Goal: Communication & Community: Answer question/provide support

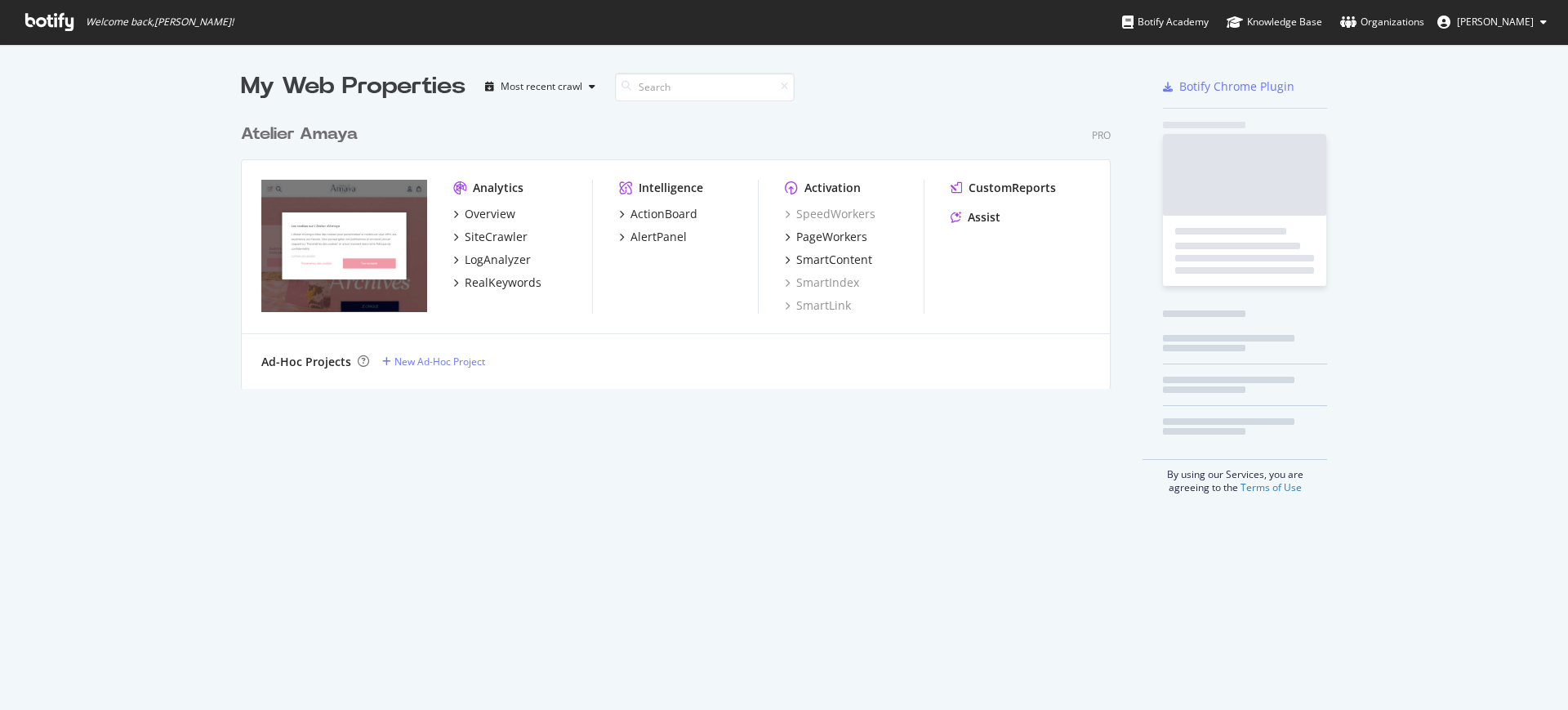
scroll to position [694, 1538]
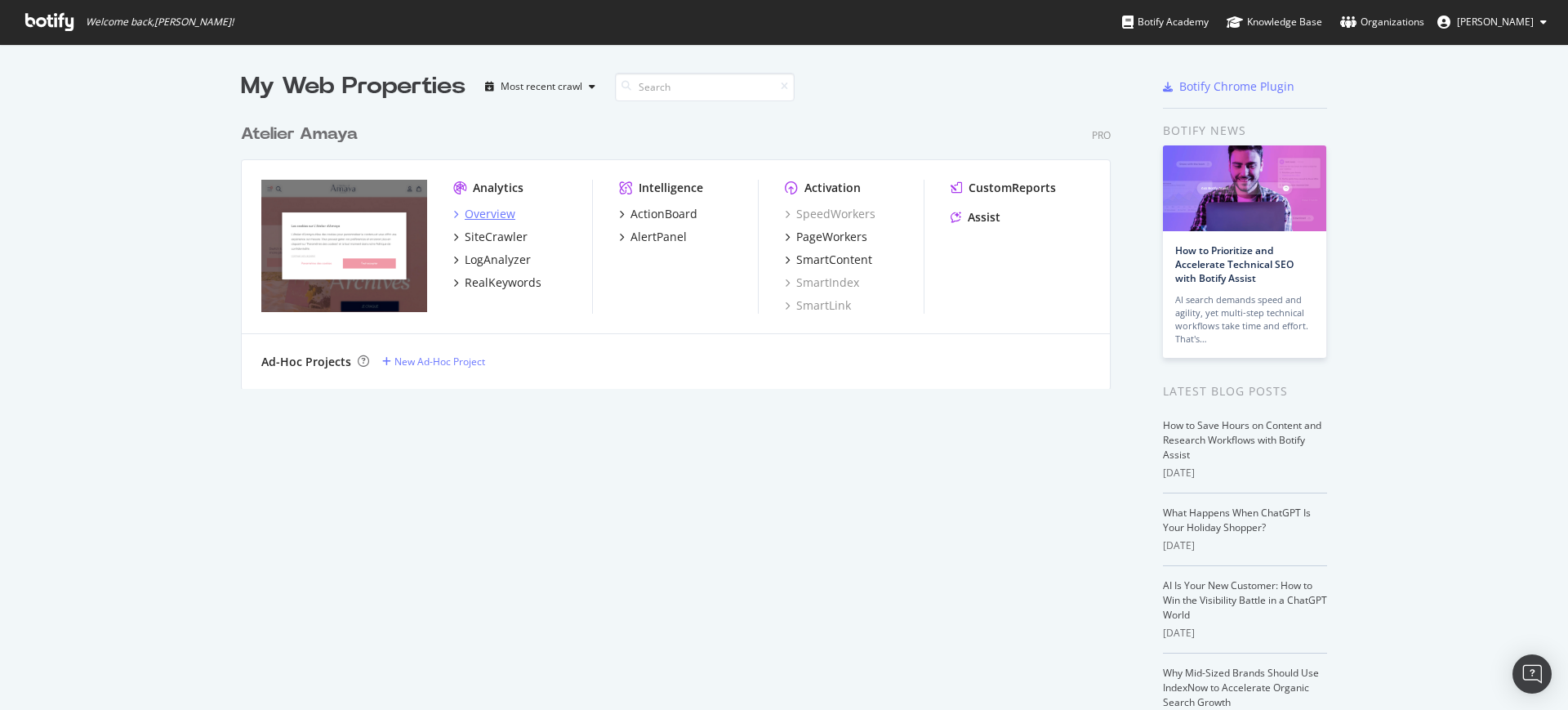
click at [479, 208] on div "Overview" at bounding box center [490, 214] width 51 height 17
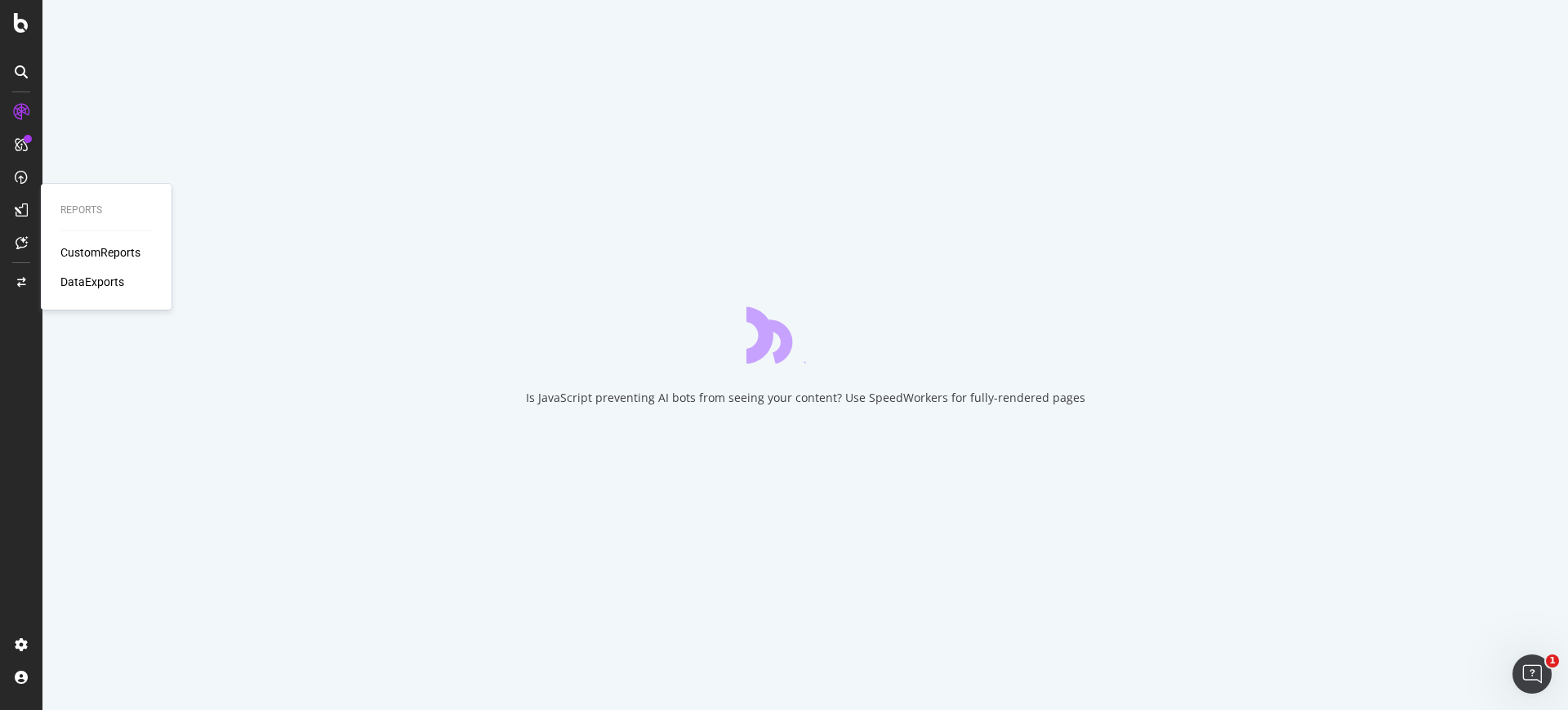
click at [81, 241] on div "Reports CustomReports DataExports" at bounding box center [107, 247] width 118 height 120
click at [85, 245] on div "CustomReports" at bounding box center [100, 253] width 80 height 17
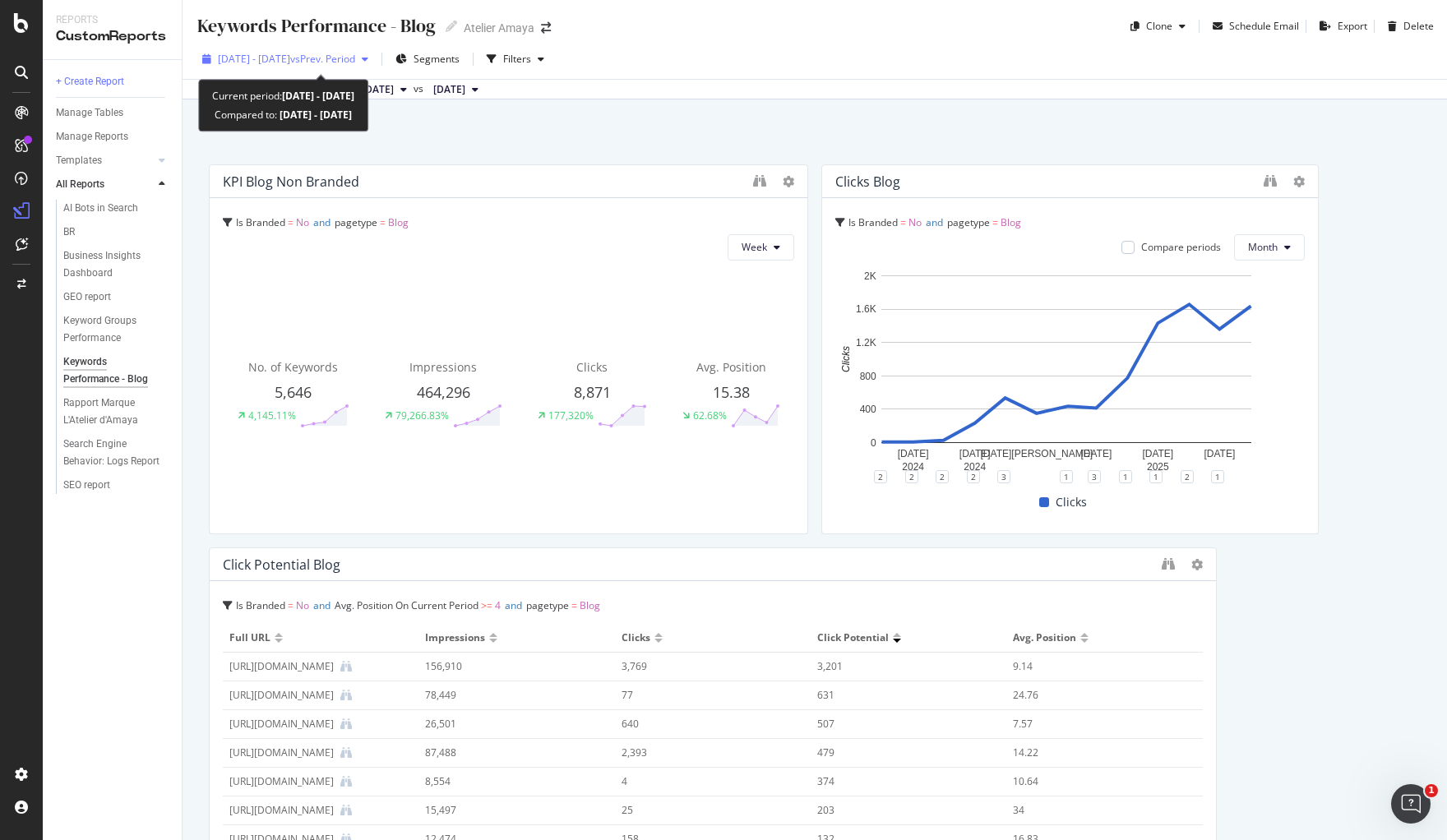
click at [291, 59] on span "2024 Aug. 1st - 2025 Aug. 31st" at bounding box center [254, 58] width 72 height 14
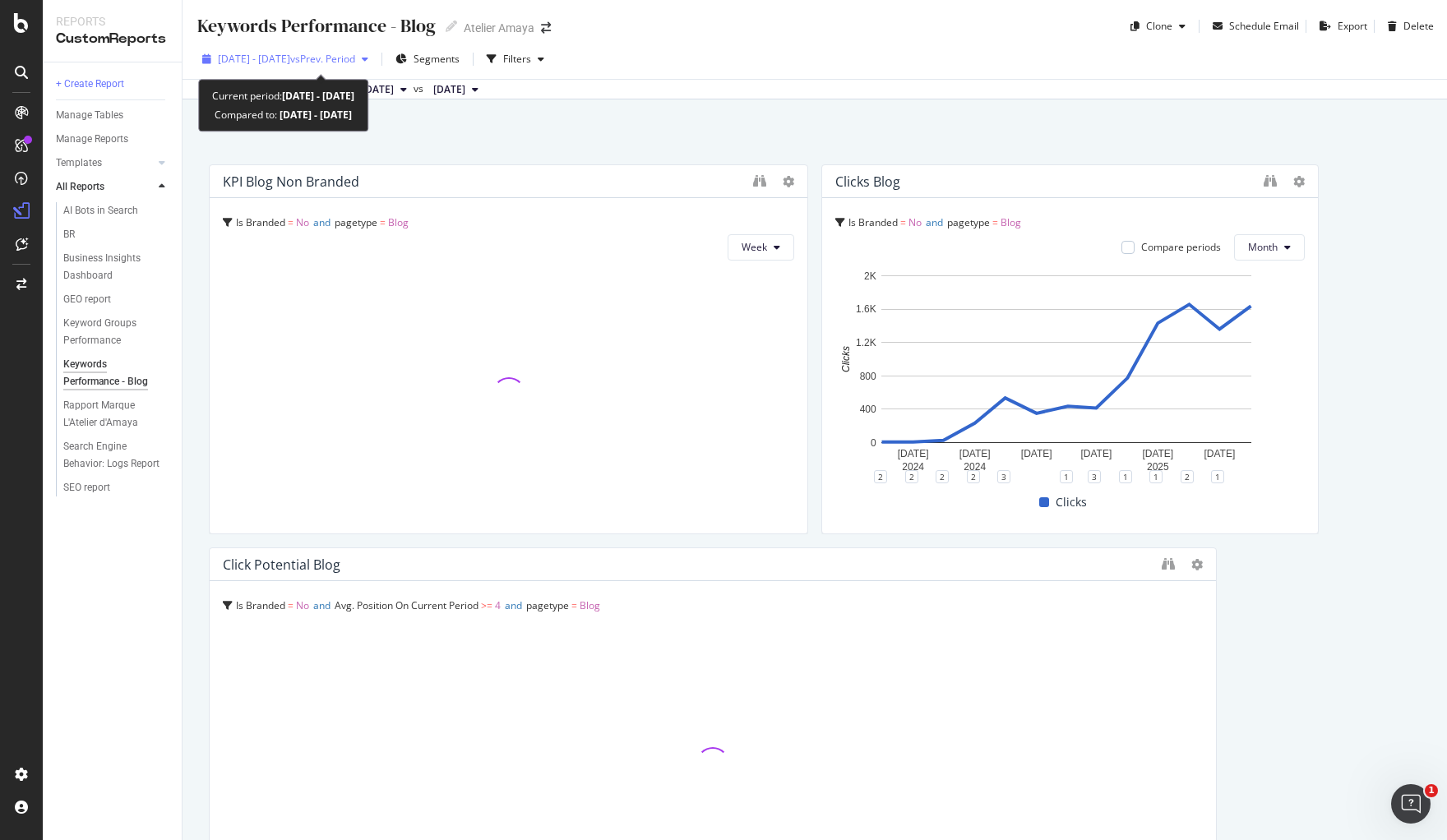
click at [291, 62] on span "2024 Aug. 1st - 2025 Aug. 31st" at bounding box center [254, 58] width 72 height 14
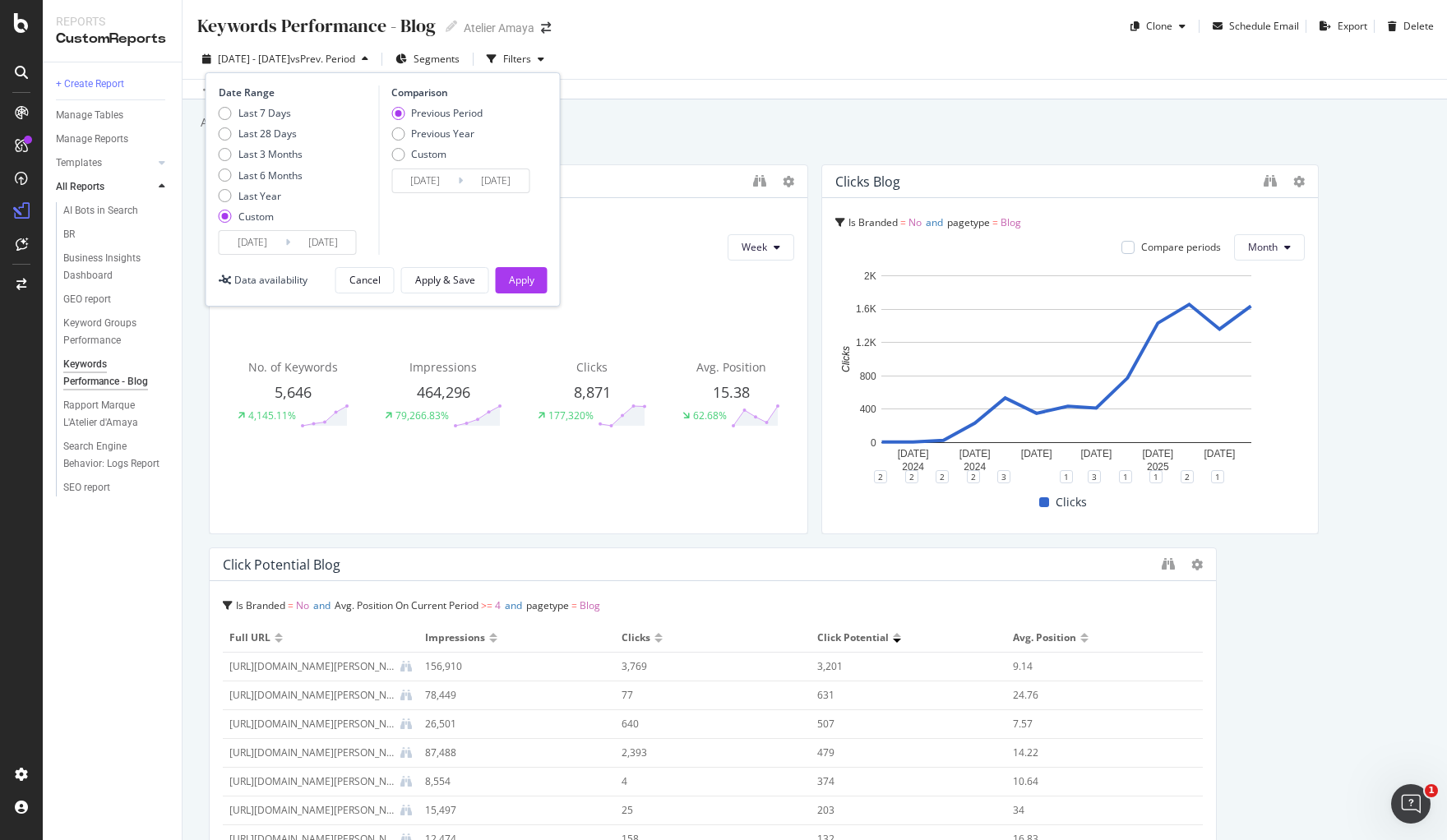
click at [268, 256] on div "Date Range Last 7 Days Last 28 Days Last 3 Months Last 6 Months Last Year Custo…" at bounding box center [383, 189] width 355 height 234
click at [266, 249] on input "2024/08/01" at bounding box center [252, 242] width 66 height 23
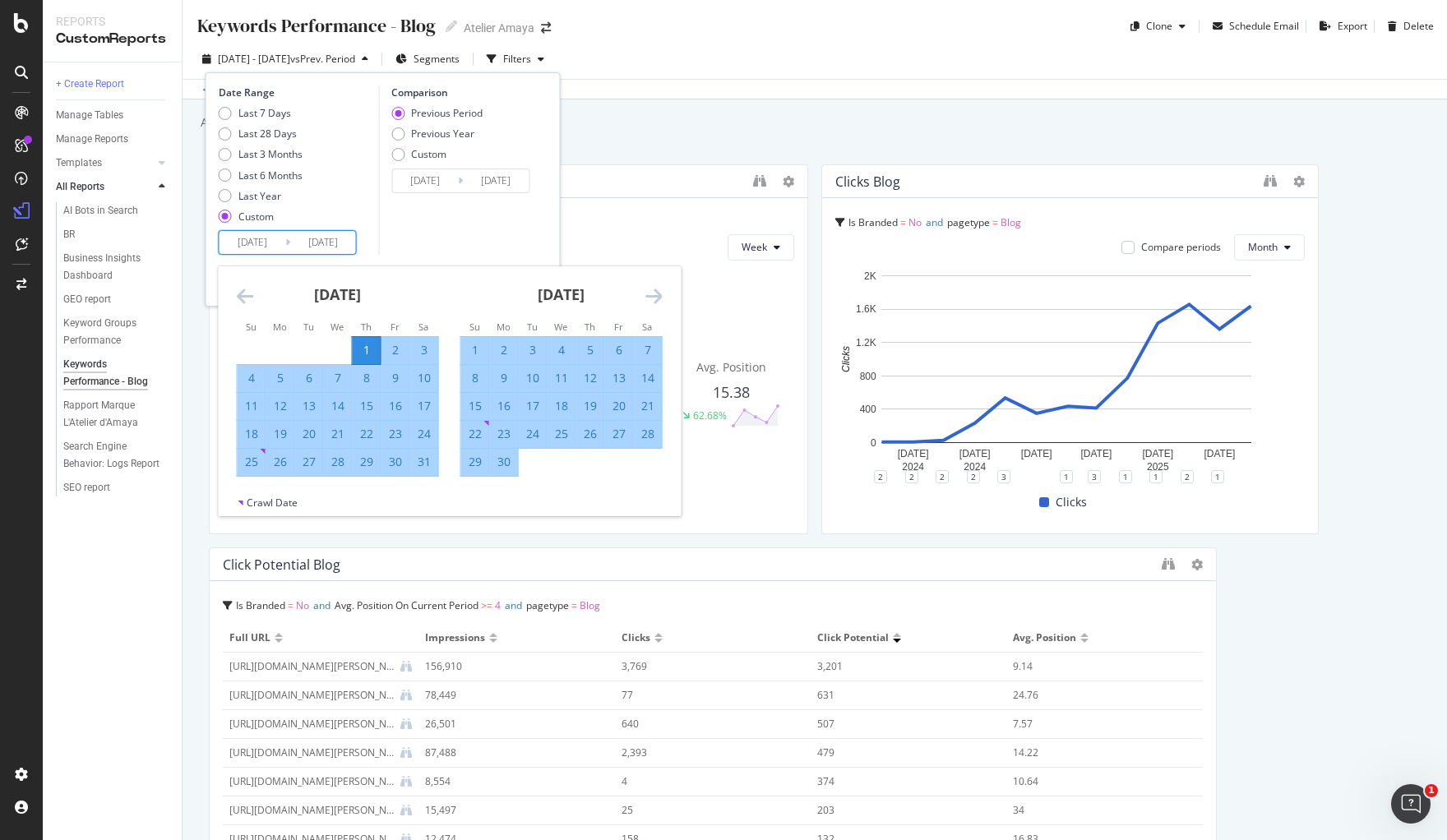
click at [649, 296] on icon "Move forward to switch to the next month." at bounding box center [654, 295] width 18 height 19
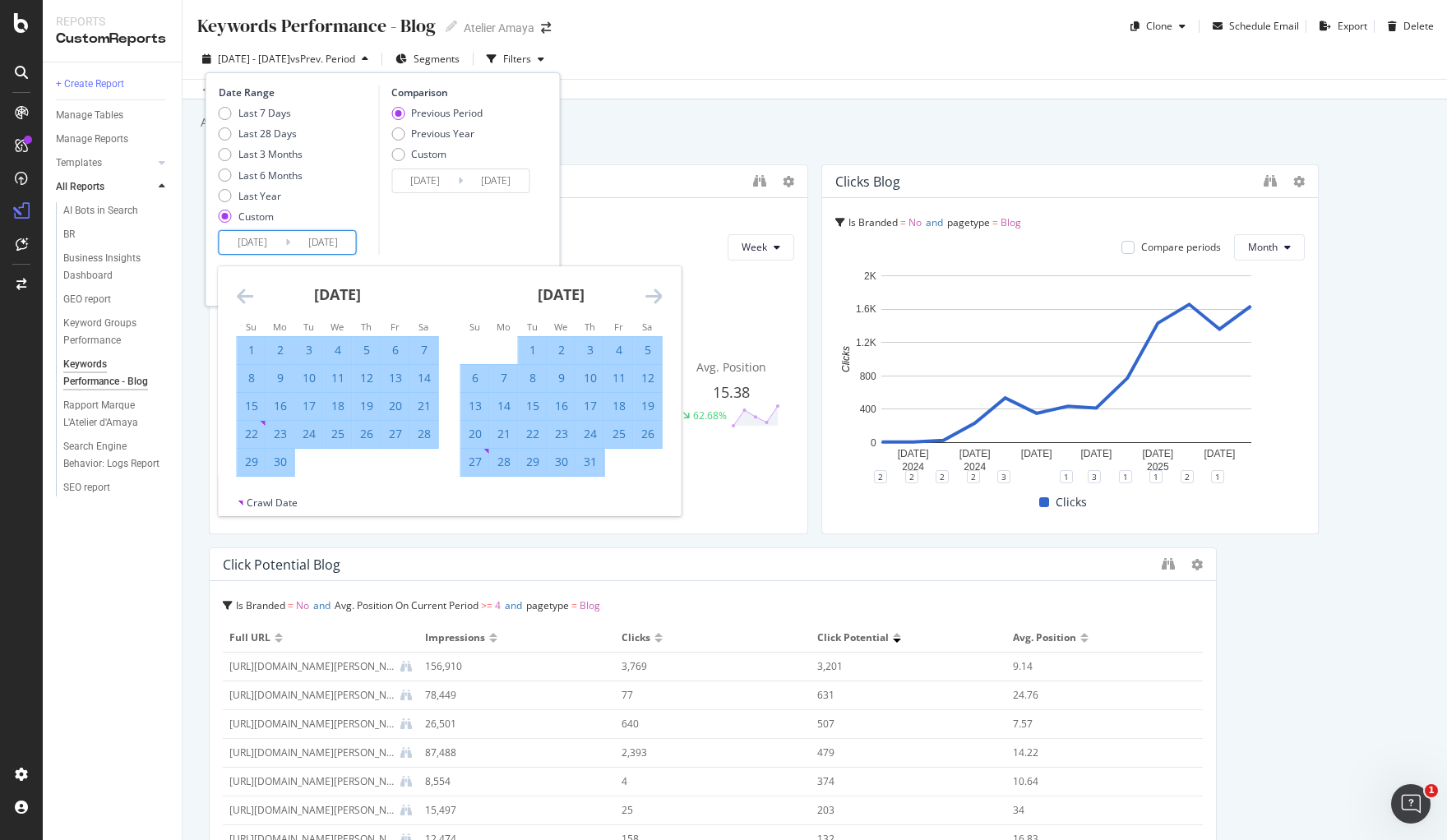
click at [649, 296] on icon "Move forward to switch to the next month." at bounding box center [654, 295] width 18 height 19
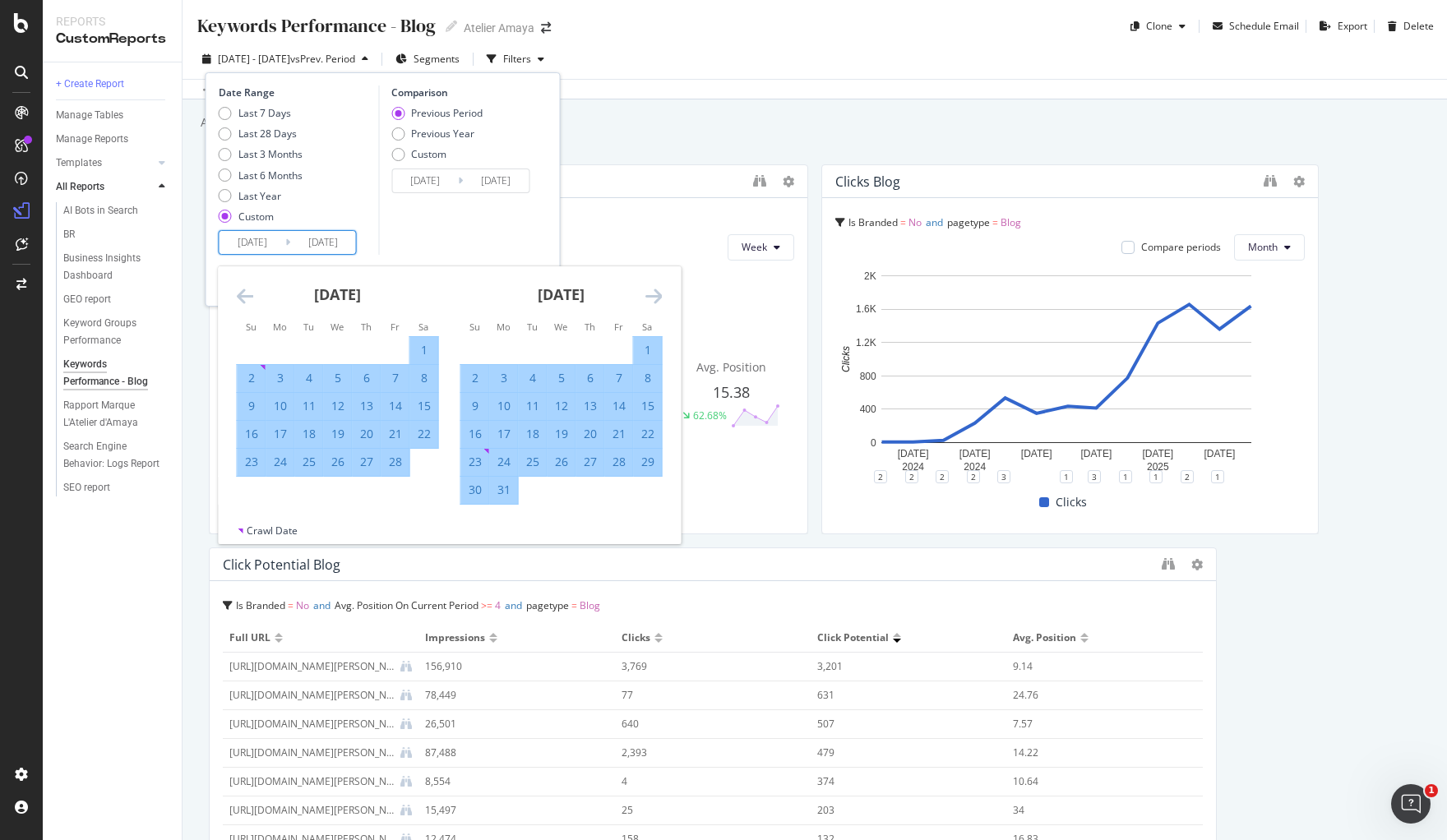
click at [649, 296] on icon "Move forward to switch to the next month." at bounding box center [654, 295] width 18 height 19
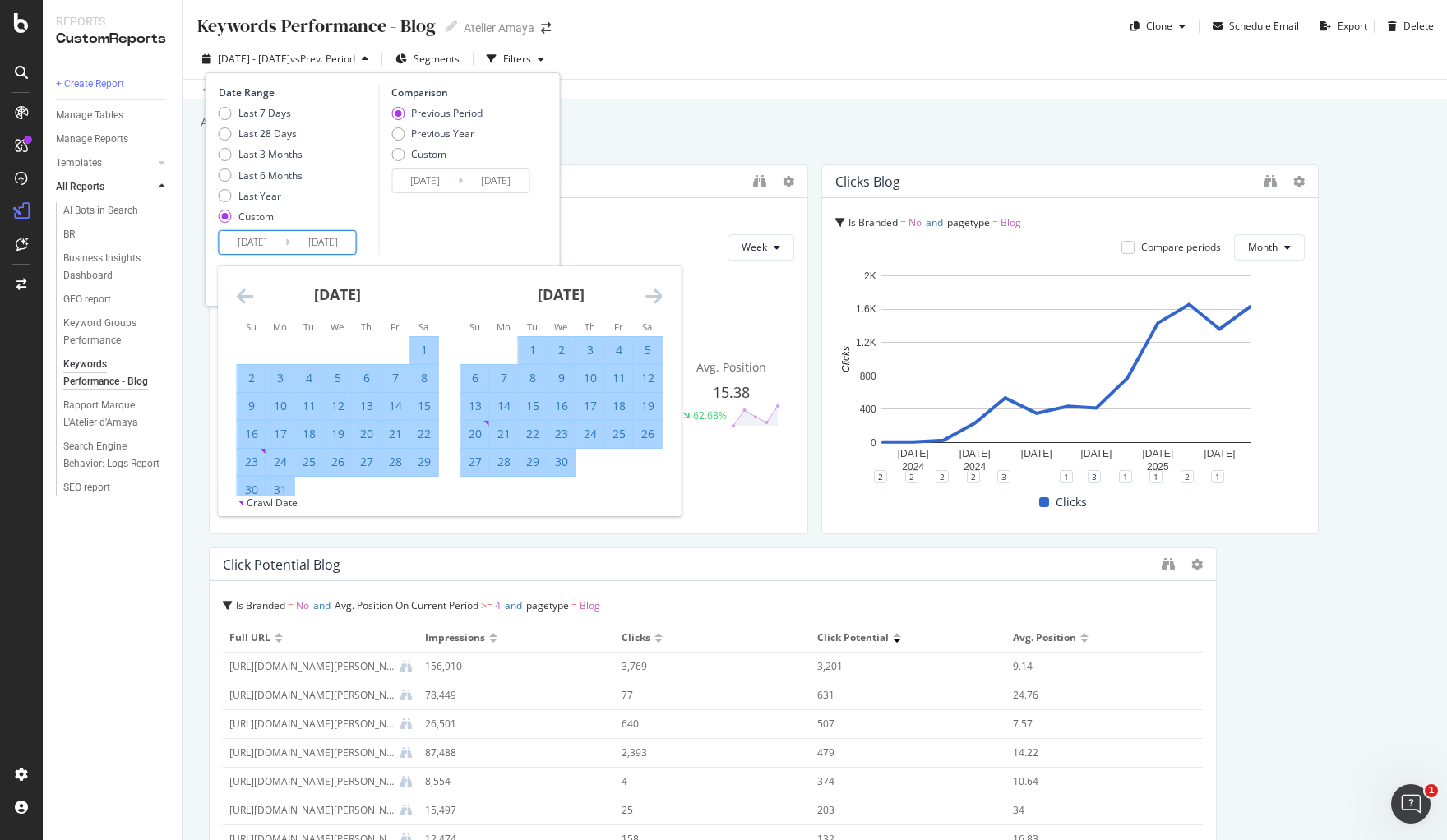
click at [649, 296] on icon "Move forward to switch to the next month." at bounding box center [654, 295] width 18 height 19
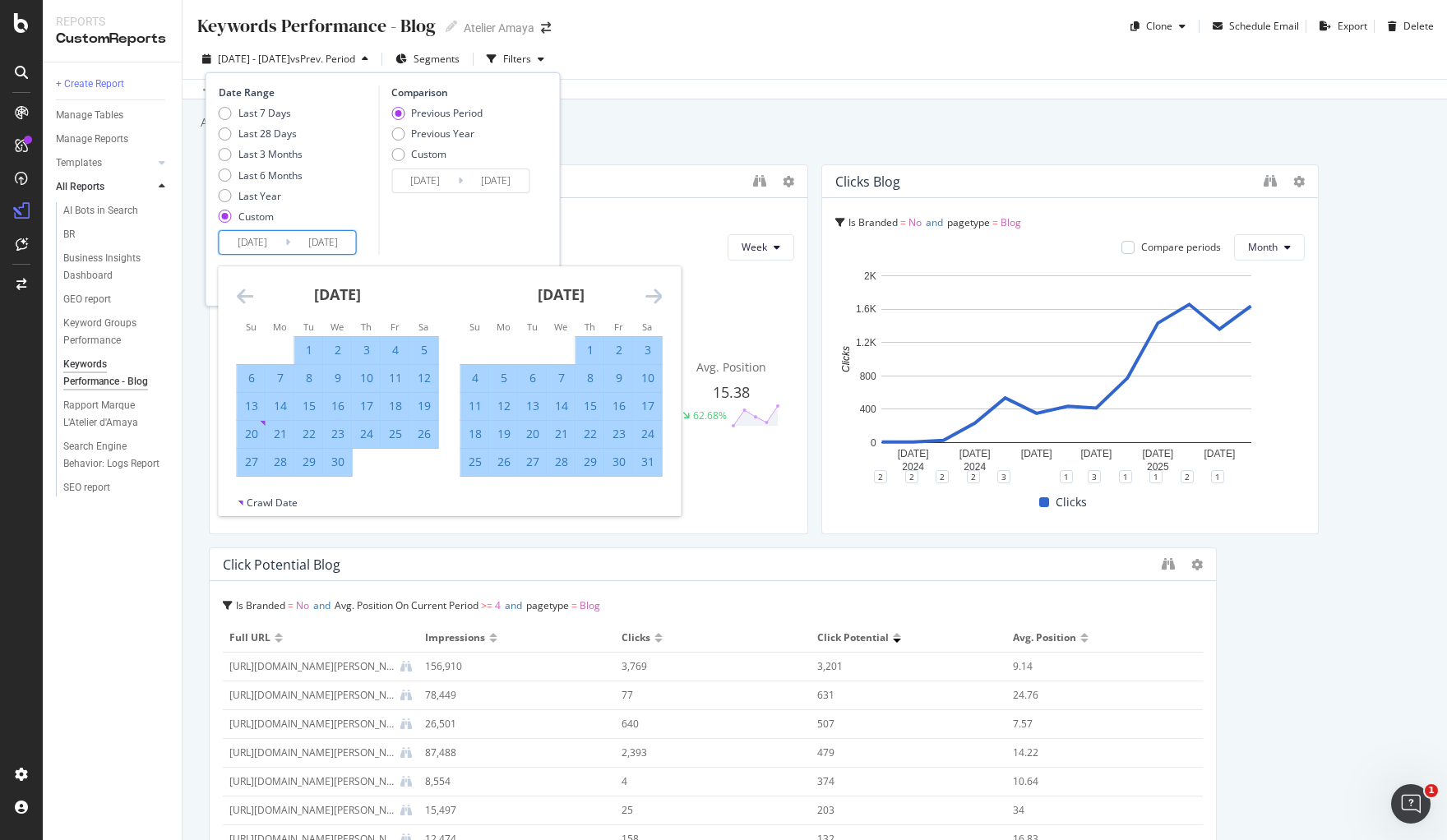
click at [649, 296] on icon "Move forward to switch to the next month." at bounding box center [654, 295] width 18 height 19
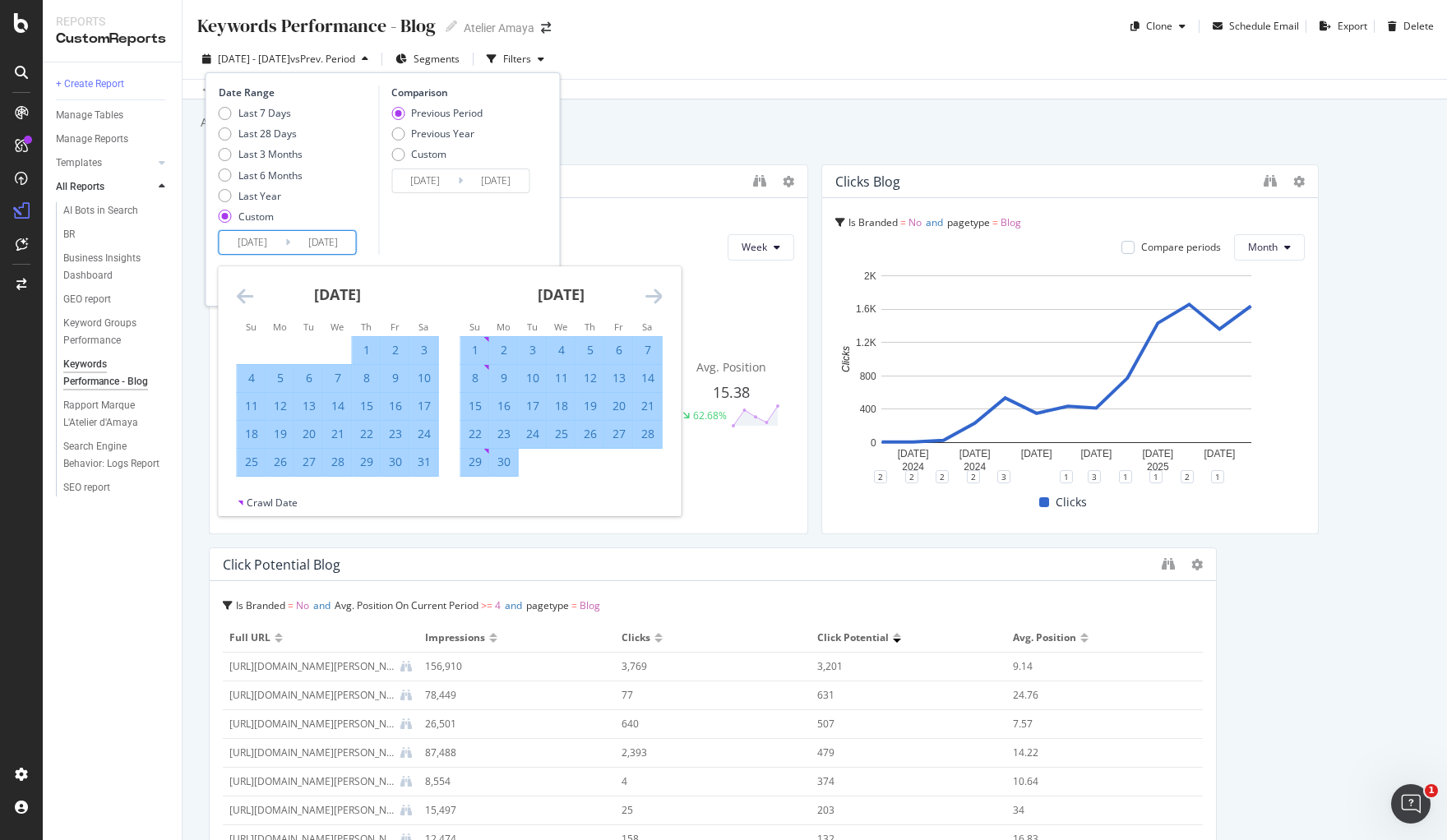
click at [649, 296] on icon "Move forward to switch to the next month." at bounding box center [654, 295] width 18 height 19
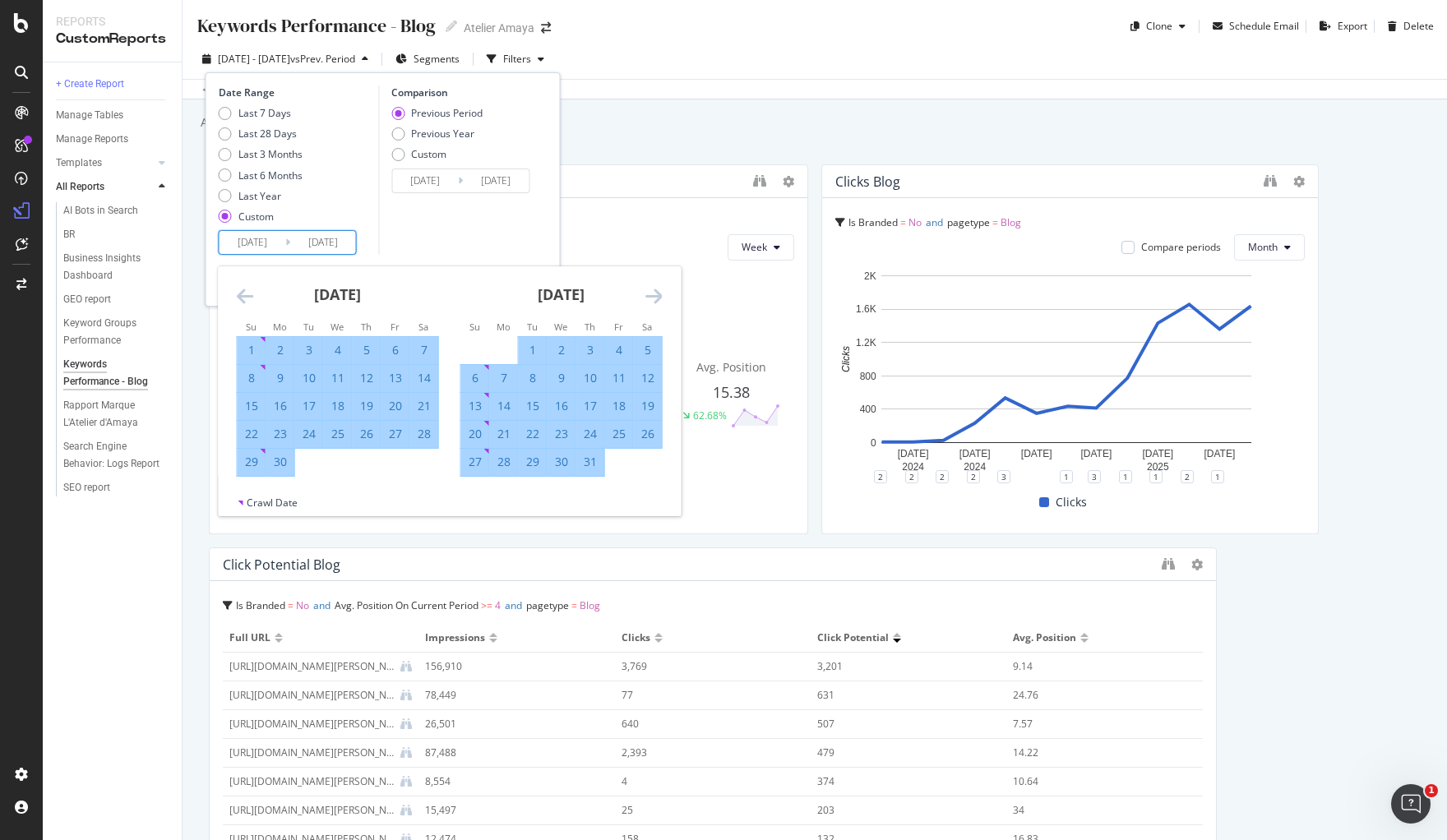
click at [649, 296] on icon "Move forward to switch to the next month." at bounding box center [654, 295] width 18 height 19
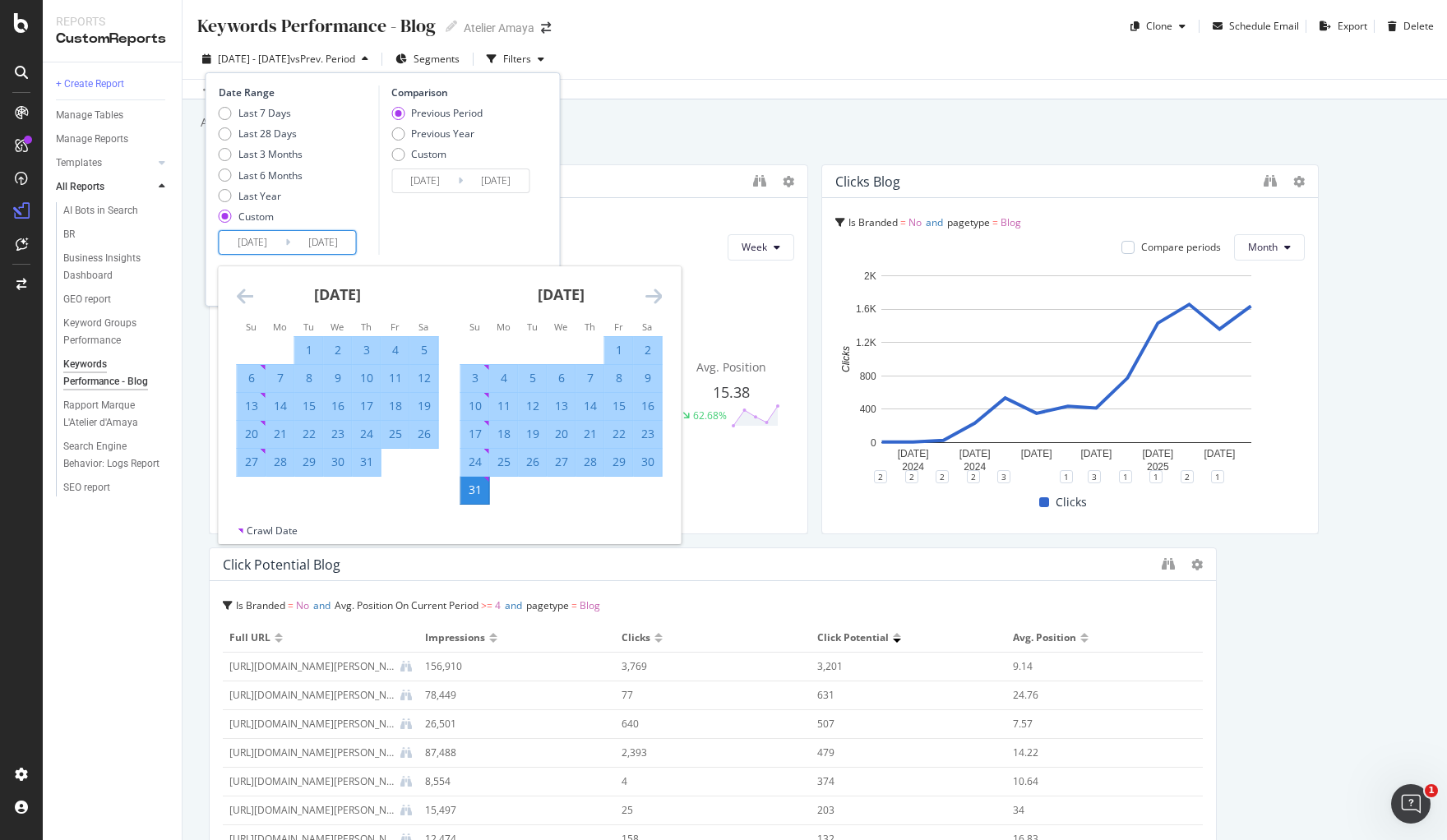
click at [649, 296] on icon "Move forward to switch to the next month." at bounding box center [654, 295] width 18 height 19
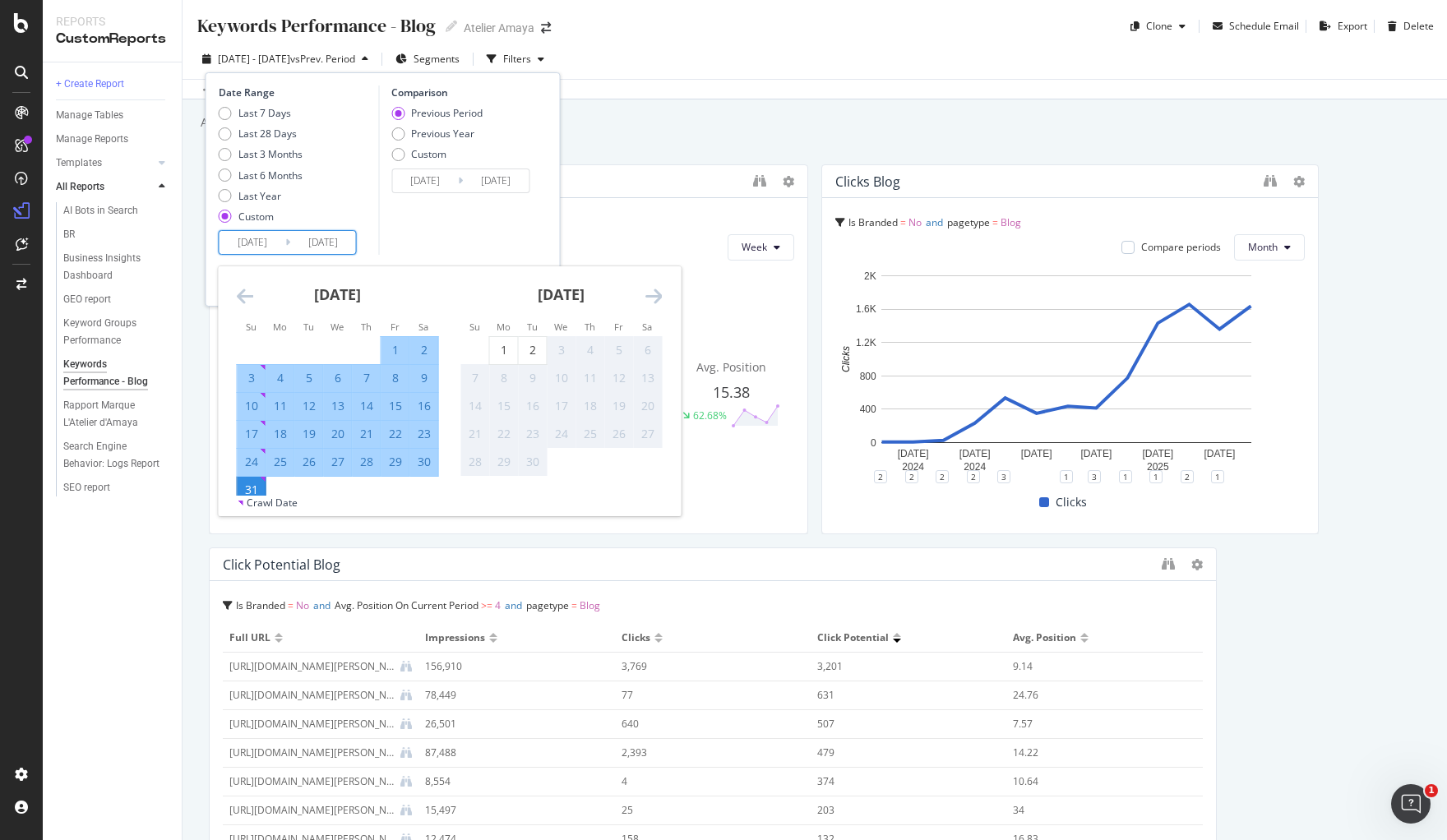
click at [390, 343] on div "1" at bounding box center [395, 351] width 28 height 17
type input "2025/08/01"
type input "2025/07/01"
type input "2025/07/31"
click at [251, 487] on div "31" at bounding box center [252, 490] width 28 height 17
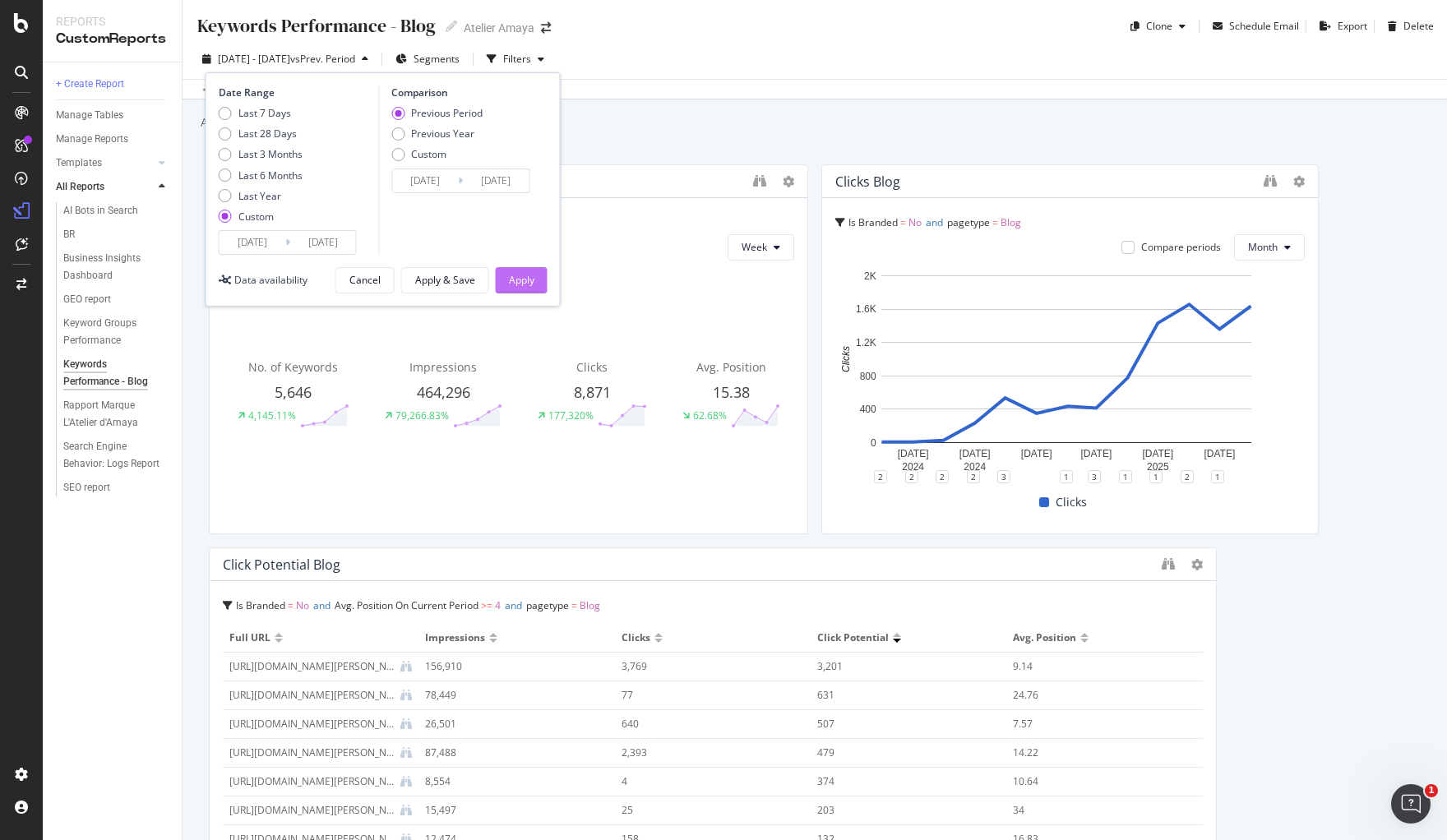
click at [509, 281] on div "Apply" at bounding box center [522, 279] width 26 height 14
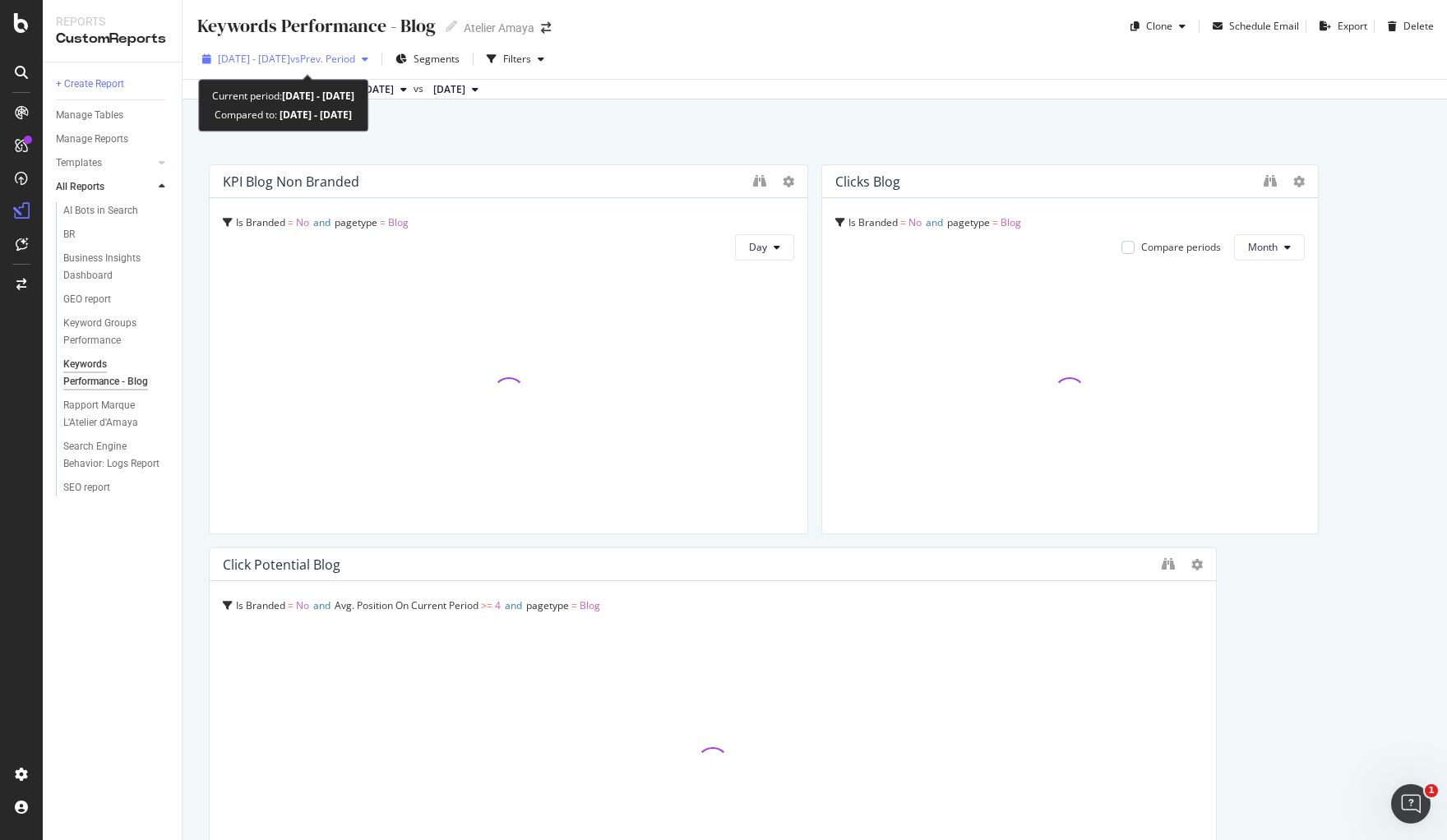
click at [286, 66] on div "2025 Aug. 1st - Aug. 31st vs Prev. Period" at bounding box center [287, 58] width 137 height 14
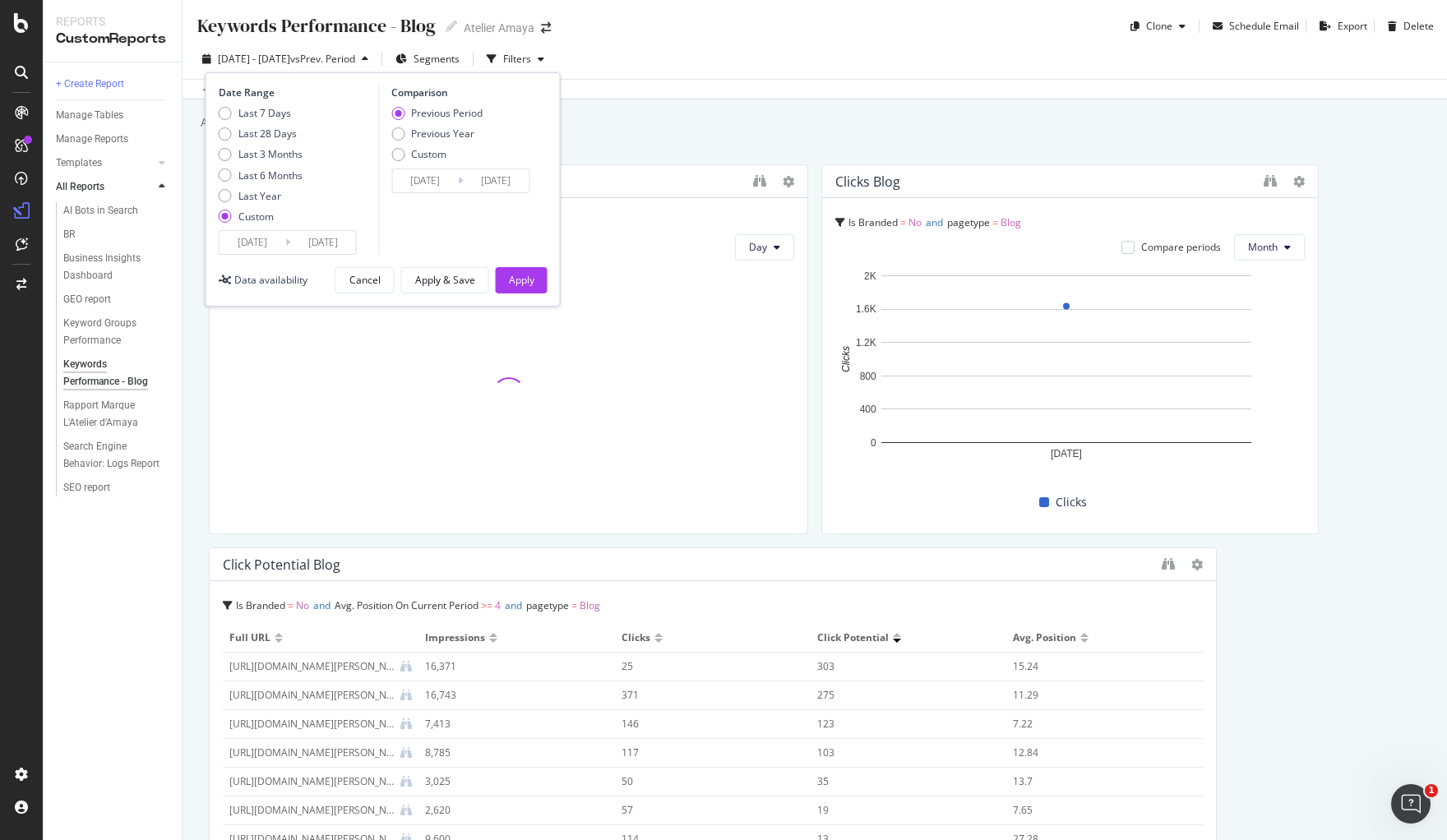
click at [422, 177] on input "2025/07/01" at bounding box center [425, 180] width 66 height 23
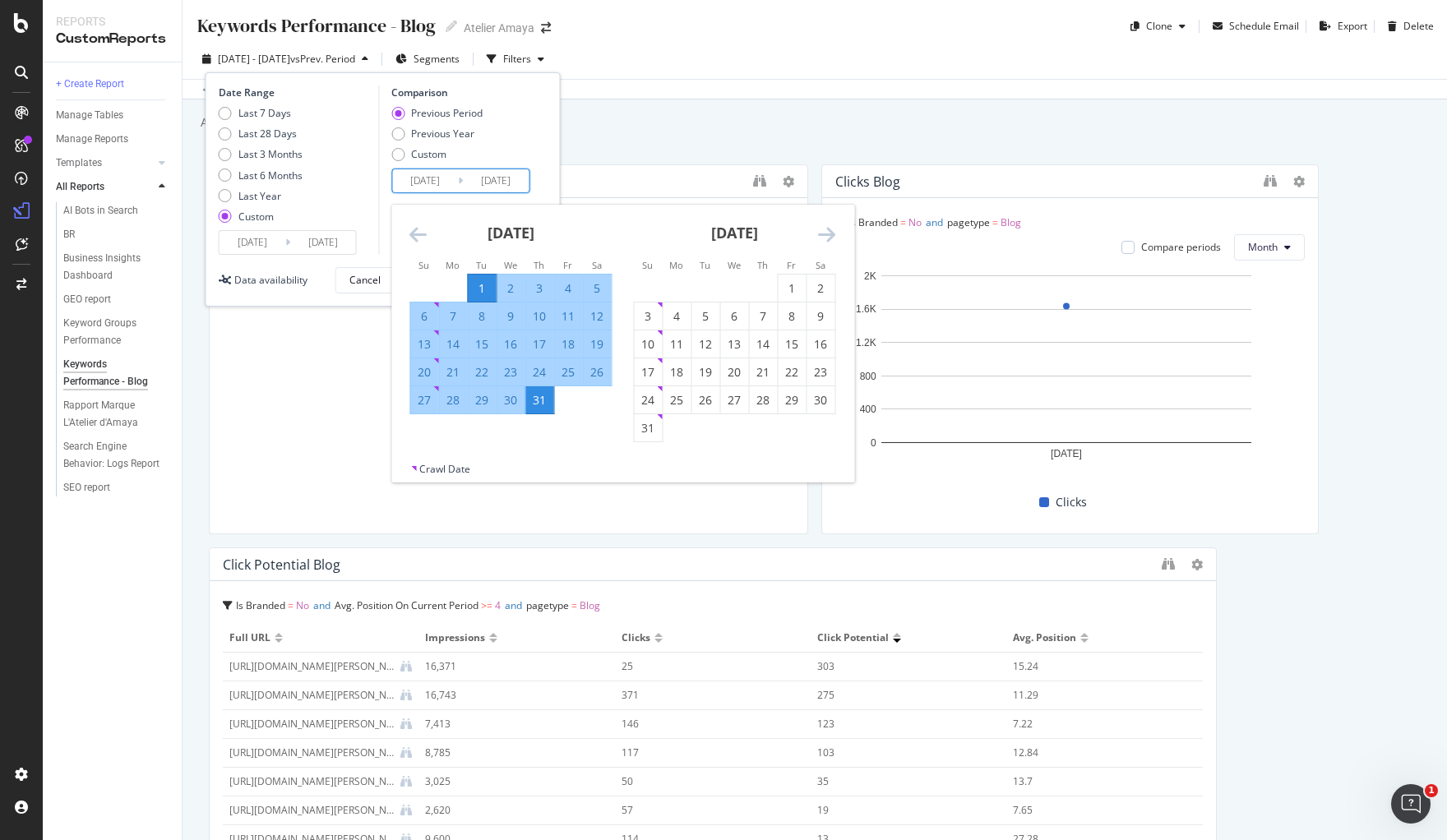
click at [716, 117] on div "Add a short description Add a short description" at bounding box center [822, 122] width 1248 height 25
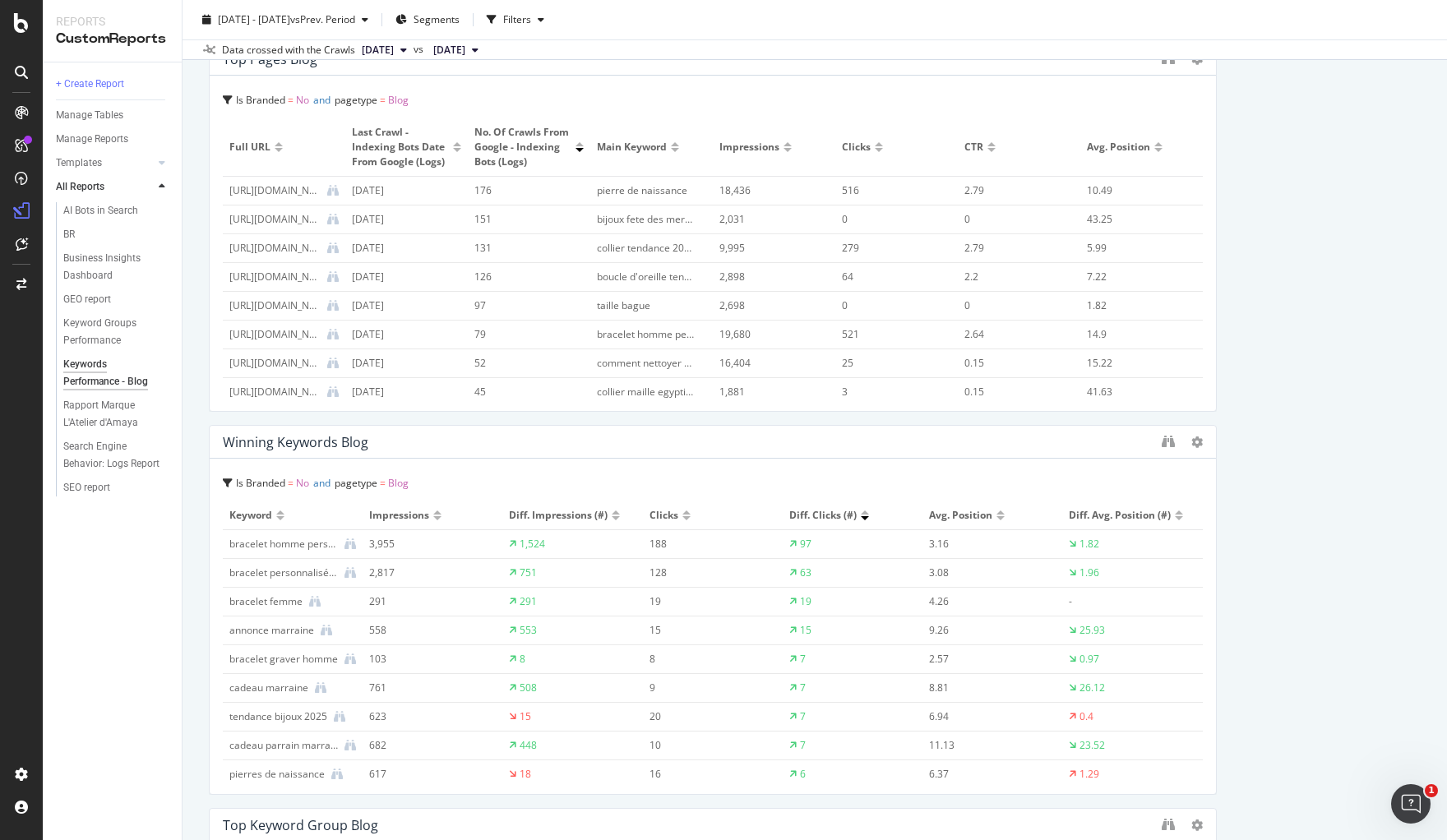
scroll to position [925, 0]
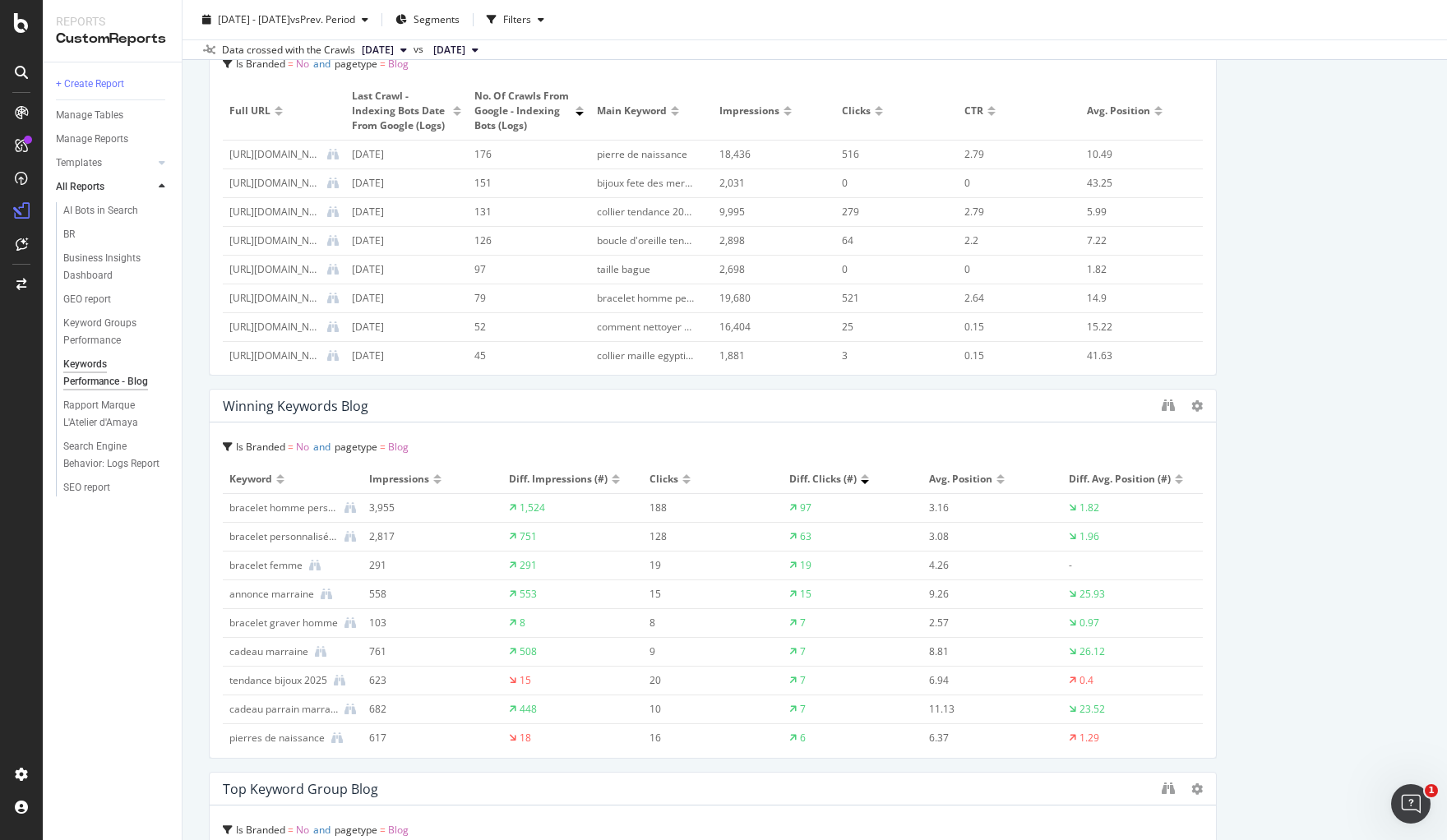
click at [683, 481] on div at bounding box center [686, 482] width 8 height 4
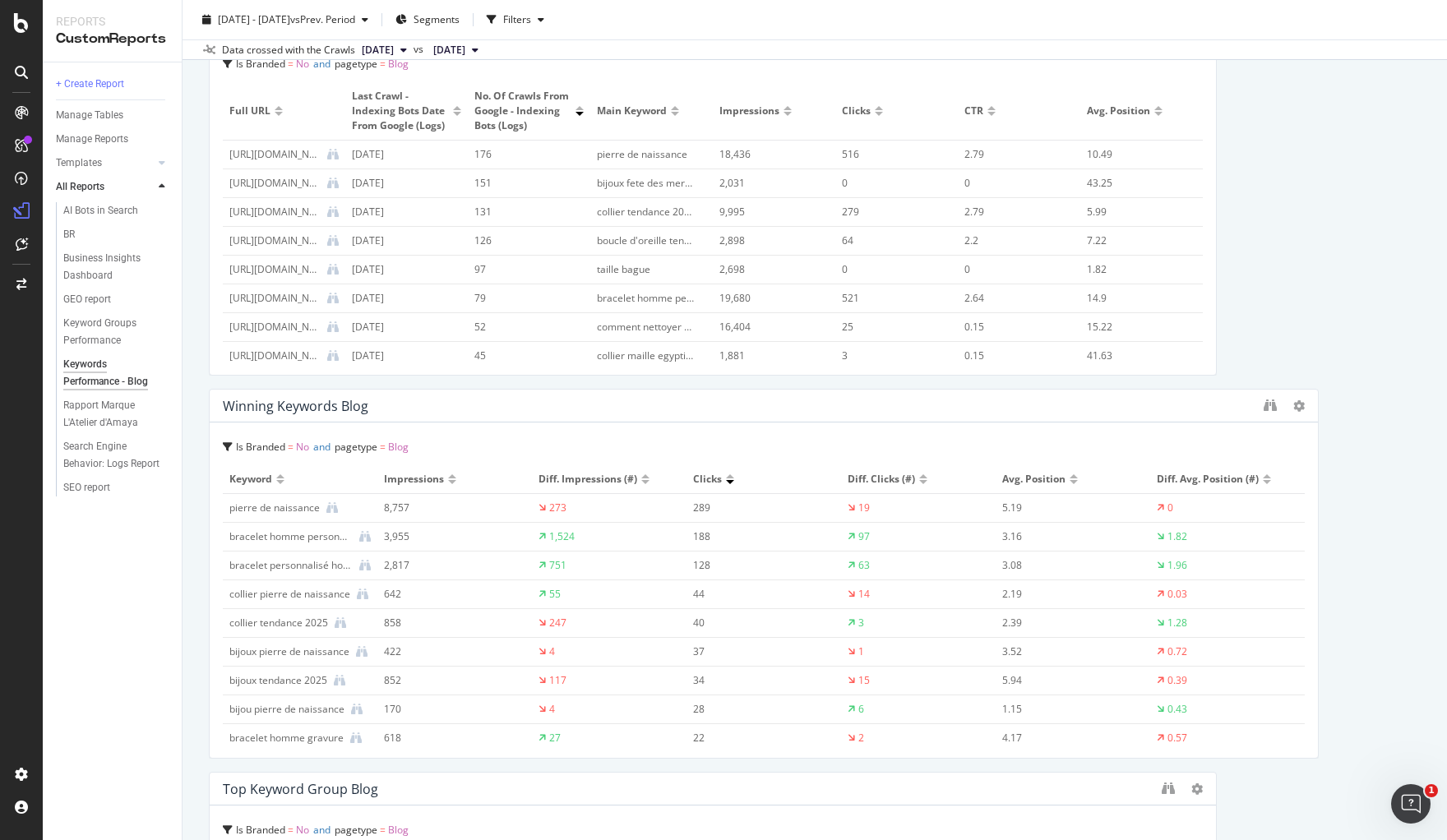
drag, startPoint x: 1203, startPoint y: 596, endPoint x: 1332, endPoint y: 586, distance: 129.4
click at [1332, 586] on div "KPI Blog Non Branded Is Branded = No and pagetype = Blog Day No. of Keywords 3,…" at bounding box center [815, 553] width 1212 height 2627
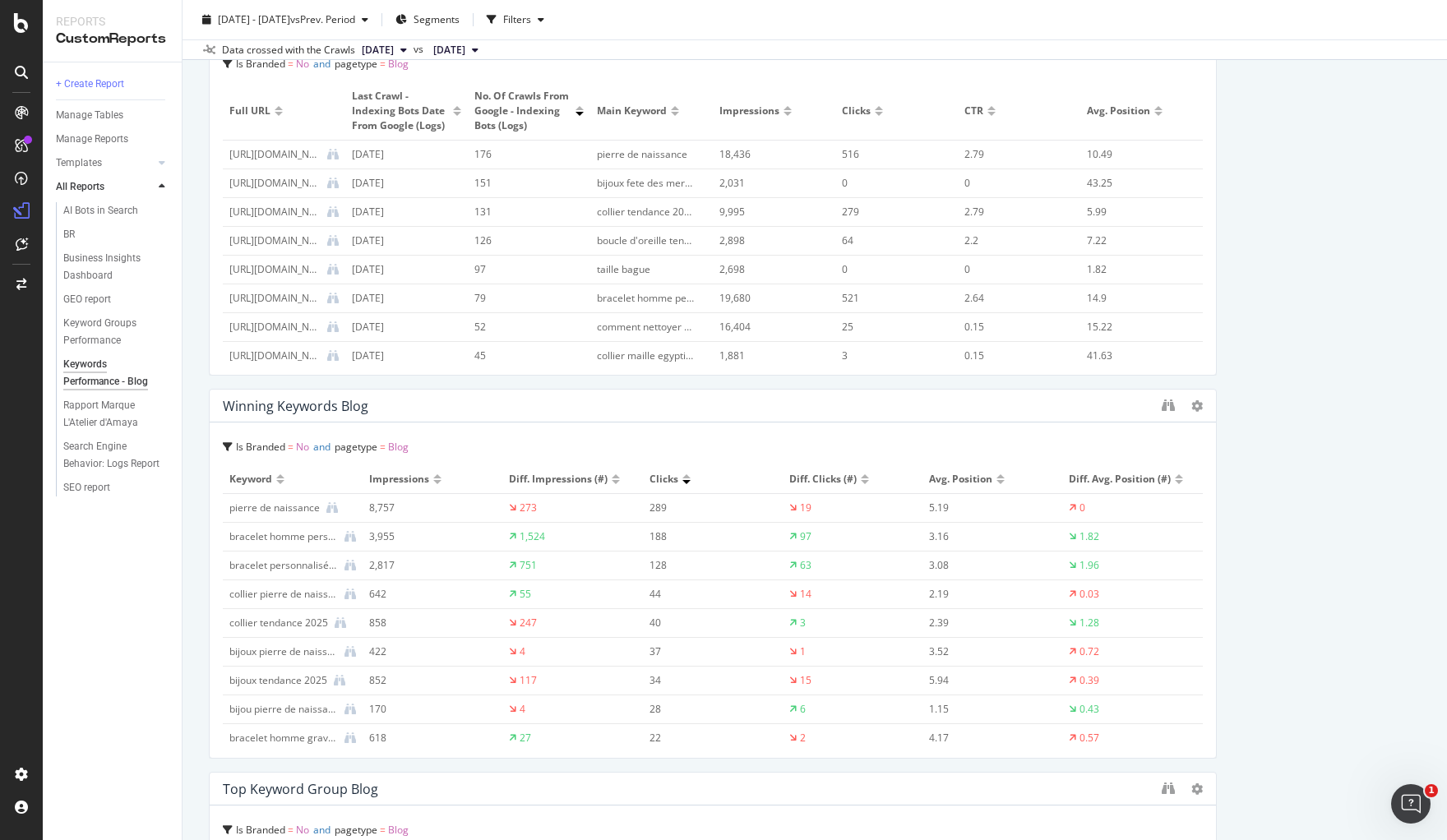
drag, startPoint x: 1292, startPoint y: 581, endPoint x: 1185, endPoint y: 585, distance: 107.1
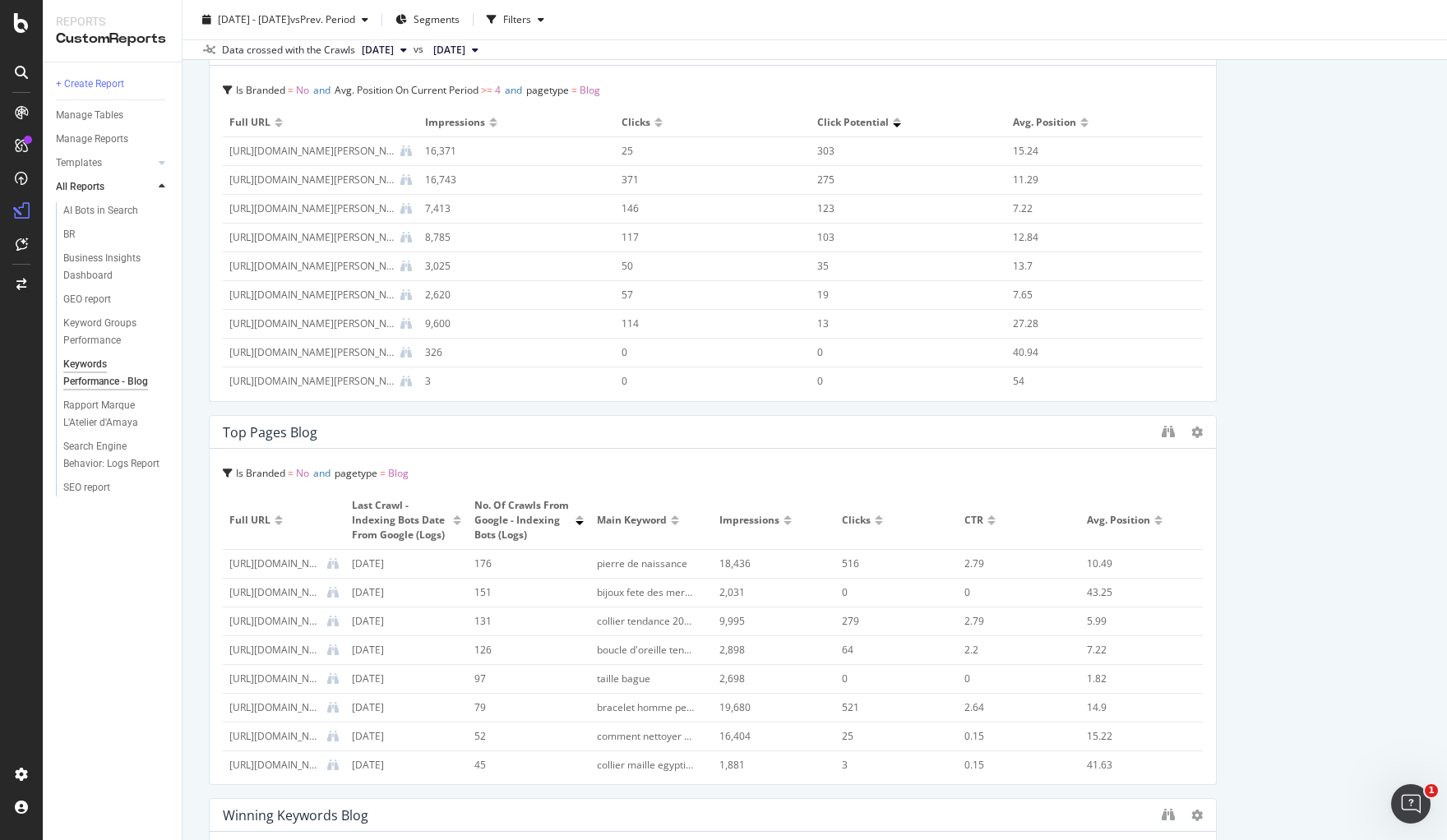
scroll to position [617, 0]
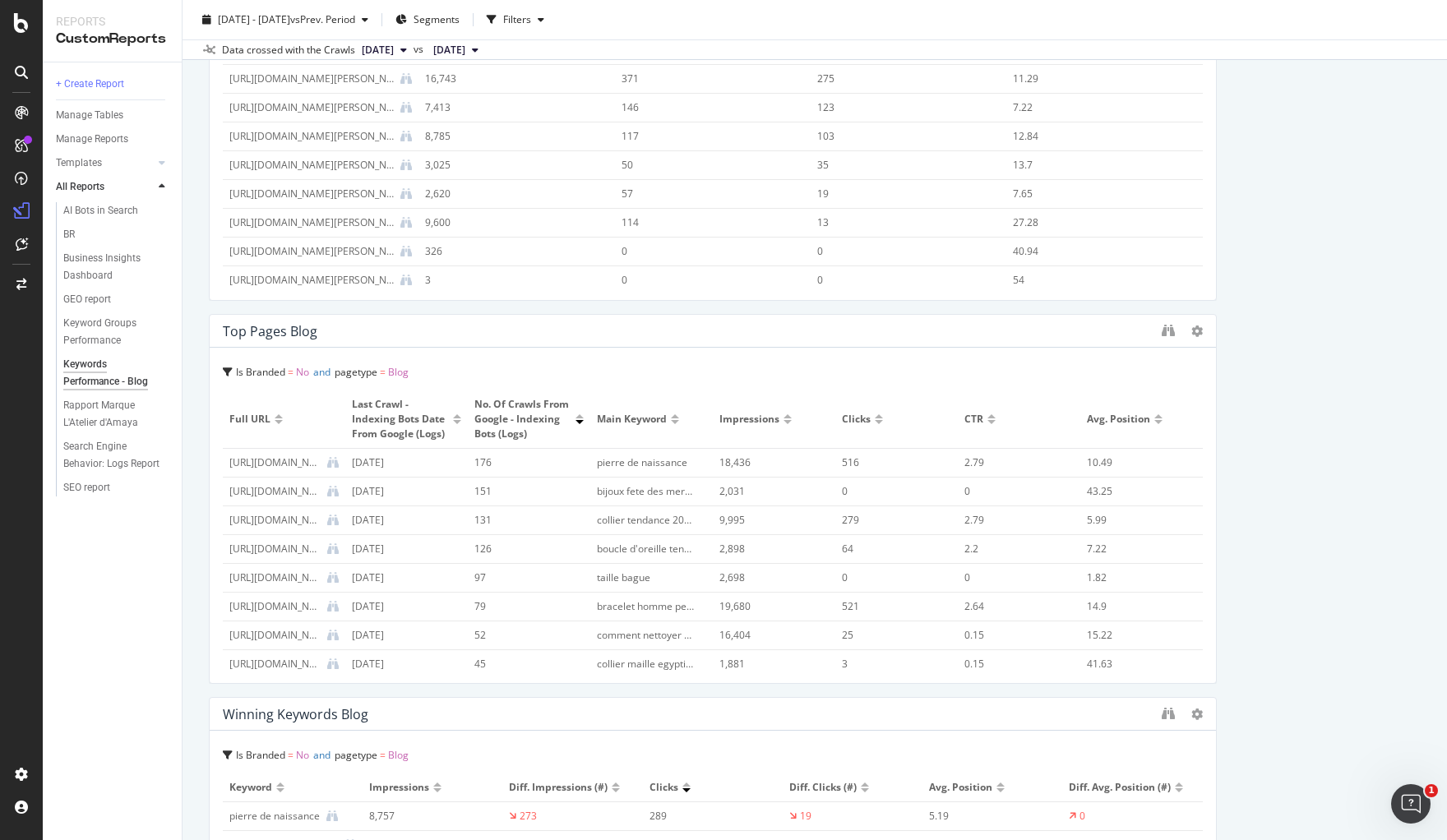
click at [784, 425] on div at bounding box center [787, 422] width 8 height 4
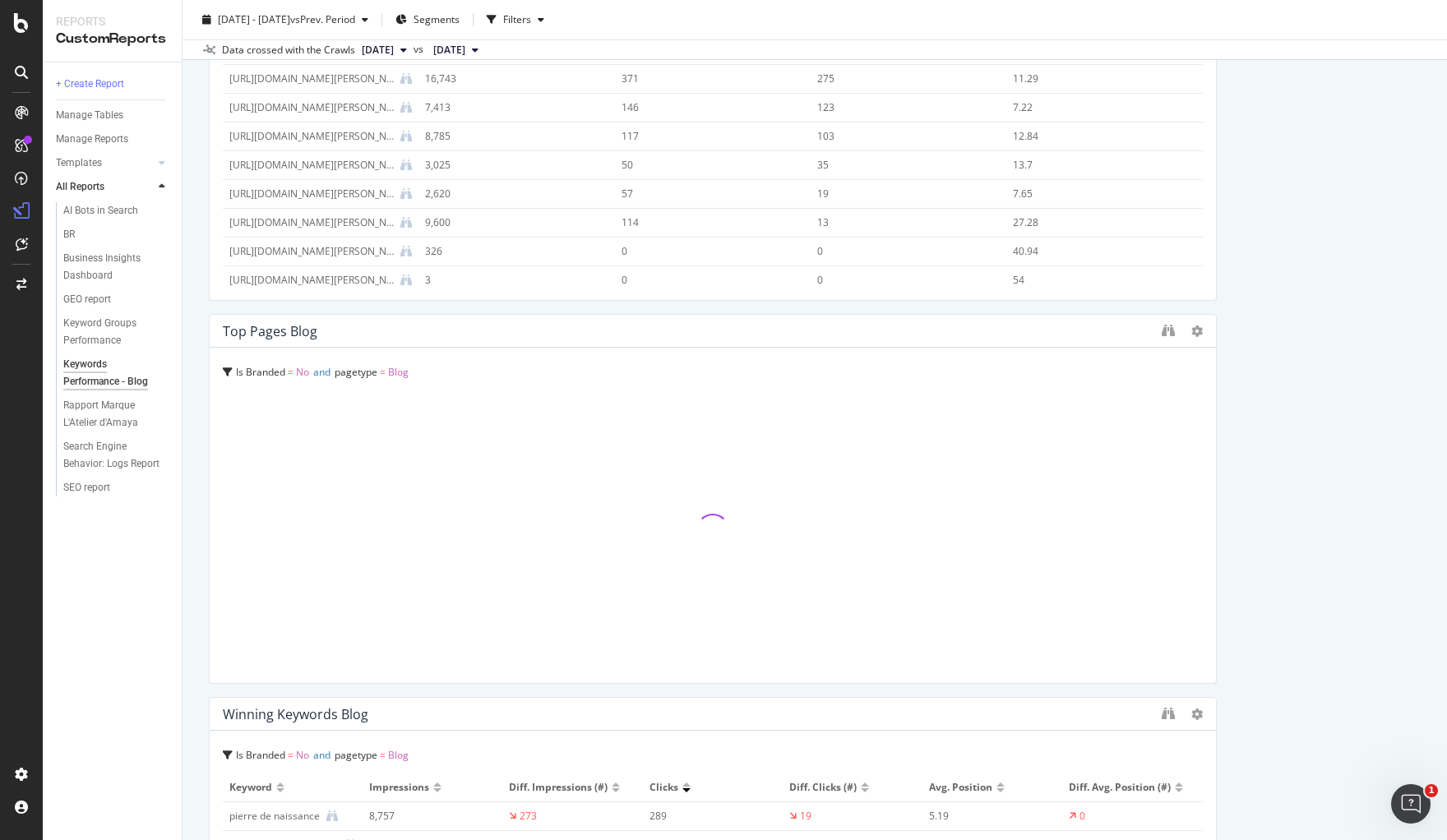
click at [772, 432] on div at bounding box center [712, 530] width 980 height 279
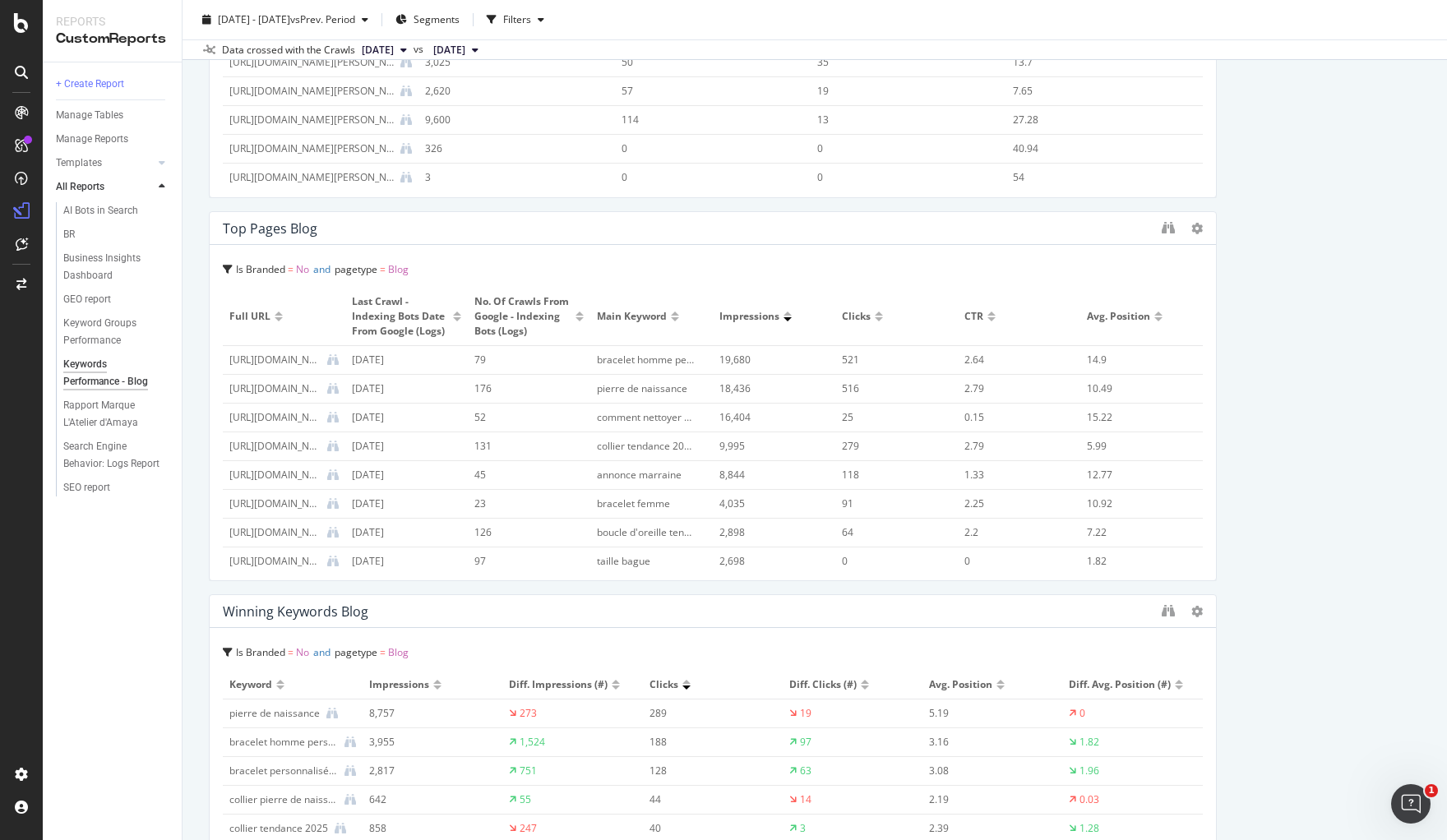
scroll to position [1130, 0]
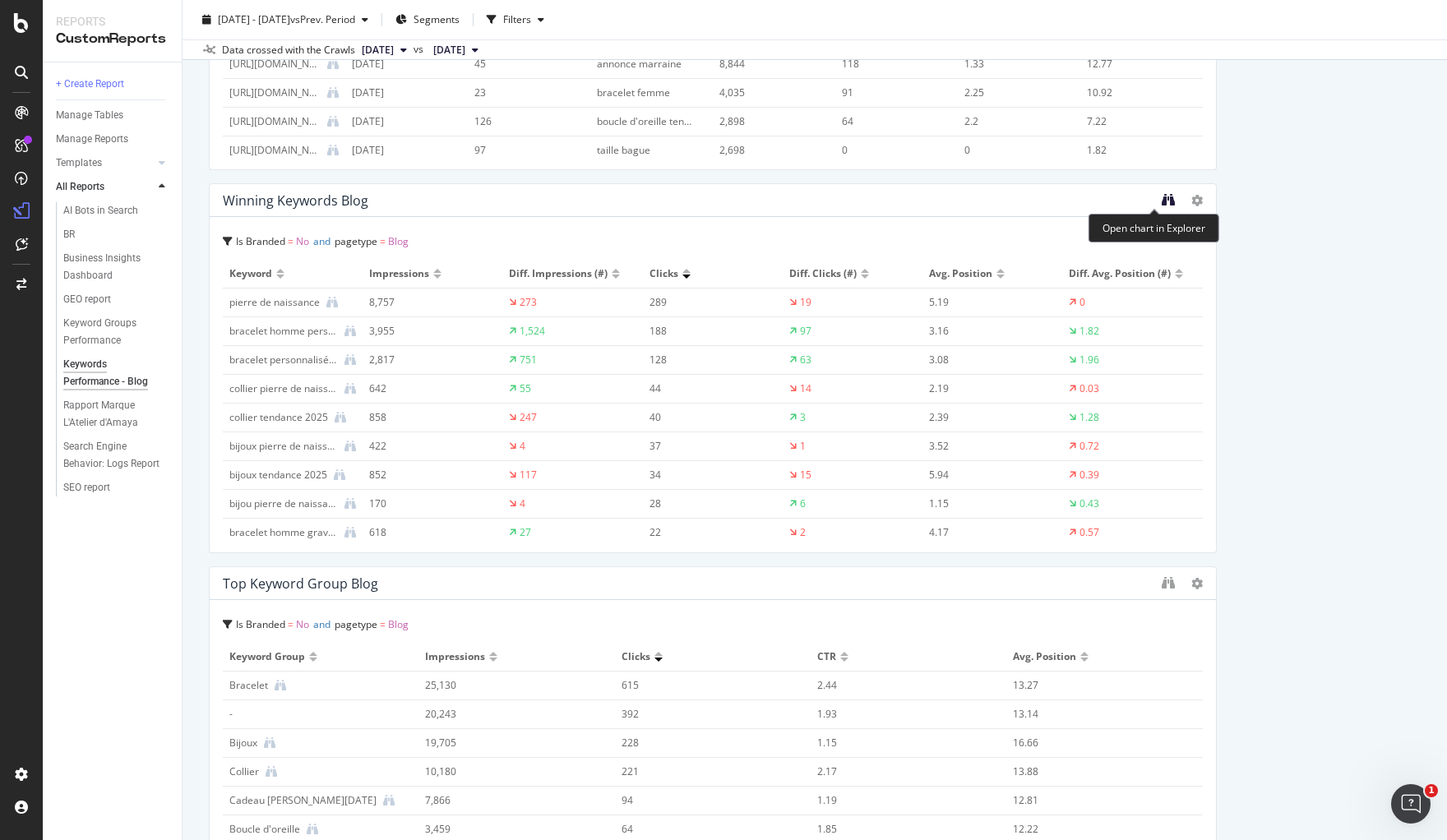
click at [1162, 204] on icon "binoculars" at bounding box center [1169, 200] width 13 height 13
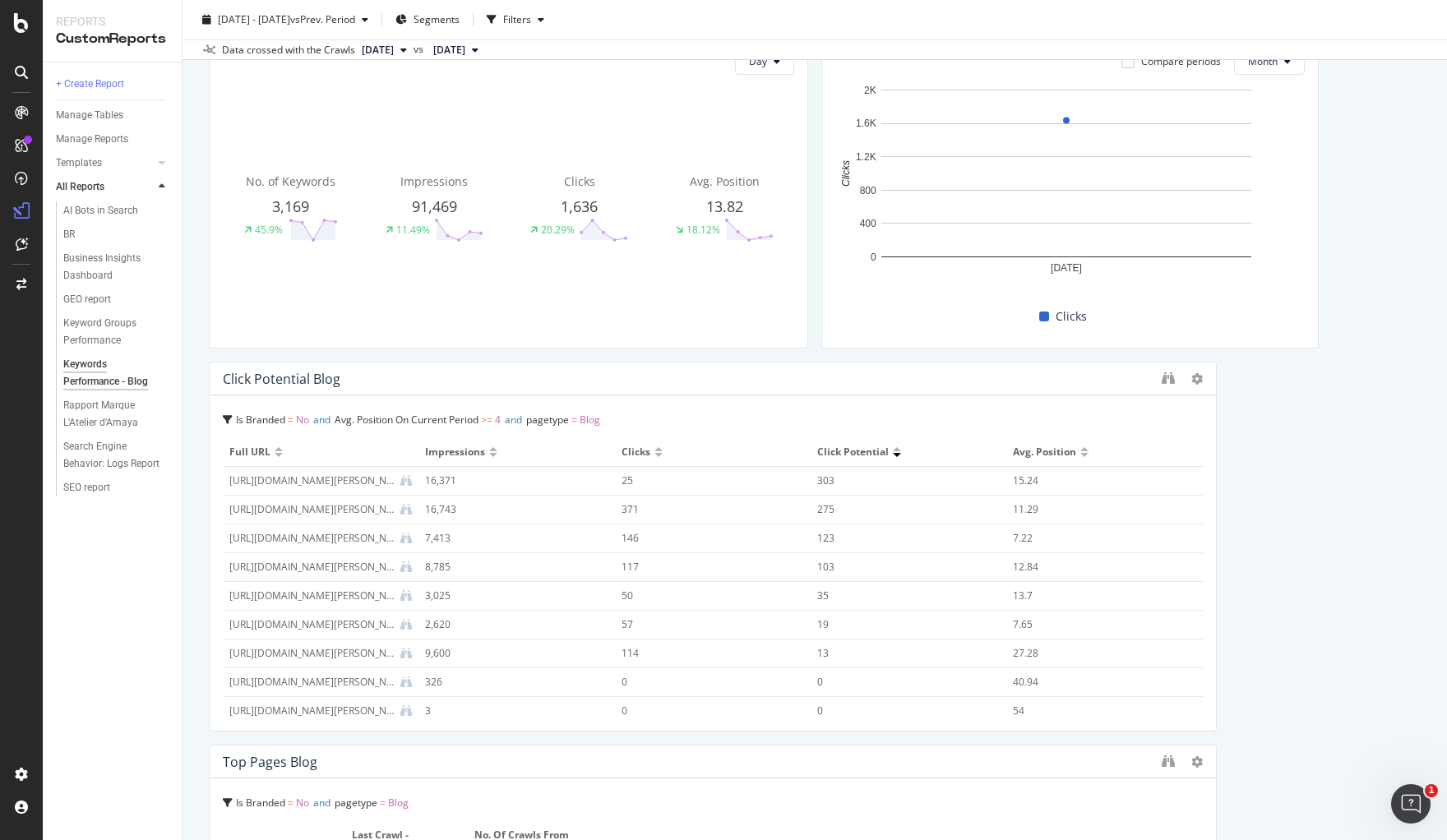
scroll to position [0, 0]
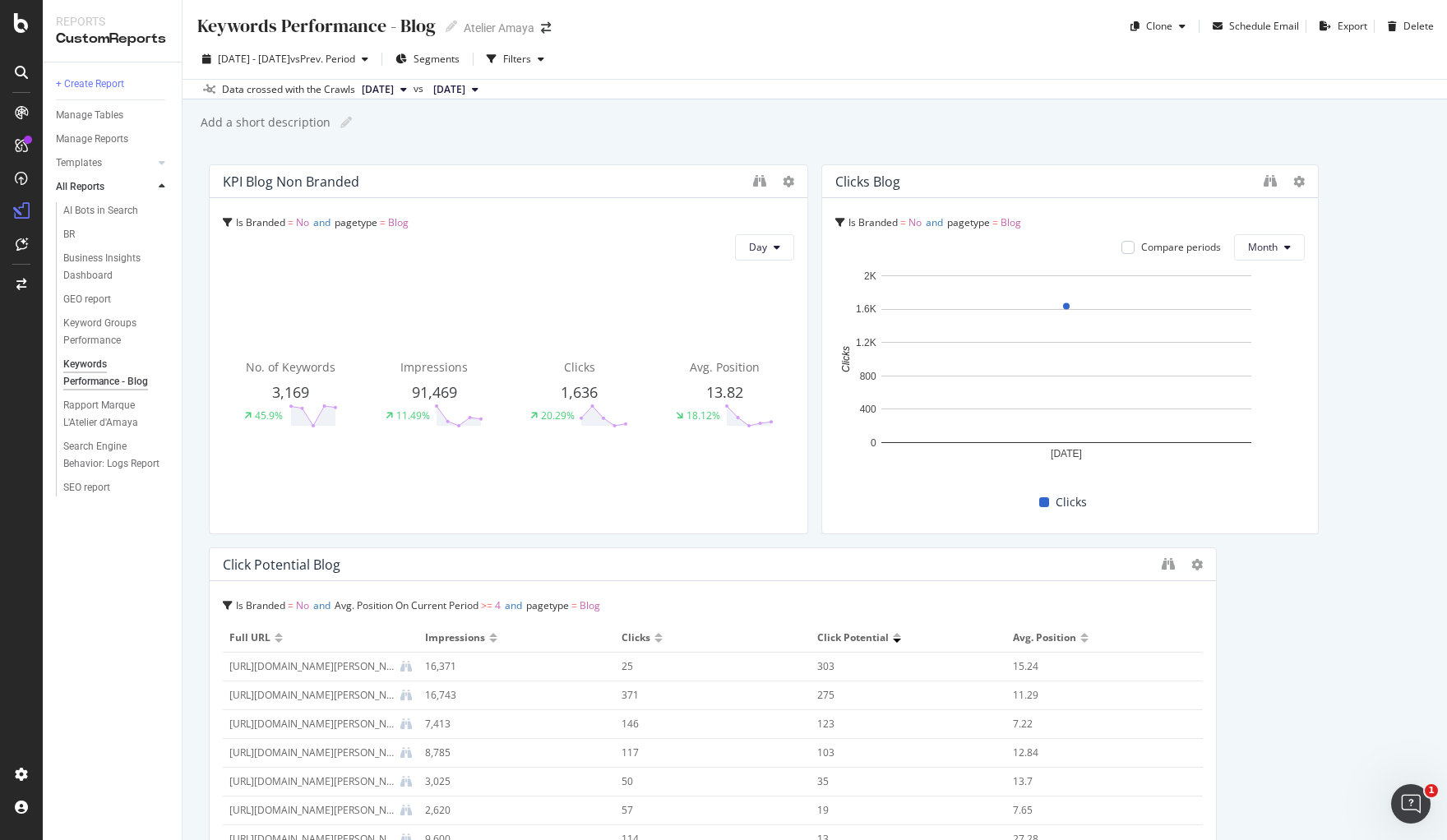
drag, startPoint x: 791, startPoint y: 401, endPoint x: 801, endPoint y: 409, distance: 12.8
drag, startPoint x: 798, startPoint y: 409, endPoint x: 775, endPoint y: 290, distance: 121.2
click at [754, 177] on icon "binoculars" at bounding box center [760, 180] width 13 height 13
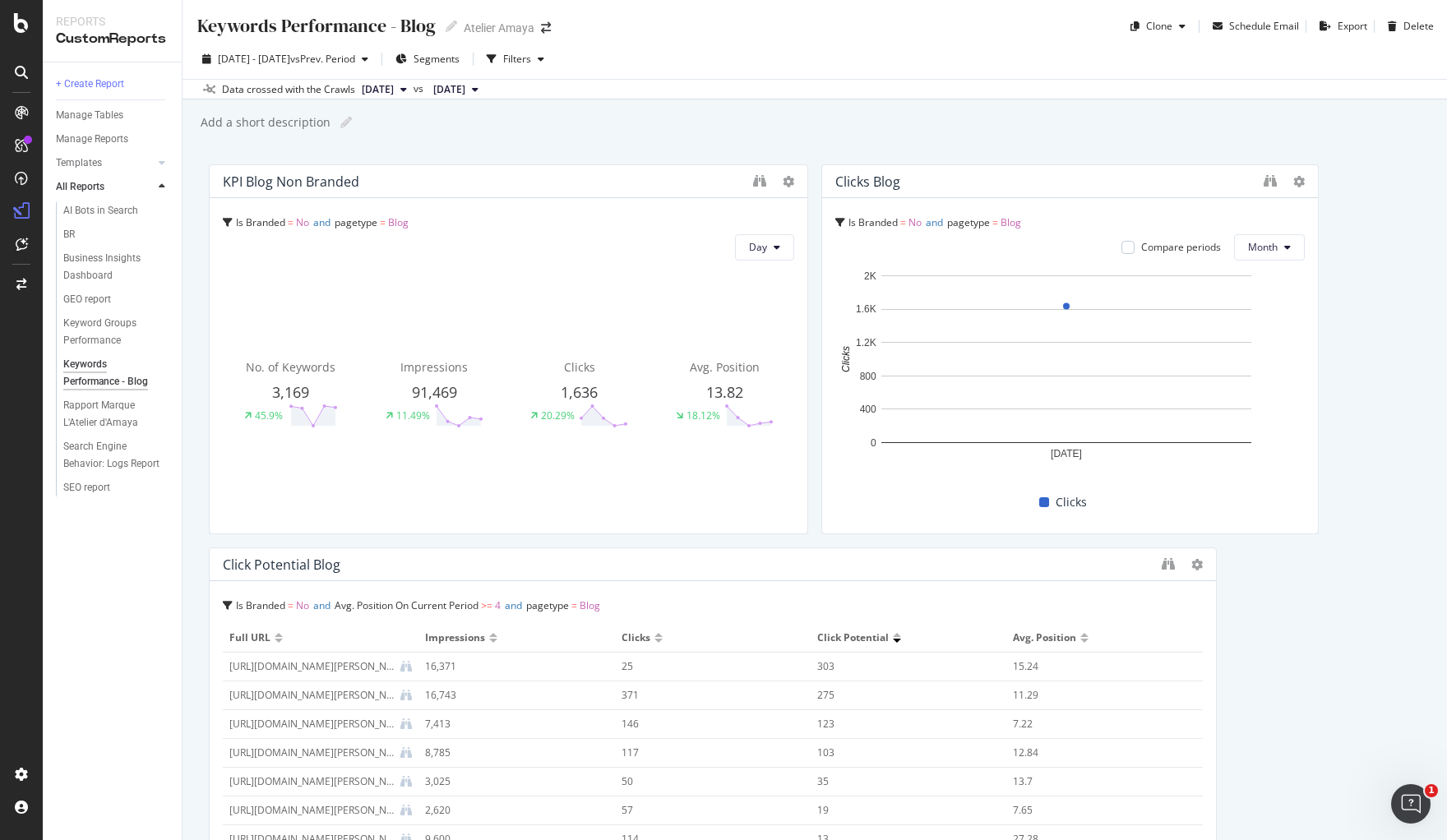
drag, startPoint x: 552, startPoint y: 227, endPoint x: 556, endPoint y: 179, distance: 48.2
click at [556, 179] on div "KPI Blog Non Branded" at bounding box center [484, 182] width 522 height 17
click at [792, 179] on div at bounding box center [800, 350] width 17 height 370
click at [783, 179] on icon at bounding box center [788, 181] width 11 height 11
click at [755, 178] on icon "binoculars" at bounding box center [760, 180] width 13 height 13
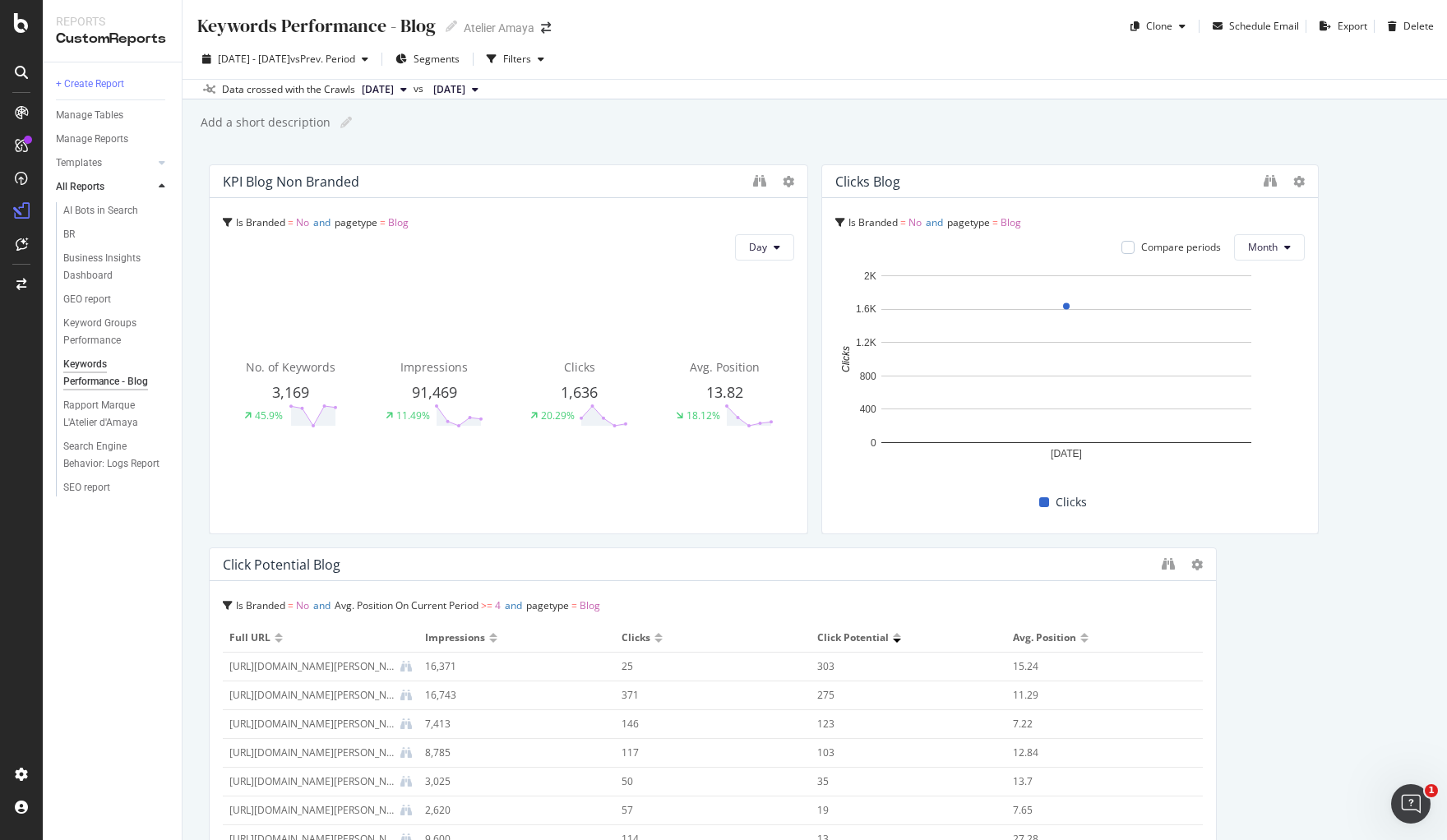
click at [405, 223] on span "Blog" at bounding box center [398, 222] width 20 height 14
click at [293, 282] on span "Blog" at bounding box center [297, 286] width 20 height 14
drag, startPoint x: 528, startPoint y: 114, endPoint x: 533, endPoint y: 105, distance: 10.3
click at [530, 114] on div "Add a short description Add a short description" at bounding box center [822, 122] width 1248 height 25
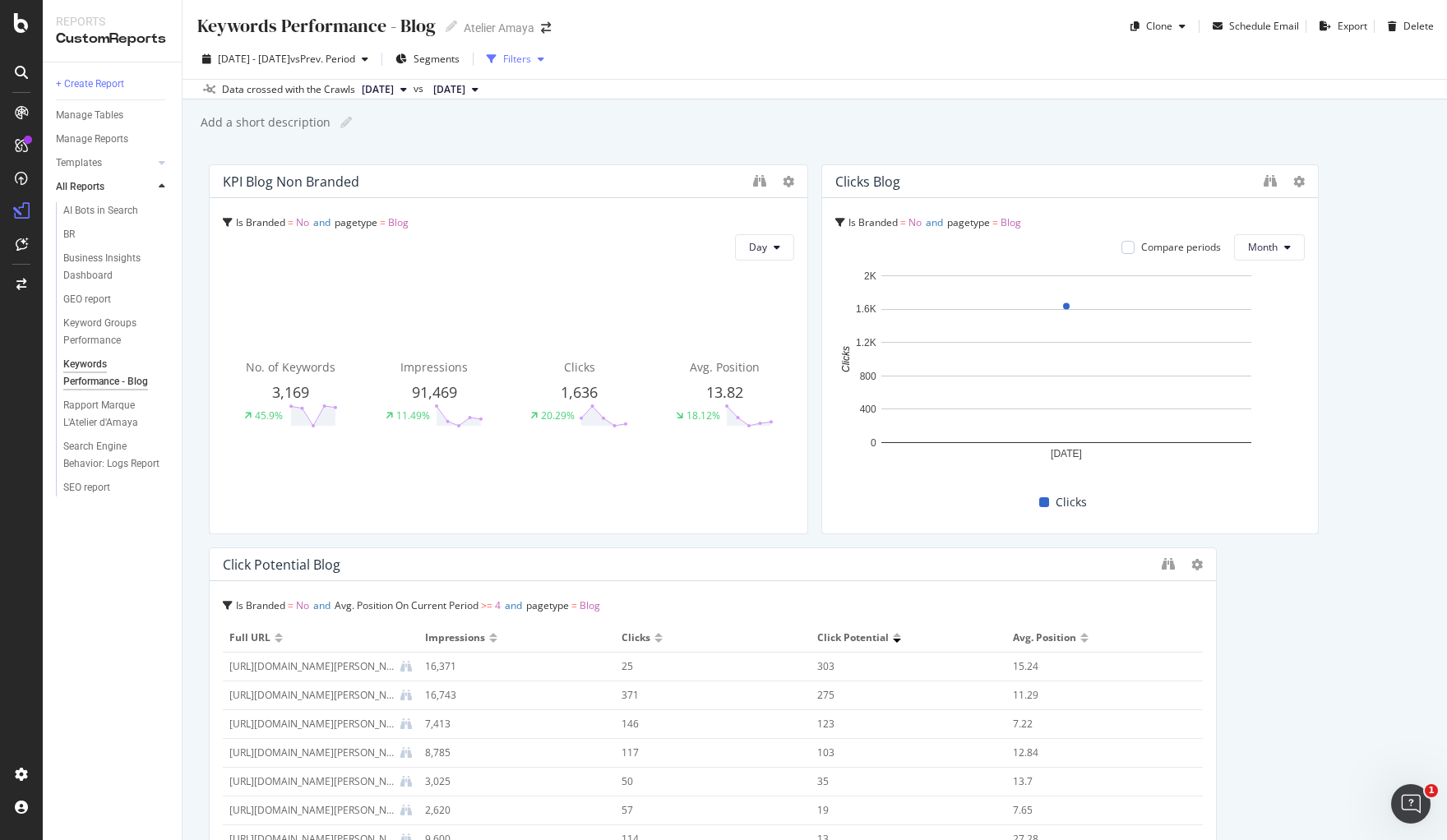
click at [531, 55] on div "Filters" at bounding box center [517, 58] width 28 height 14
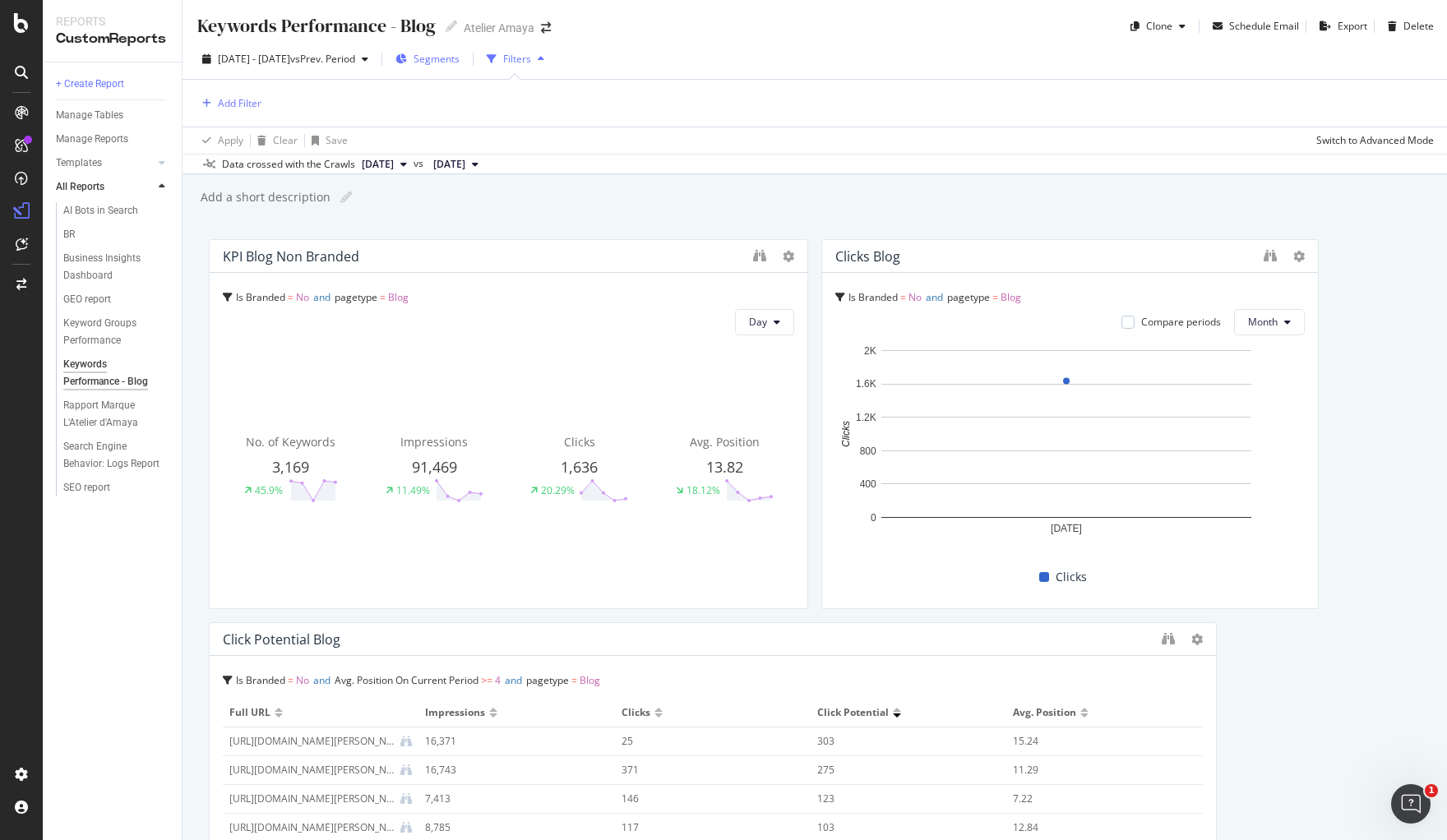
click at [460, 62] on span "Segments" at bounding box center [437, 58] width 46 height 14
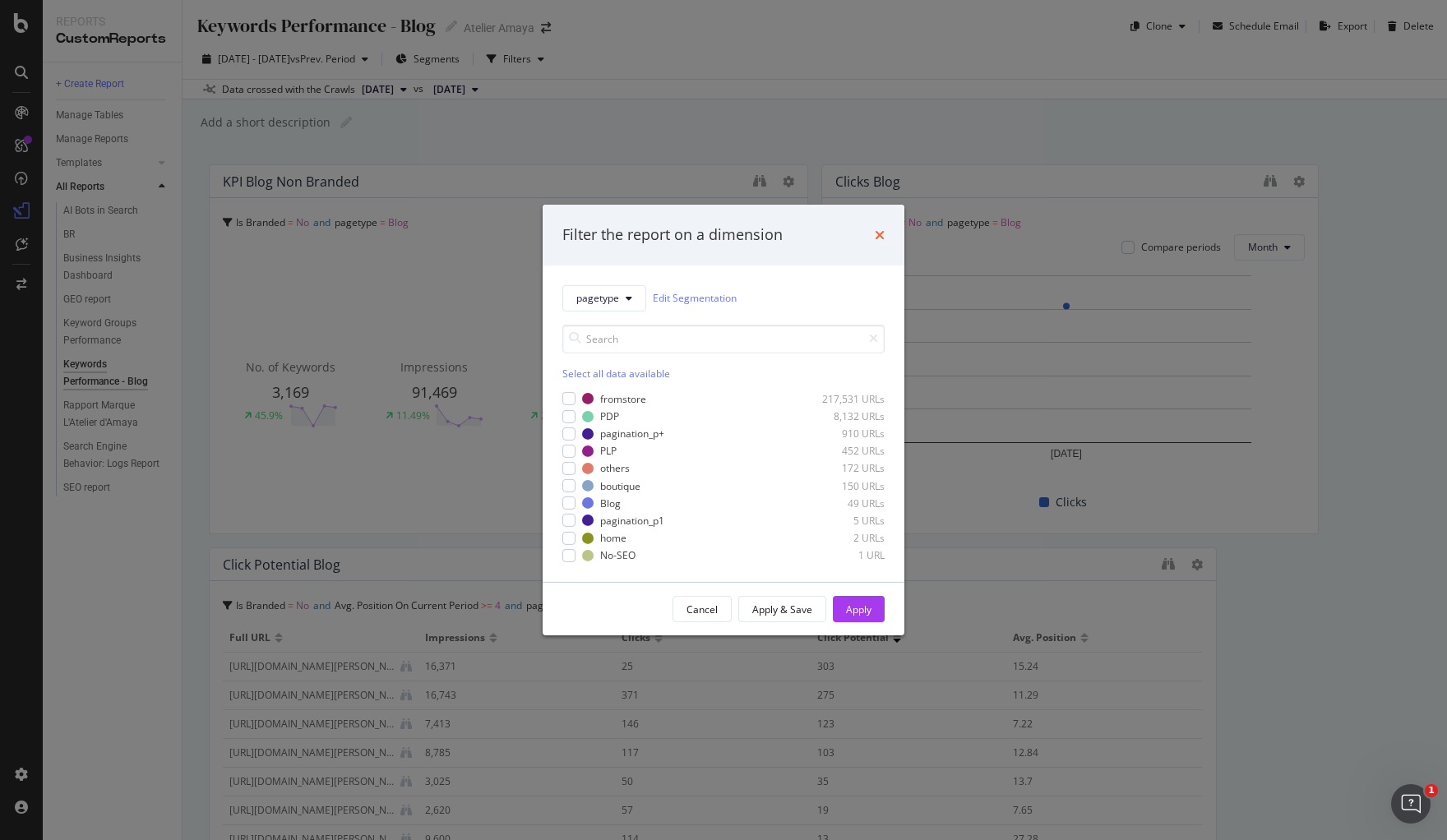
click at [878, 229] on icon "times" at bounding box center [880, 235] width 10 height 13
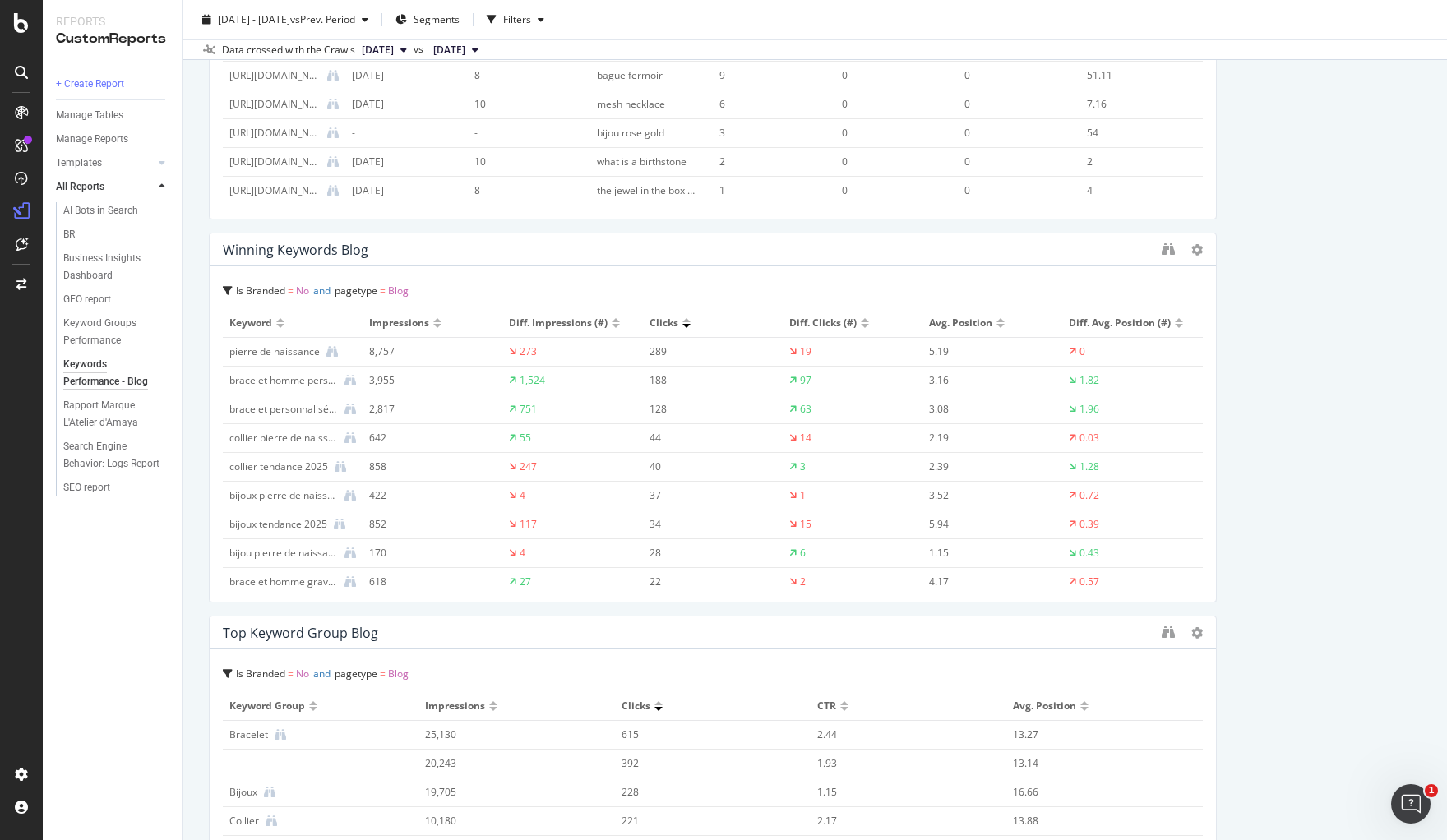
scroll to position [1130, 0]
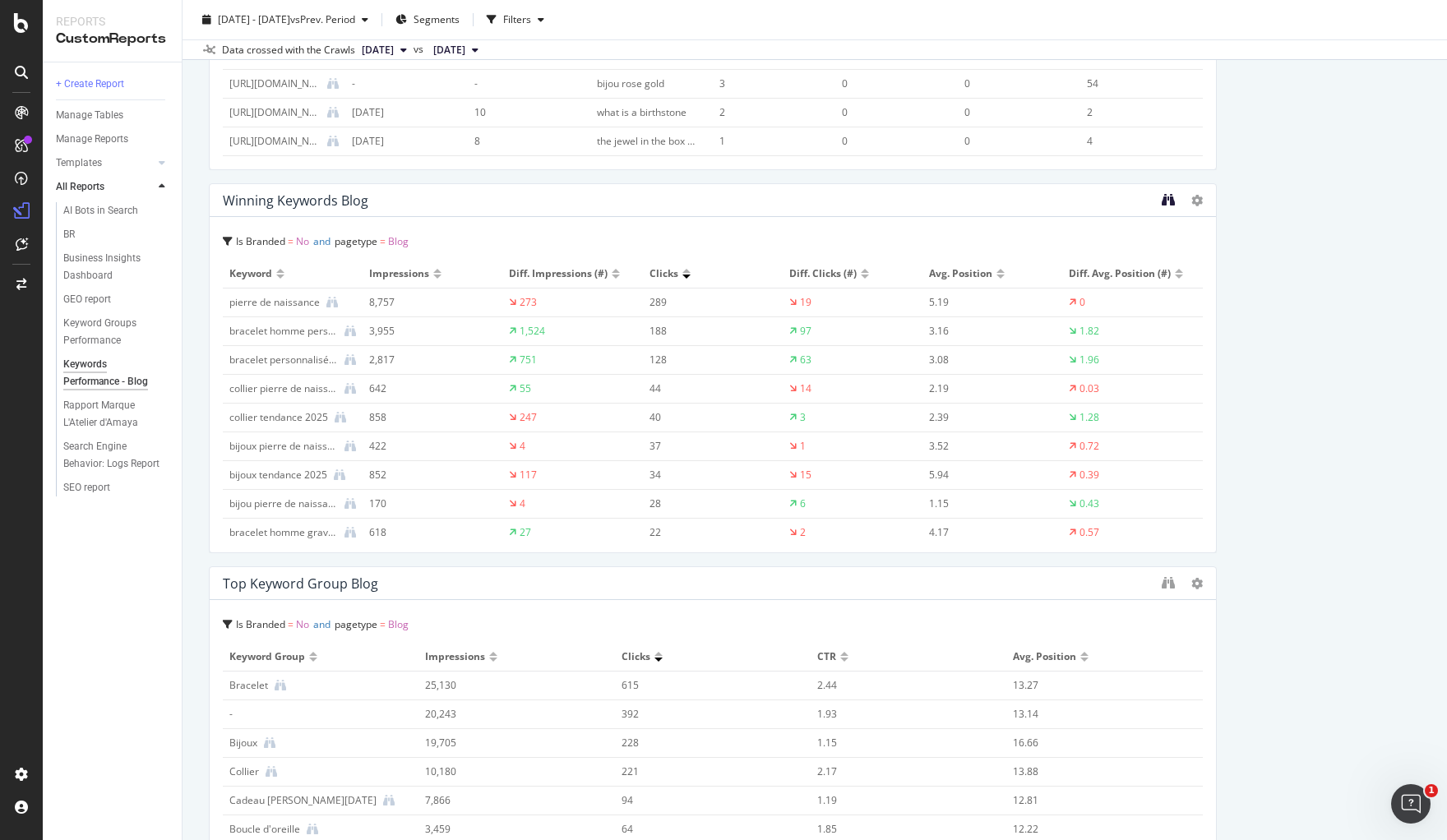
click at [1162, 199] on div at bounding box center [1182, 201] width 41 height 17
click at [1162, 202] on icon "binoculars" at bounding box center [1169, 200] width 13 height 13
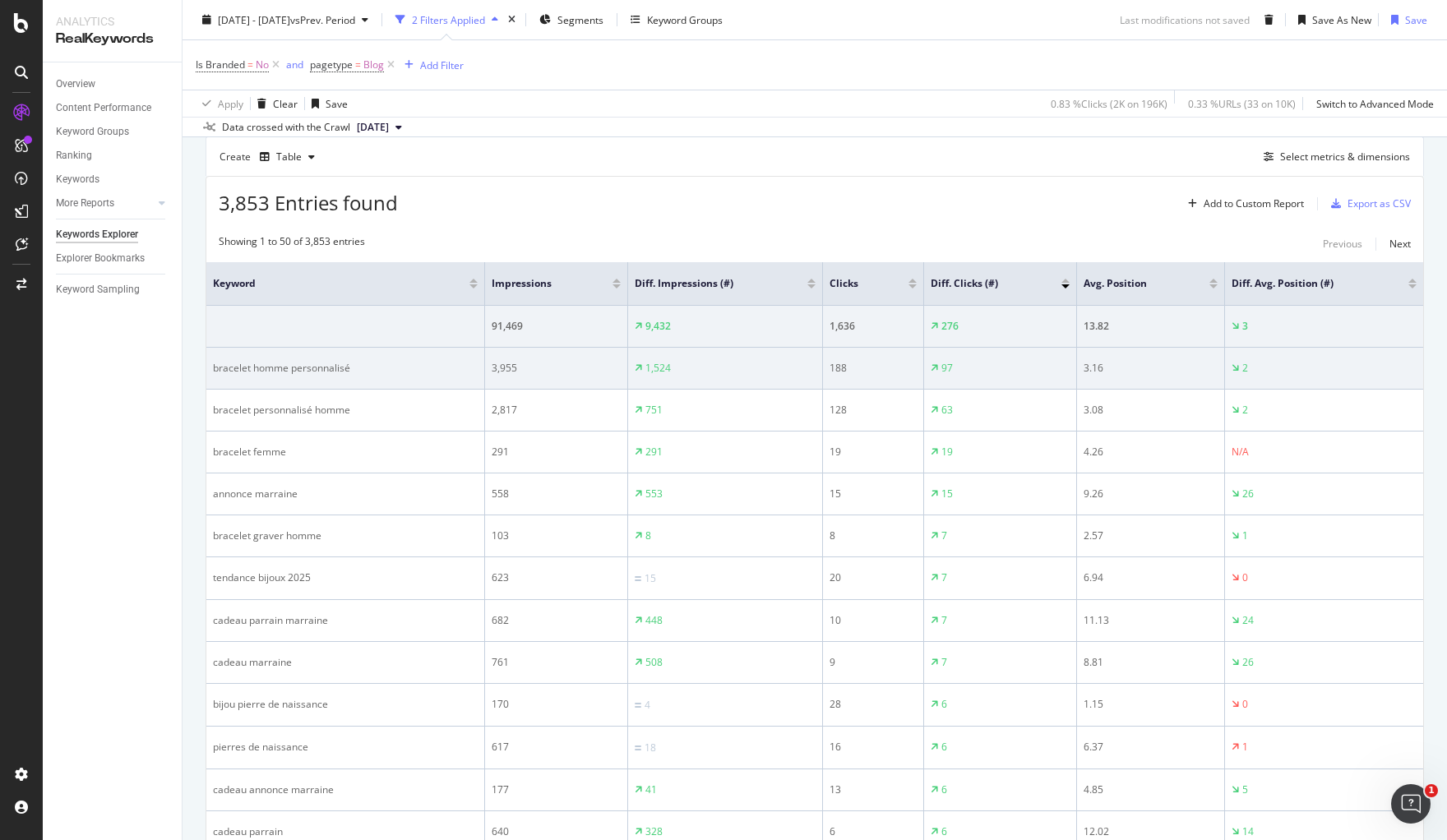
scroll to position [308, 0]
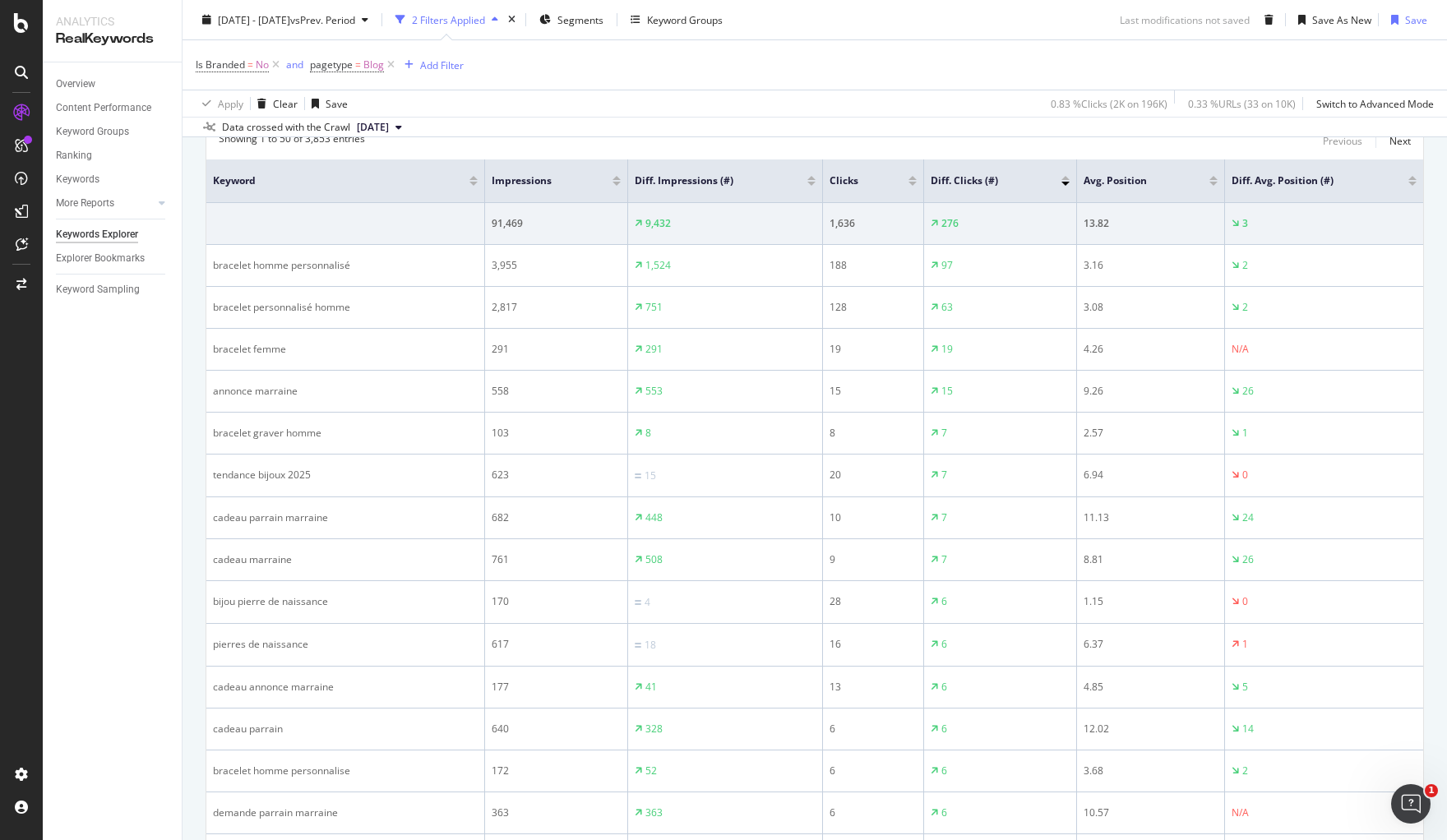
click at [909, 182] on div at bounding box center [912, 183] width 8 height 4
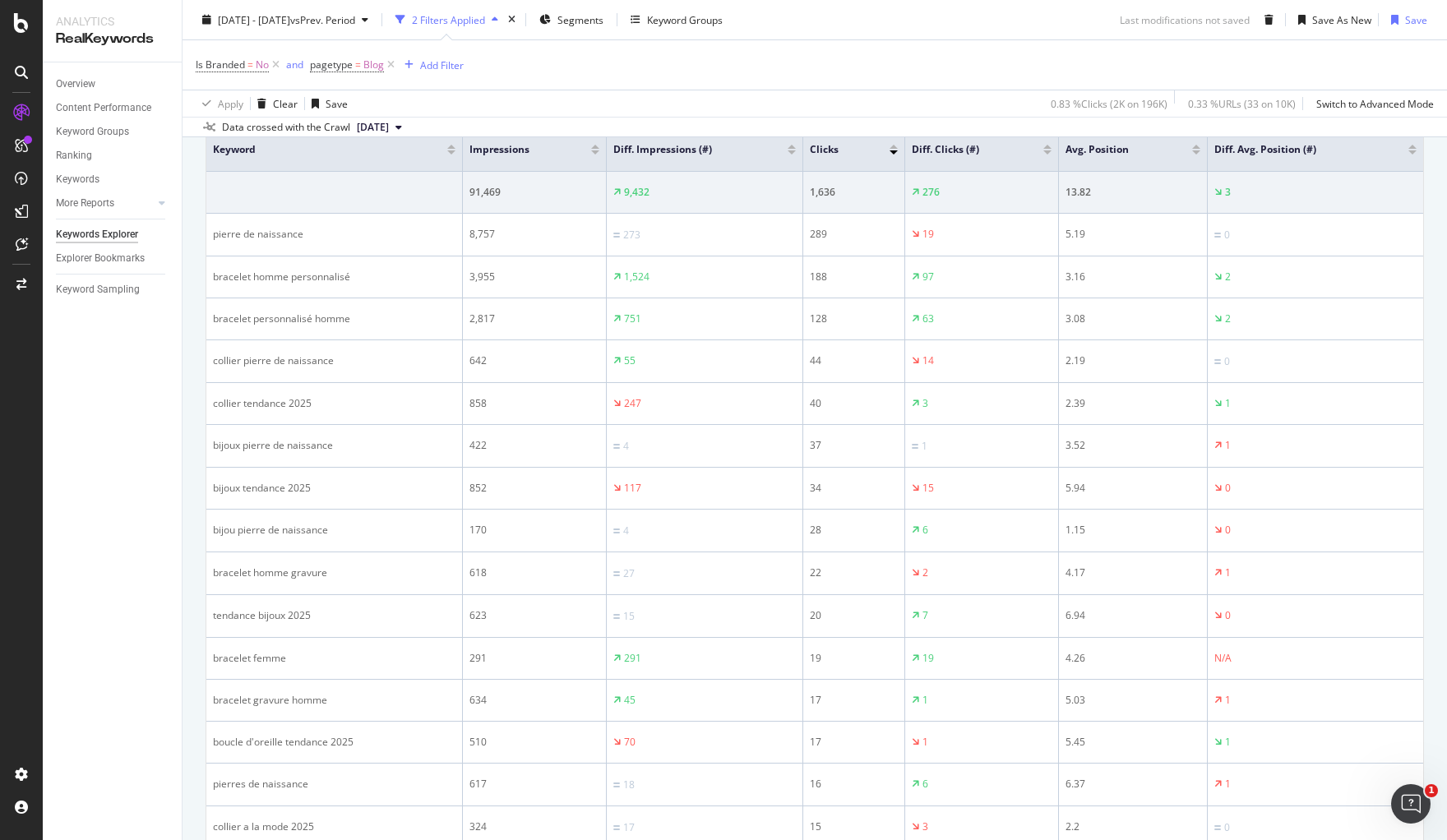
scroll to position [308, 0]
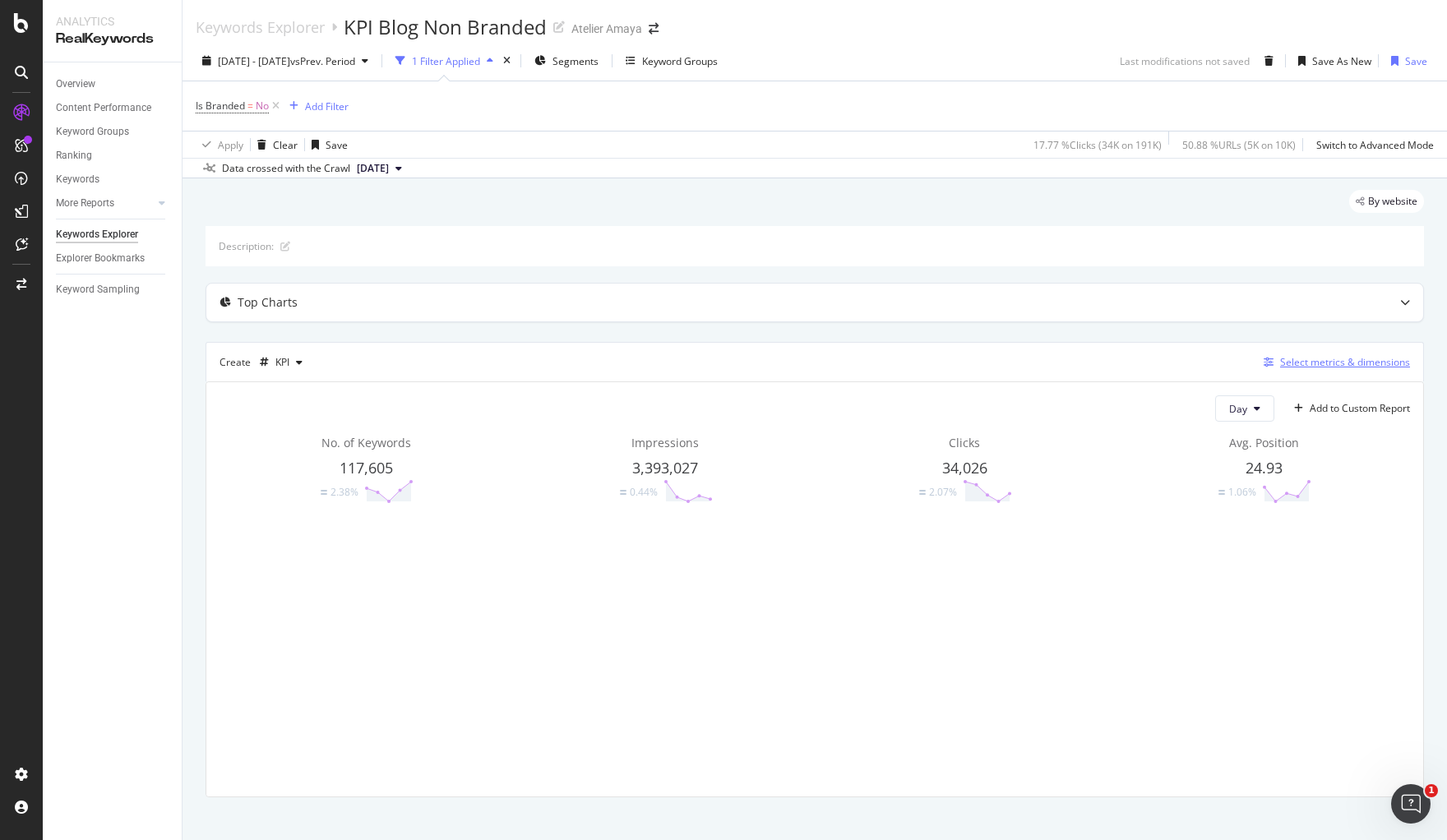
click at [1280, 355] on div "Select metrics & dimensions" at bounding box center [1345, 362] width 130 height 14
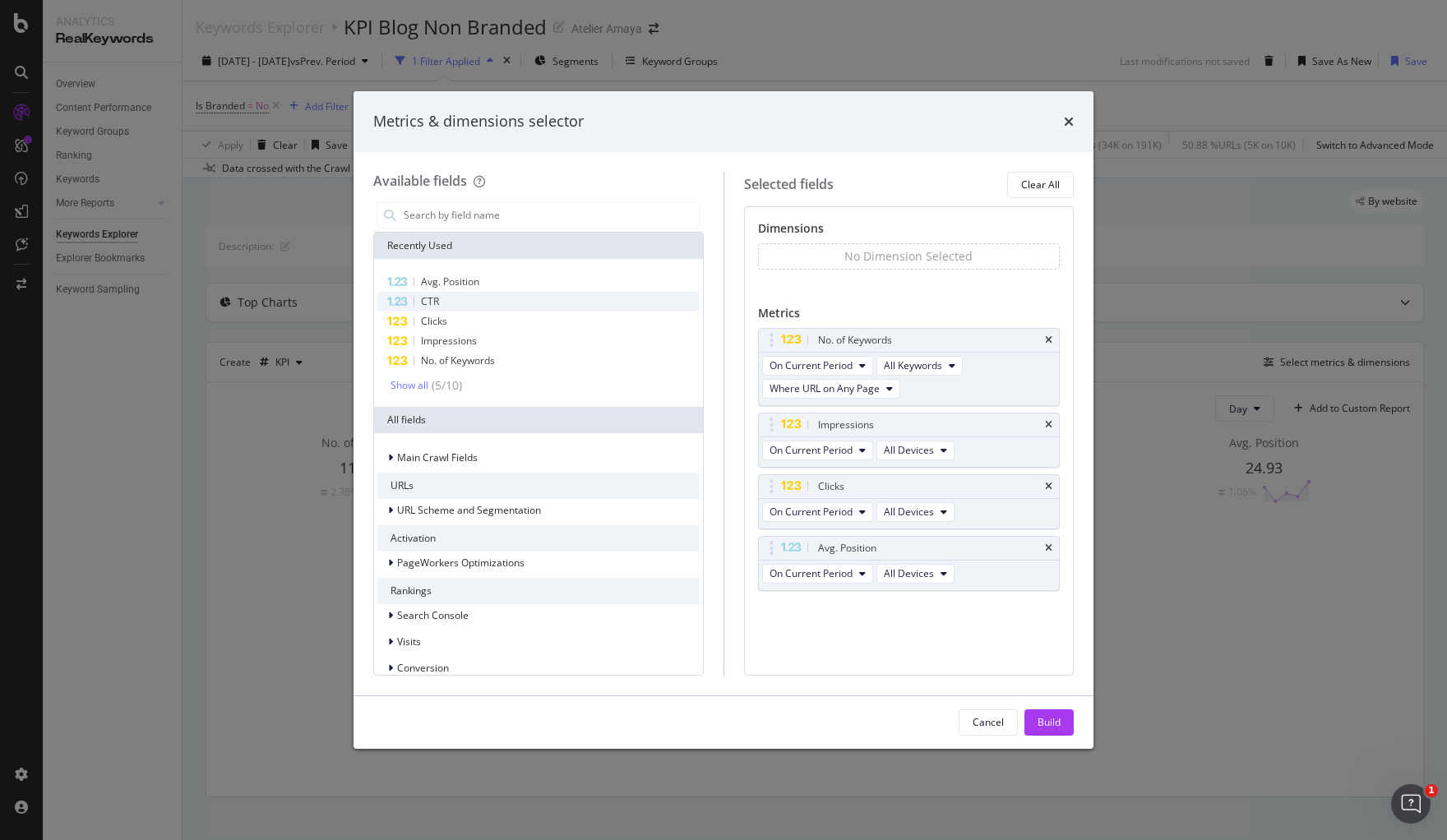
click at [433, 306] on span "CTR" at bounding box center [430, 301] width 19 height 14
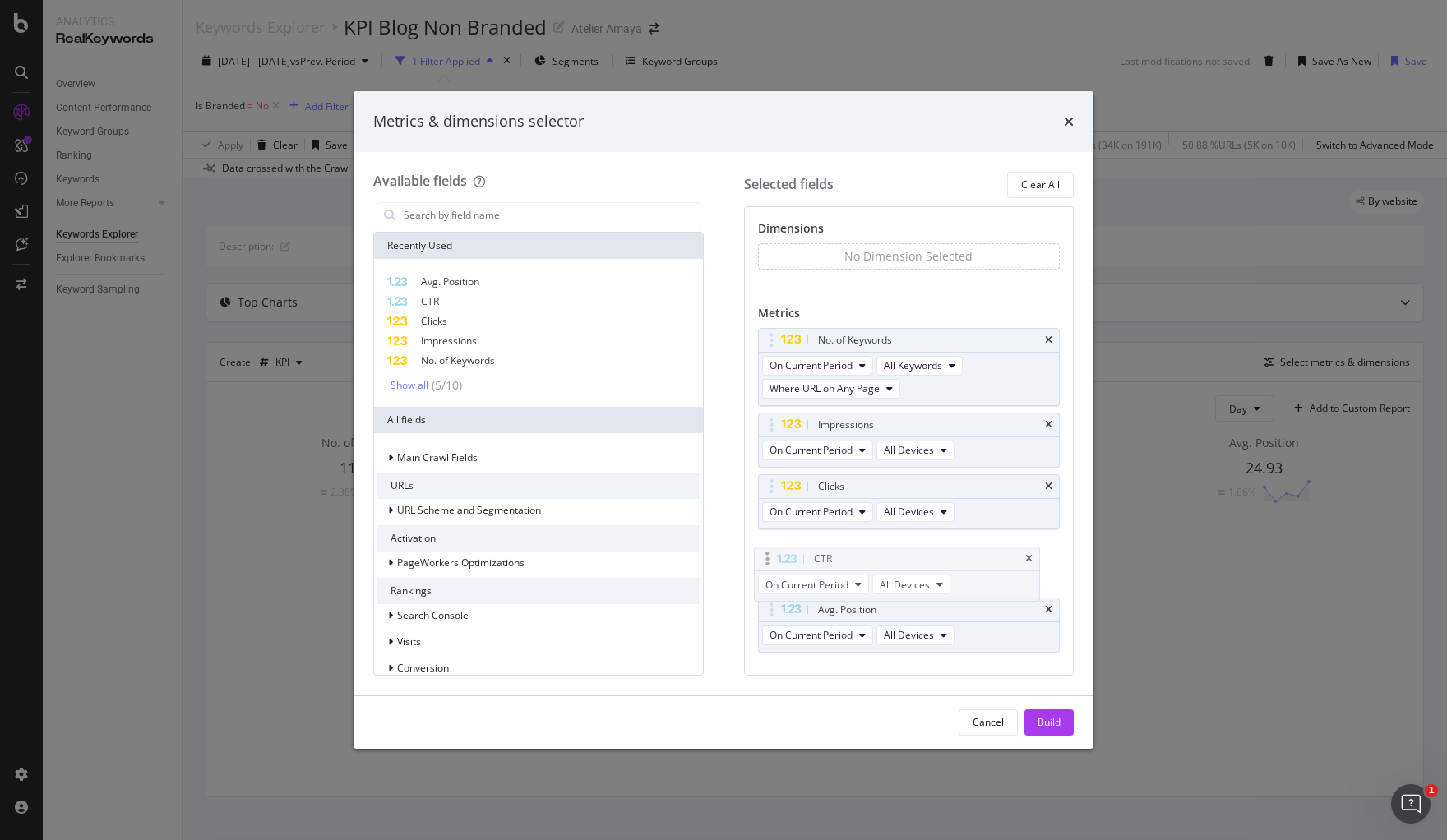
drag, startPoint x: 823, startPoint y: 609, endPoint x: 819, endPoint y: 556, distance: 53.2
click at [819, 556] on body "Analytics RealKeywords Overview Content Performance Keyword Groups Ranking Keyw…" at bounding box center [724, 420] width 1447 height 840
click at [1057, 715] on div "Build" at bounding box center [1049, 722] width 23 height 14
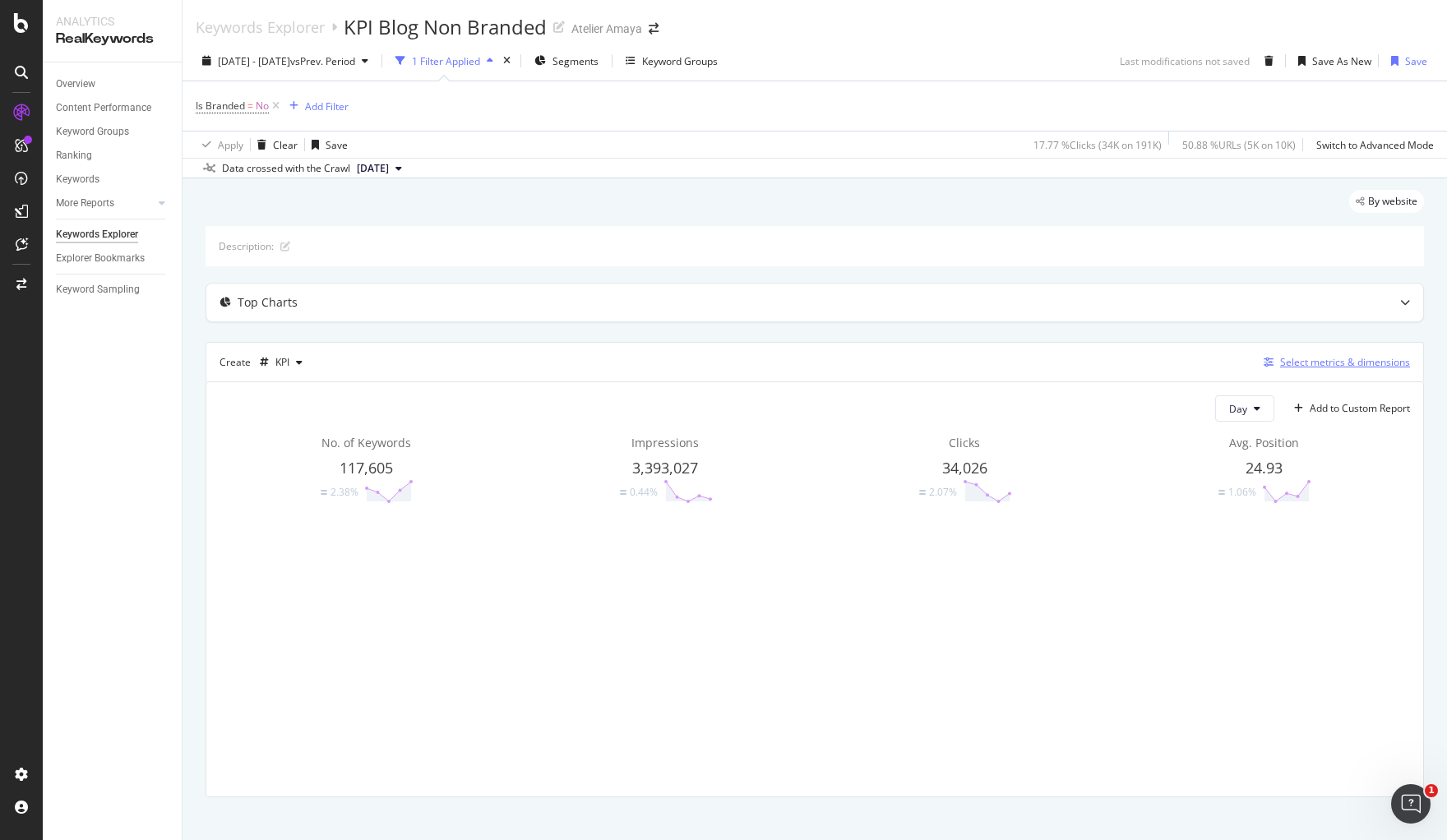
click at [1283, 366] on div "Select metrics & dimensions" at bounding box center [1345, 362] width 130 height 14
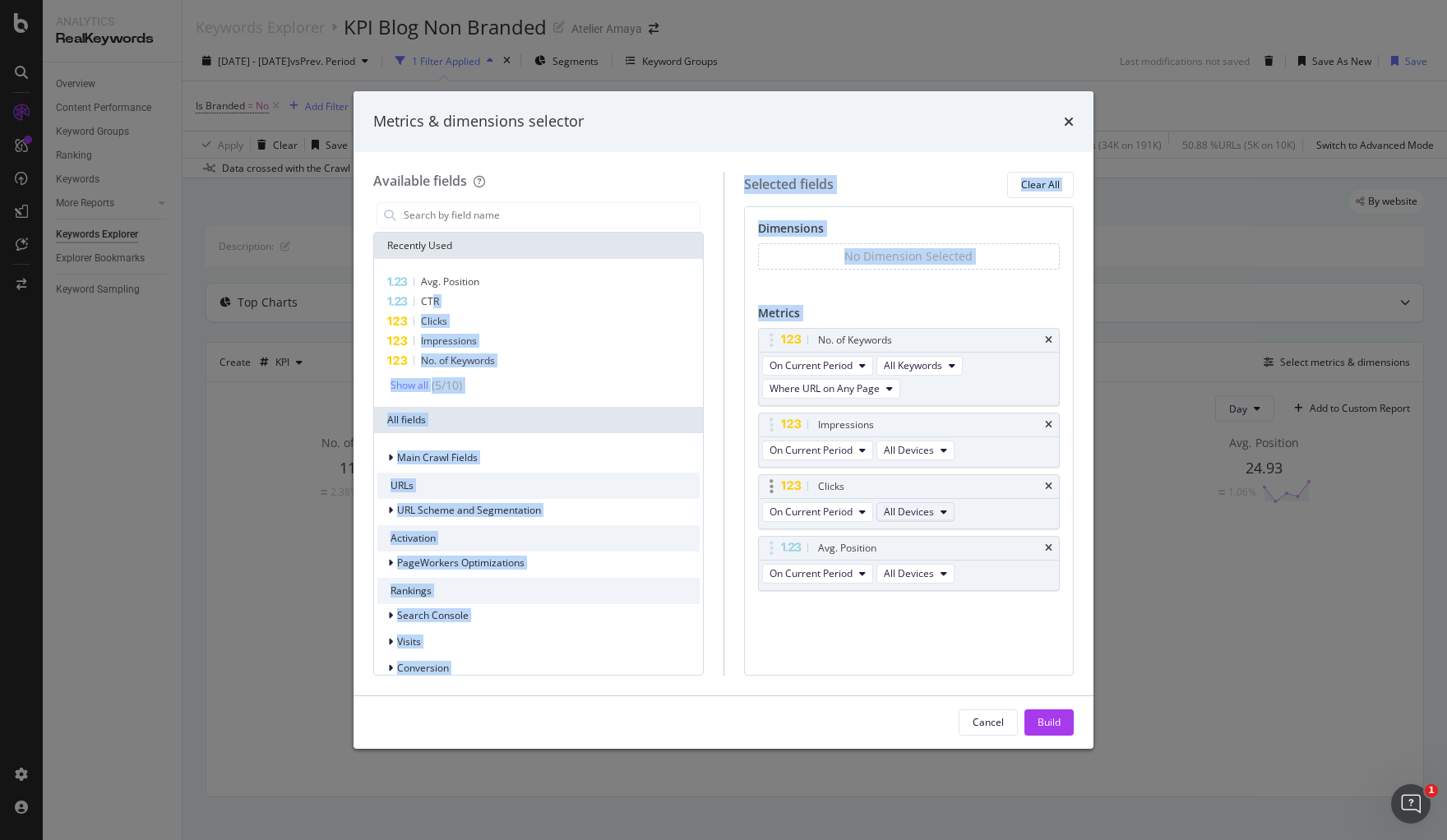
drag, startPoint x: 430, startPoint y: 303, endPoint x: 935, endPoint y: 518, distance: 548.9
click at [962, 531] on div "Available fields Recently Used Avg. Position CTR Clicks Impressions No. of Keyw…" at bounding box center [723, 424] width 700 height 504
click at [726, 152] on div "Available fields Recently Used Avg. Position CTR Clicks Impressions No. of Keyw…" at bounding box center [724, 423] width 740 height 543
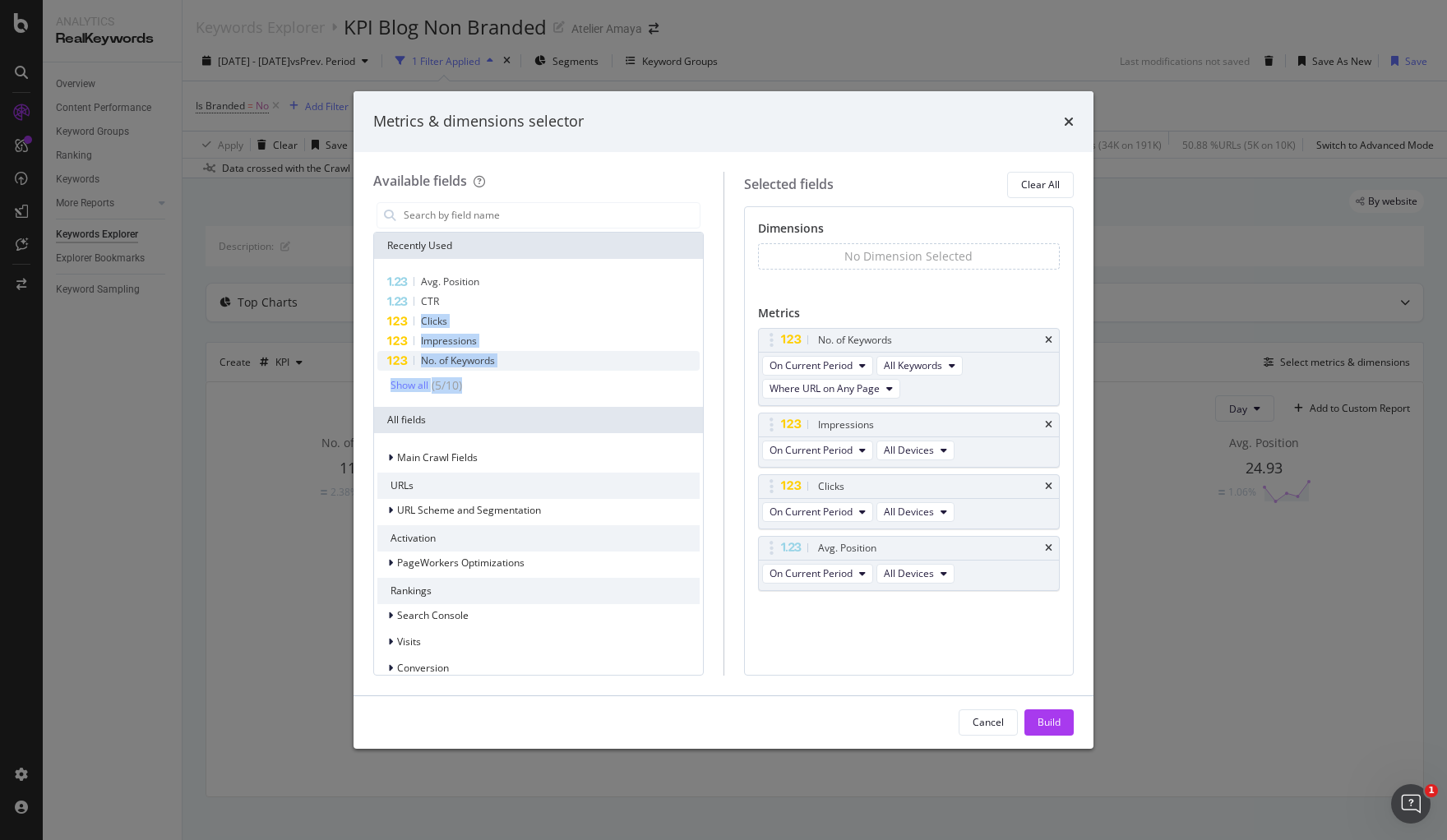
drag, startPoint x: 438, startPoint y: 301, endPoint x: 615, endPoint y: 364, distance: 187.9
click at [621, 366] on div "Avg. Position CTR Clicks Impressions No. of Keywords Show all ( 5 / 10 )" at bounding box center [538, 333] width 322 height 122
click at [405, 300] on icon "modal" at bounding box center [397, 303] width 21 height 11
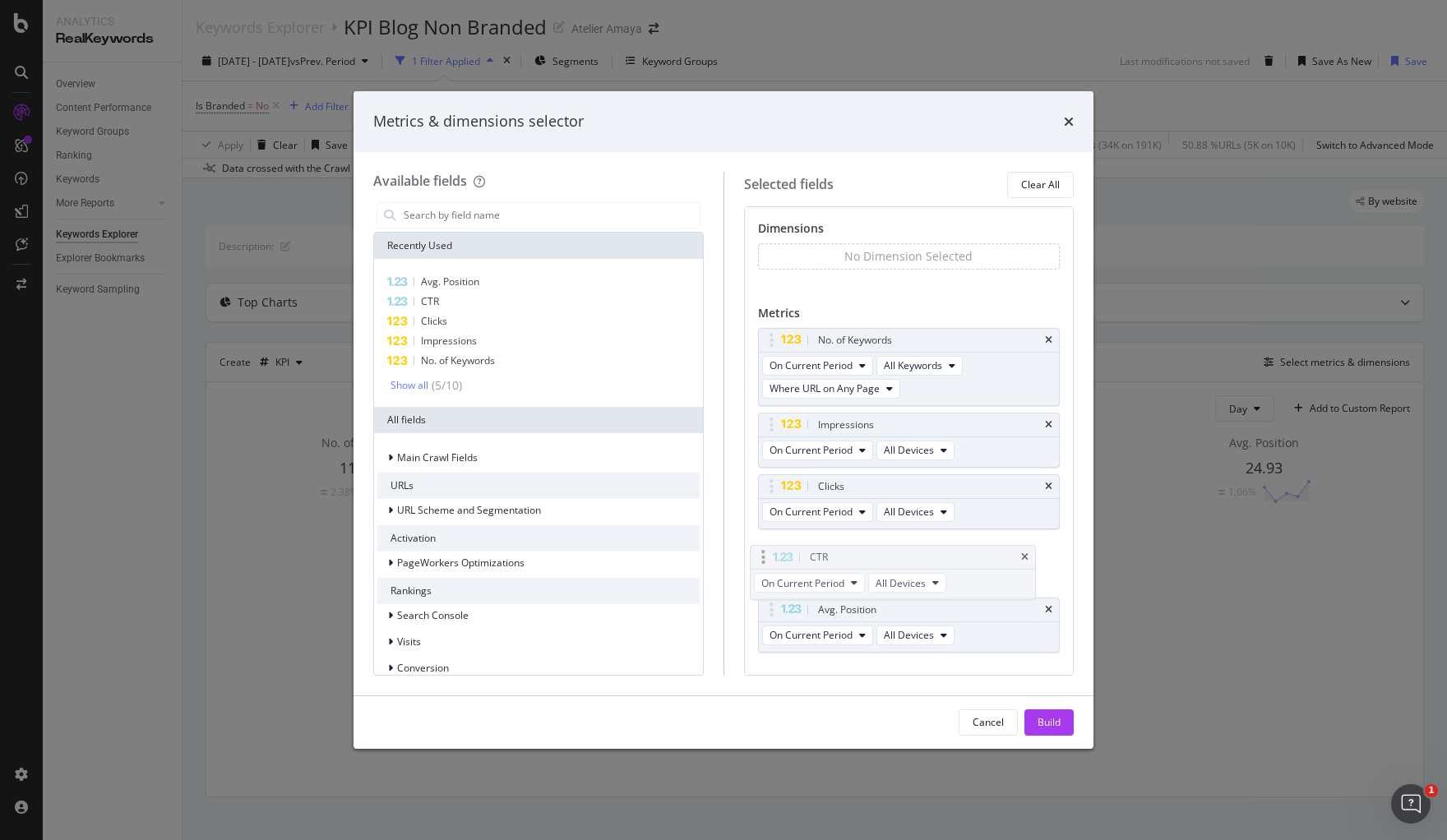
drag, startPoint x: 847, startPoint y: 614, endPoint x: 838, endPoint y: 556, distance: 58.7
click at [838, 556] on body "Analytics RealKeywords Overview Content Performance Keyword Groups Ranking Keyw…" at bounding box center [724, 420] width 1447 height 840
click at [1045, 705] on div "Cancel Build" at bounding box center [724, 723] width 740 height 53
click at [1048, 716] on div "Build" at bounding box center [1049, 722] width 23 height 14
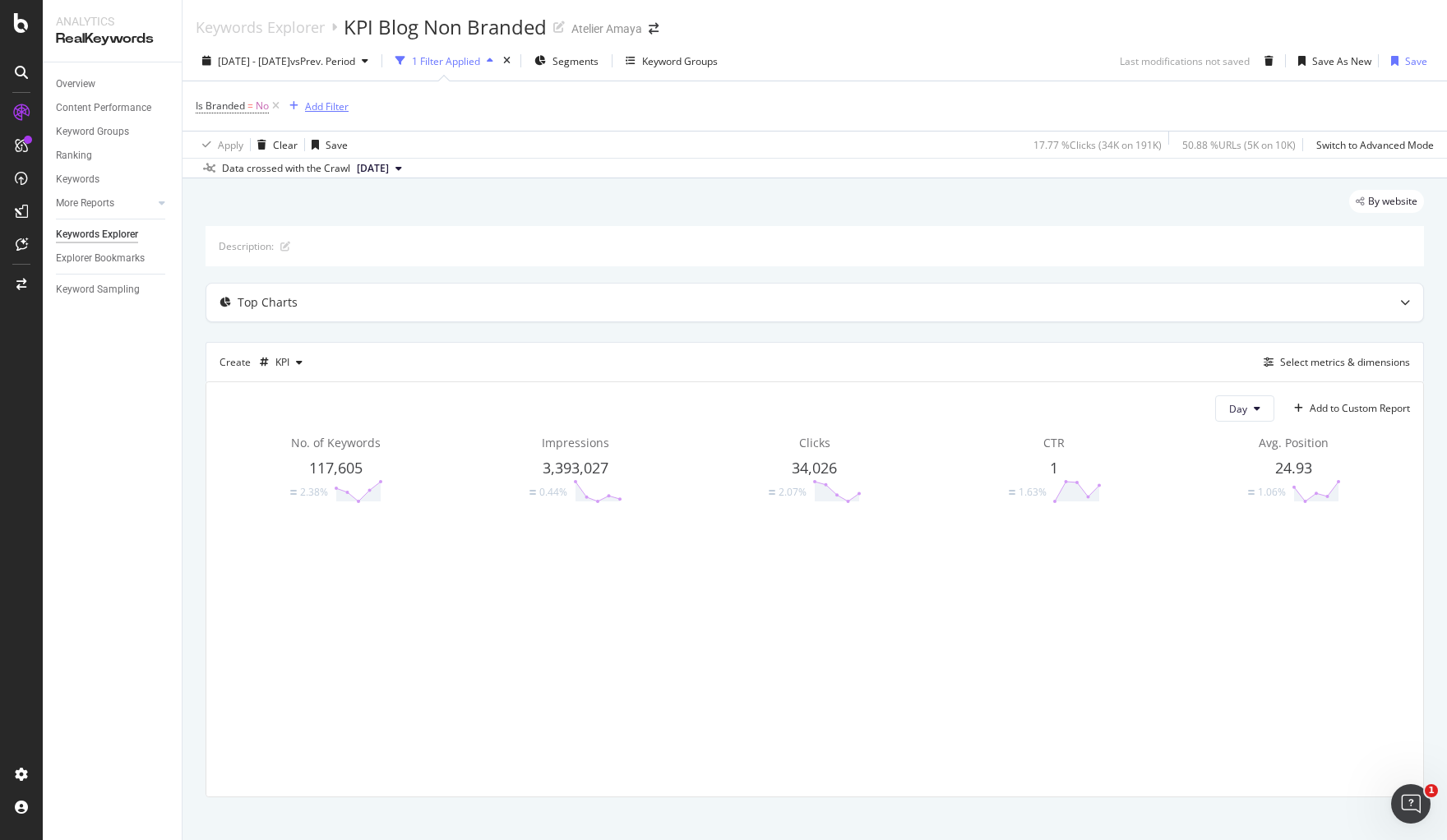
click at [318, 103] on div "Add Filter" at bounding box center [327, 106] width 43 height 14
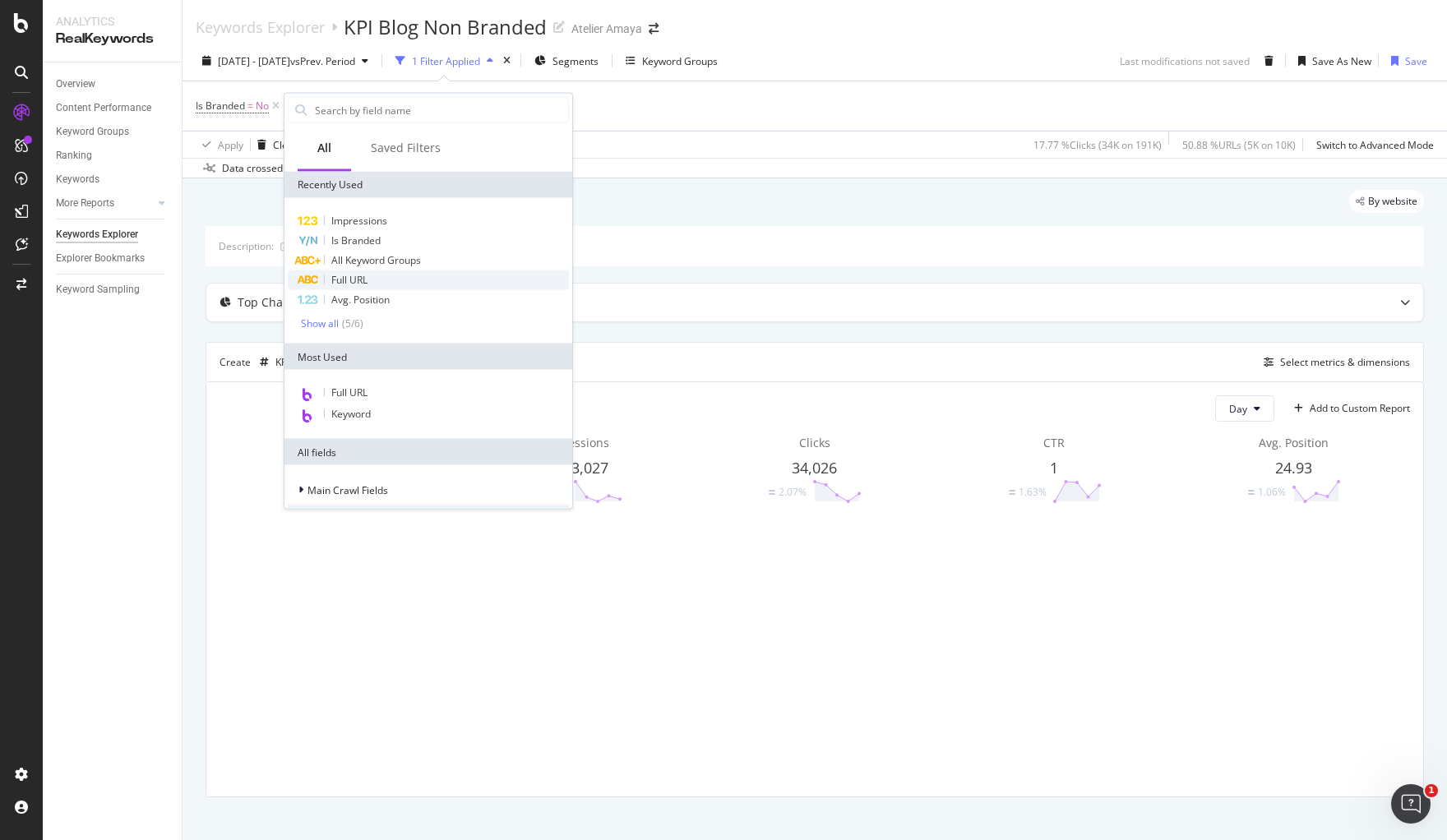
click at [378, 282] on div "Full URL" at bounding box center [428, 279] width 281 height 19
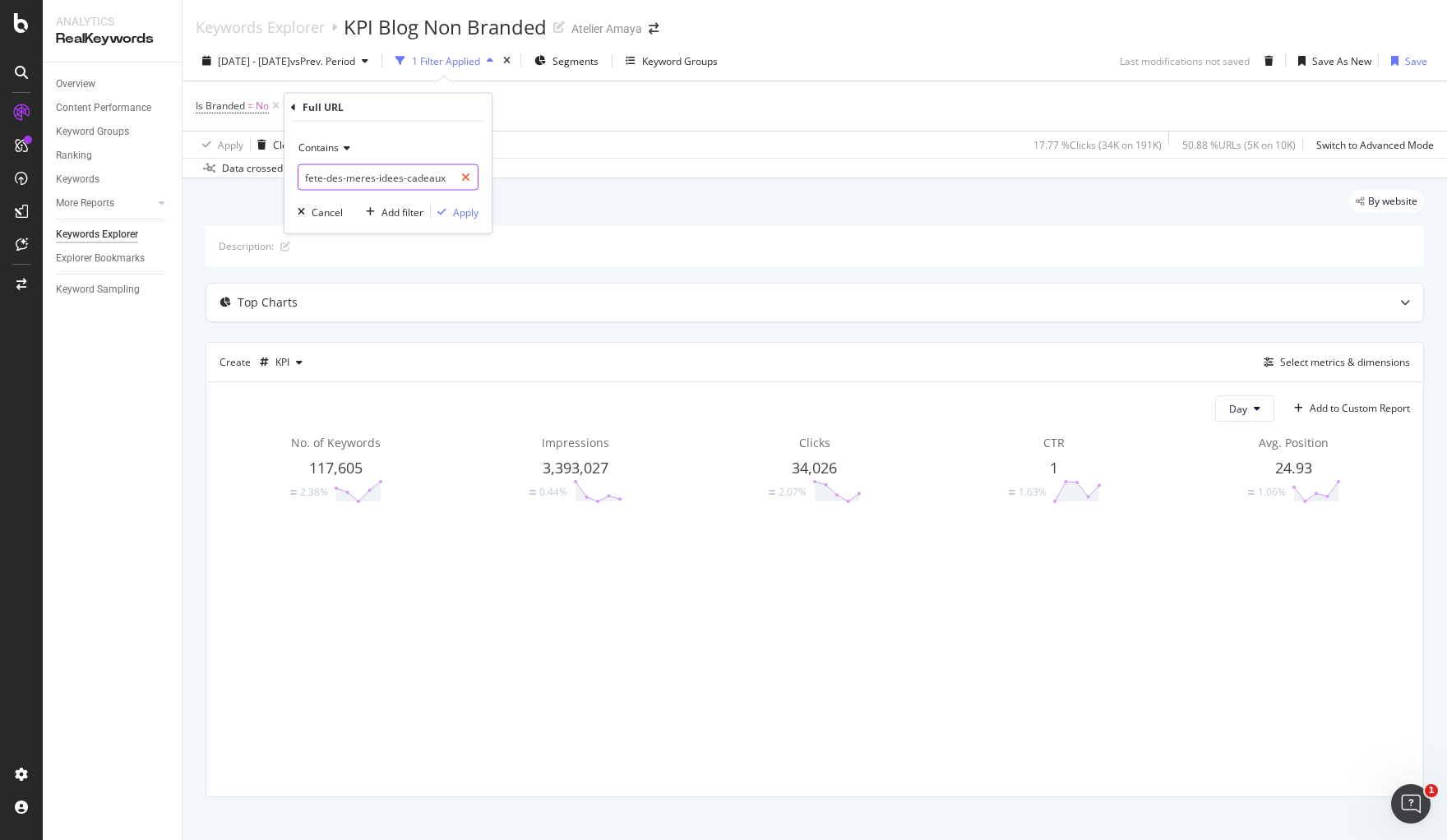
click at [467, 167] on div at bounding box center [466, 178] width 24 height 26
click at [379, 177] on input "text" at bounding box center [389, 178] width 179 height 26
type input "blog"
click at [448, 216] on div "button" at bounding box center [442, 212] width 22 height 10
click at [334, 142] on div "Save" at bounding box center [337, 144] width 22 height 14
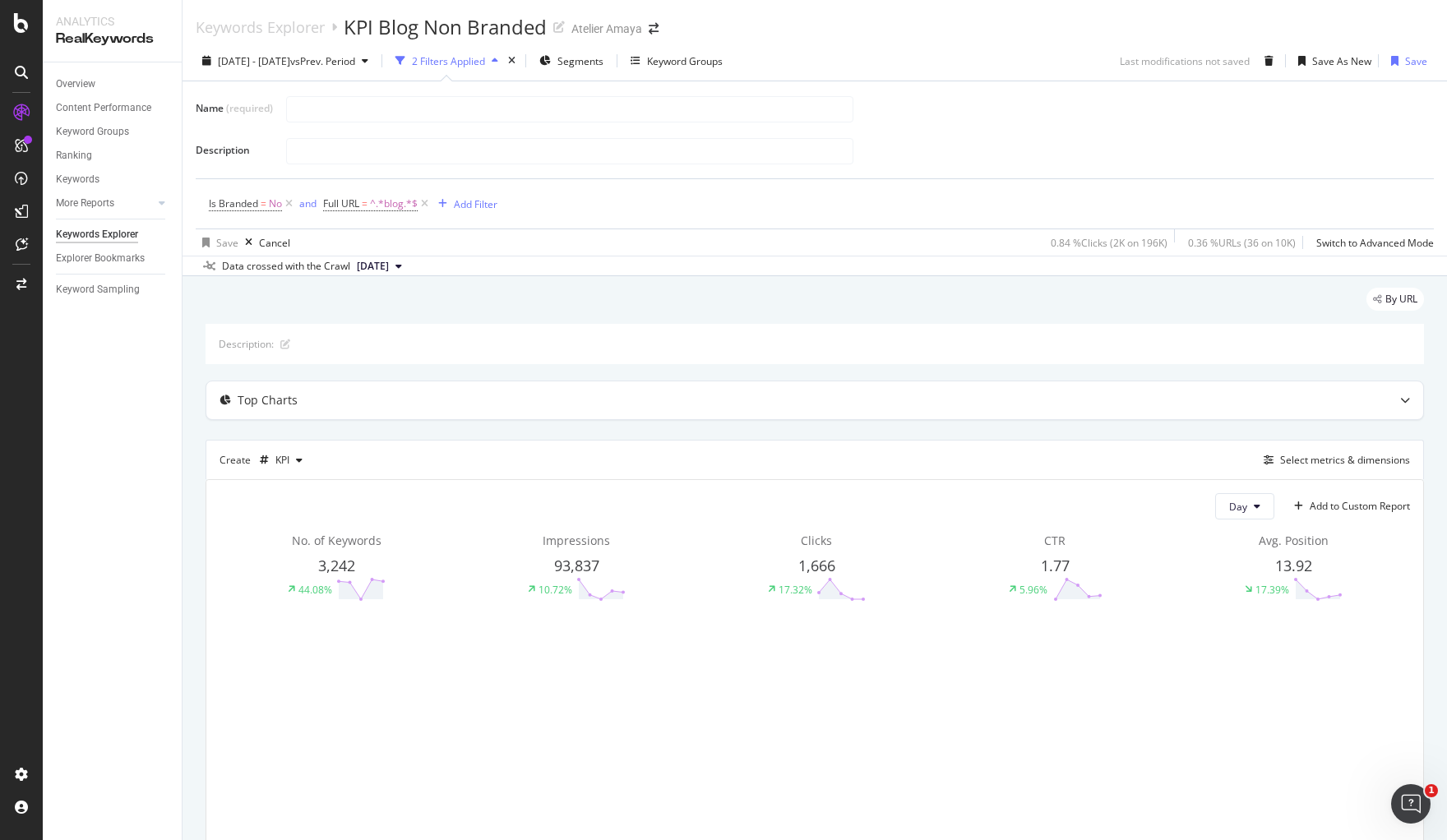
click at [649, 291] on div "By URL" at bounding box center [814, 305] width 1218 height 36
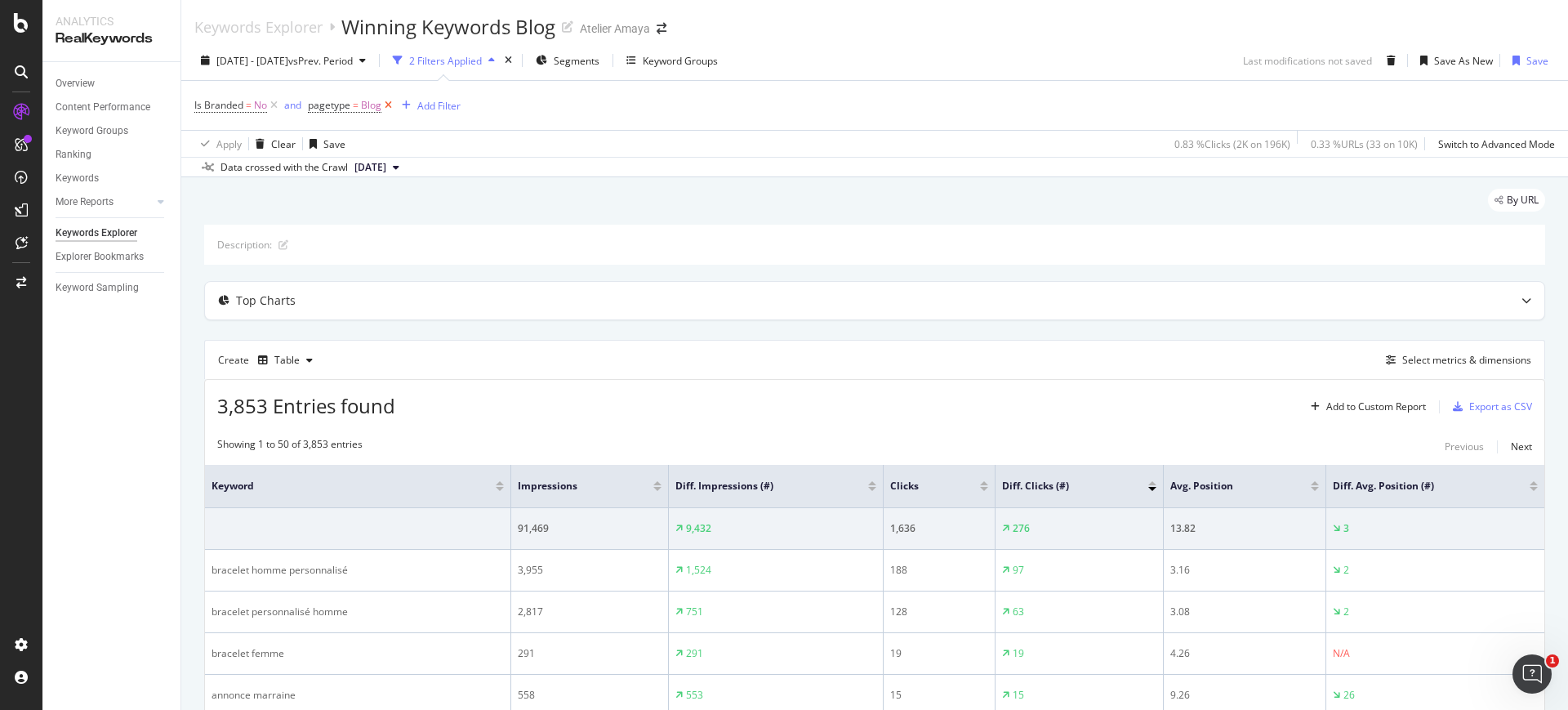
click at [392, 106] on icon at bounding box center [388, 106] width 14 height 17
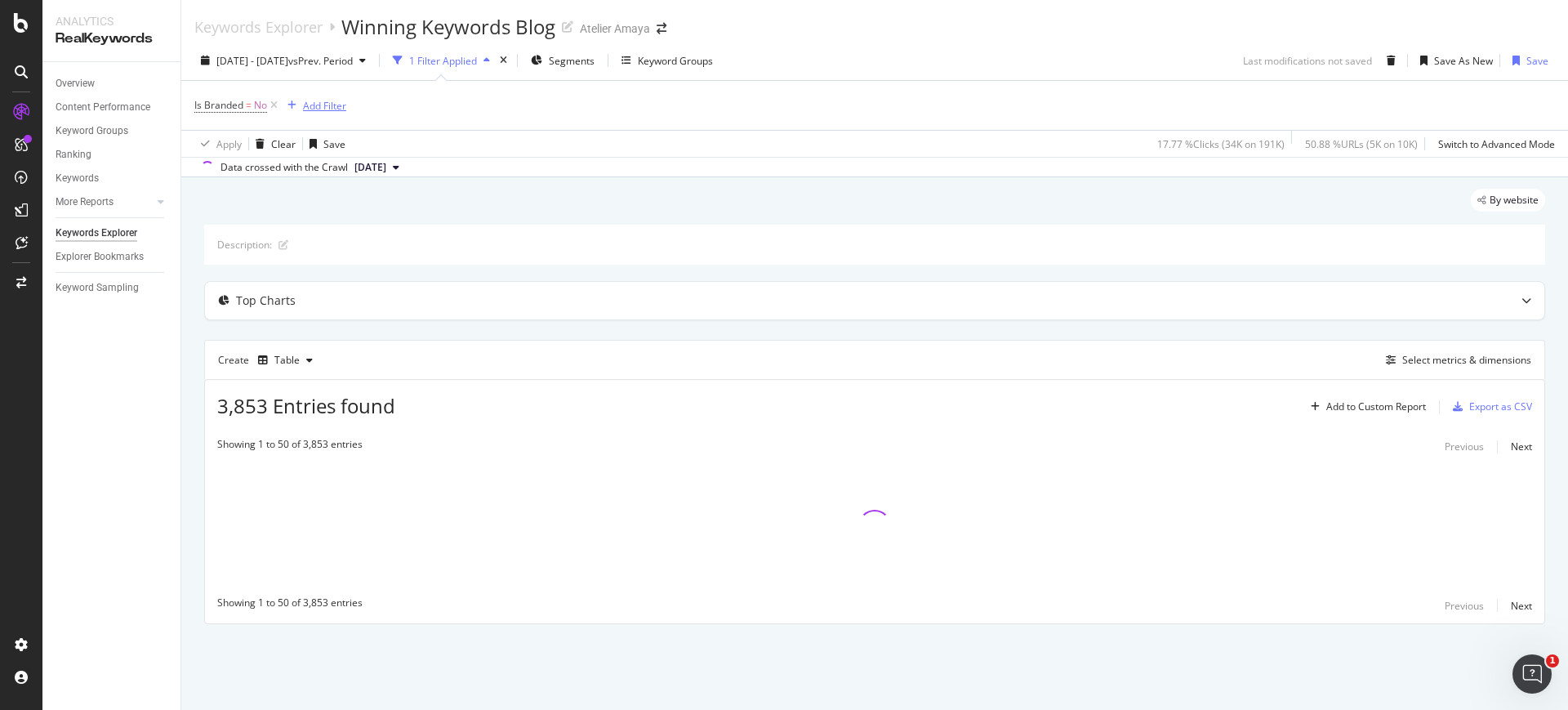
click at [337, 106] on div "Add Filter" at bounding box center [324, 106] width 43 height 14
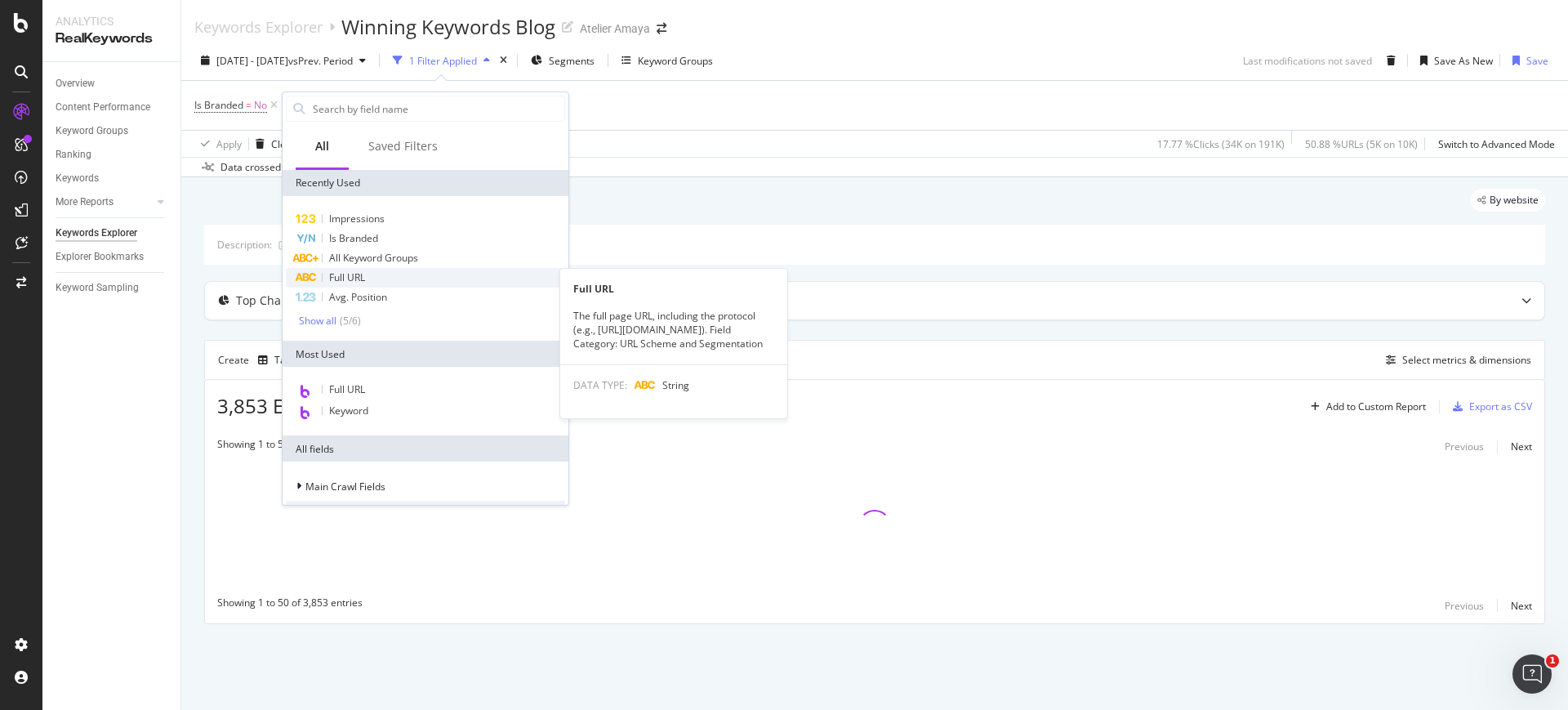
click at [398, 271] on div "Full URL" at bounding box center [426, 277] width 279 height 19
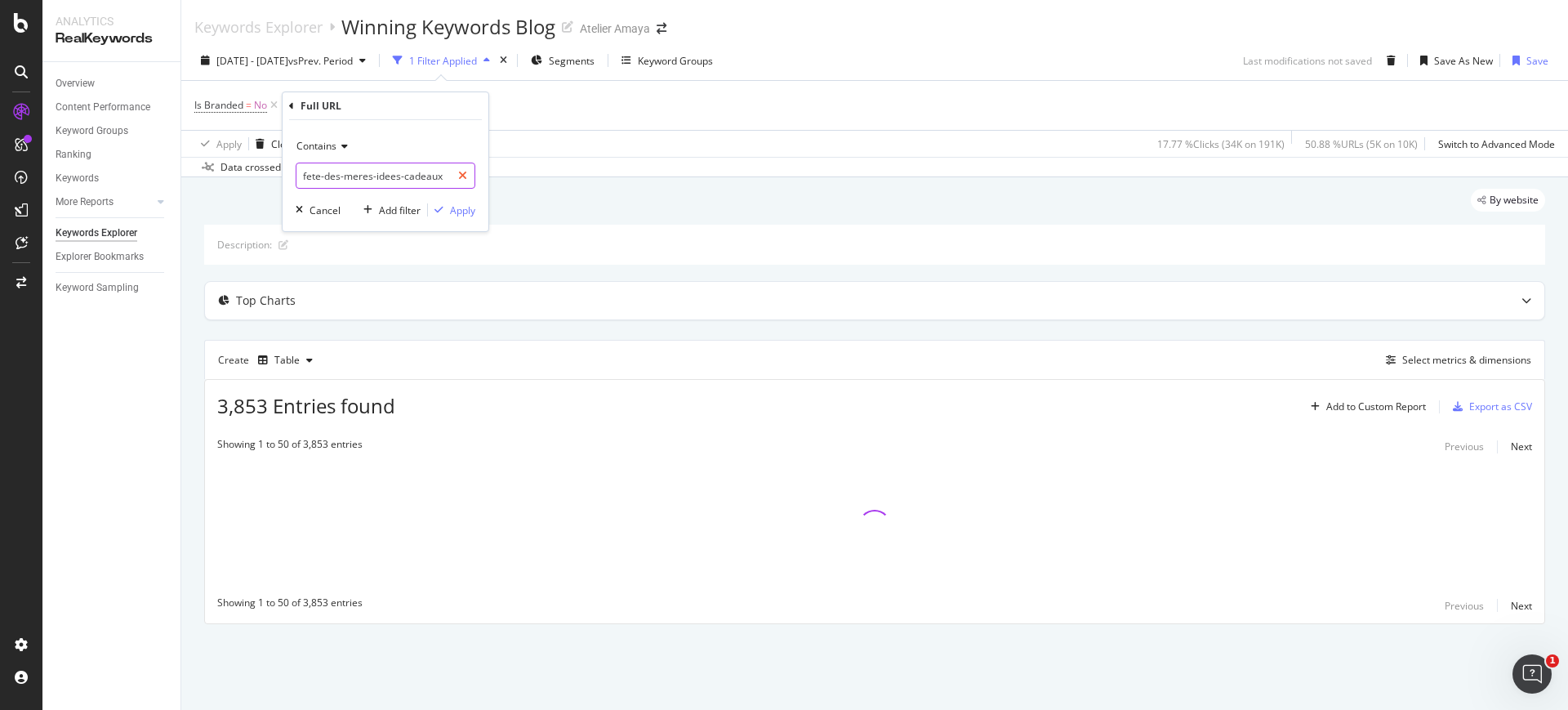
click at [466, 175] on icon at bounding box center [463, 176] width 9 height 11
click at [431, 178] on input "text" at bounding box center [386, 176] width 178 height 26
type input "blog"
click at [449, 208] on div "button" at bounding box center [439, 210] width 22 height 10
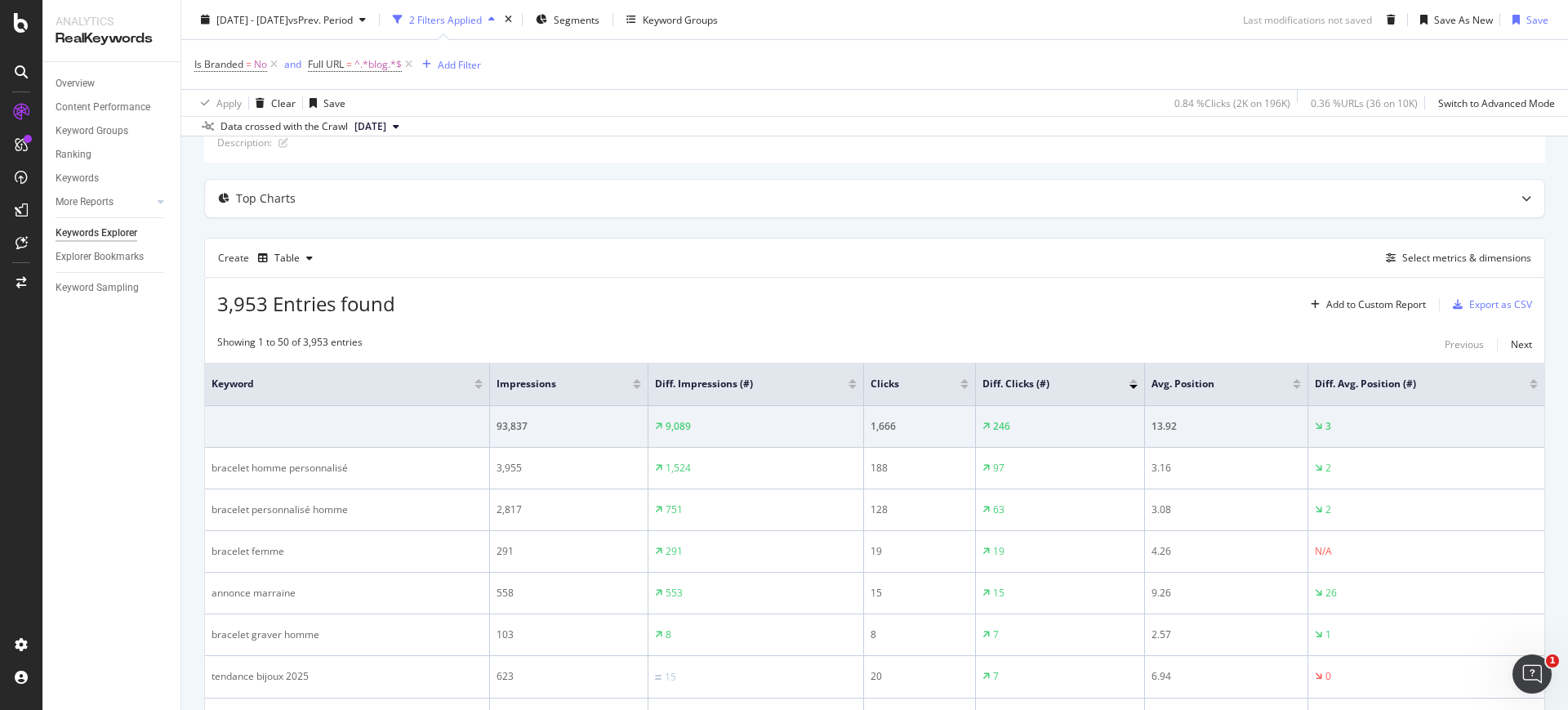
scroll to position [204, 0]
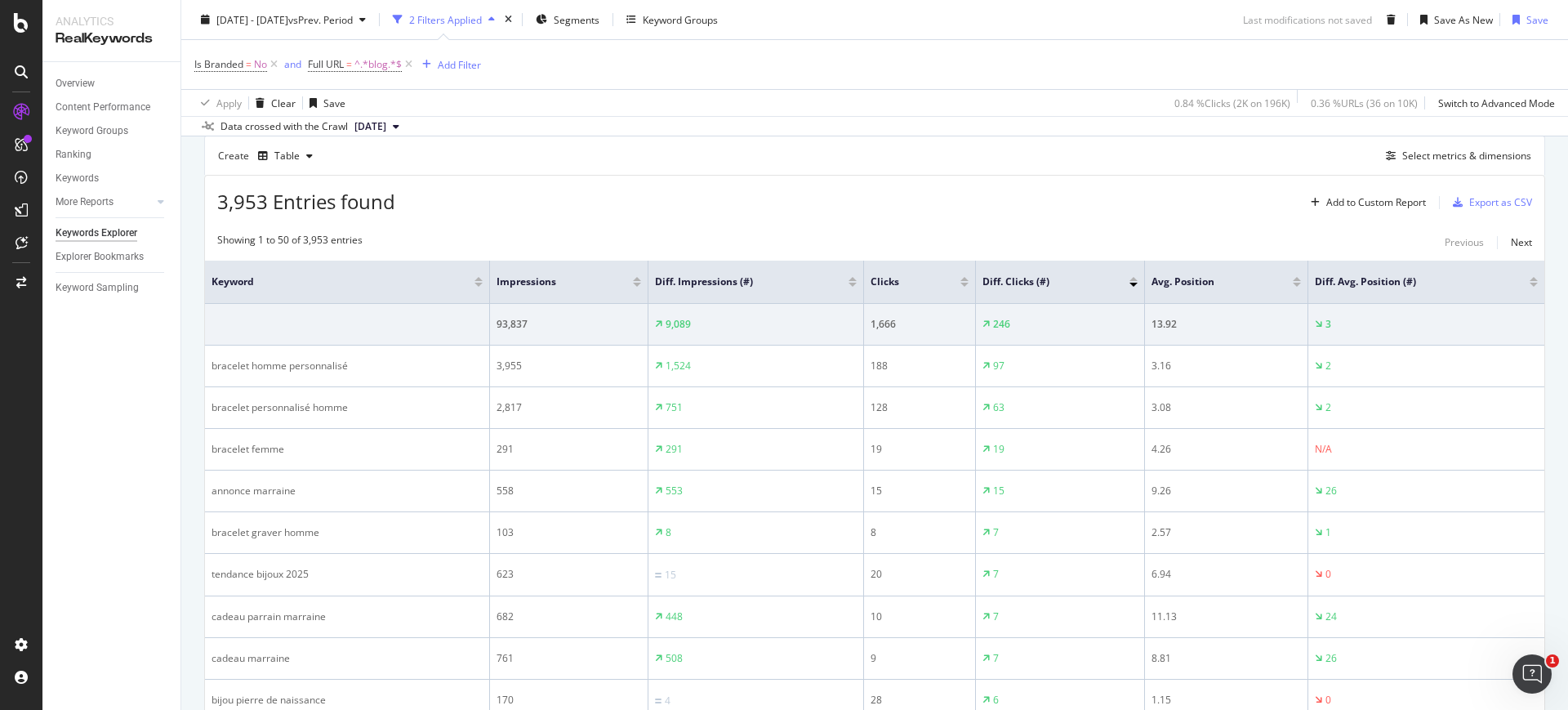
click at [964, 282] on div at bounding box center [964, 284] width 8 height 4
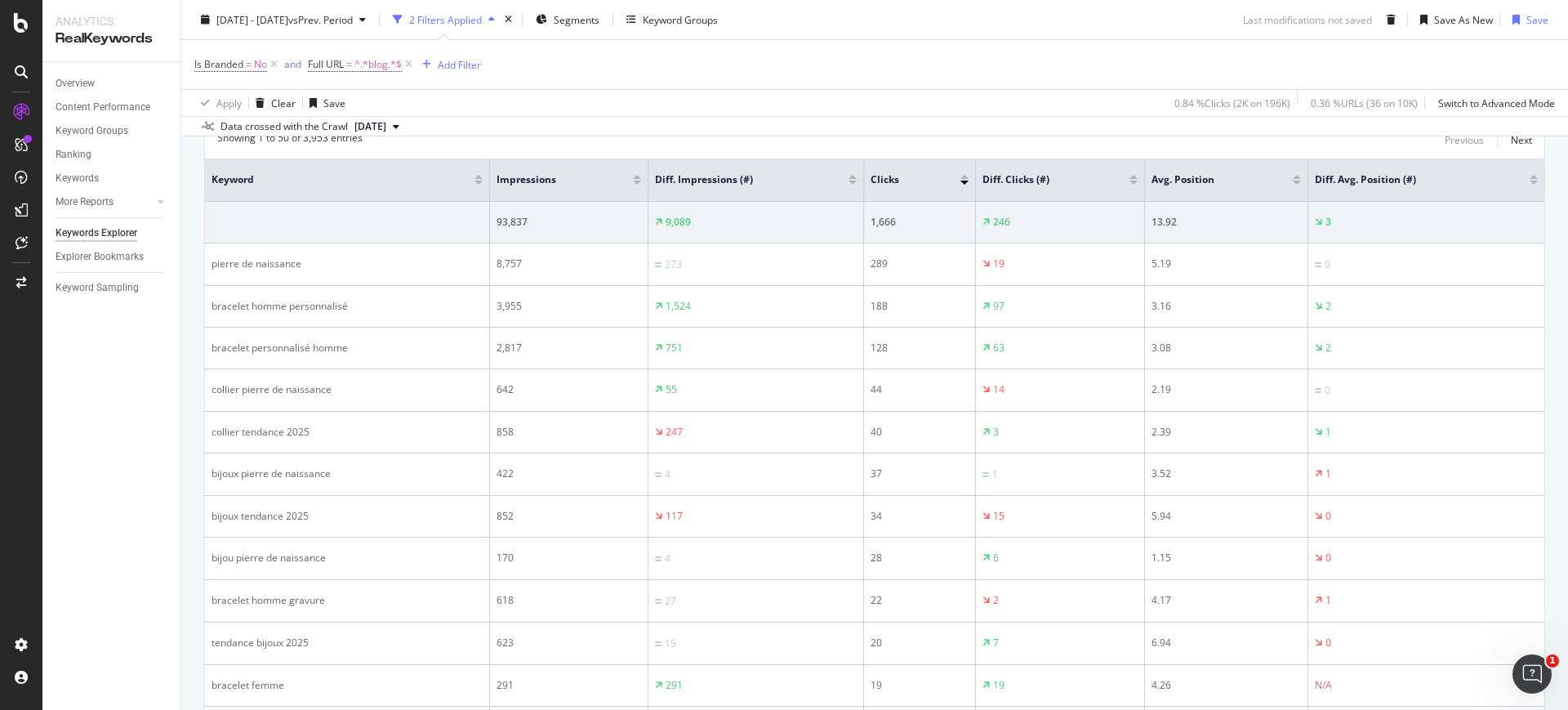
click at [490, 188] on th "Impressions" at bounding box center [569, 179] width 158 height 43
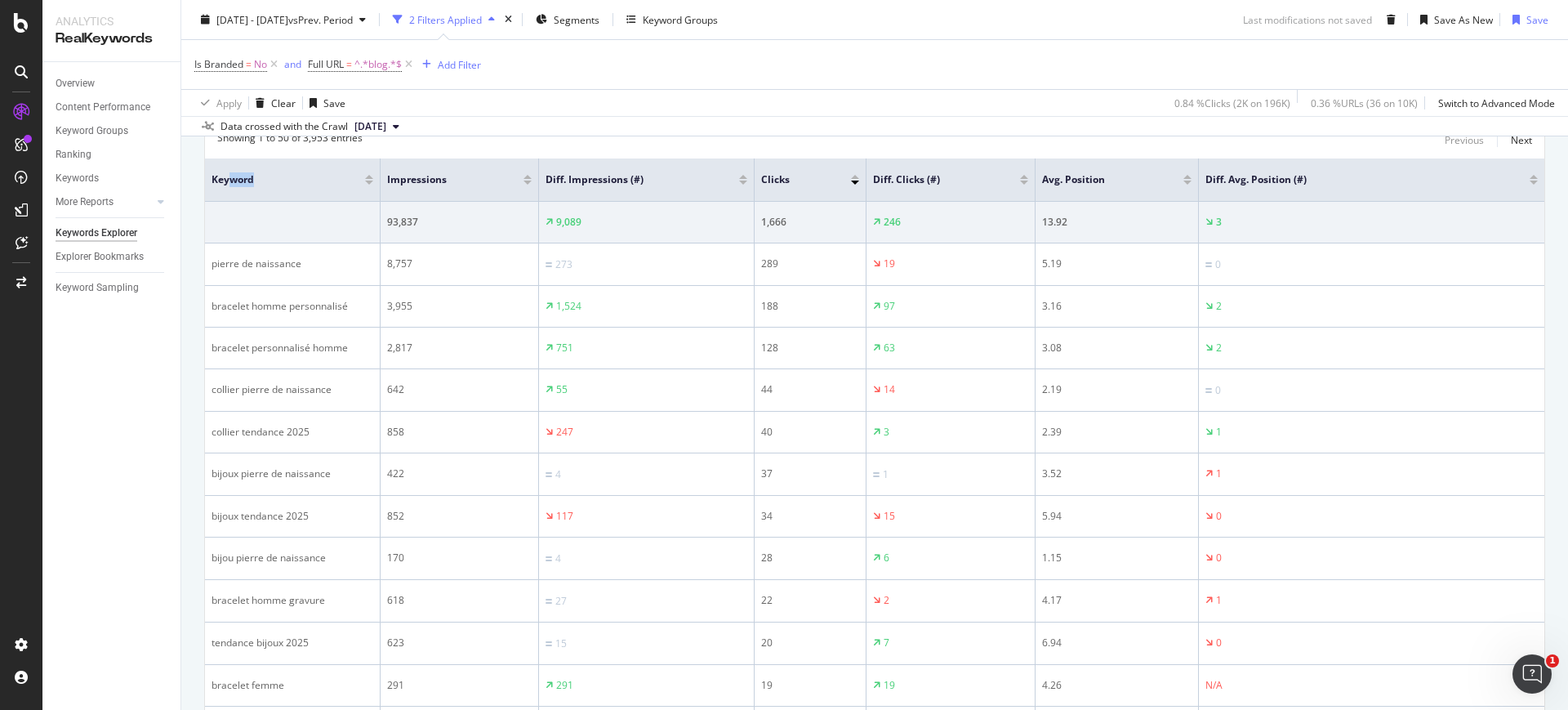
drag, startPoint x: 489, startPoint y: 188, endPoint x: 231, endPoint y: 194, distance: 258.1
click at [231, 194] on th "Keyword" at bounding box center [292, 179] width 176 height 43
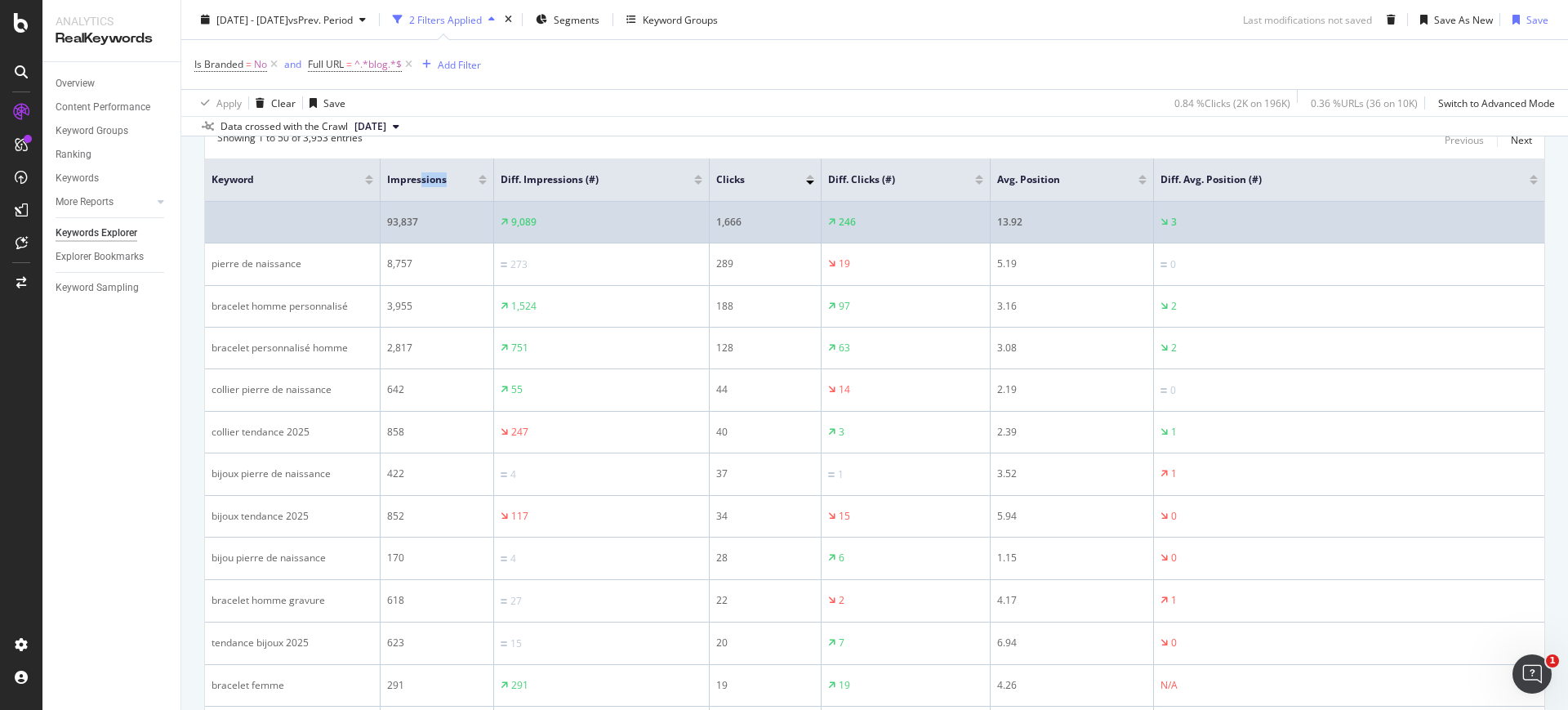
drag, startPoint x: 532, startPoint y: 193, endPoint x: 419, endPoint y: 201, distance: 113.3
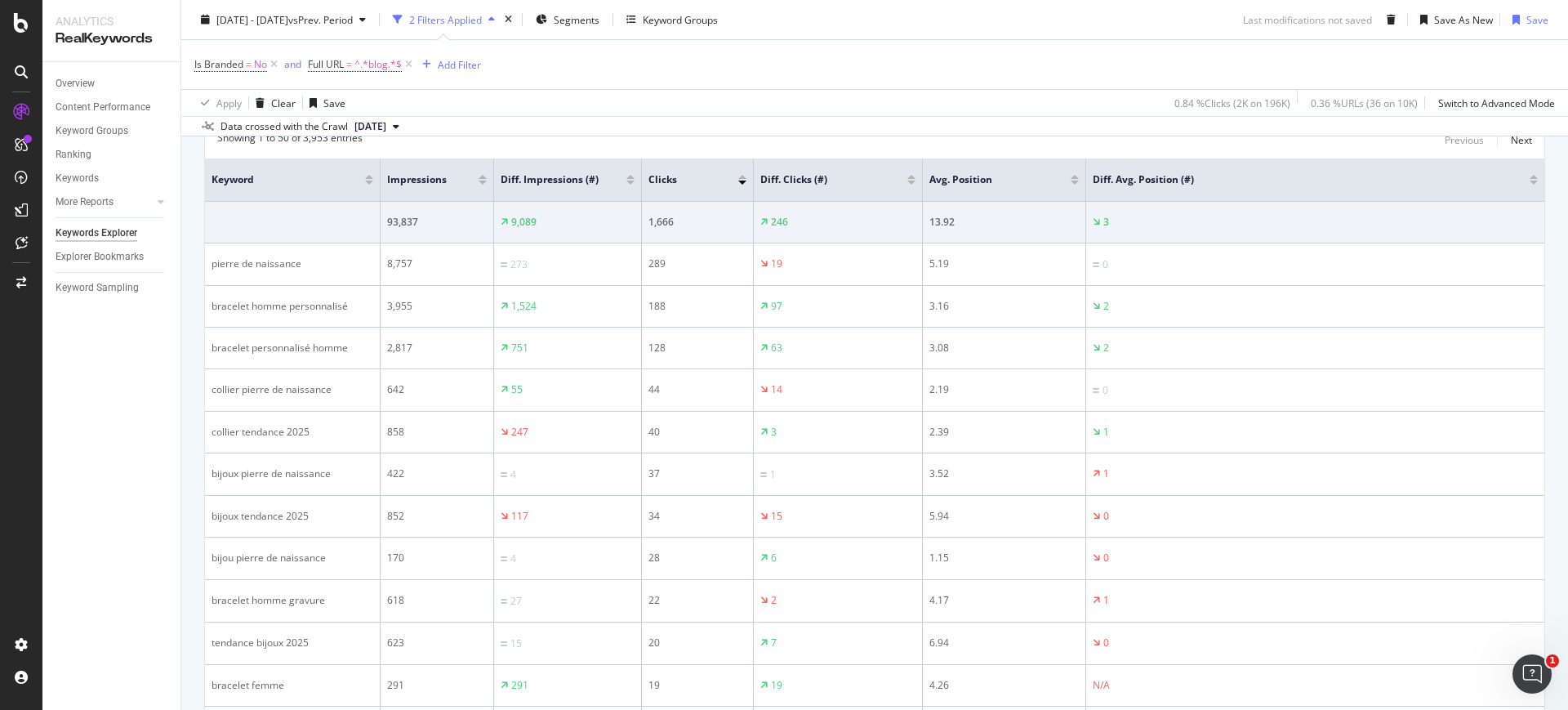
drag, startPoint x: 707, startPoint y: 190, endPoint x: 599, endPoint y: 192, distance: 108.0
click at [599, 192] on th "Diff. Impressions (#)" at bounding box center [568, 179] width 148 height 43
drag, startPoint x: 751, startPoint y: 189, endPoint x: 704, endPoint y: 189, distance: 47.0
click at [704, 189] on th "Clicks" at bounding box center [687, 179] width 90 height 43
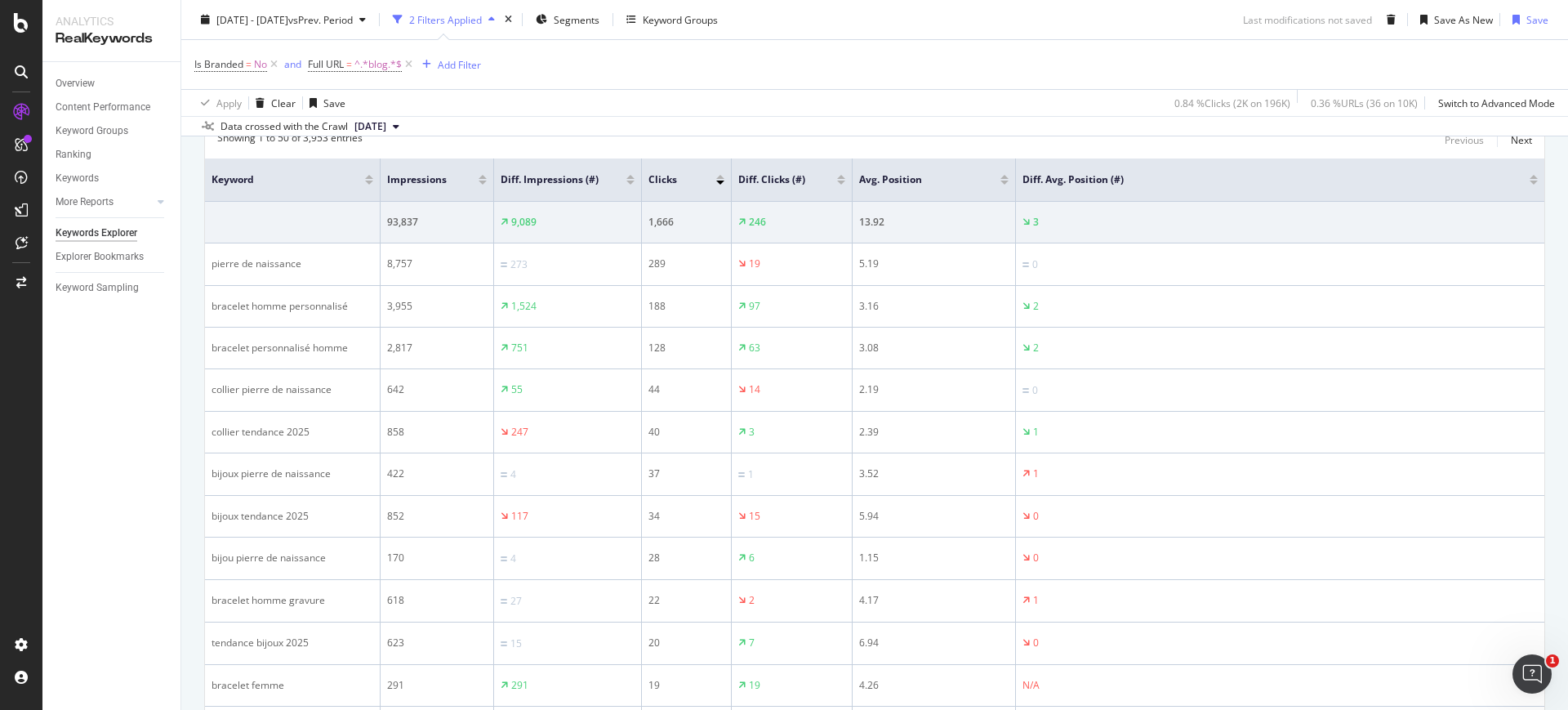
drag, startPoint x: 899, startPoint y: 190, endPoint x: 809, endPoint y: 191, distance: 90.0
click at [809, 191] on th "Diff. Clicks (#)" at bounding box center [792, 179] width 121 height 43
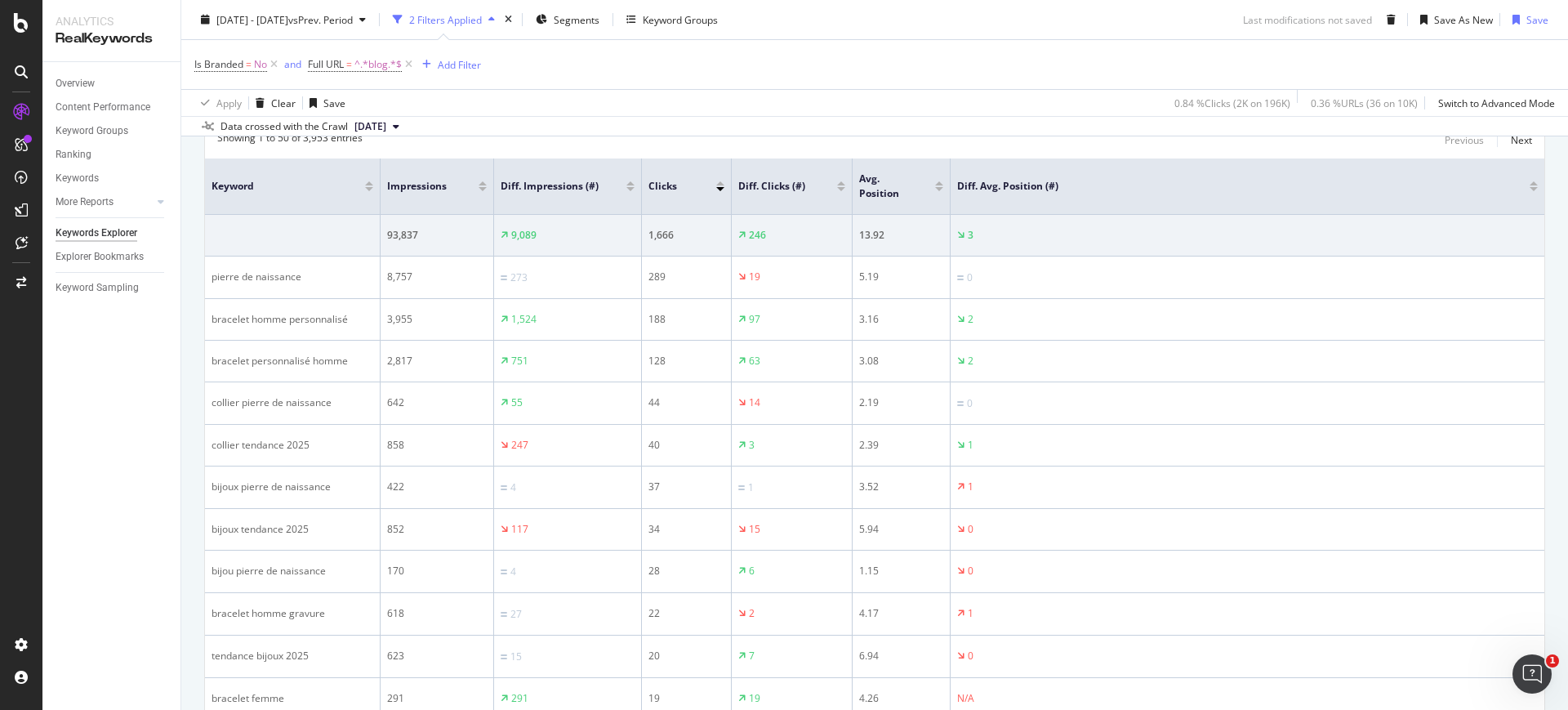
drag, startPoint x: 1013, startPoint y: 191, endPoint x: 910, endPoint y: 199, distance: 103.3
click at [910, 199] on th "Avg. Position" at bounding box center [902, 186] width 98 height 56
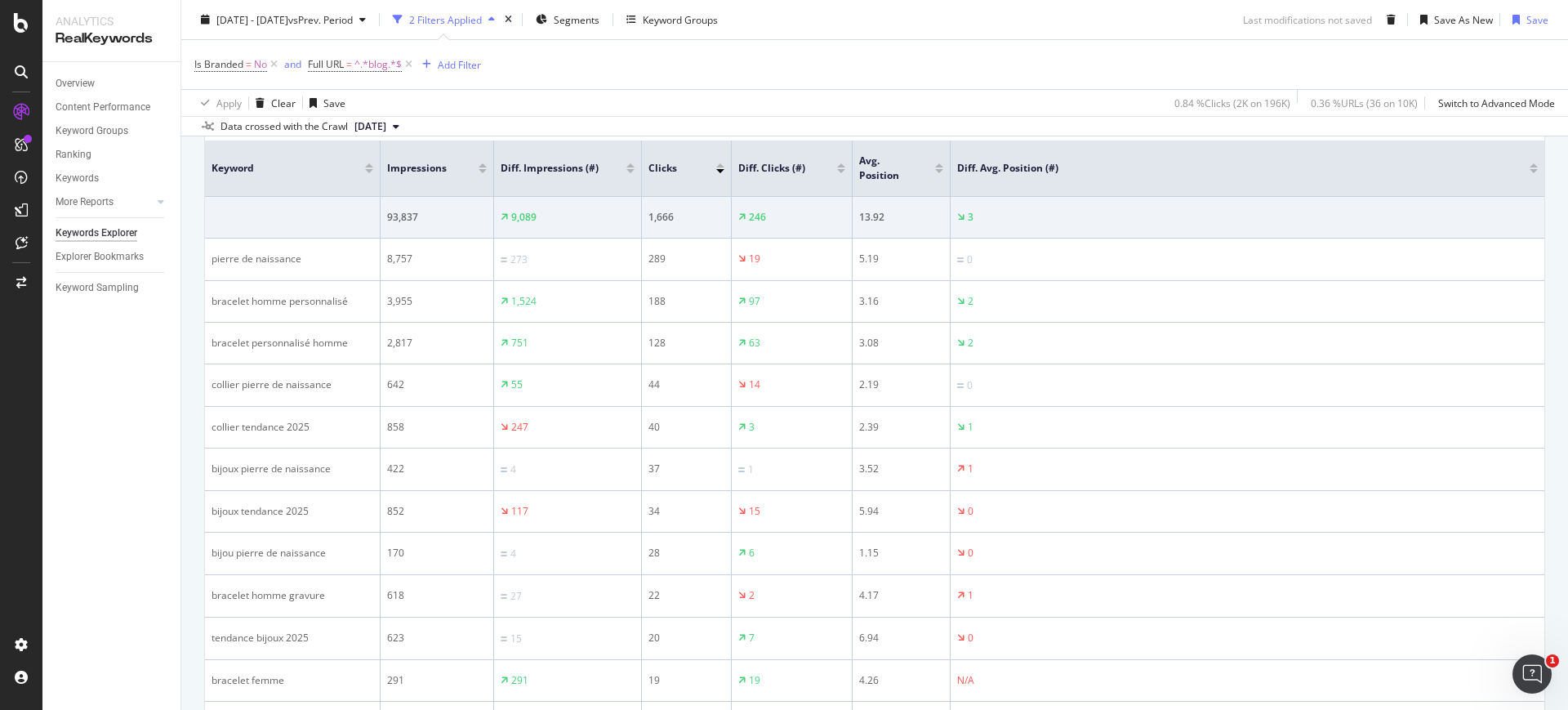
scroll to position [331, 0]
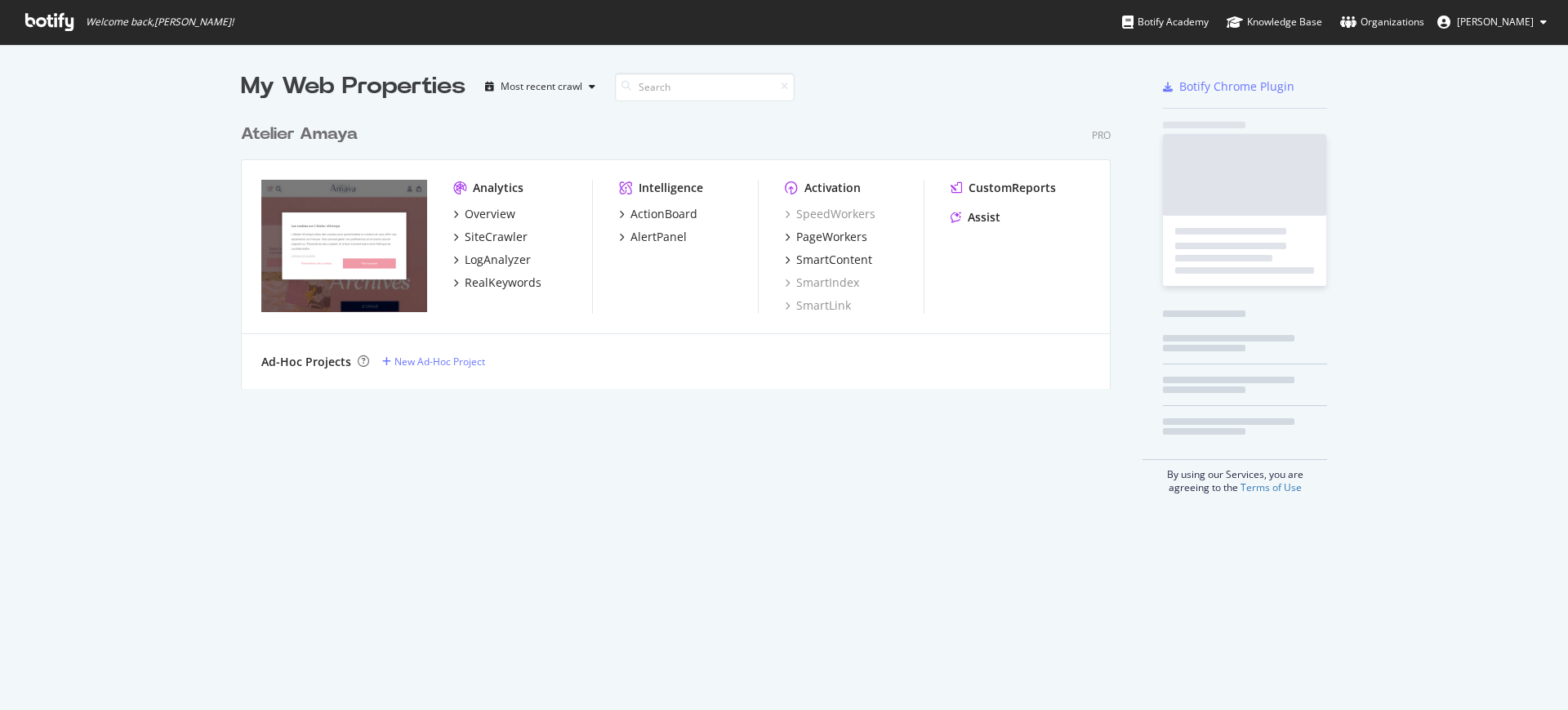
scroll to position [694, 1538]
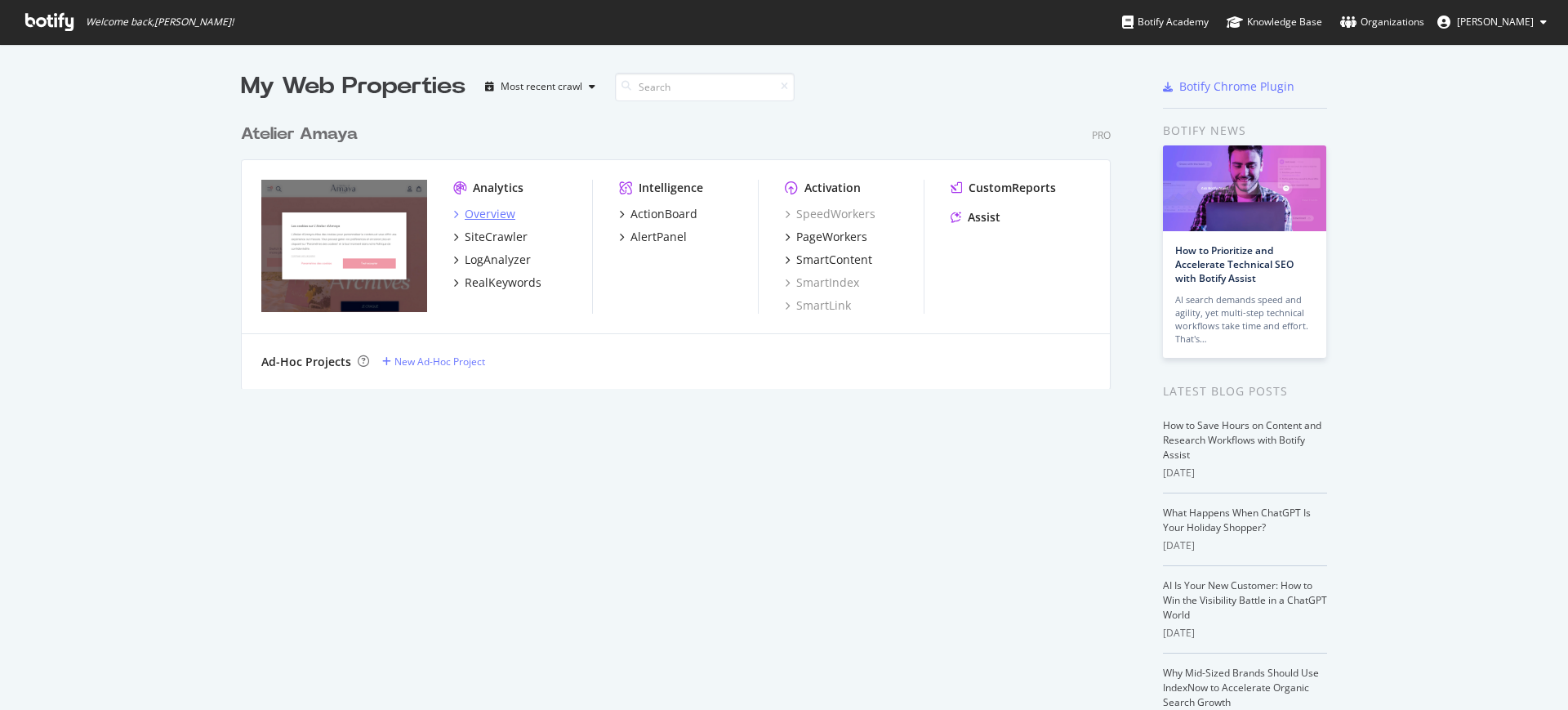
click at [488, 215] on div "Overview" at bounding box center [490, 214] width 51 height 17
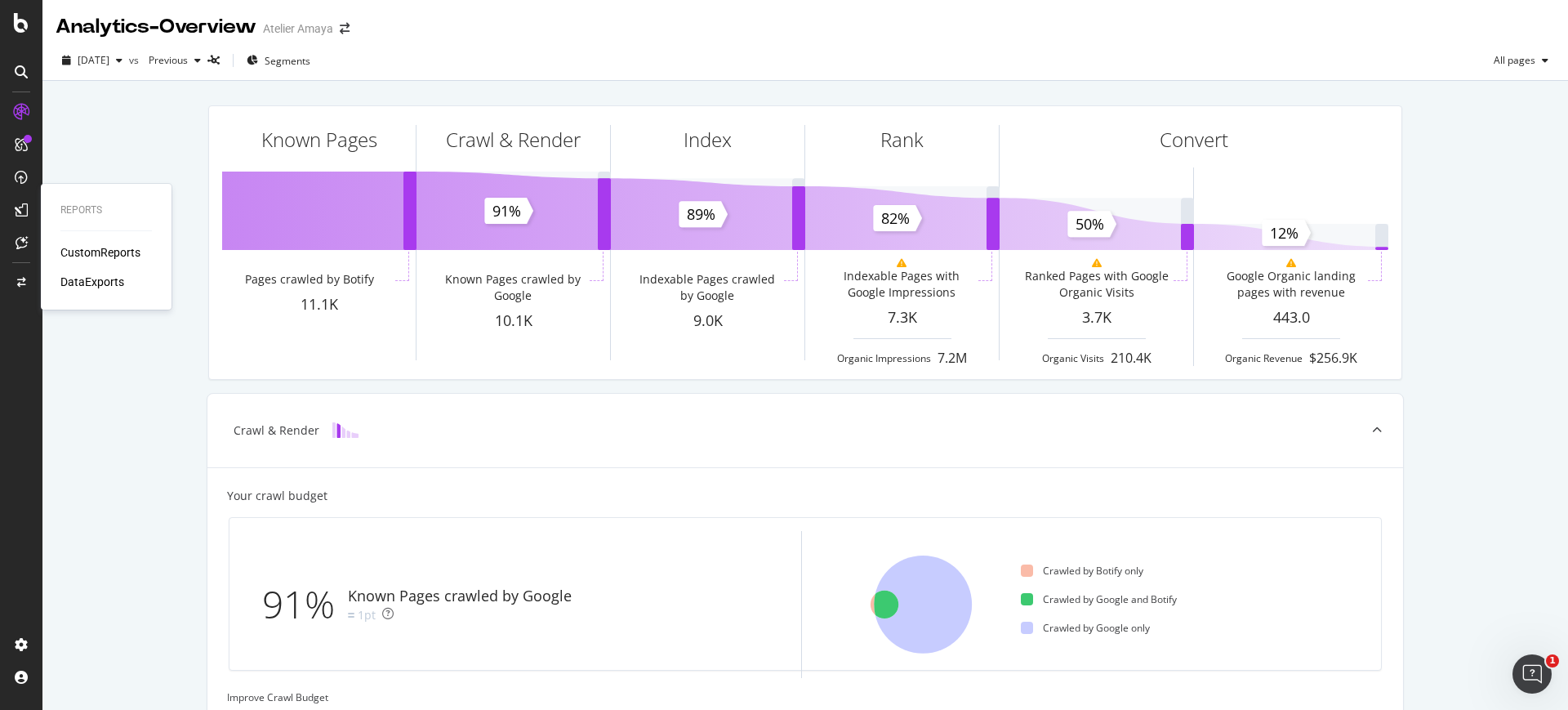
click at [111, 253] on div "CustomReports" at bounding box center [100, 253] width 80 height 17
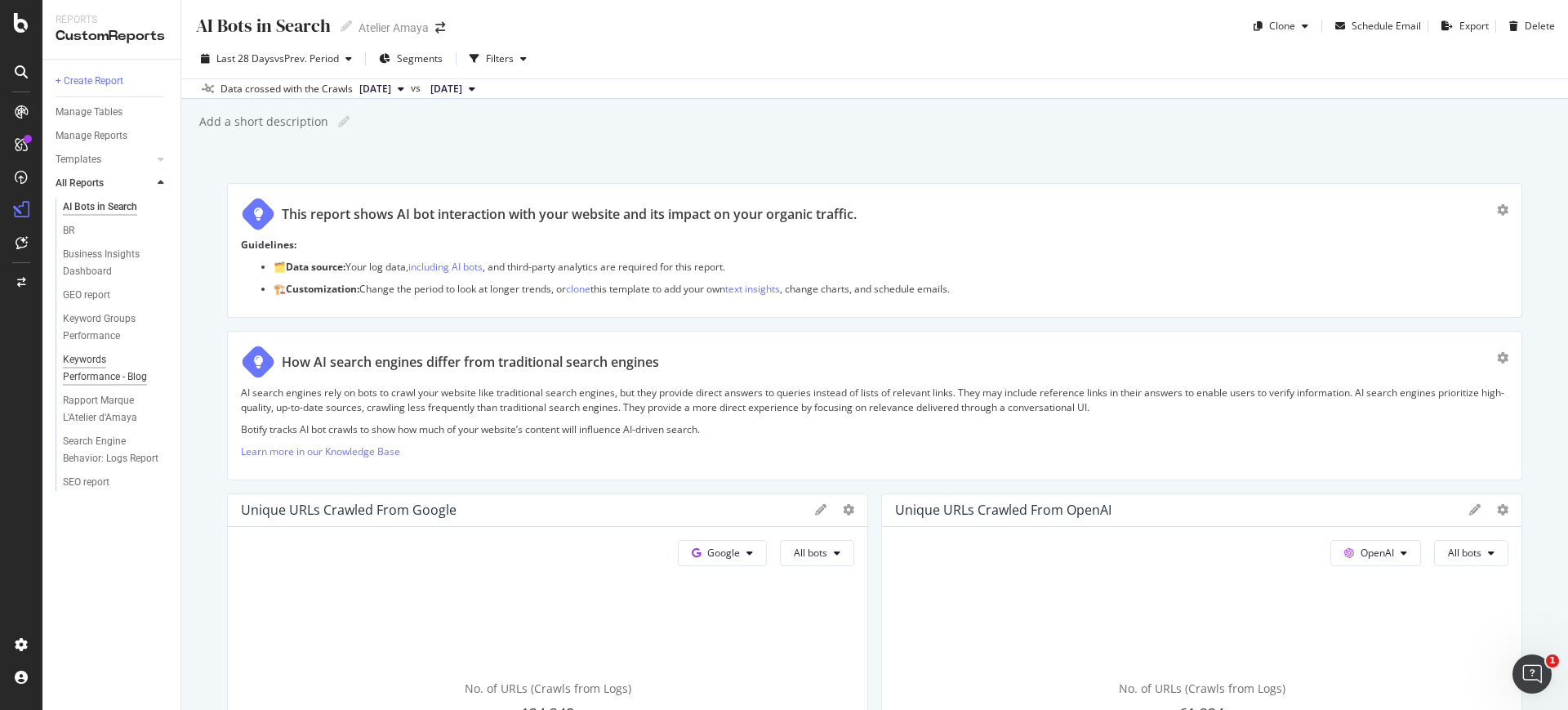
click at [118, 369] on div "Keywords Performance - Blog" at bounding box center [109, 368] width 94 height 34
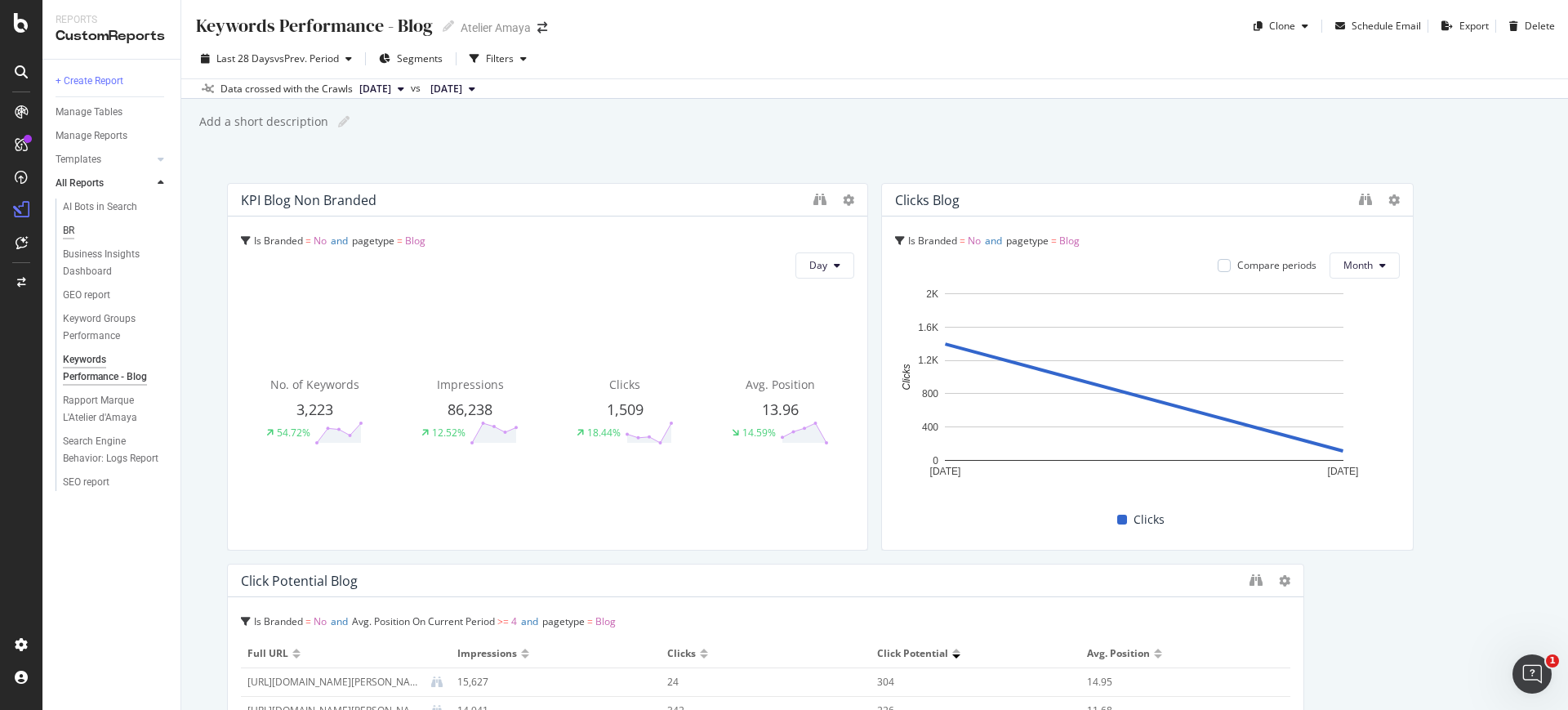
click at [70, 232] on div "BR" at bounding box center [68, 231] width 11 height 17
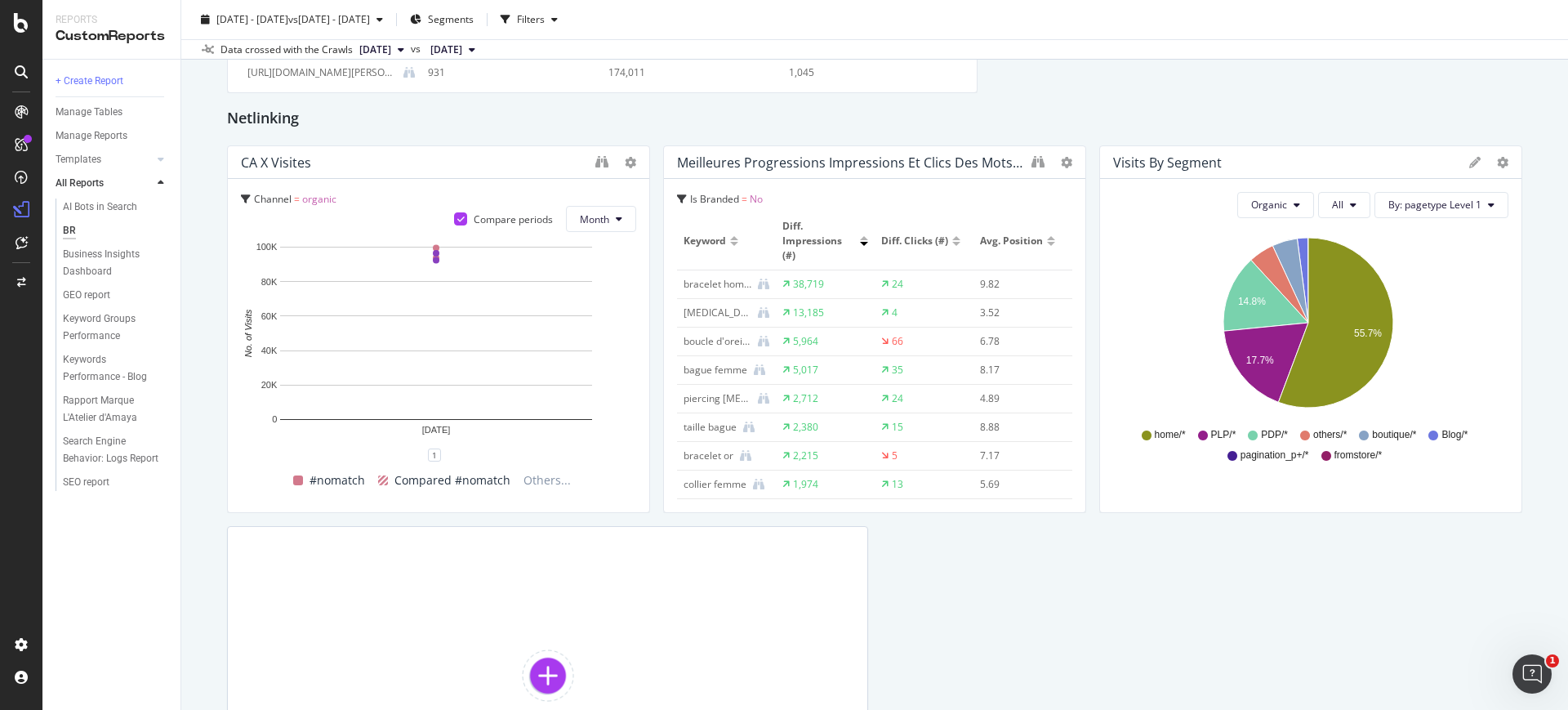
scroll to position [3167, 0]
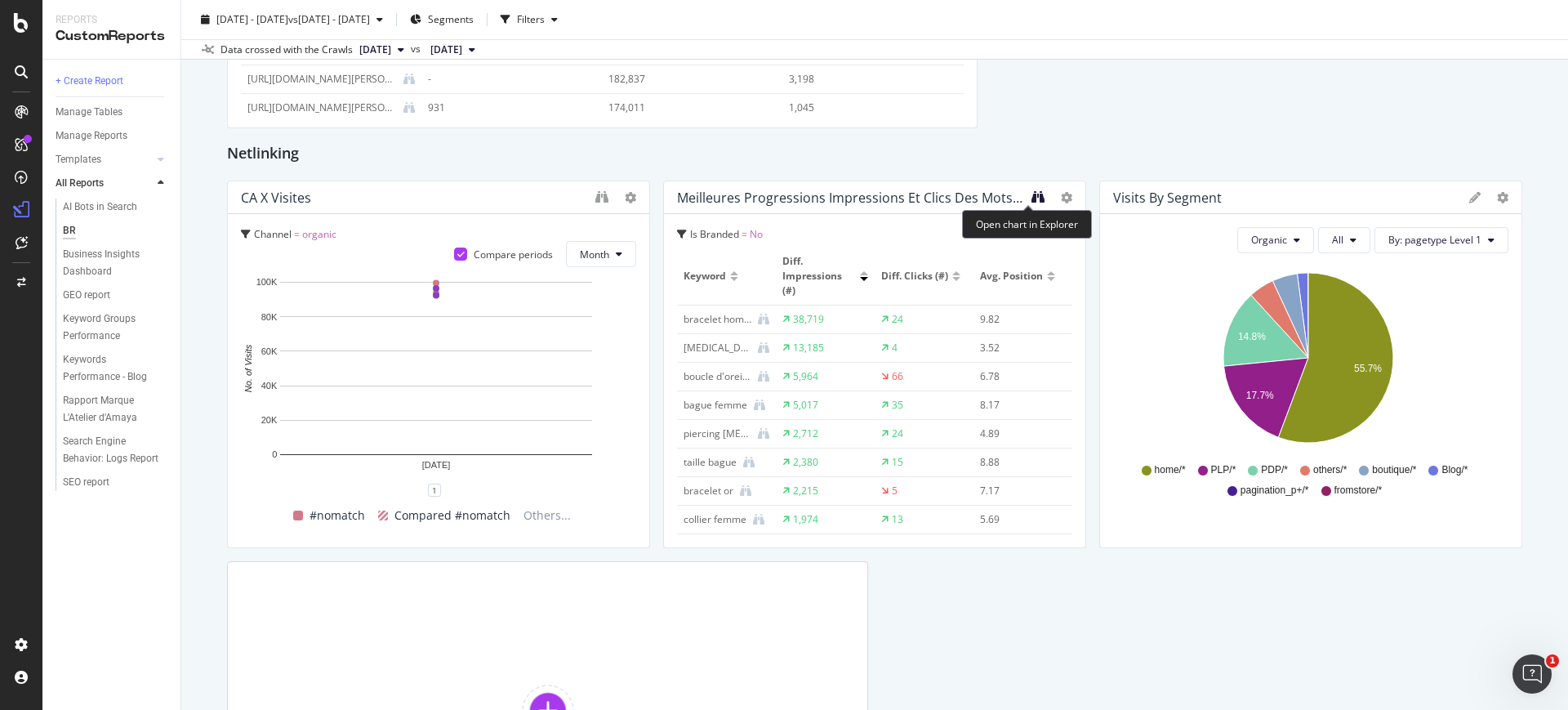
click at [1031, 198] on icon "binoculars" at bounding box center [1038, 197] width 13 height 13
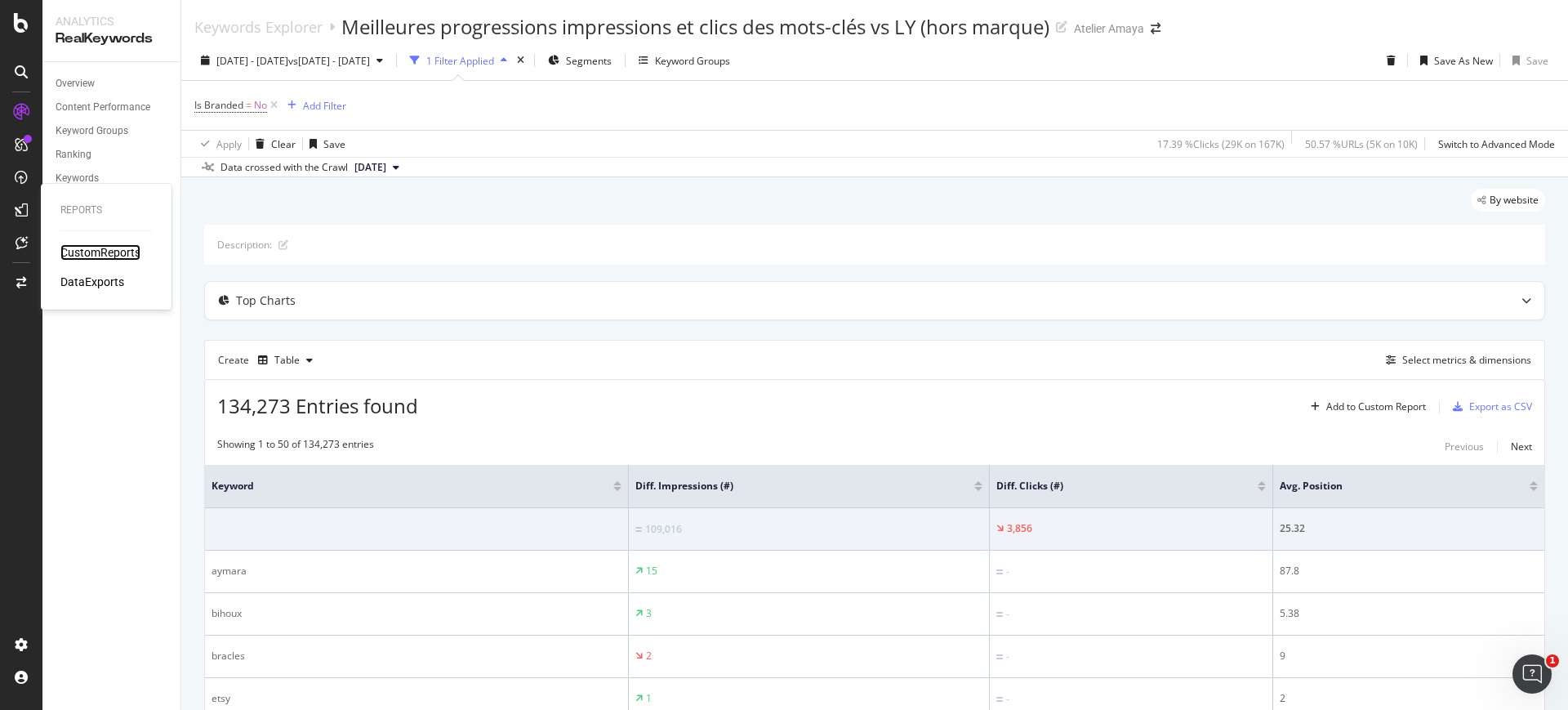
click at [85, 249] on div "CustomReports" at bounding box center [100, 253] width 80 height 17
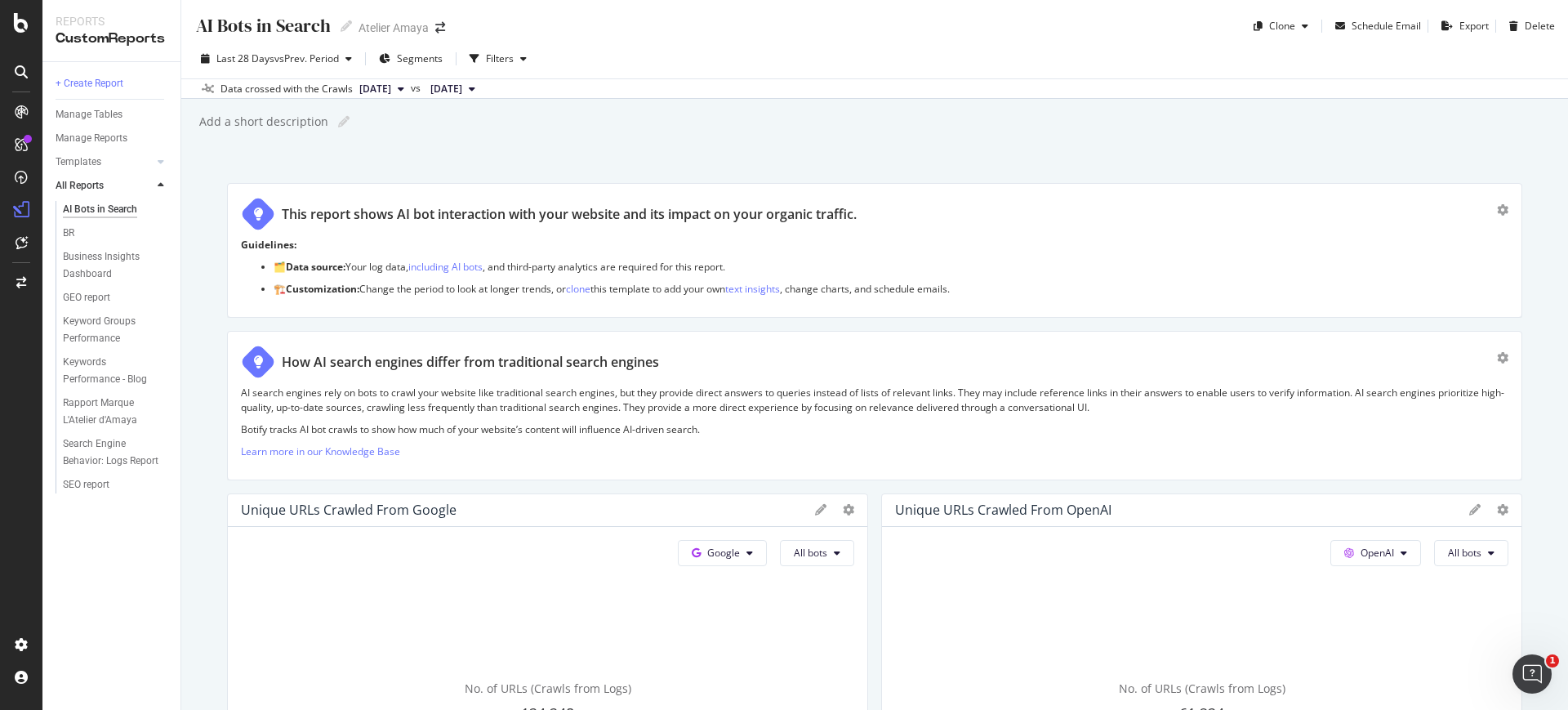
click at [60, 233] on div "BR" at bounding box center [118, 234] width 125 height 24
click at [66, 234] on div "BR" at bounding box center [68, 233] width 11 height 17
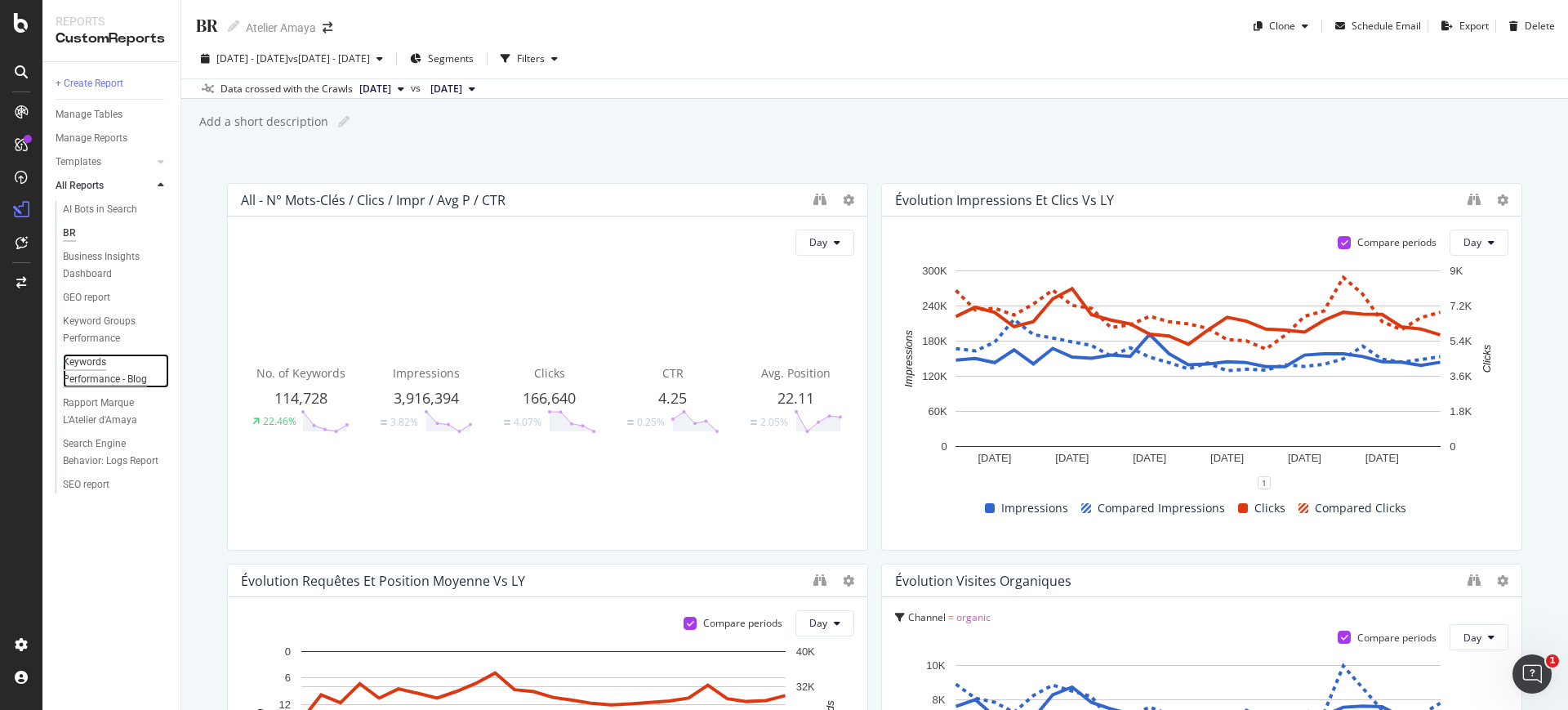
click at [108, 368] on div "Keywords Performance - Blog" at bounding box center [109, 371] width 94 height 34
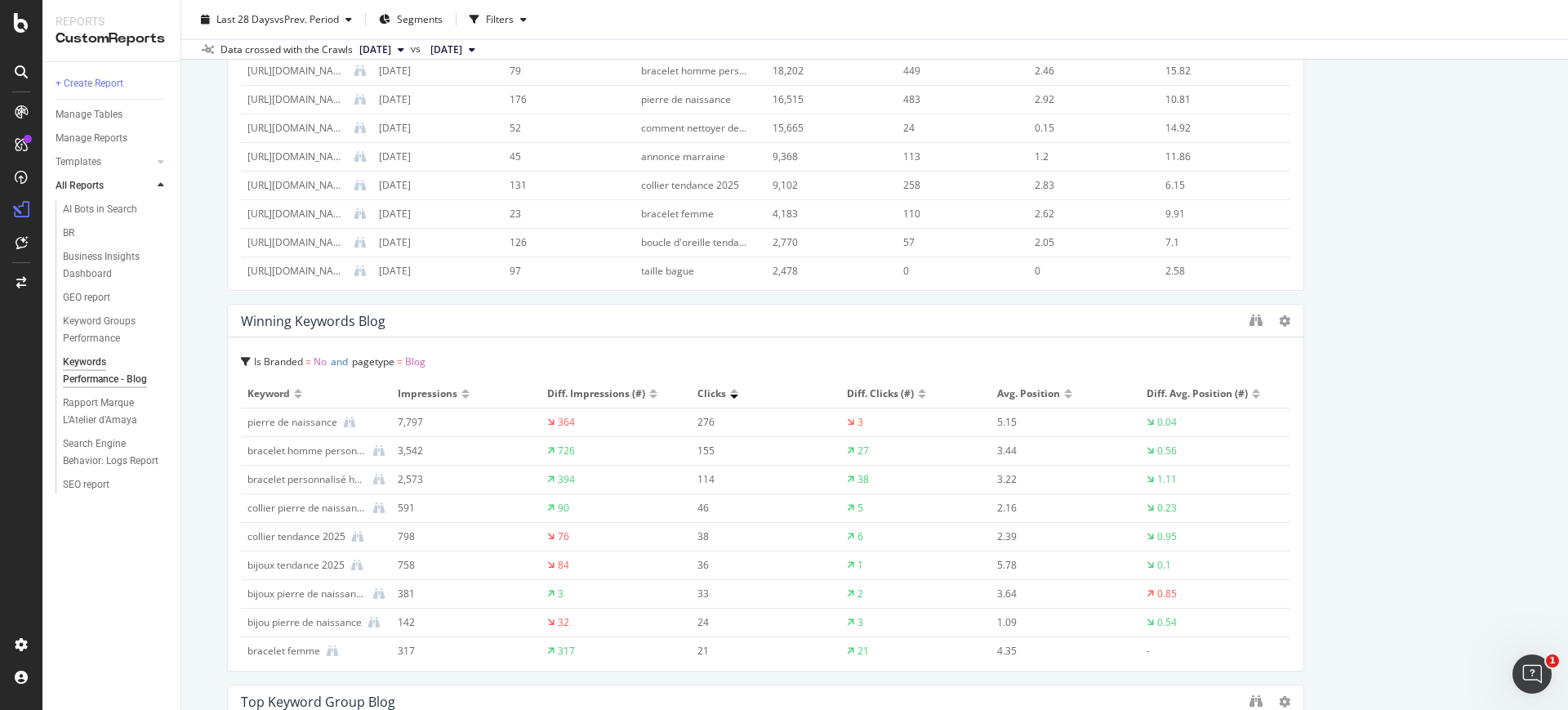
scroll to position [1226, 0]
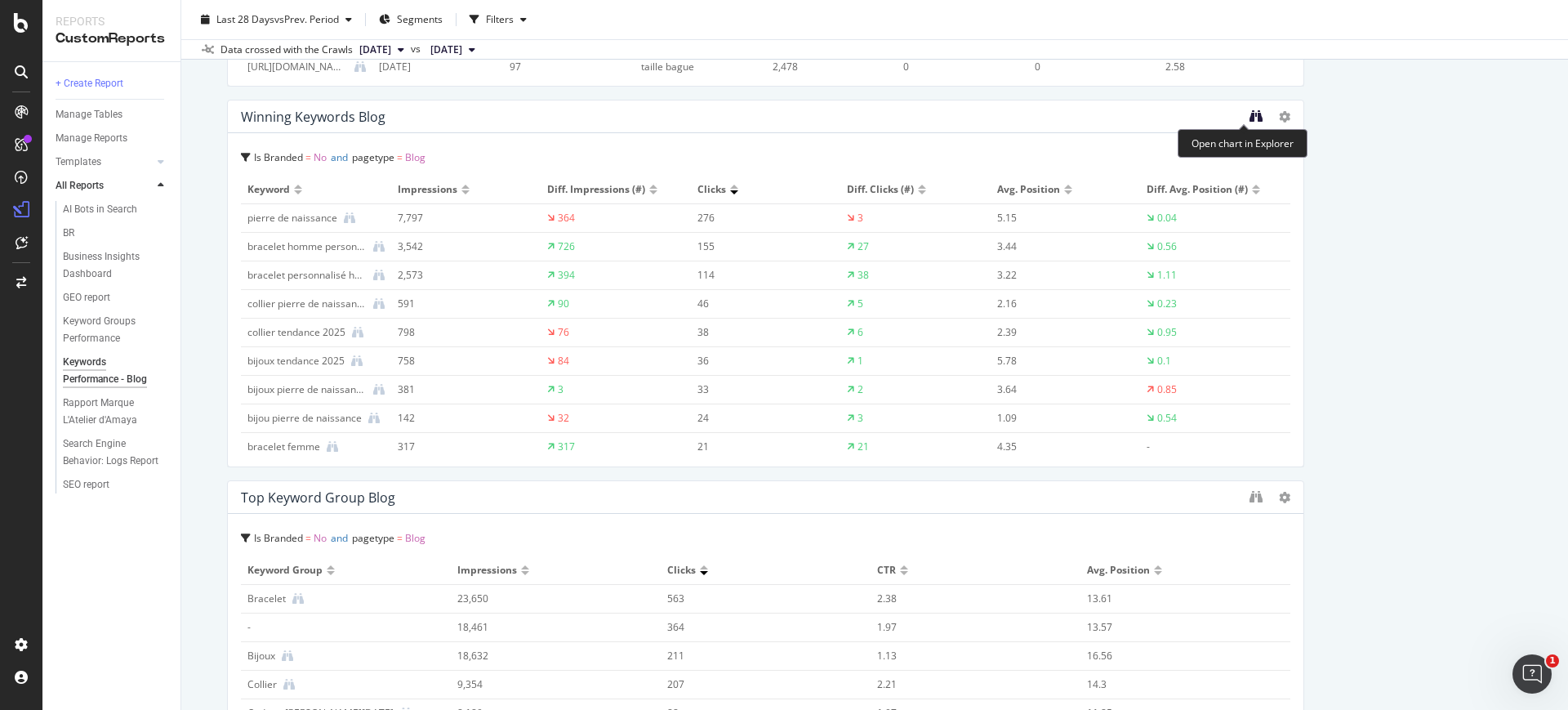
click at [1250, 117] on icon "binoculars" at bounding box center [1256, 116] width 13 height 13
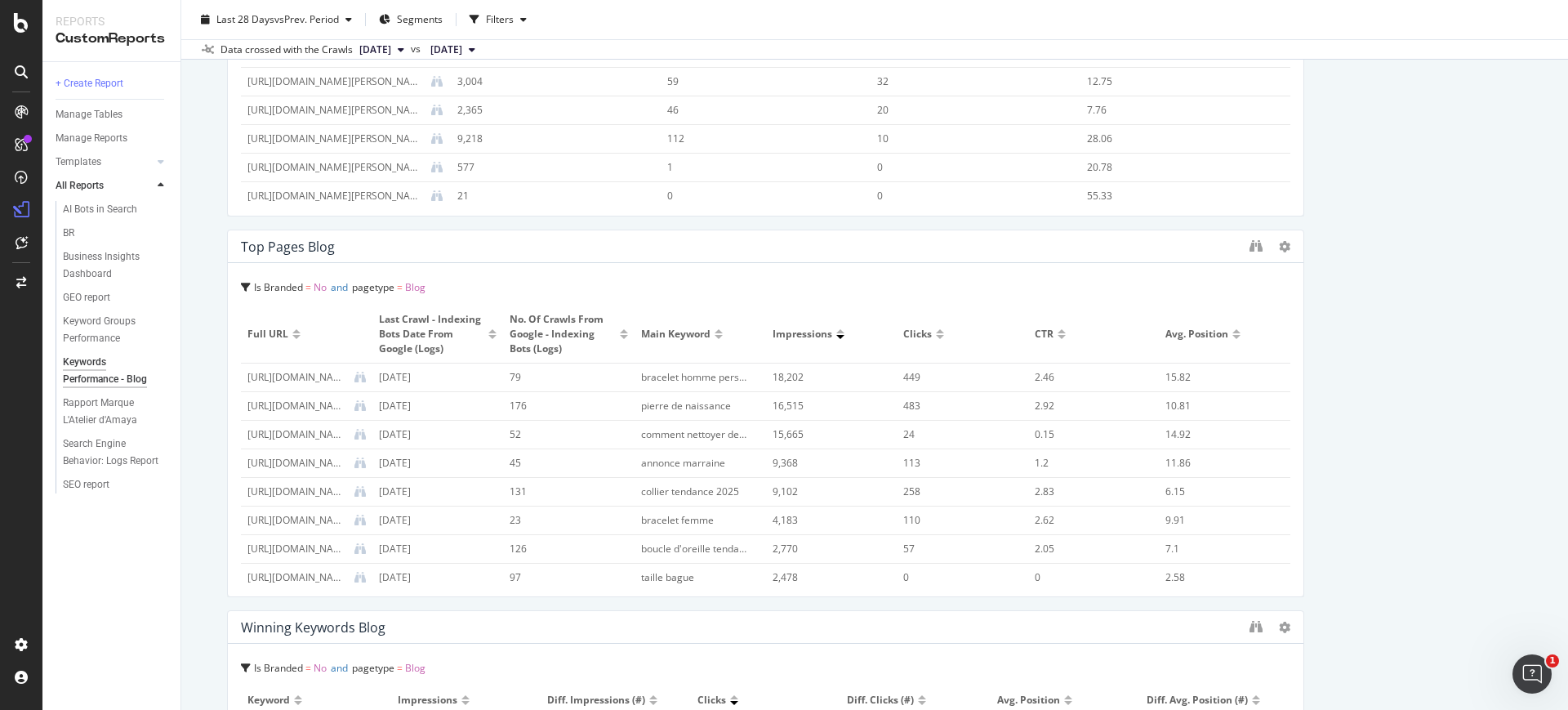
scroll to position [0, 0]
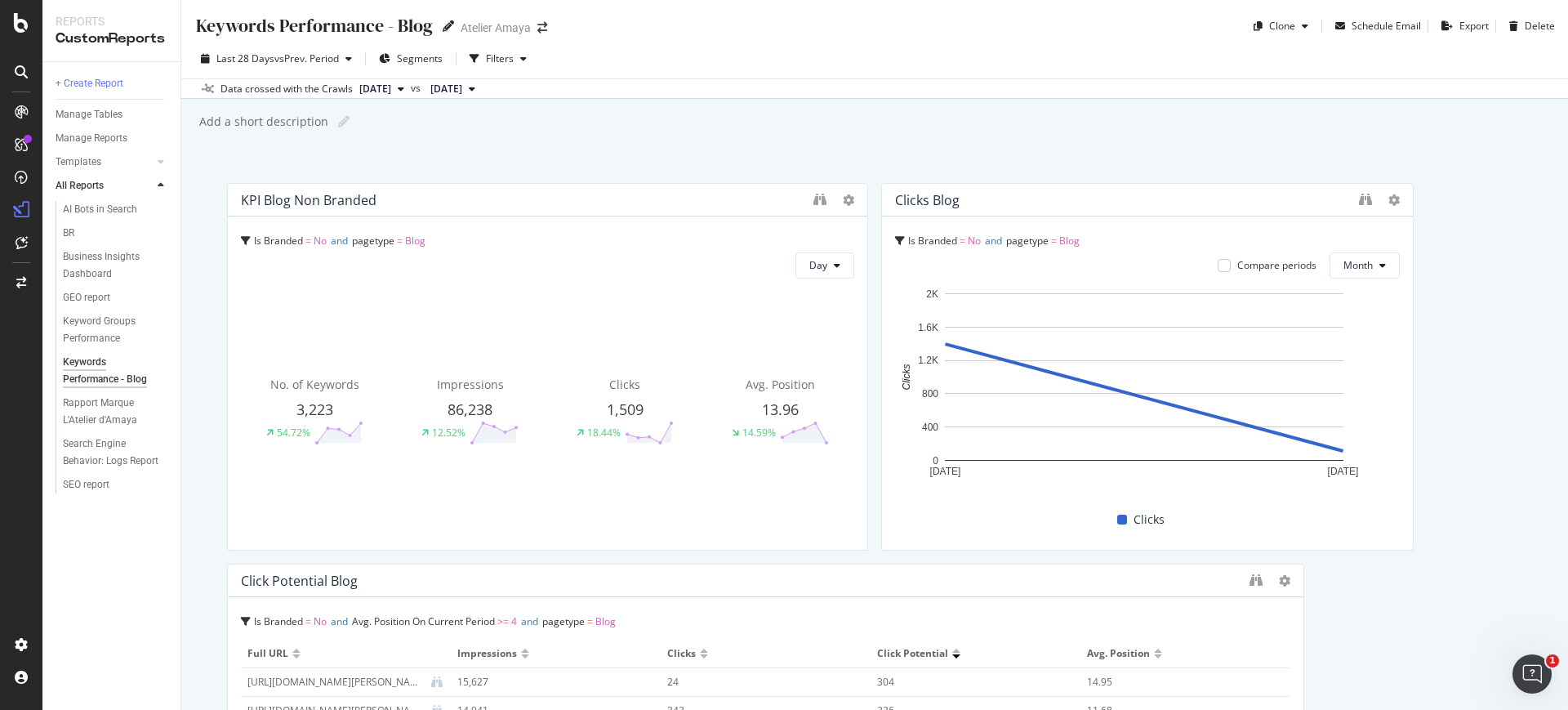
click at [443, 26] on icon at bounding box center [449, 26] width 11 height 11
click at [771, 33] on div "Keywords Performance - Blog Keywords Performance - Blog Atelier Amaya Clone Sch…" at bounding box center [874, 19] width 1387 height 40
click at [1302, 22] on icon "button" at bounding box center [1305, 26] width 6 height 10
click at [1131, 52] on div "Last 28 Days vs Prev. Period Segments Filters" at bounding box center [874, 63] width 1387 height 33
click at [341, 116] on icon at bounding box center [344, 121] width 11 height 11
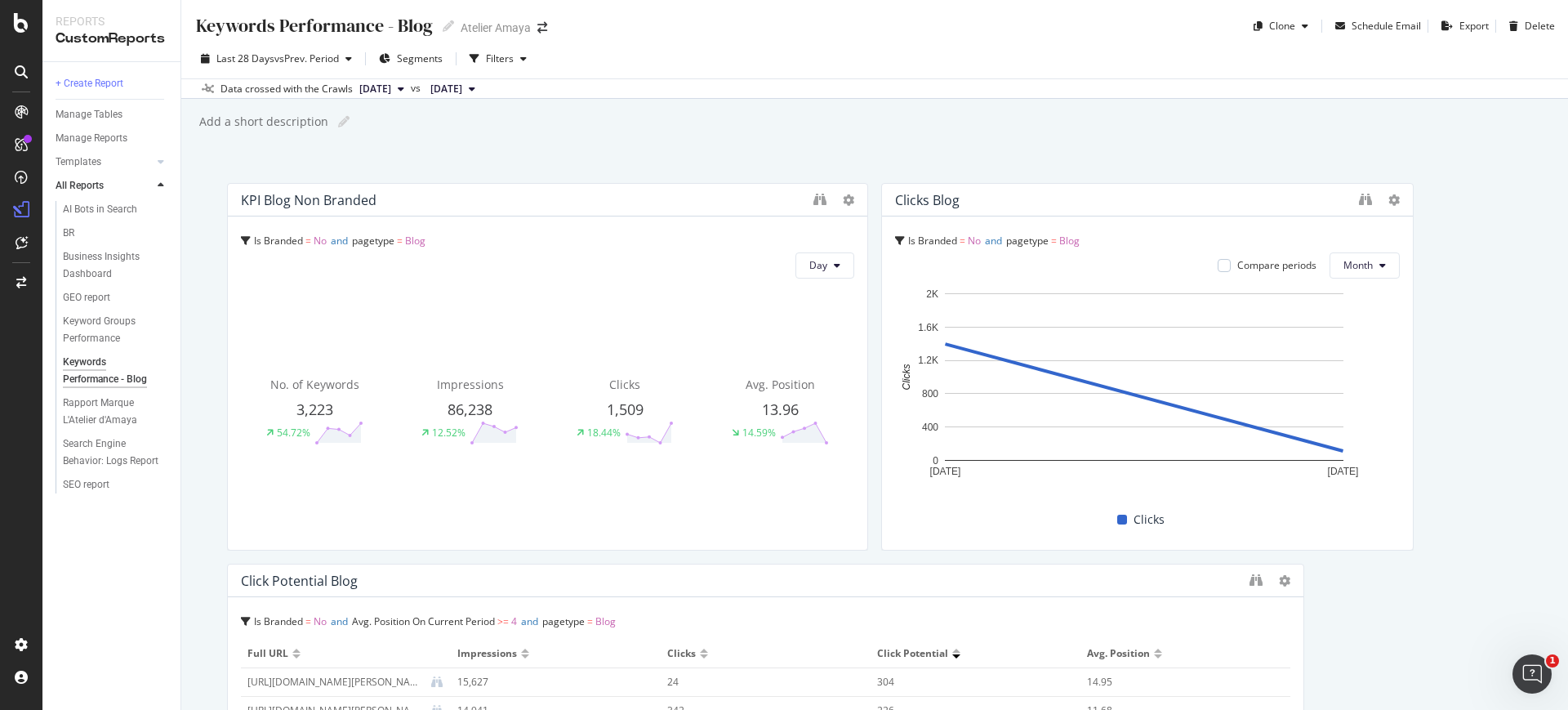
click at [443, 118] on div "Add a short description Add a short description" at bounding box center [882, 121] width 1370 height 25
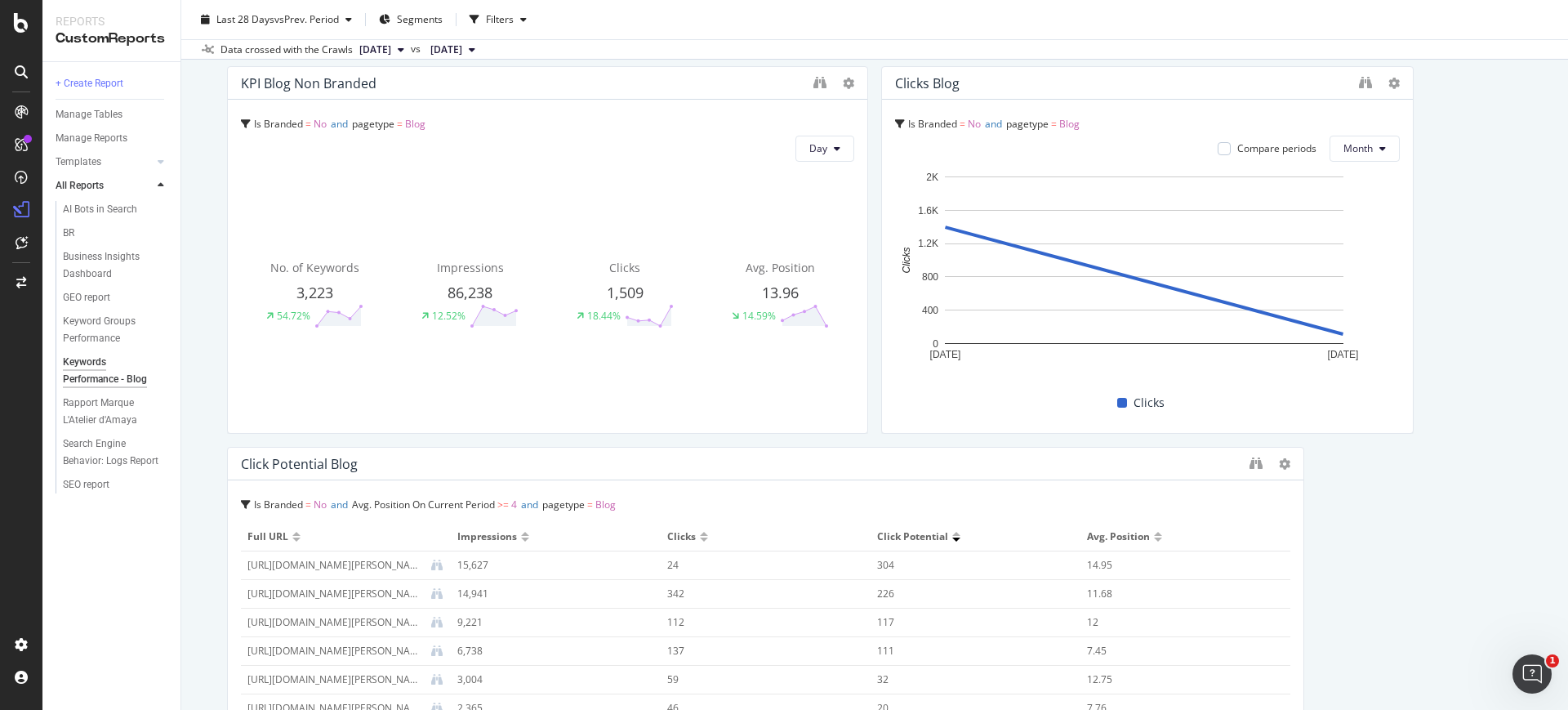
scroll to position [204, 0]
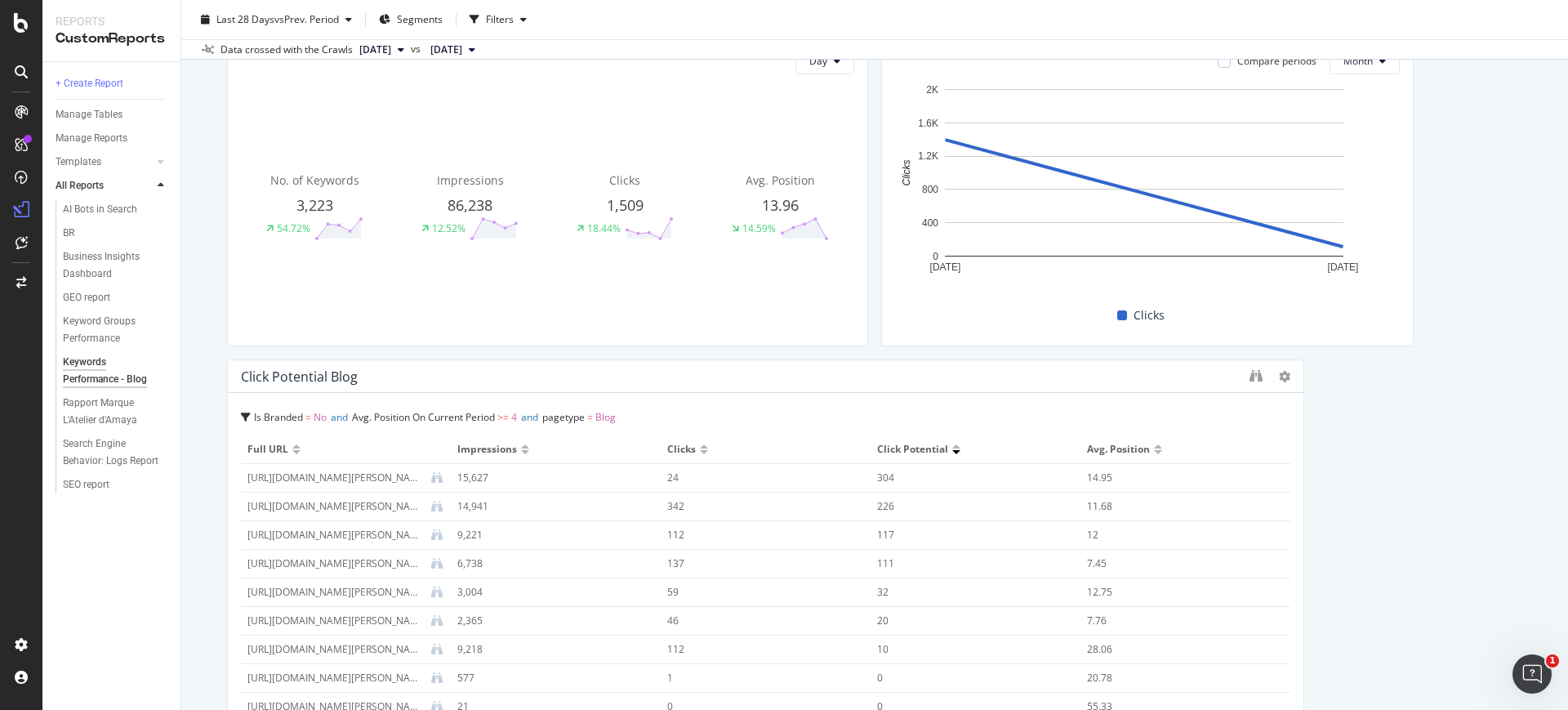
click at [616, 415] on span "Blog" at bounding box center [606, 417] width 20 height 14
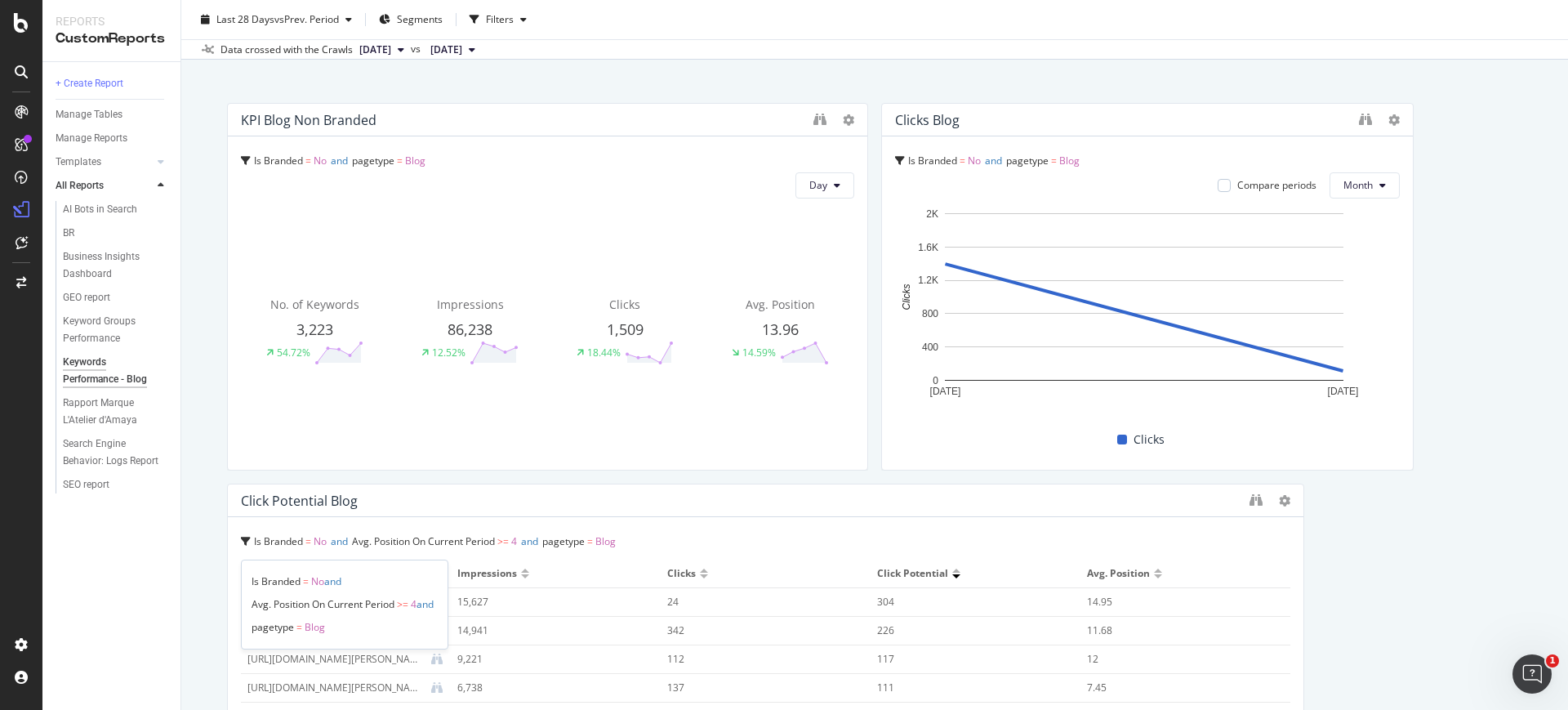
scroll to position [0, 0]
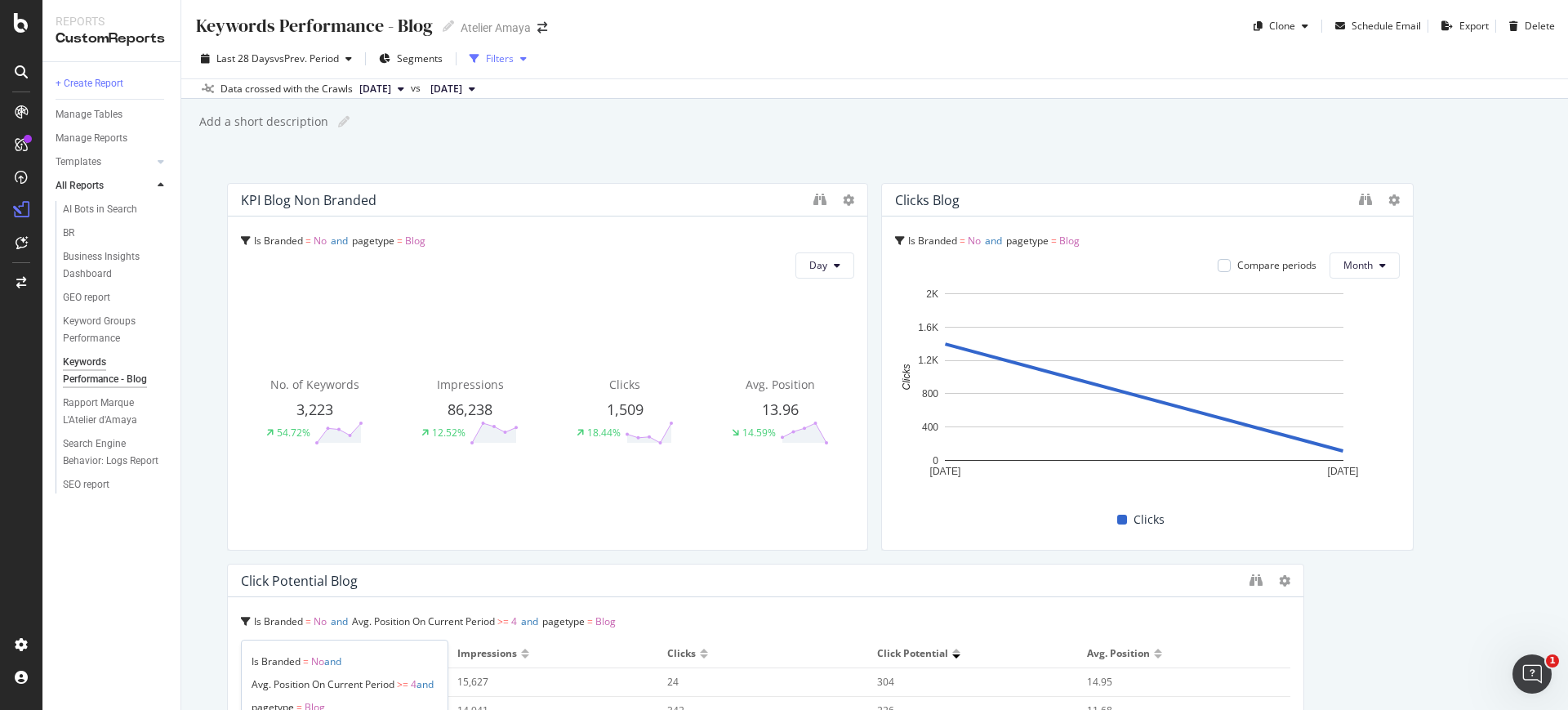
click at [505, 55] on div "Filters" at bounding box center [500, 58] width 28 height 14
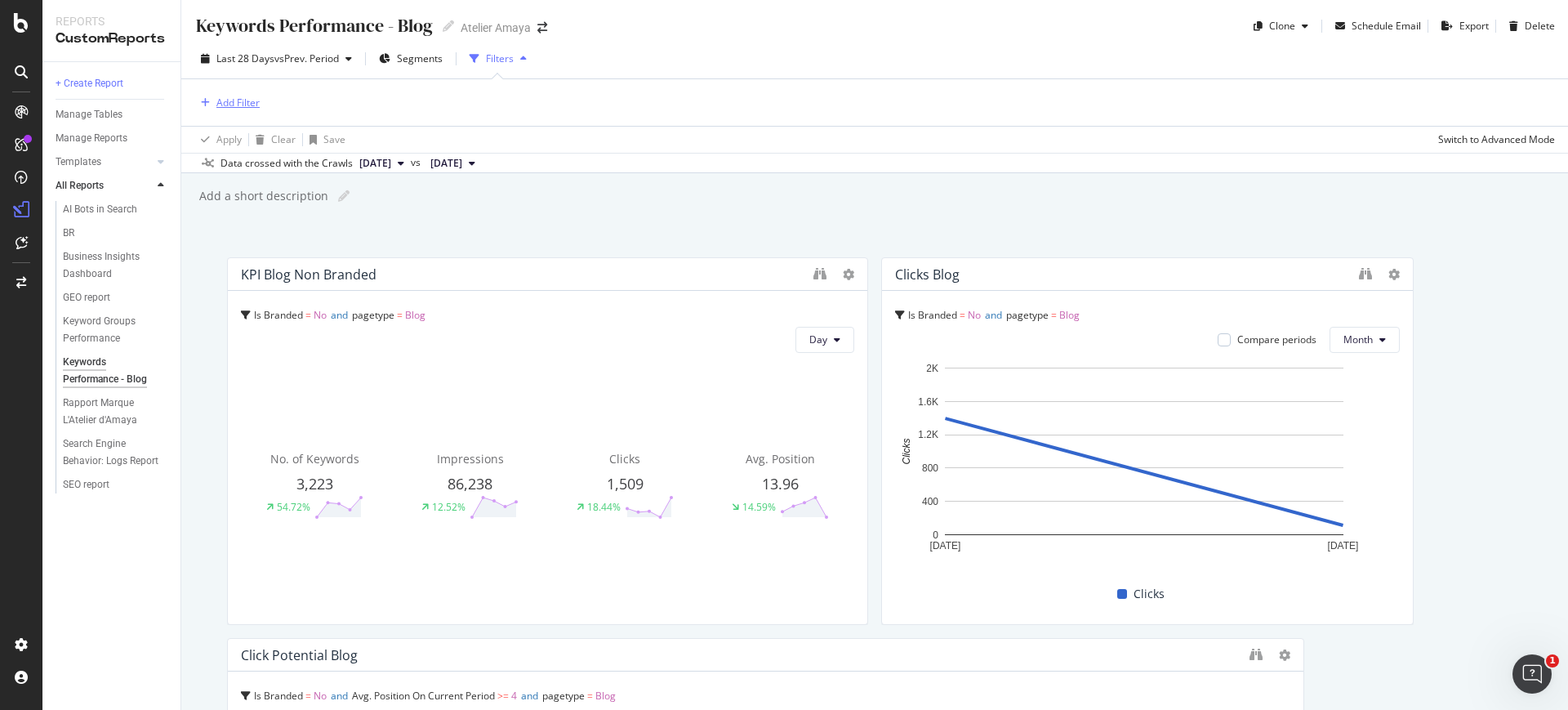
click at [245, 99] on div "Add Filter" at bounding box center [238, 102] width 43 height 14
click at [355, 149] on div "Saved Filters" at bounding box center [315, 144] width 108 height 45
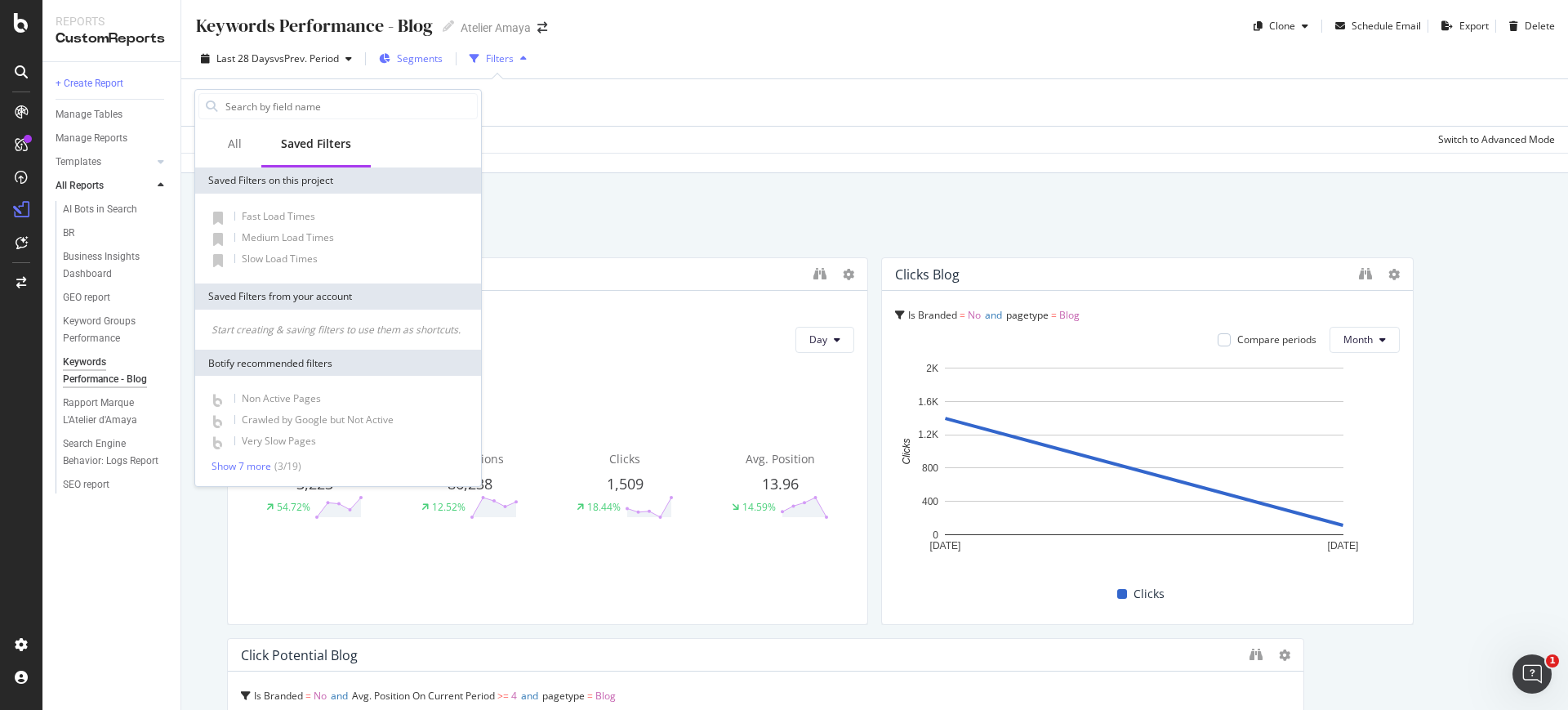
click at [394, 53] on div "Segments" at bounding box center [410, 59] width 63 height 25
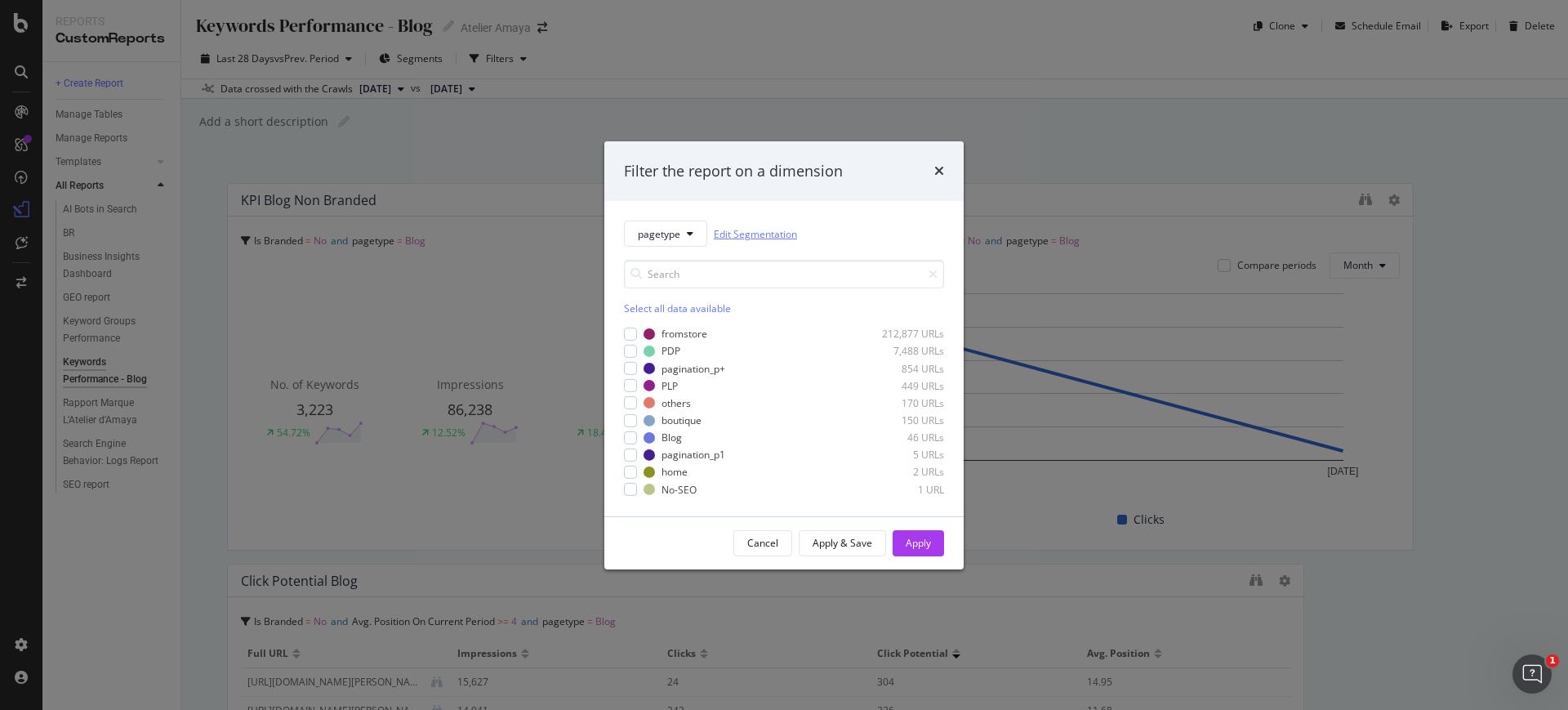
click at [733, 230] on link "Edit Segmentation" at bounding box center [756, 234] width 84 height 17
click at [685, 303] on div "Select all data available" at bounding box center [784, 308] width 320 height 14
click at [700, 312] on div "Unselect all data available" at bounding box center [784, 308] width 320 height 14
click at [687, 235] on icon "modal" at bounding box center [689, 234] width 6 height 10
click at [674, 291] on span "pagetype" at bounding box center [667, 292] width 60 height 15
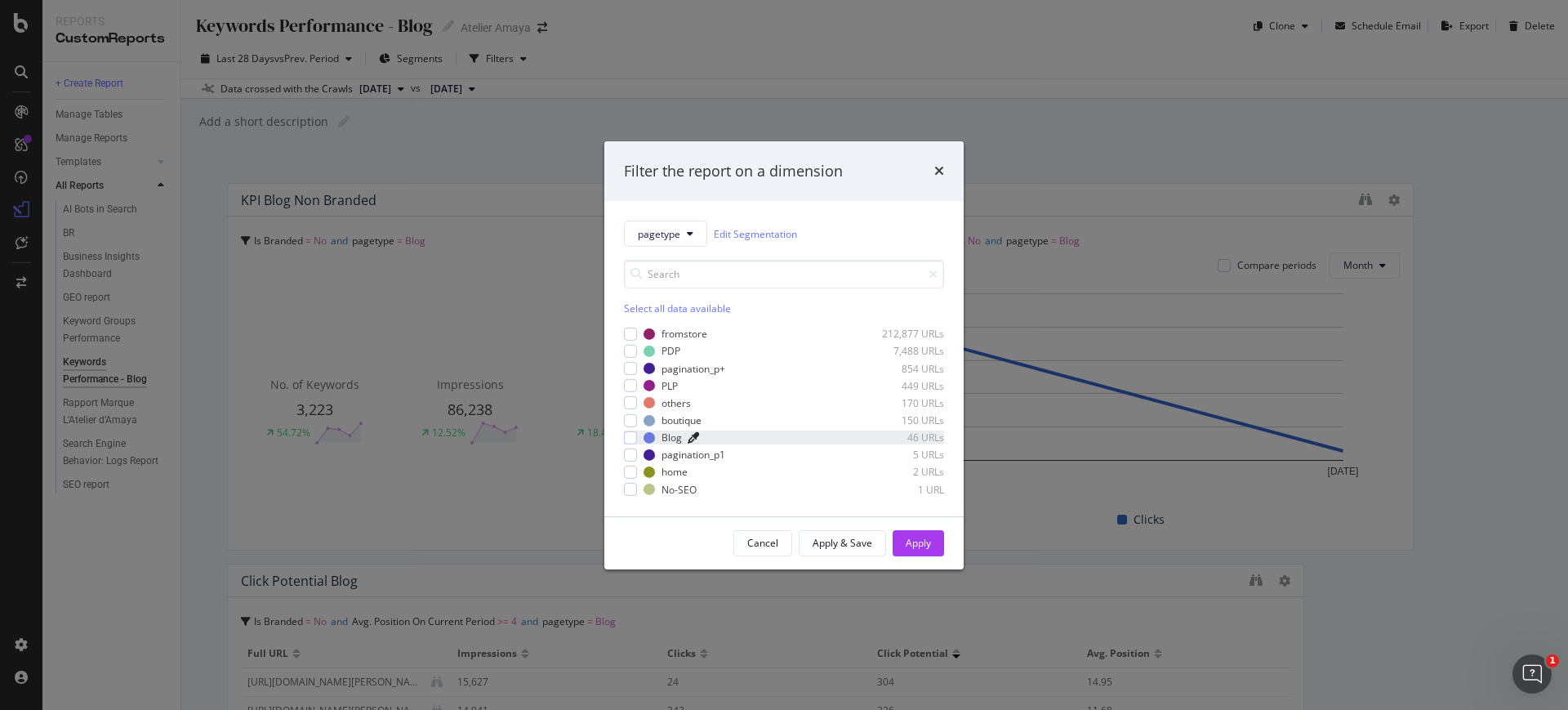
click at [690, 437] on icon "modal" at bounding box center [693, 438] width 11 height 11
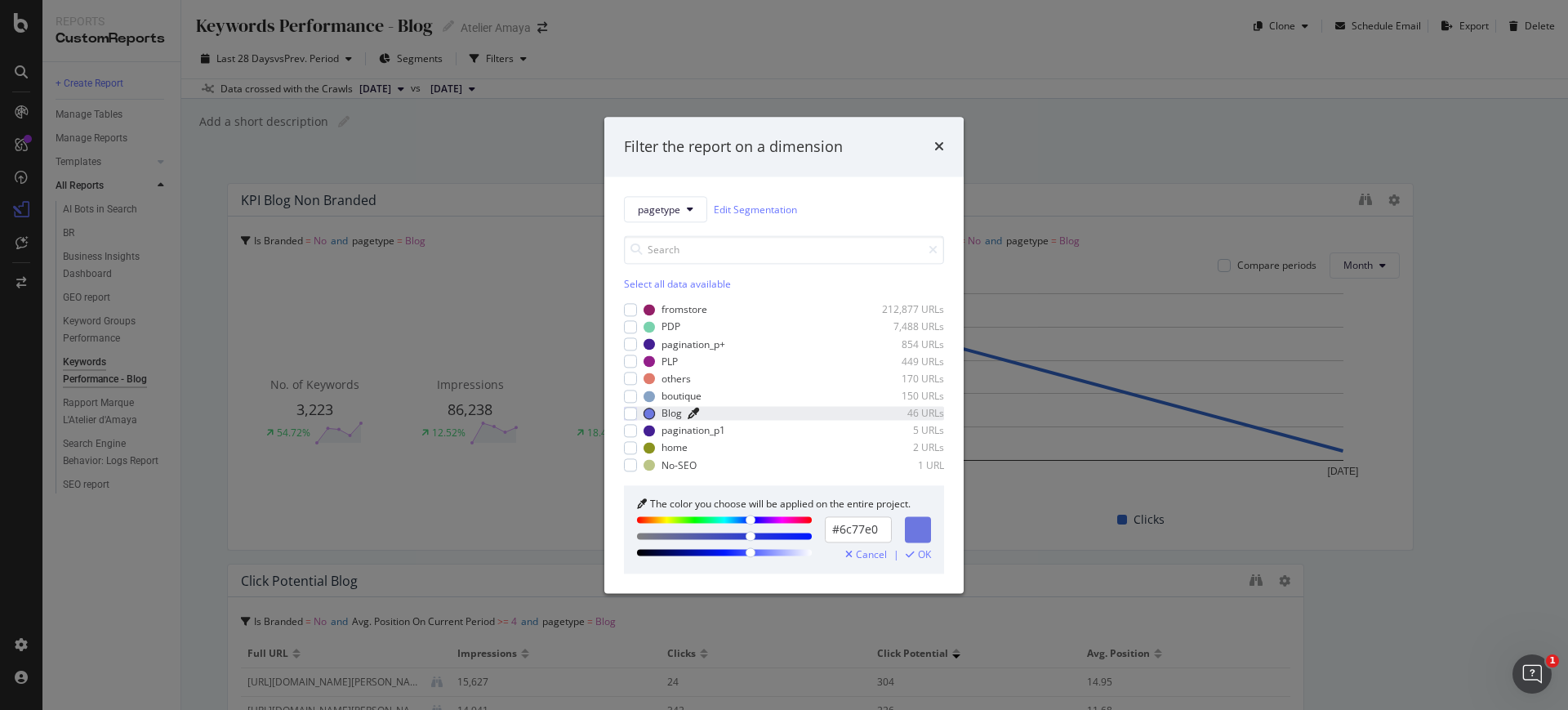
click at [904, 408] on div "46 URLs" at bounding box center [903, 414] width 80 height 14
click at [778, 212] on link "Edit Segmentation" at bounding box center [756, 210] width 84 height 17
click at [950, 143] on div "Filter the report on a dimension" at bounding box center [784, 147] width 359 height 61
click at [943, 141] on icon "times" at bounding box center [939, 147] width 10 height 13
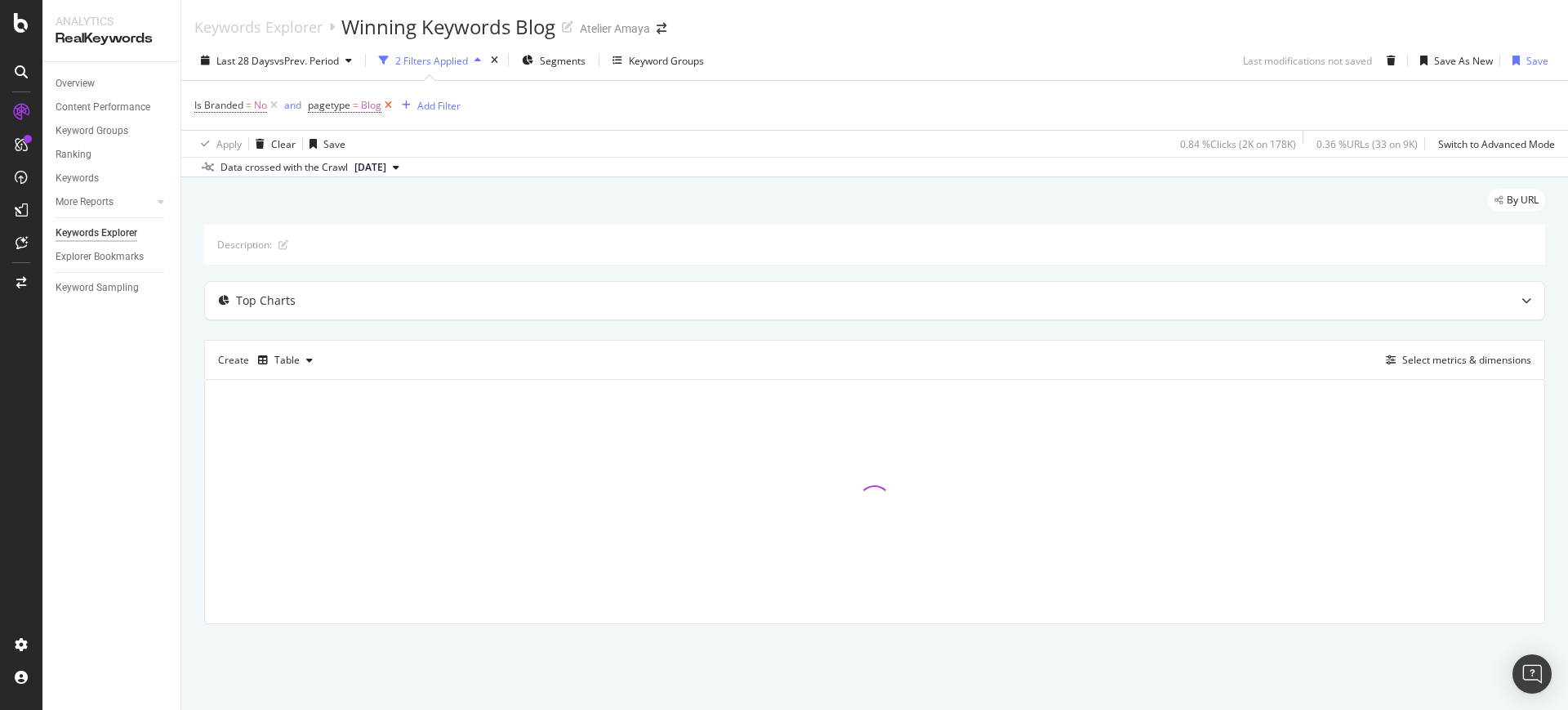
click at [391, 97] on icon at bounding box center [388, 106] width 14 height 17
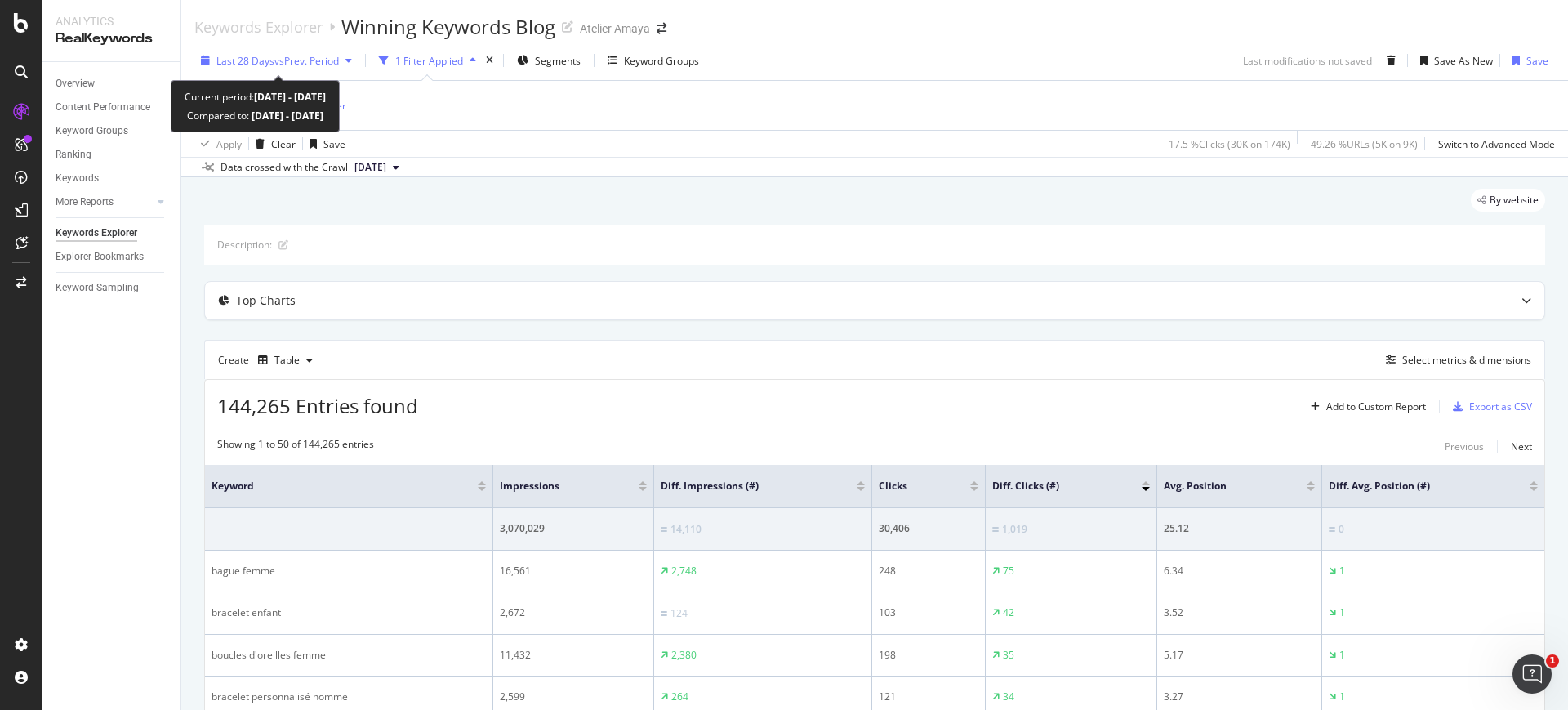
click at [316, 70] on div "Last 28 Days vs Prev. Period" at bounding box center [277, 60] width 165 height 25
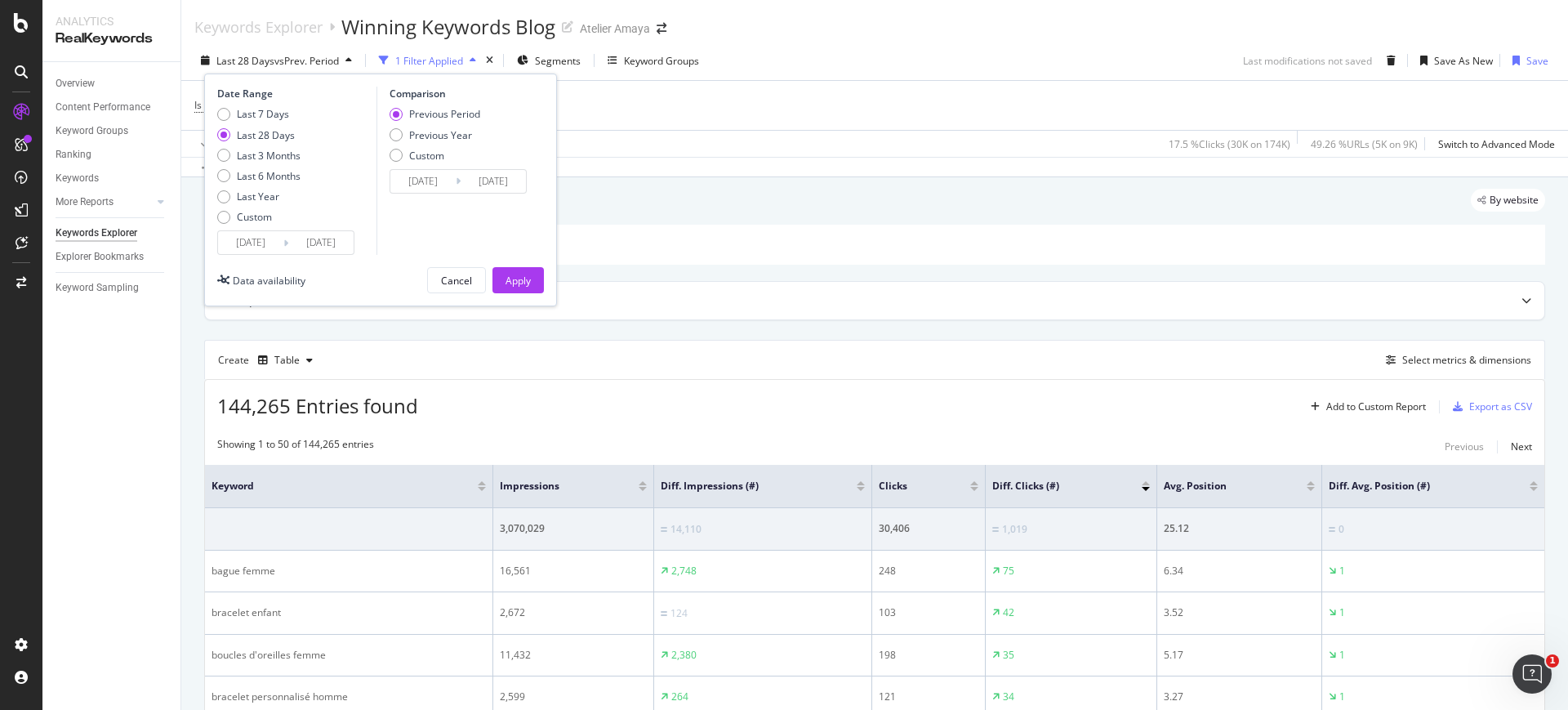
click at [270, 249] on input "2025/08/06" at bounding box center [250, 243] width 65 height 23
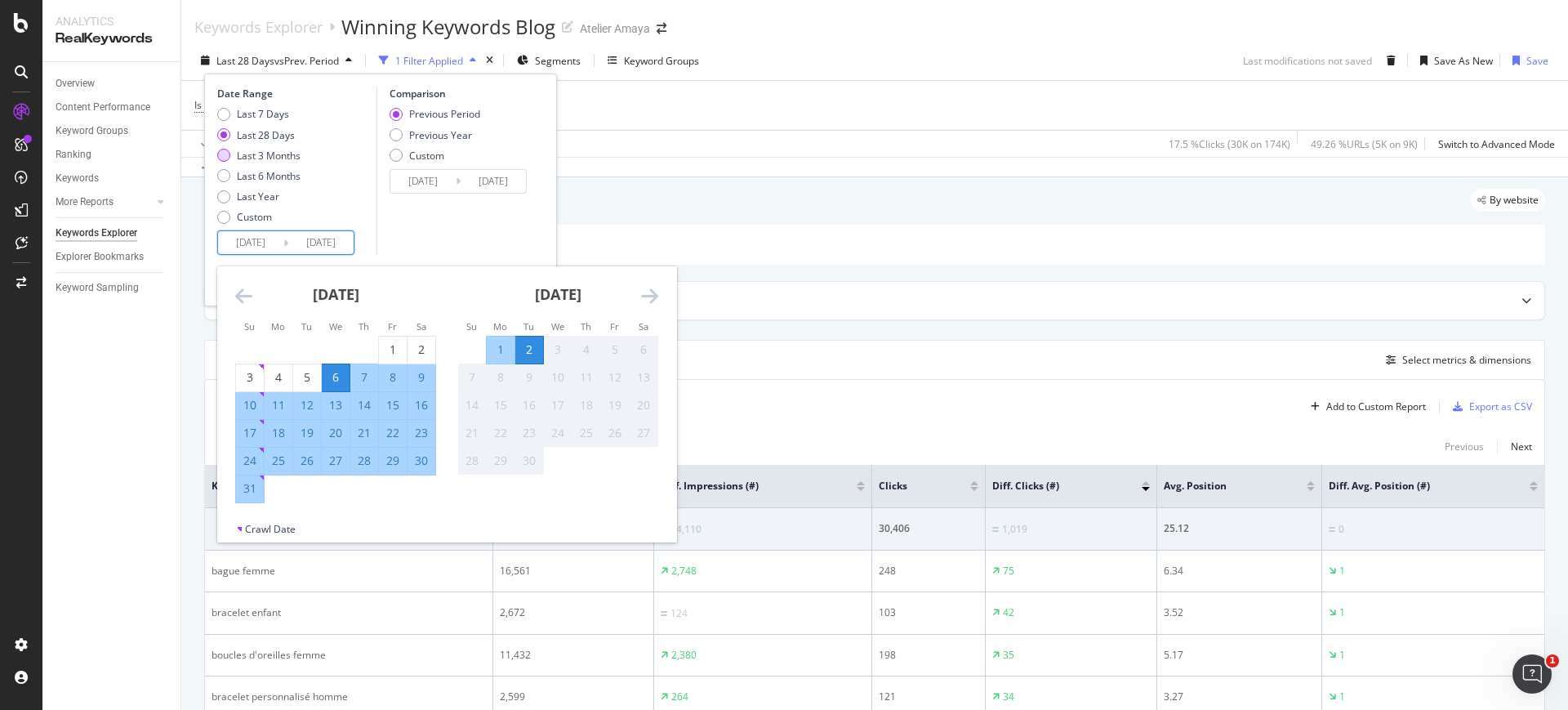
click at [267, 156] on div "Last 3 Months" at bounding box center [268, 155] width 63 height 14
type input "2025/06/03"
type input "2025/03/03"
type input "2025/06/02"
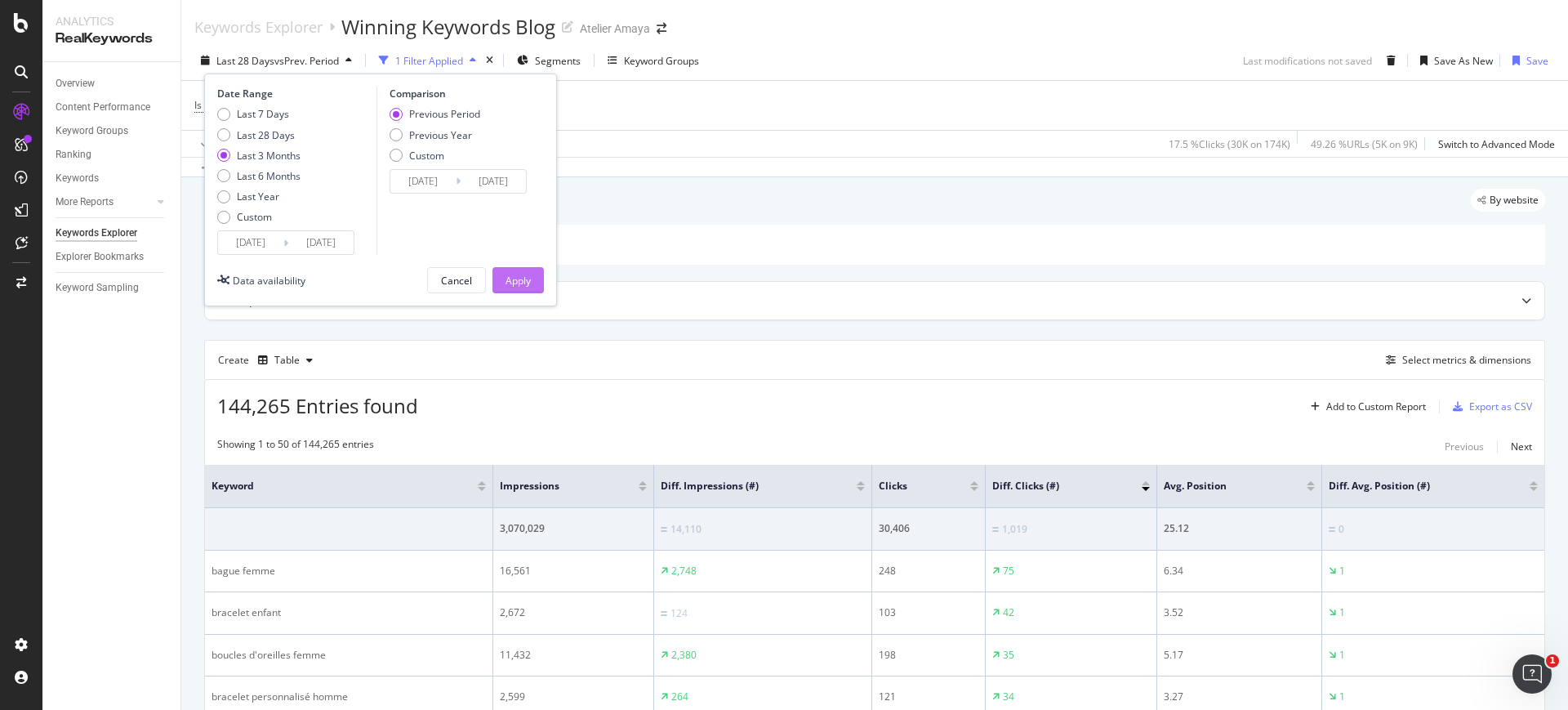
click at [506, 274] on div "Apply" at bounding box center [518, 281] width 26 height 14
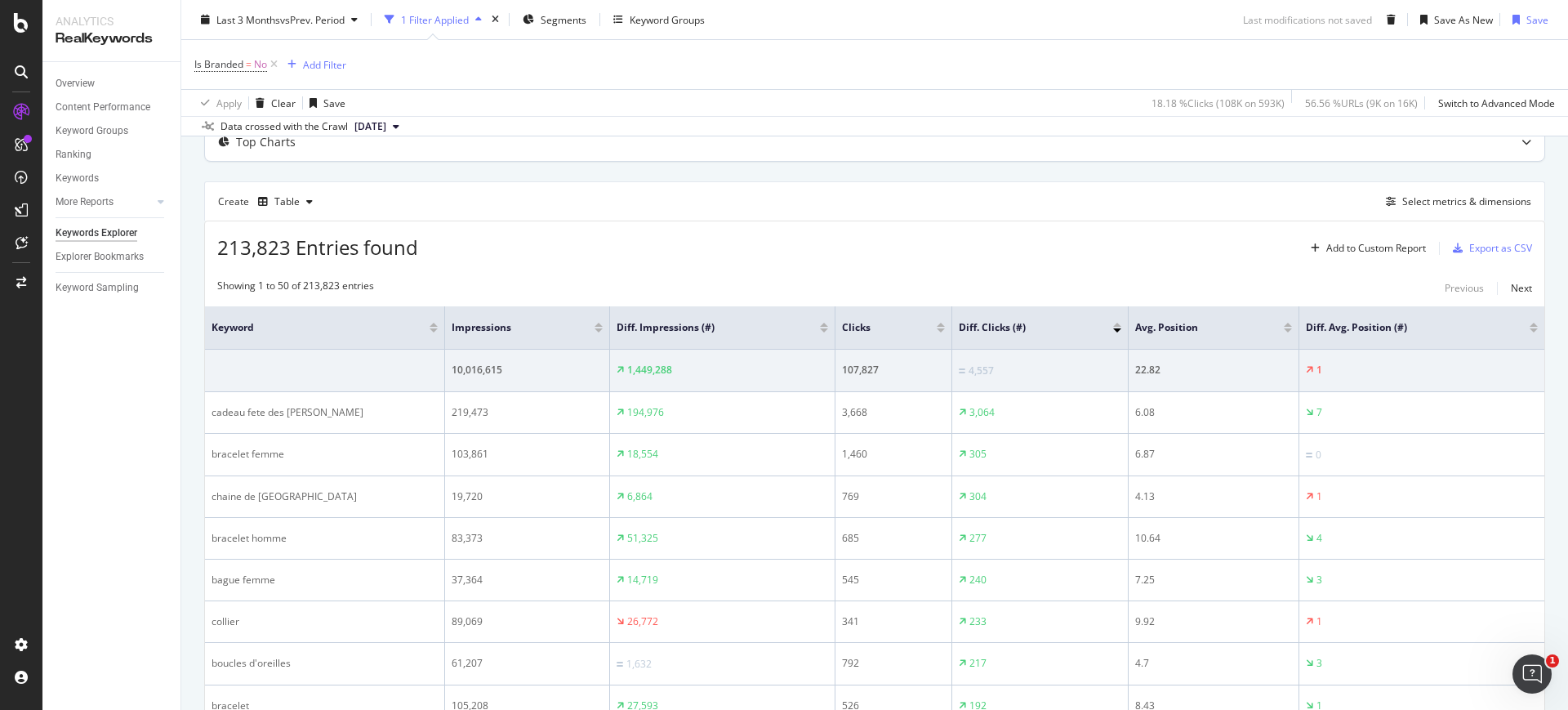
scroll to position [204, 0]
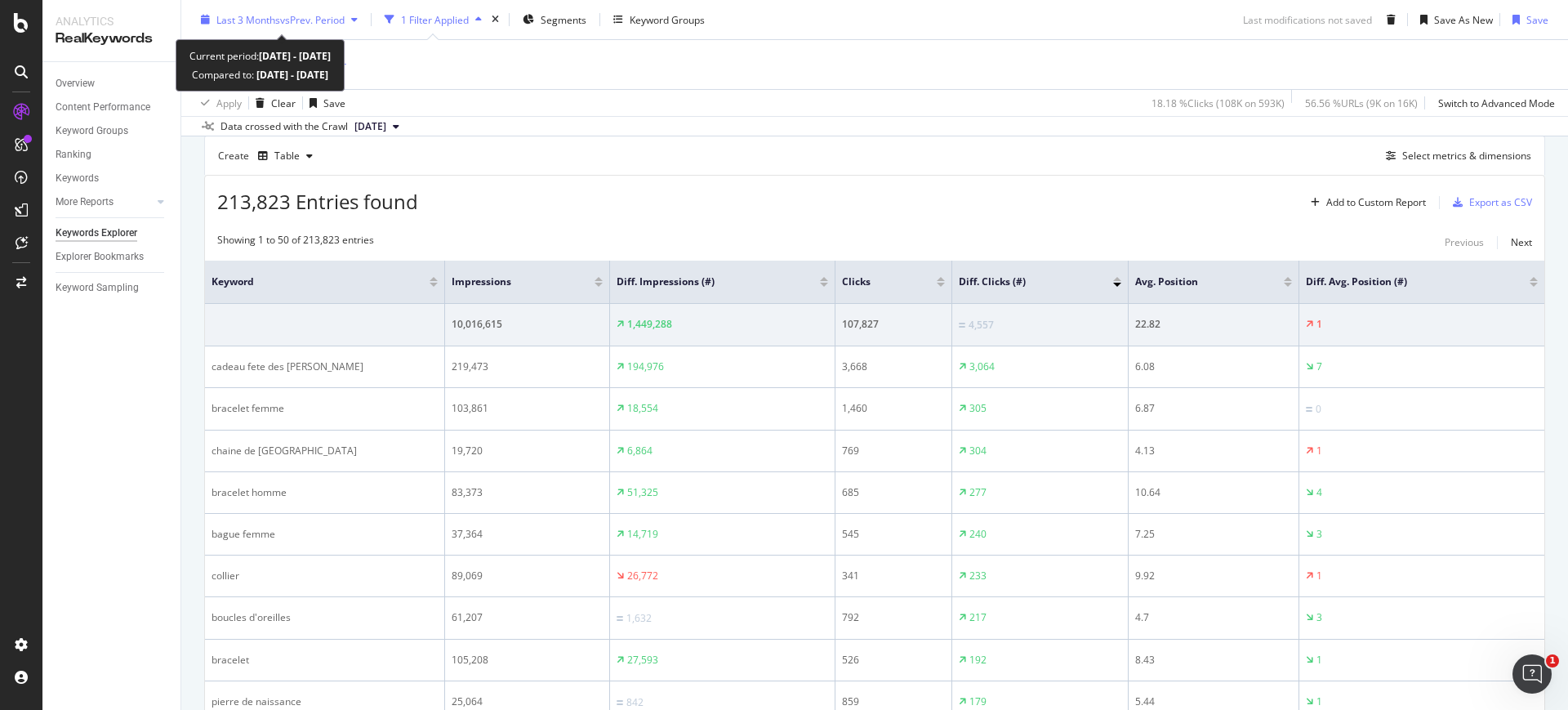
click at [340, 25] on span "vs Prev. Period" at bounding box center [312, 18] width 64 height 14
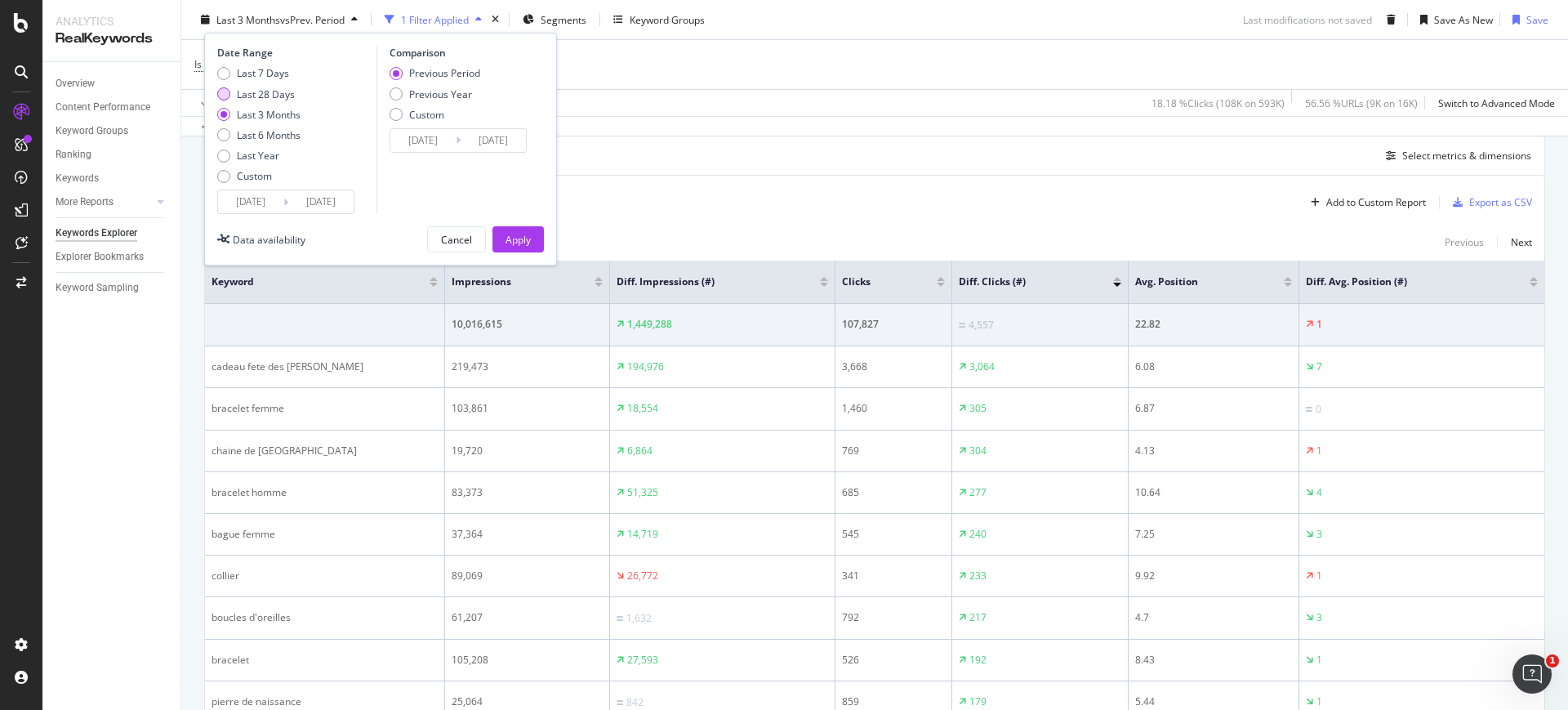
click at [278, 93] on div "Last 28 Days" at bounding box center [266, 93] width 58 height 14
type input "2025/08/06"
type input "2025/07/09"
type input "2025/08/05"
click at [504, 232] on button "Apply" at bounding box center [518, 239] width 51 height 26
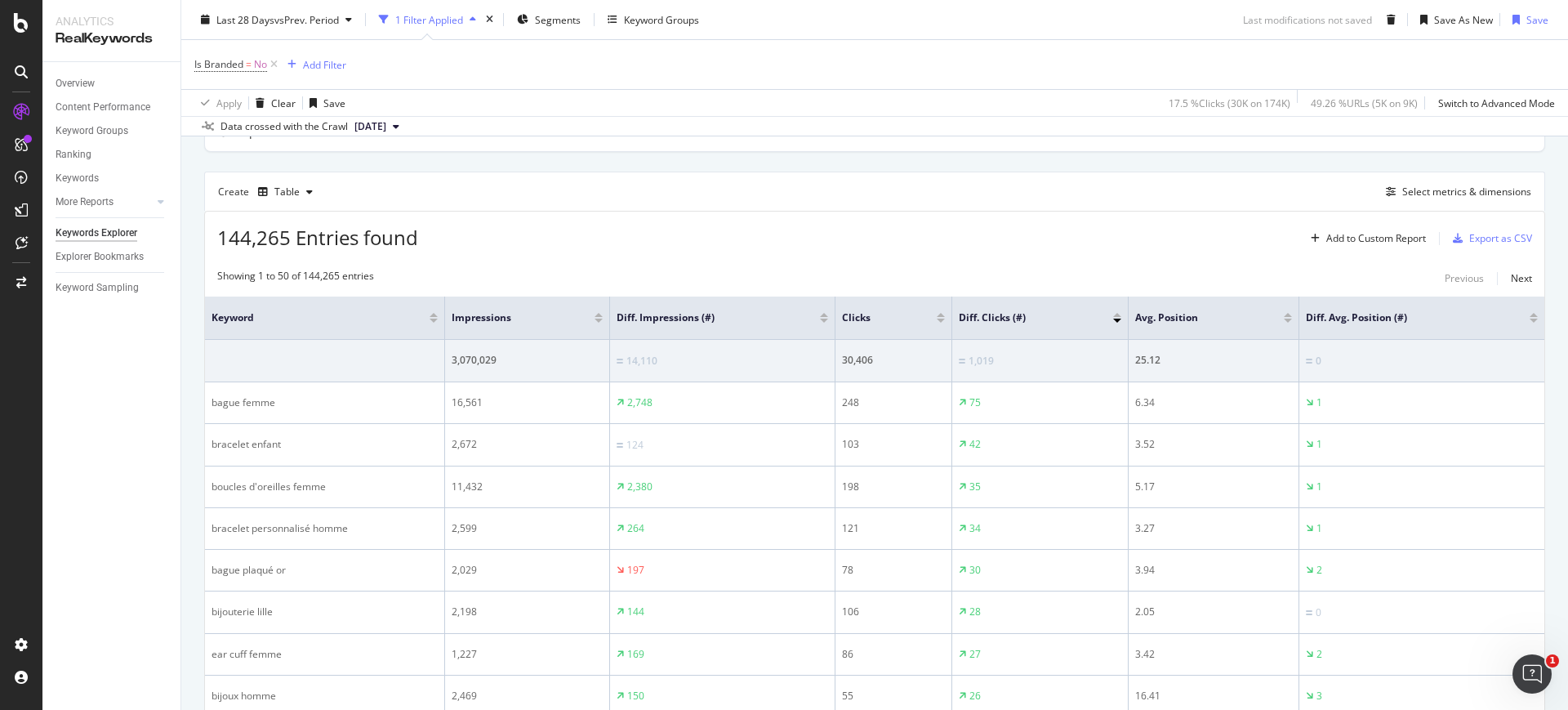
scroll to position [204, 0]
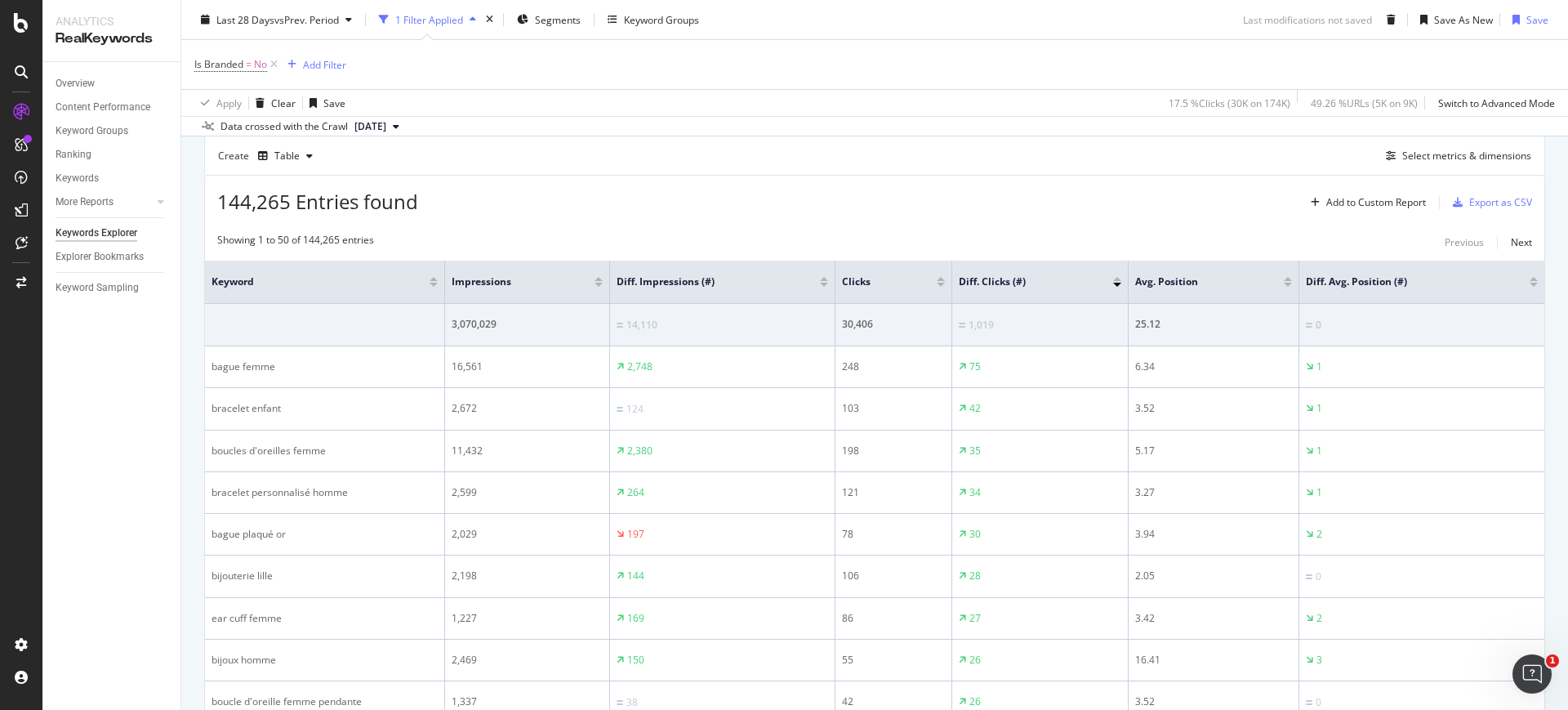
click at [1116, 279] on div at bounding box center [1117, 279] width 8 height 4
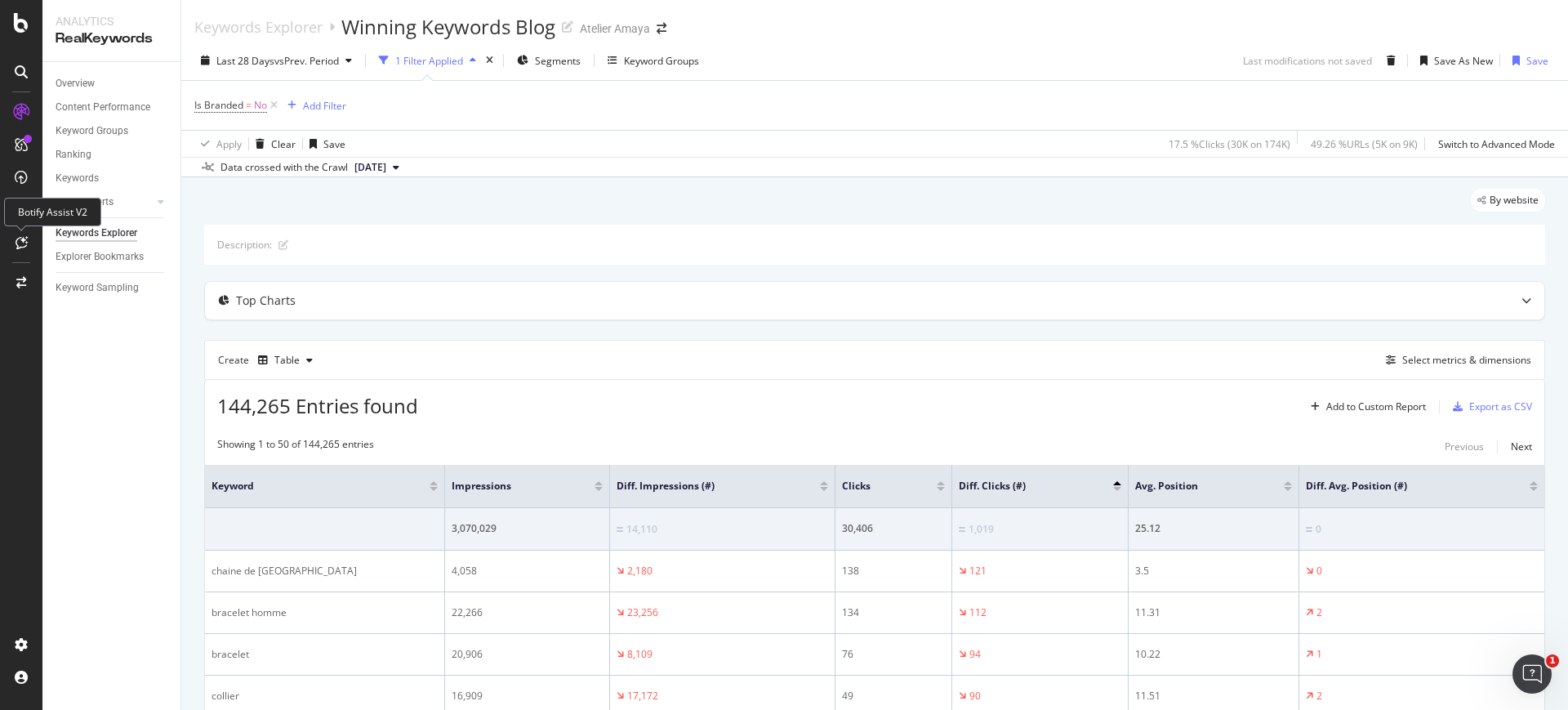
click at [7, 242] on div at bounding box center [21, 243] width 40 height 26
click at [26, 240] on icon at bounding box center [21, 243] width 12 height 13
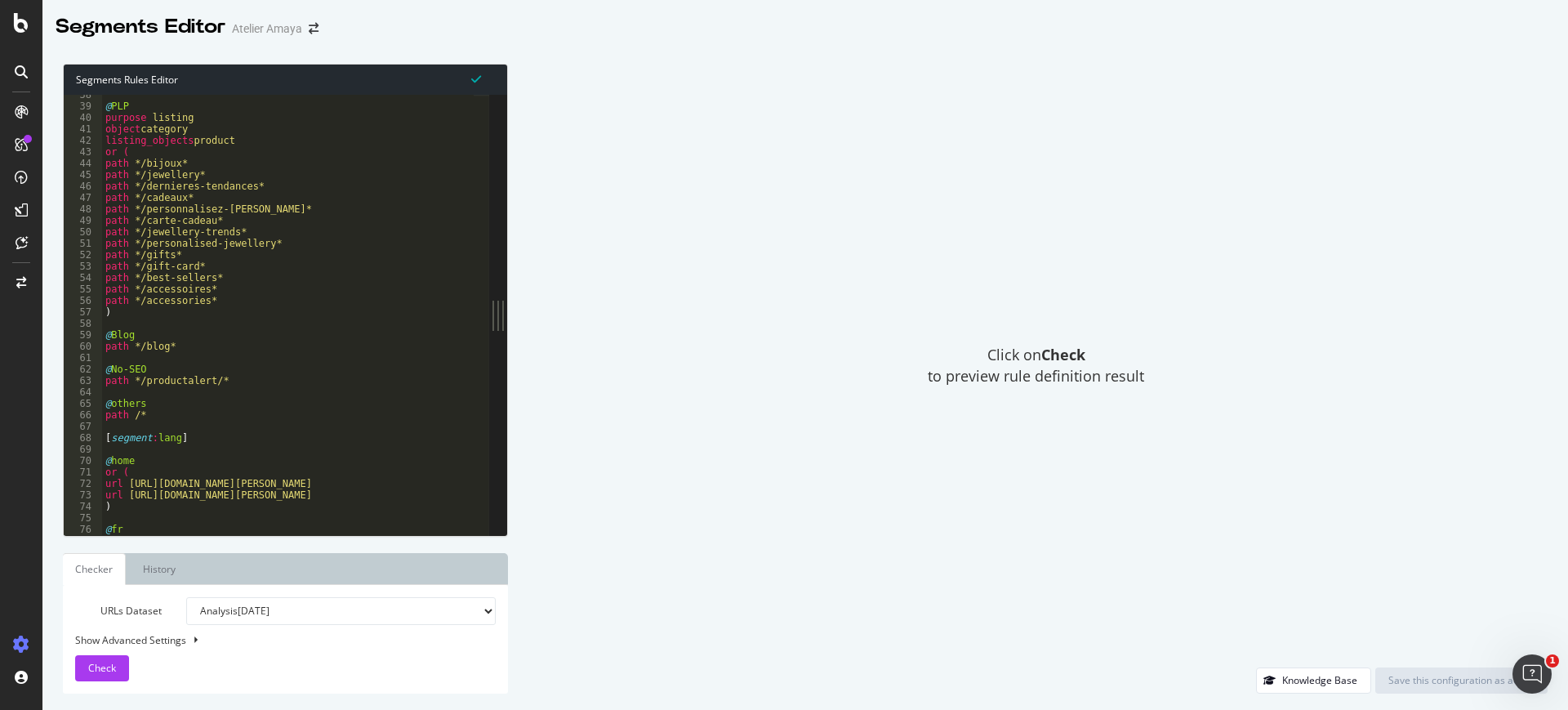
scroll to position [490, 0]
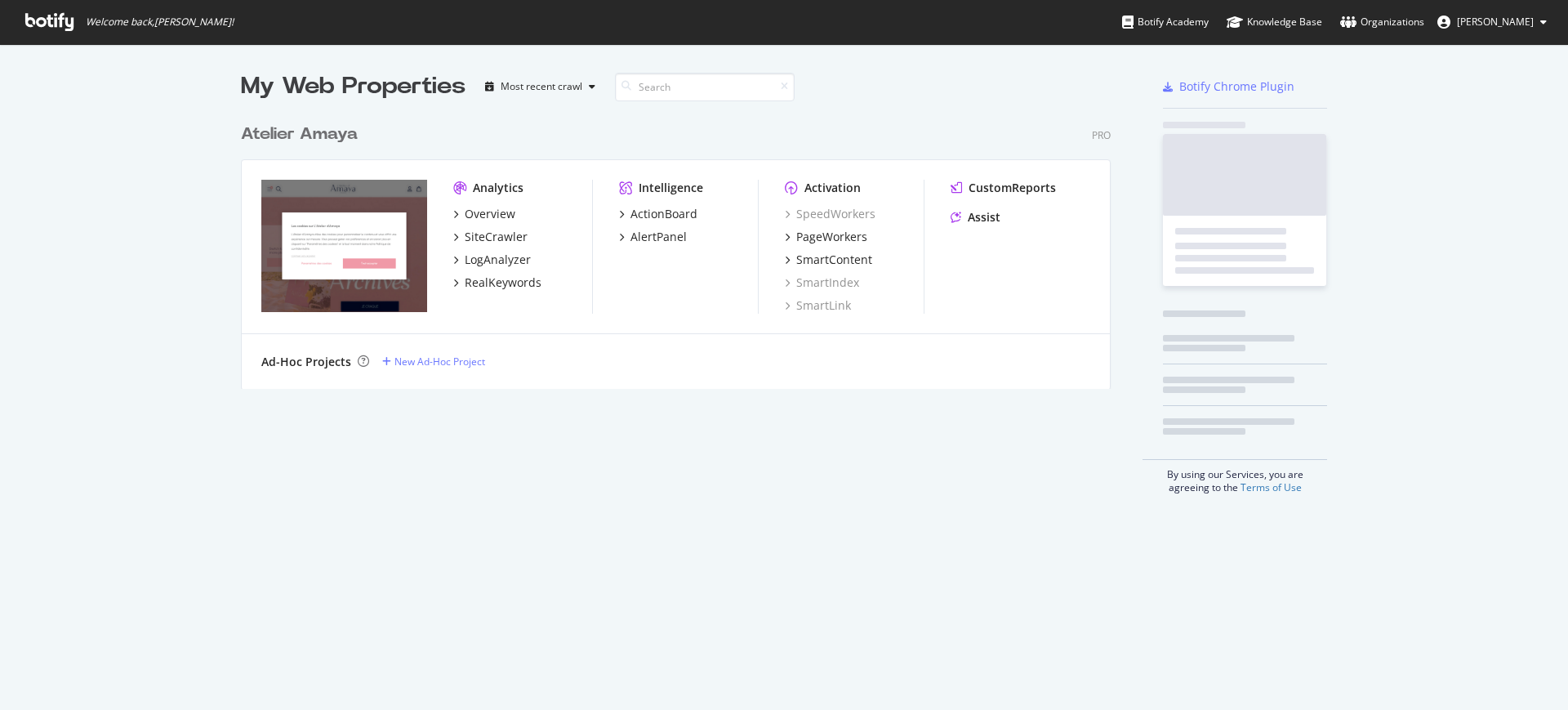
scroll to position [270, 868]
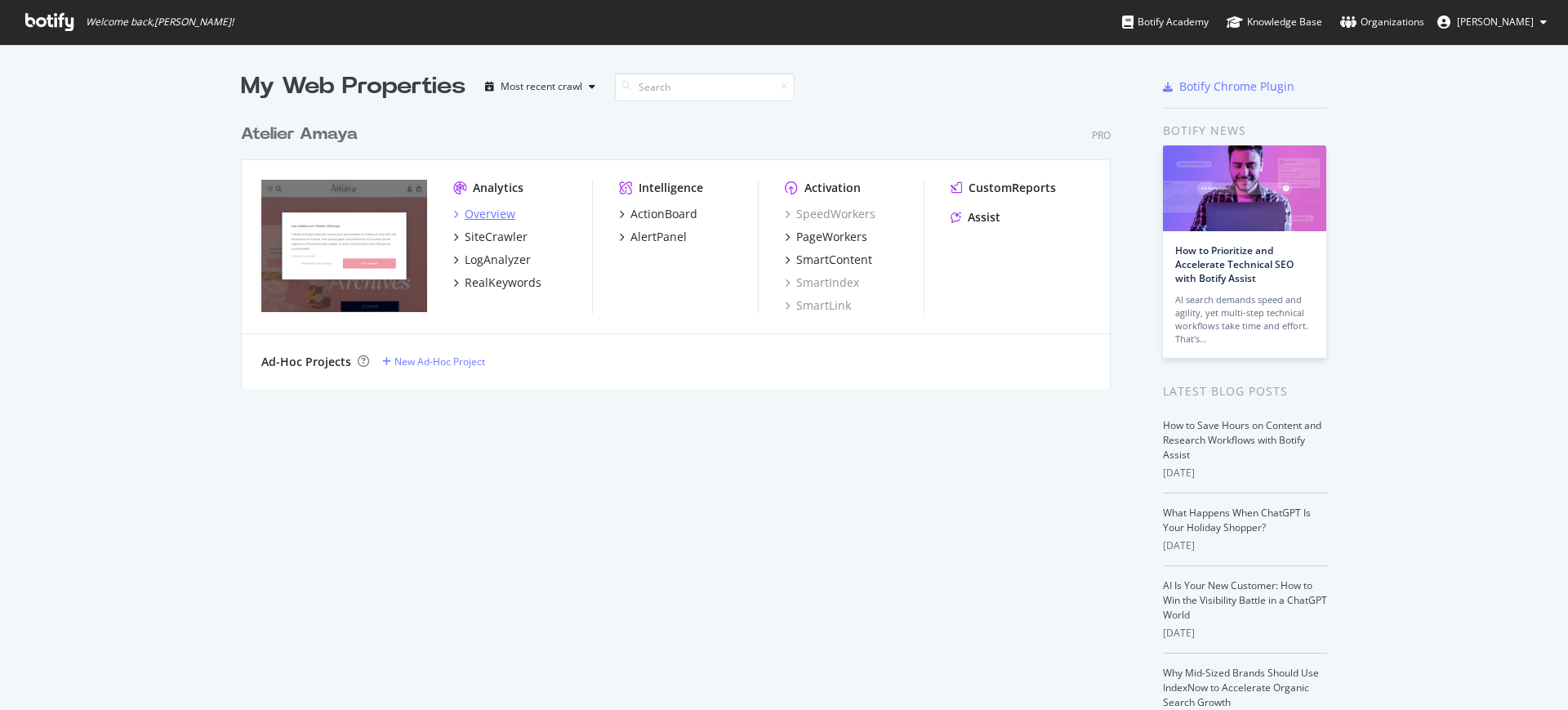
click at [494, 211] on div "Overview" at bounding box center [490, 214] width 51 height 17
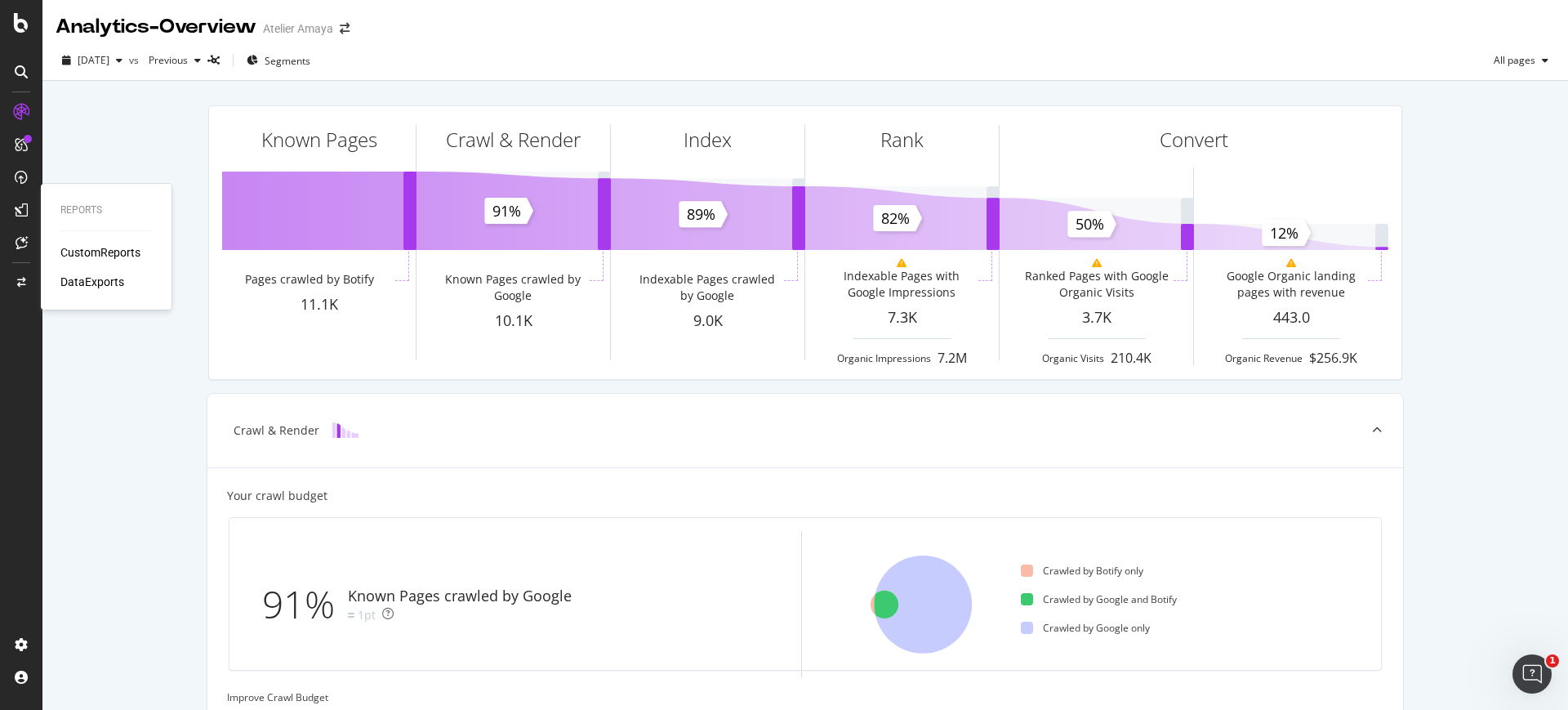
click at [67, 245] on div "CustomReports" at bounding box center [100, 253] width 80 height 17
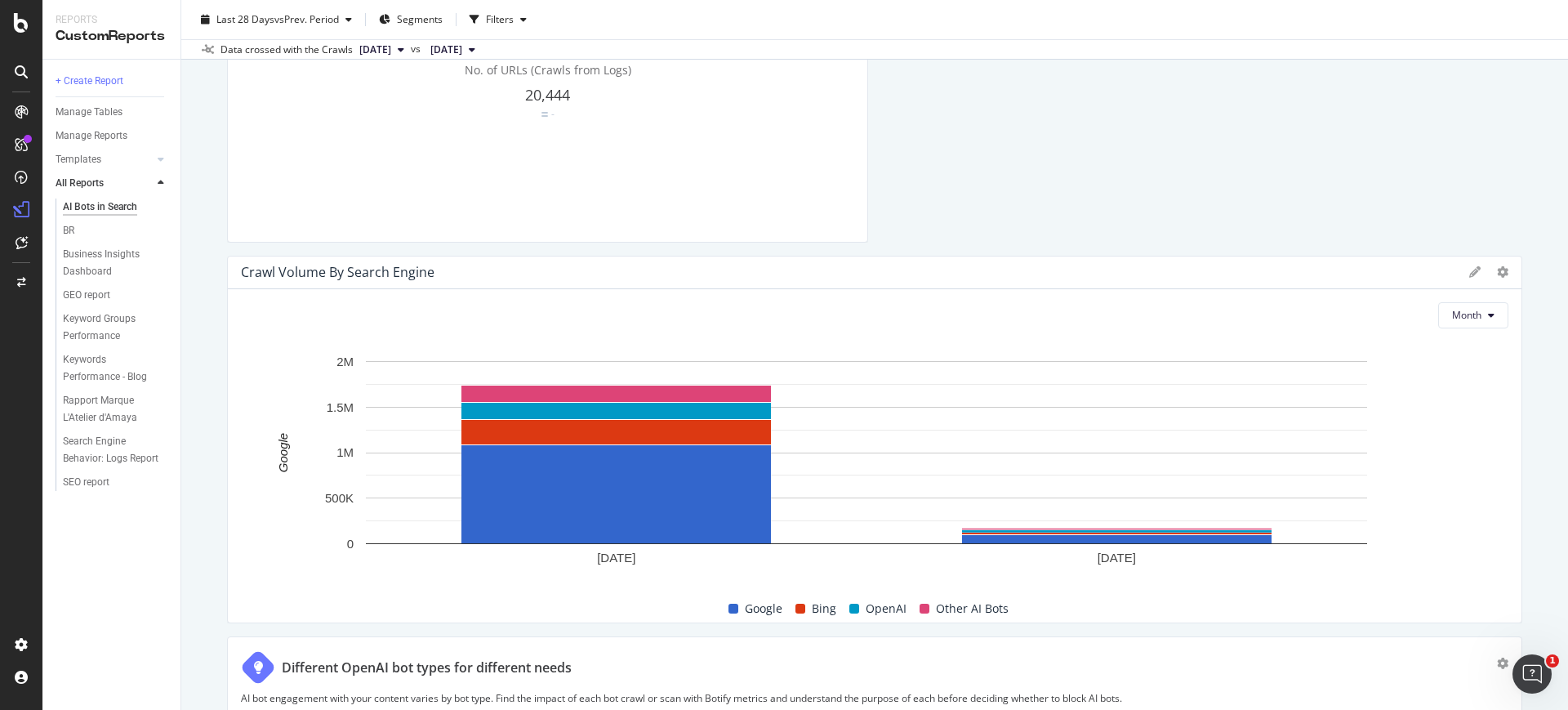
scroll to position [1022, 0]
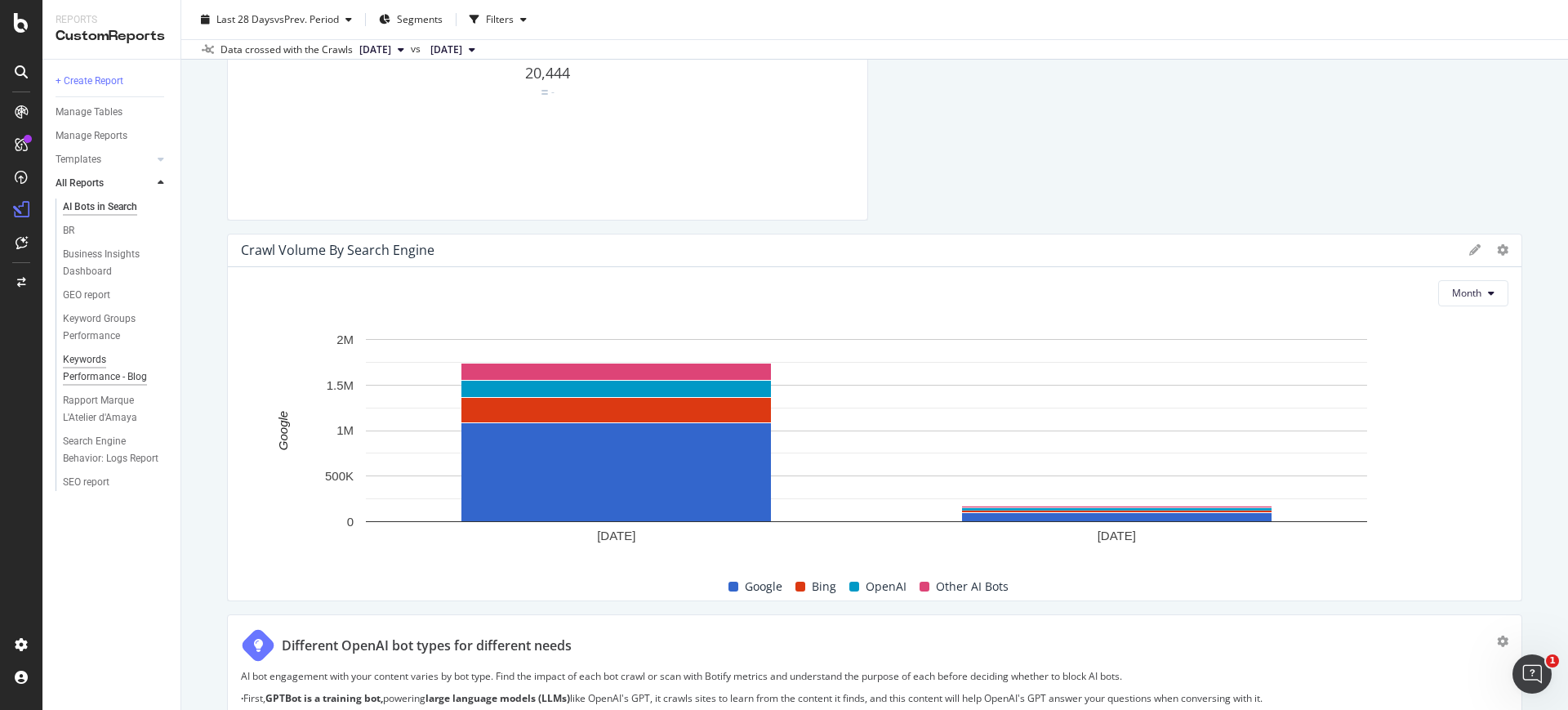
click at [124, 373] on div "Keywords Performance - Blog" at bounding box center [109, 368] width 94 height 34
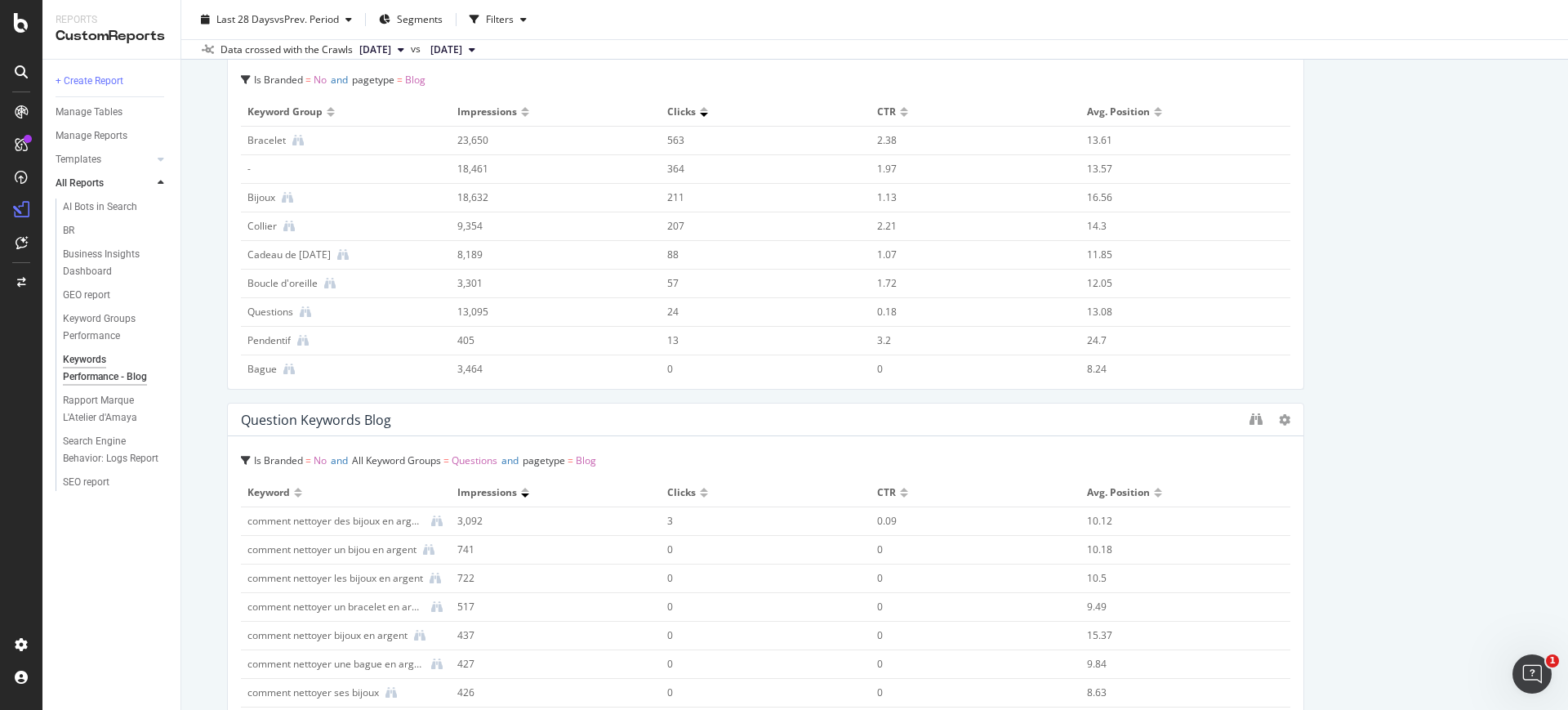
scroll to position [1634, 0]
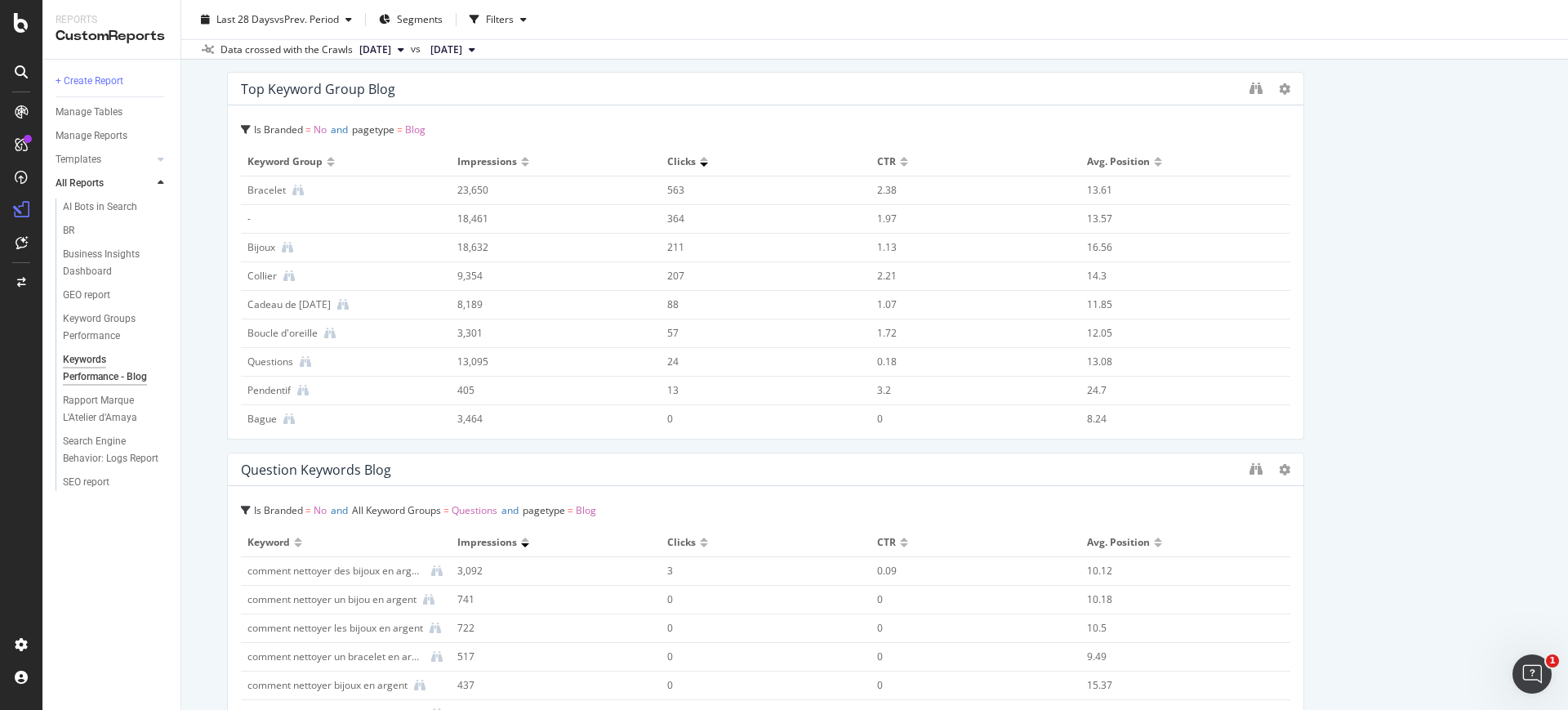
click at [475, 510] on span "Questions" at bounding box center [474, 510] width 46 height 14
click at [510, 21] on div "Filters" at bounding box center [500, 18] width 28 height 14
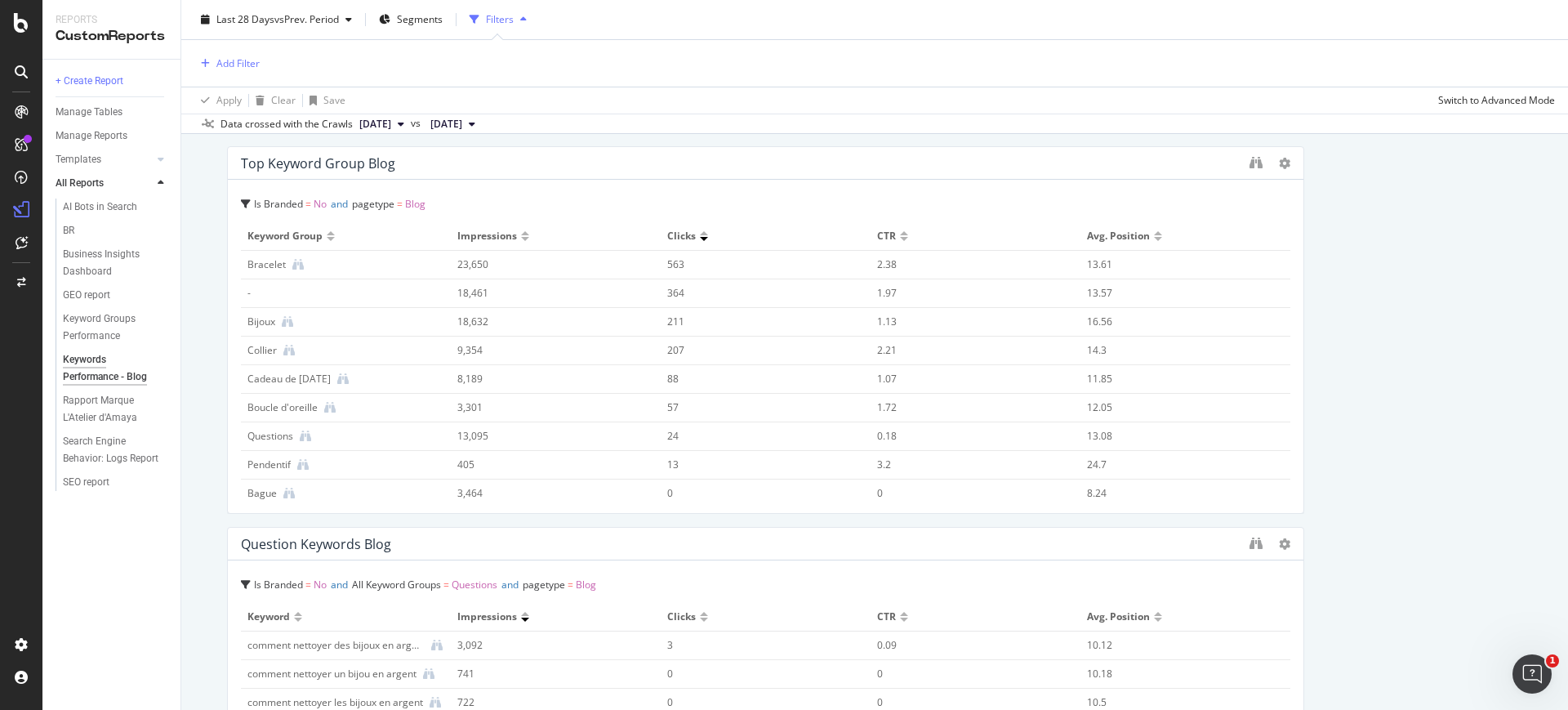
scroll to position [1709, 0]
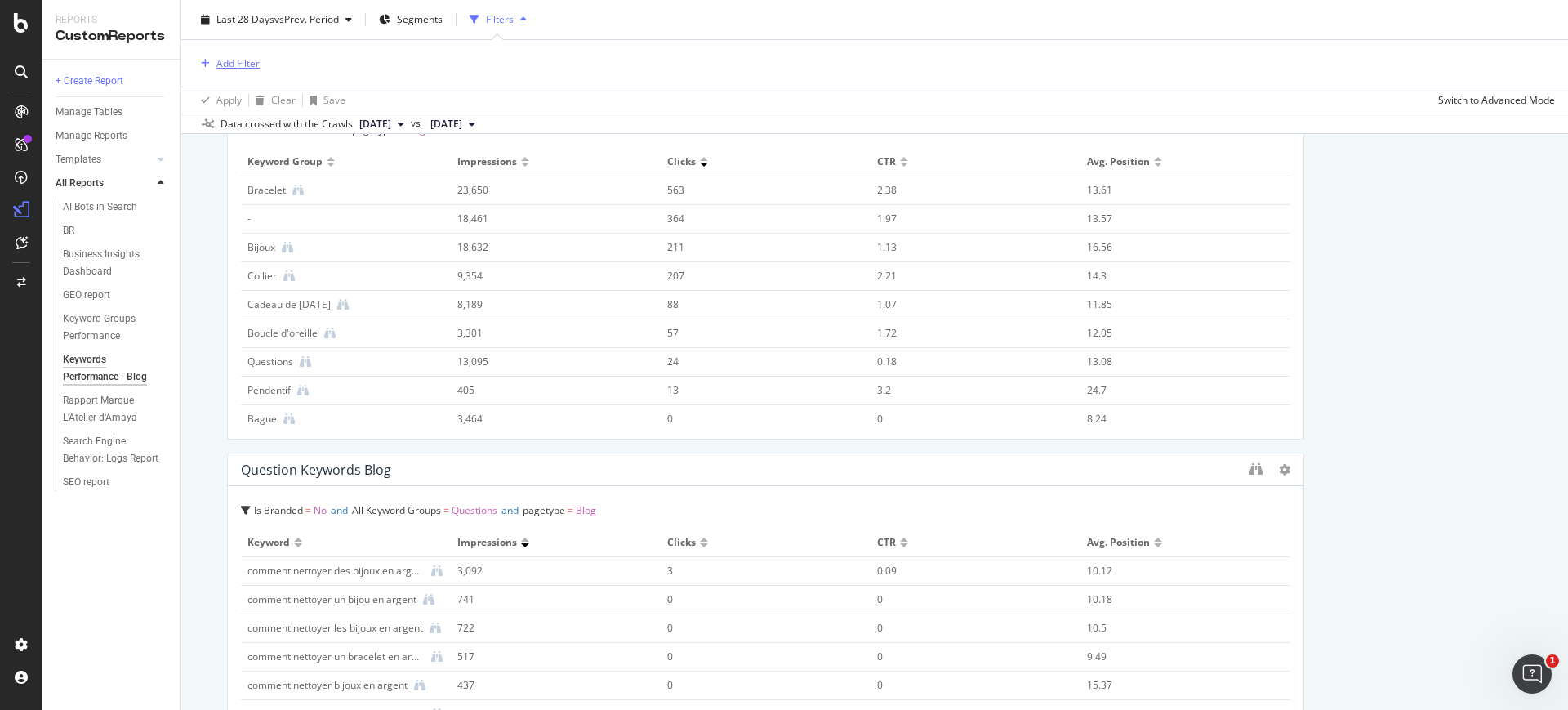
click at [230, 68] on div "Add Filter" at bounding box center [238, 63] width 43 height 14
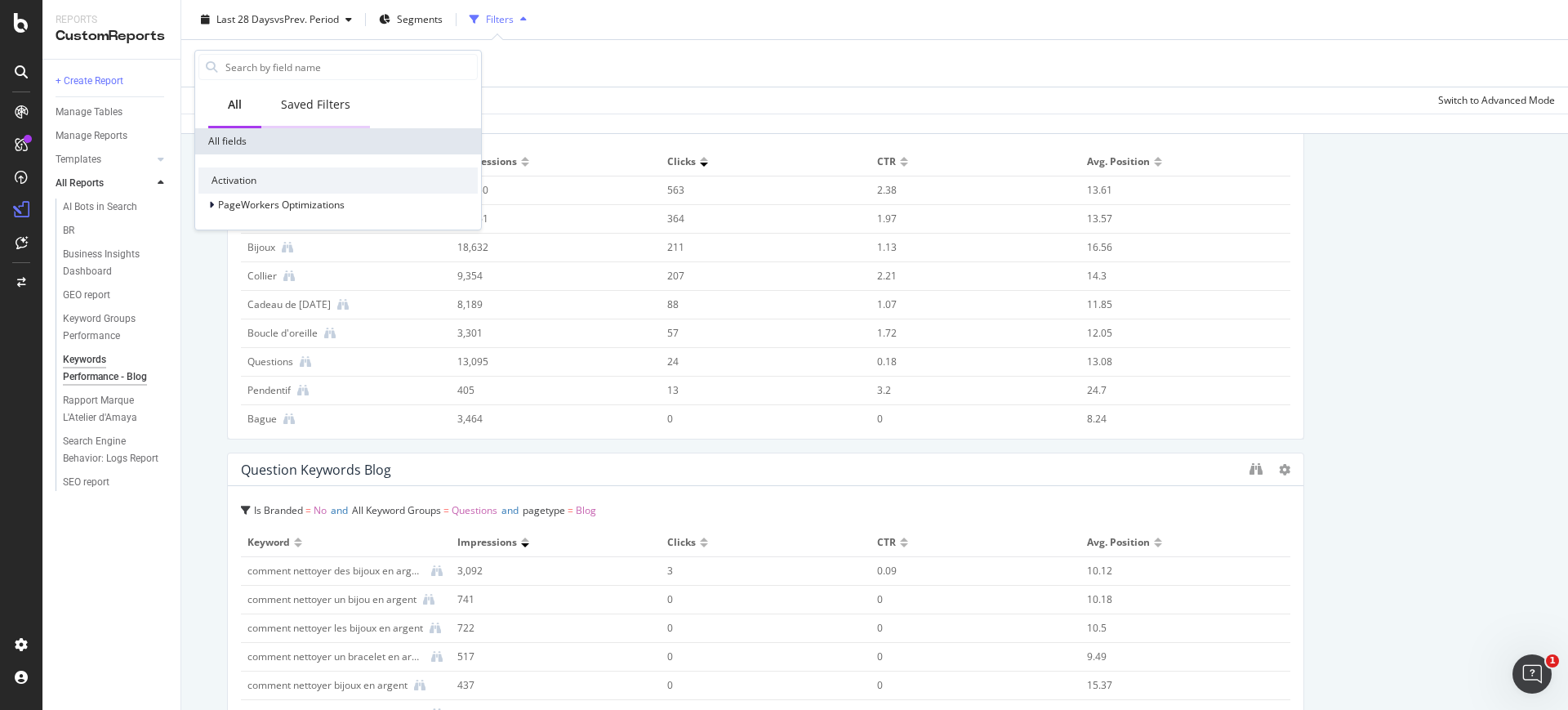
click at [308, 111] on div "Saved Filters" at bounding box center [316, 105] width 70 height 17
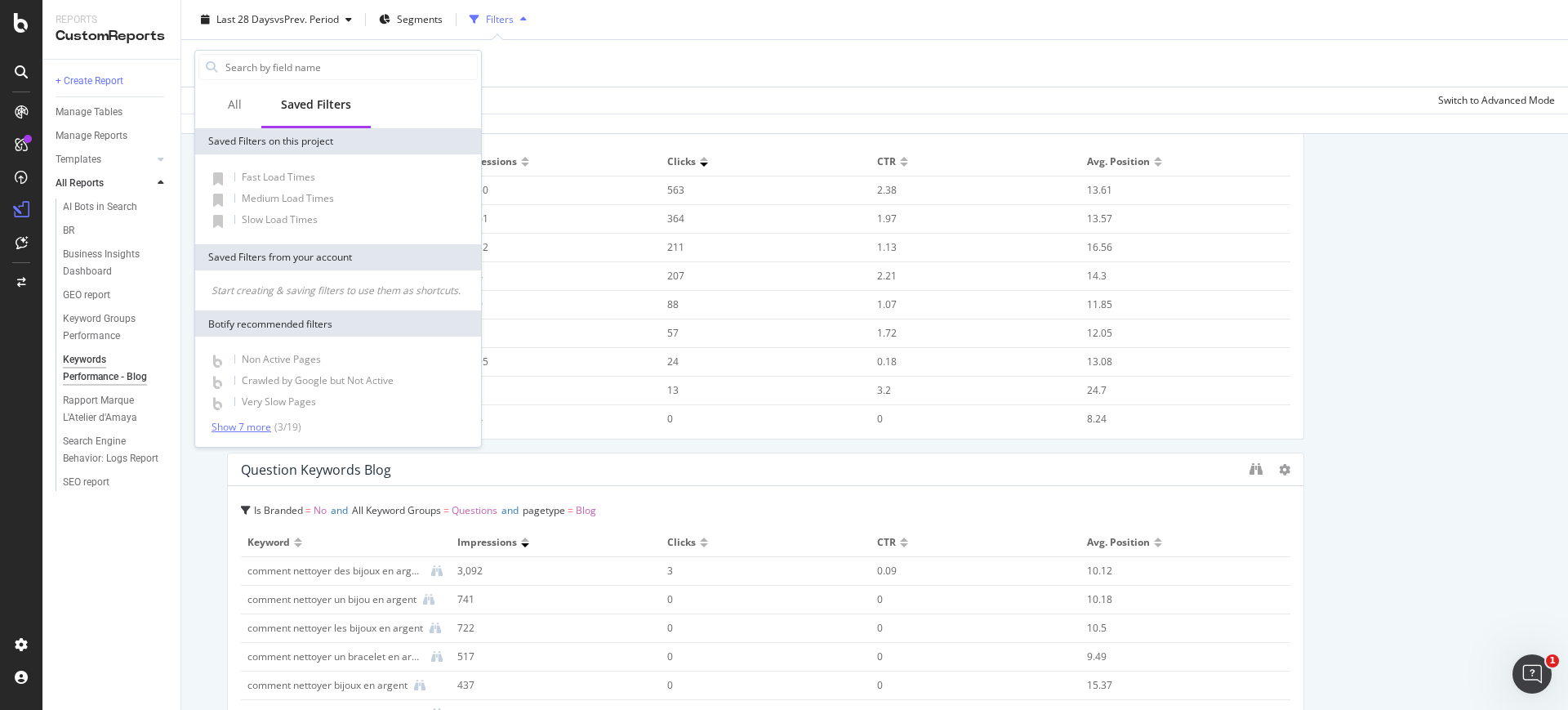
click at [253, 431] on div "Show 7 more" at bounding box center [241, 428] width 60 height 11
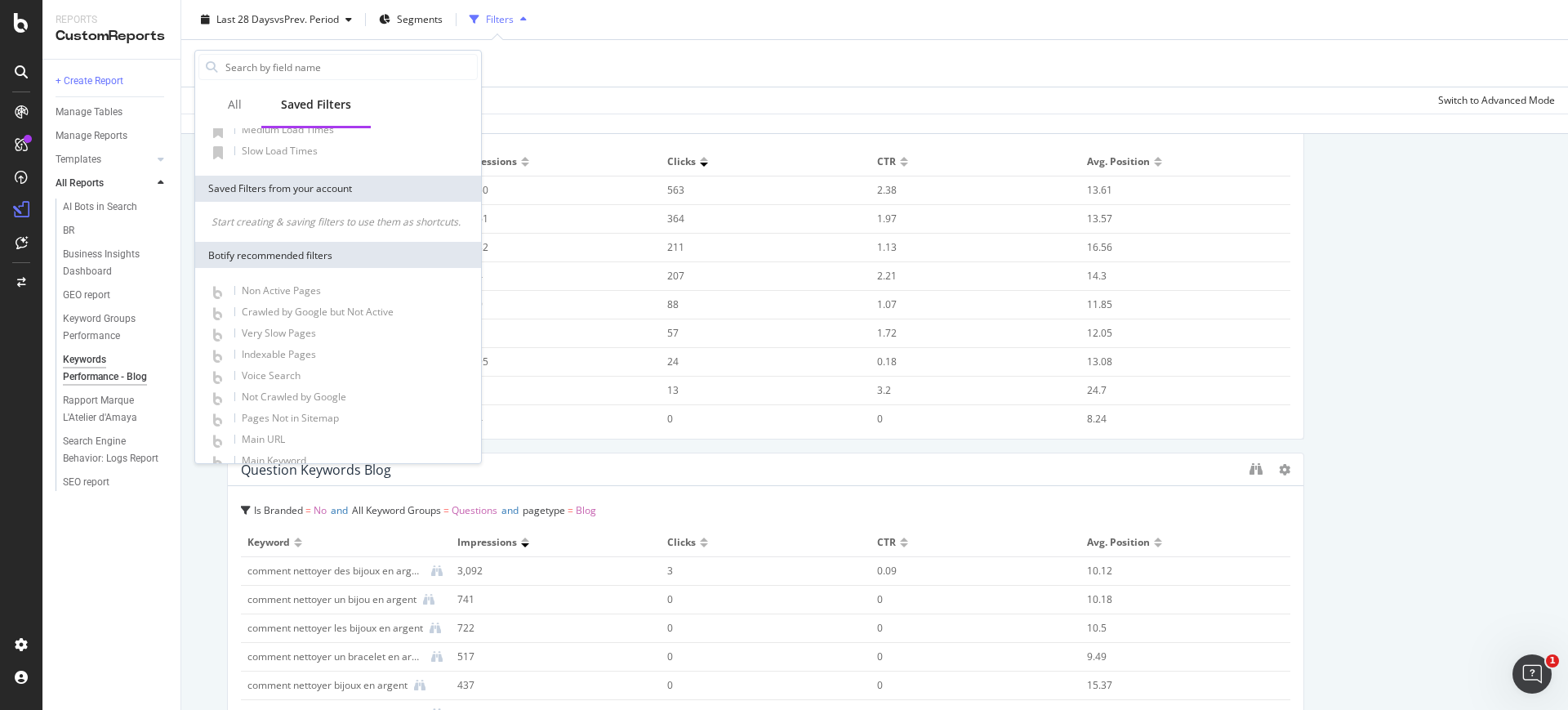
scroll to position [0, 0]
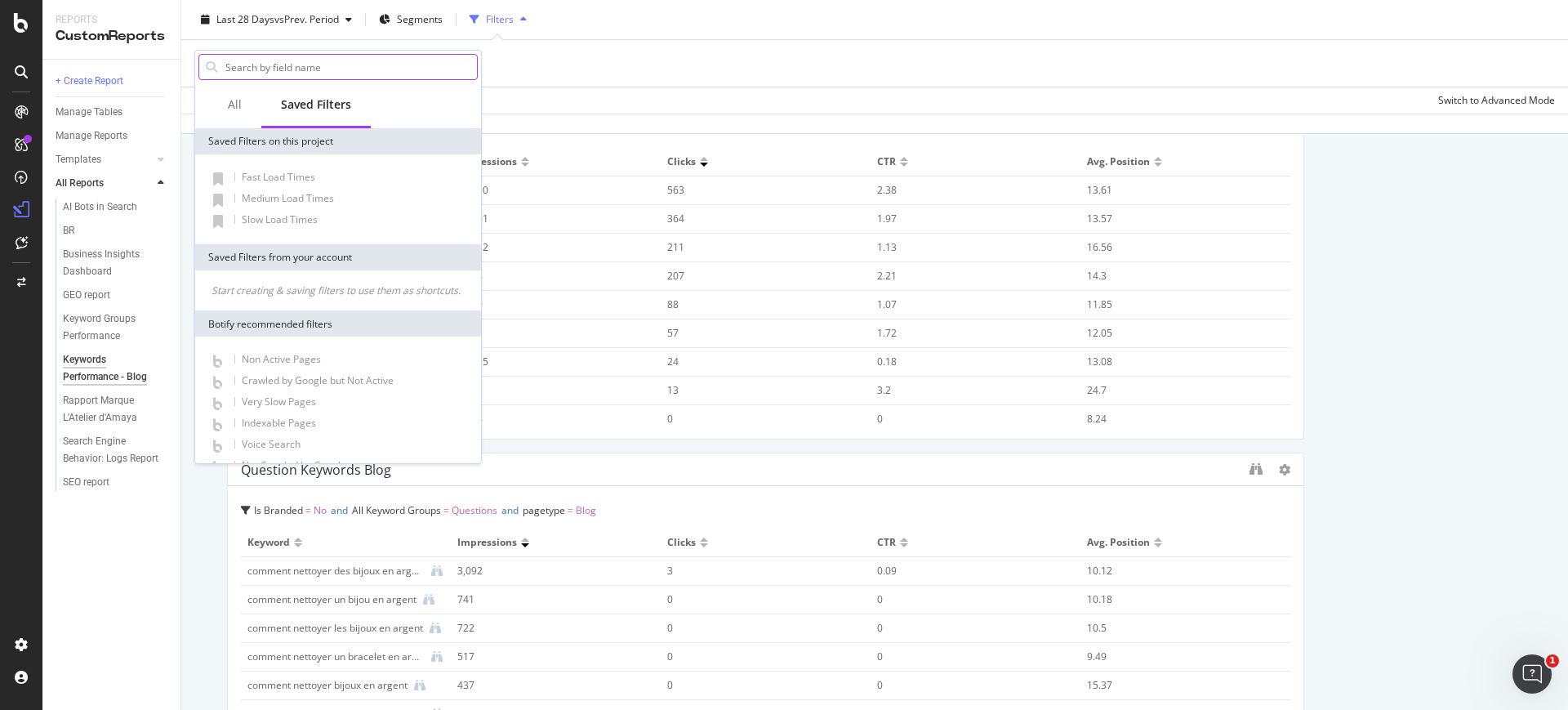
click at [231, 79] on div at bounding box center [338, 67] width 279 height 26
click at [237, 104] on div "All" at bounding box center [234, 105] width 14 height 17
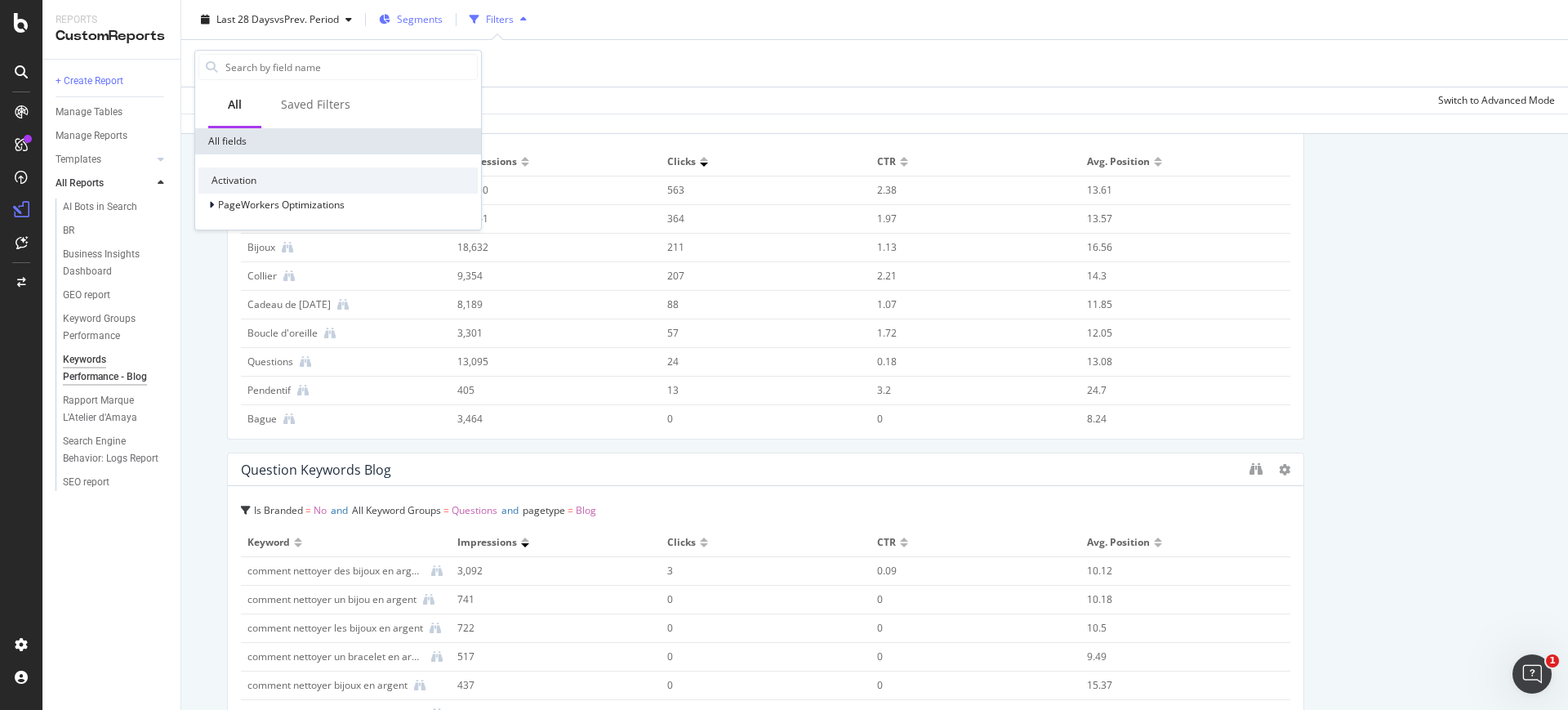
click at [443, 9] on div "Segments" at bounding box center [410, 19] width 63 height 25
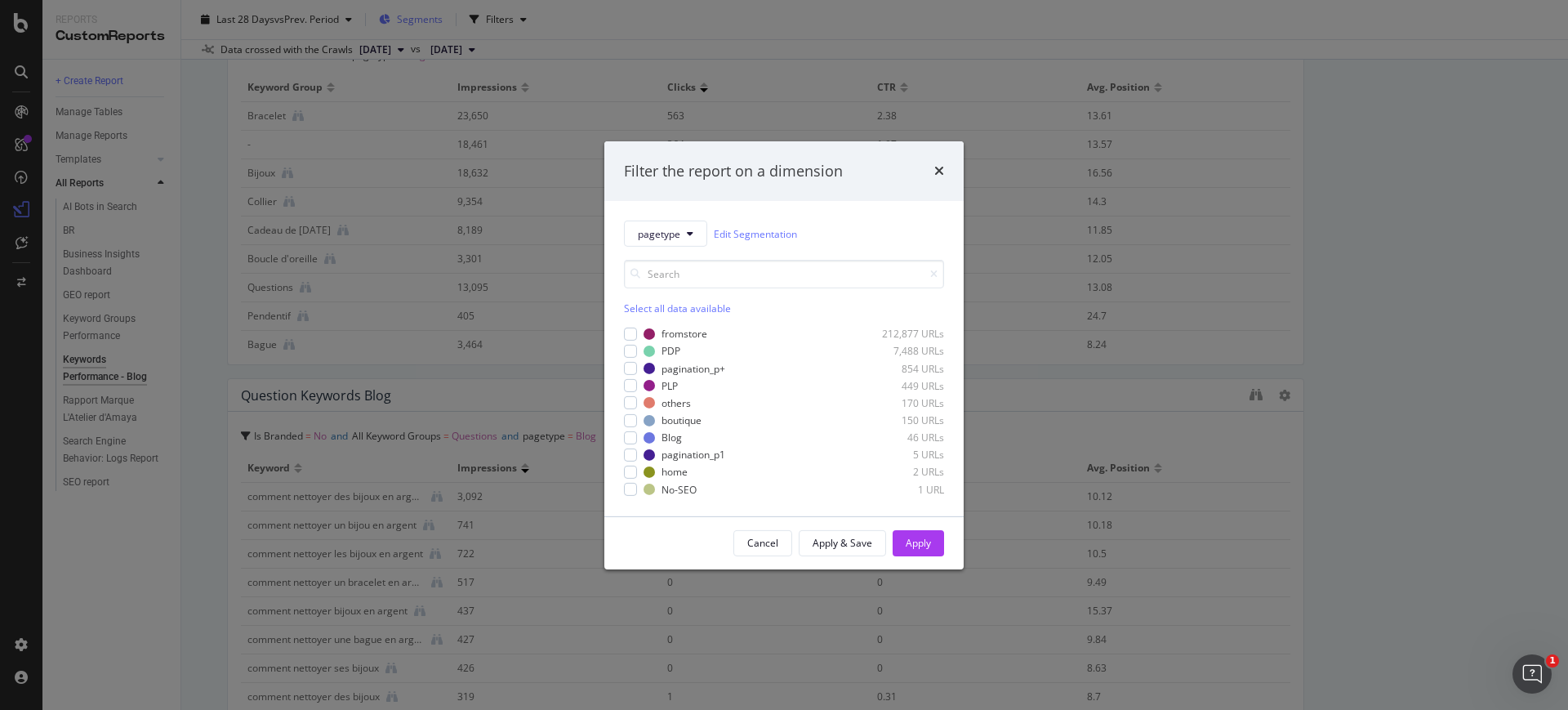
scroll to position [1634, 0]
click at [937, 168] on icon "times" at bounding box center [939, 171] width 10 height 13
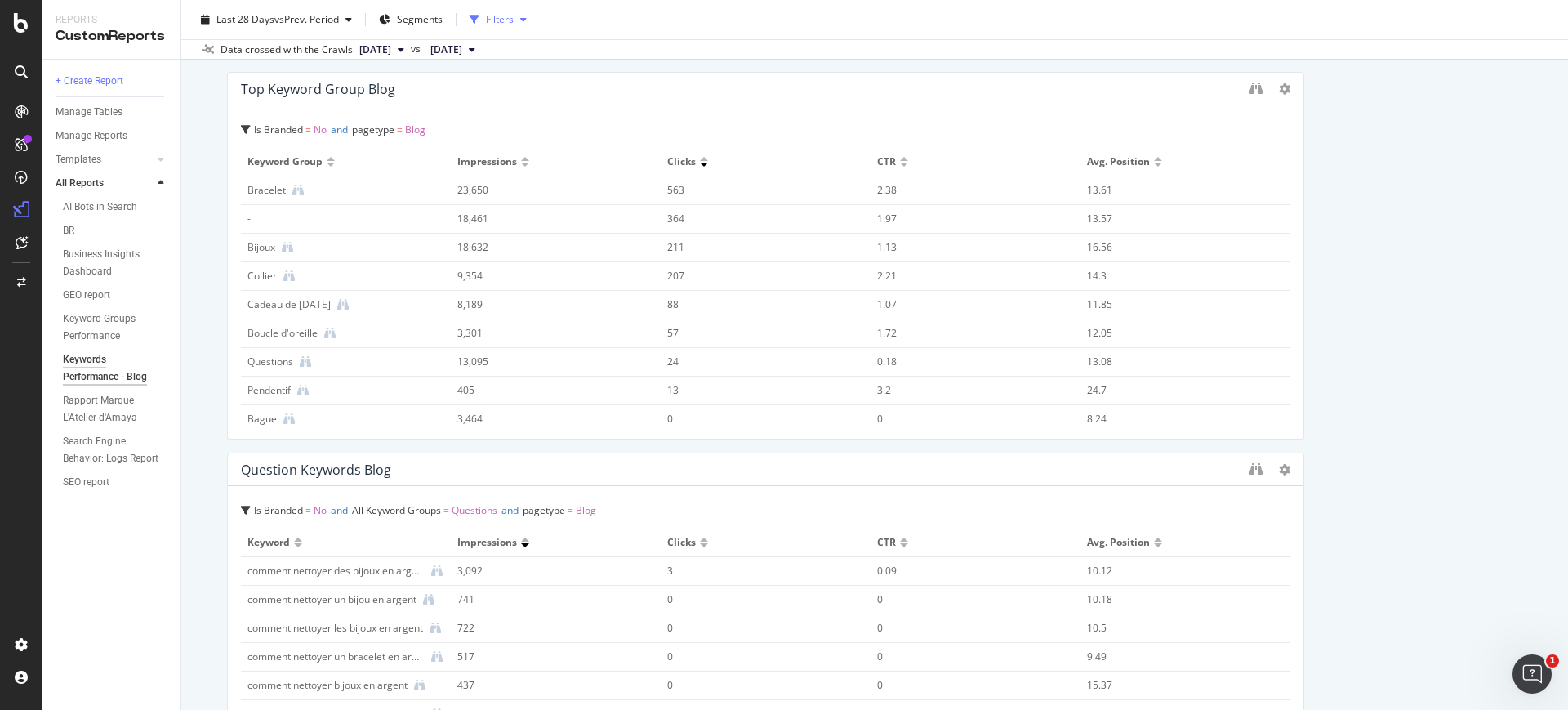
click at [495, 18] on div "Filters" at bounding box center [500, 18] width 28 height 14
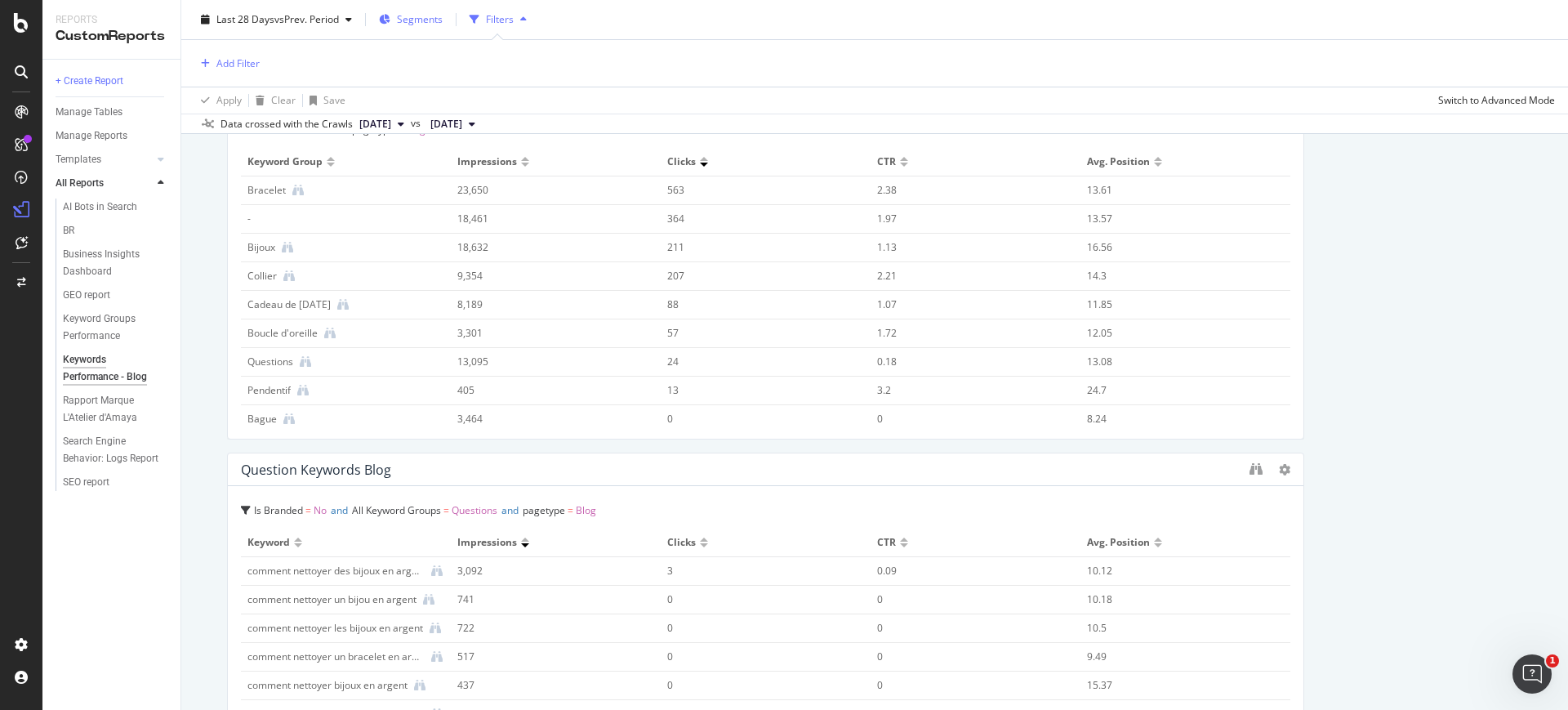
click at [443, 15] on span "Segments" at bounding box center [420, 18] width 46 height 14
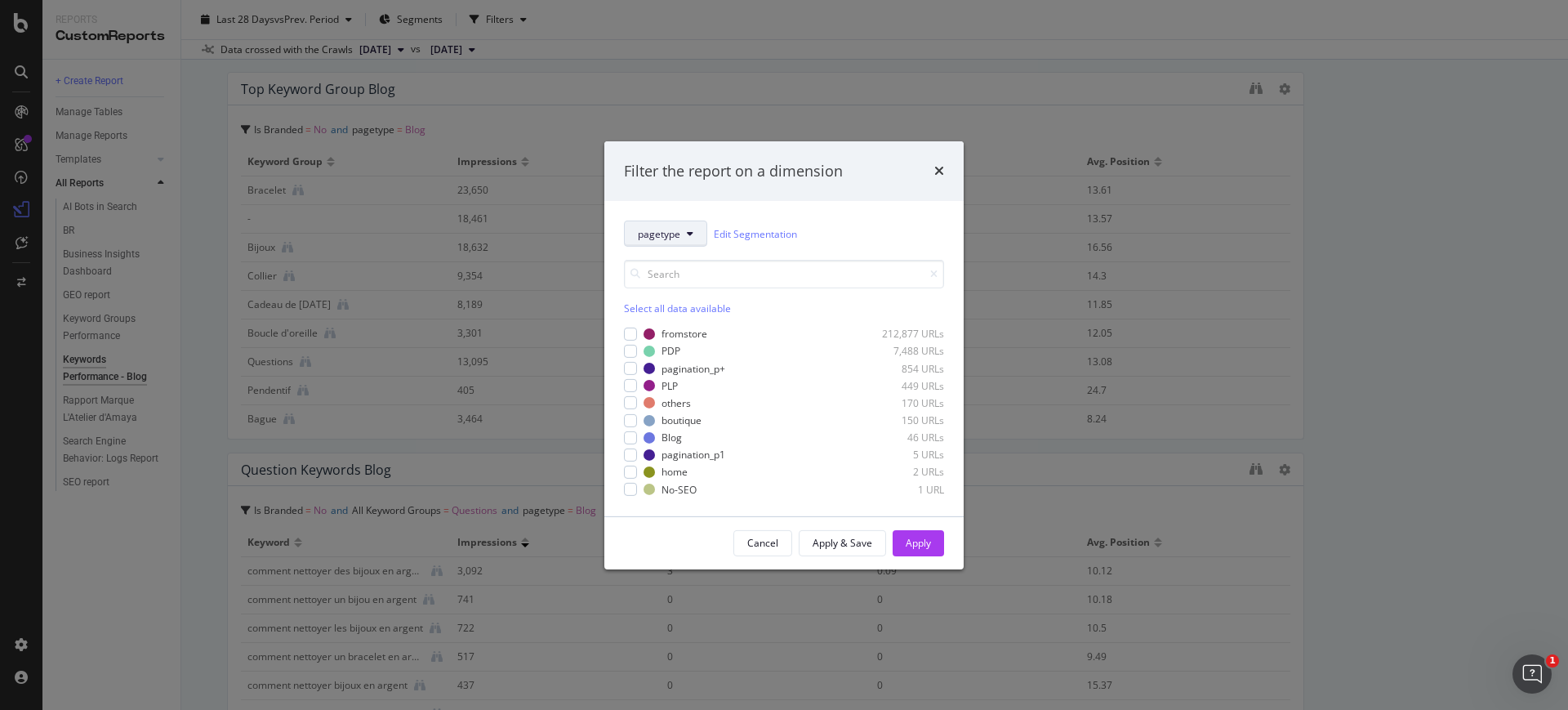
click at [687, 233] on icon "modal" at bounding box center [689, 234] width 6 height 10
click at [691, 416] on span "netlinking" at bounding box center [667, 414] width 60 height 15
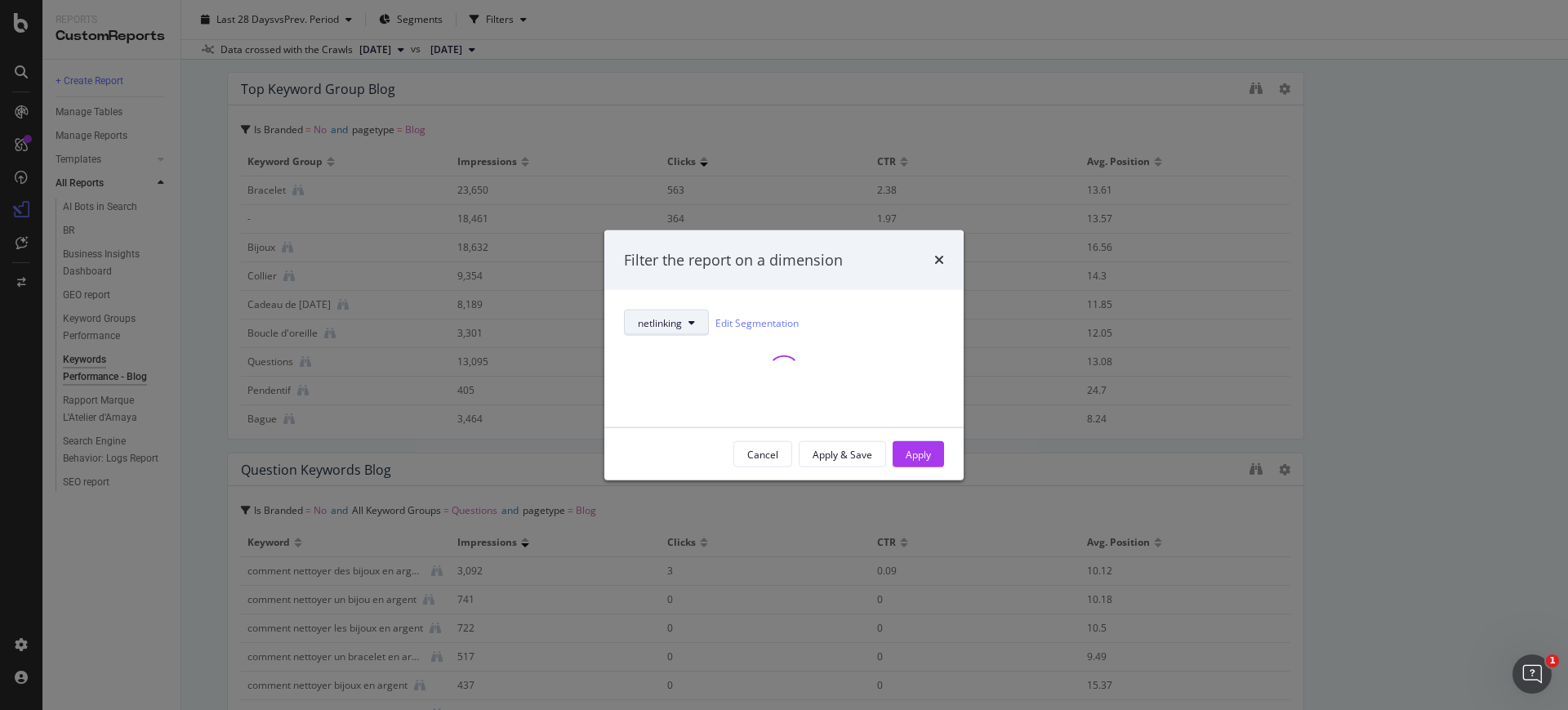
click at [675, 310] on button "netlinking" at bounding box center [666, 323] width 85 height 26
click at [683, 380] on span "pagetype" at bounding box center [667, 382] width 60 height 15
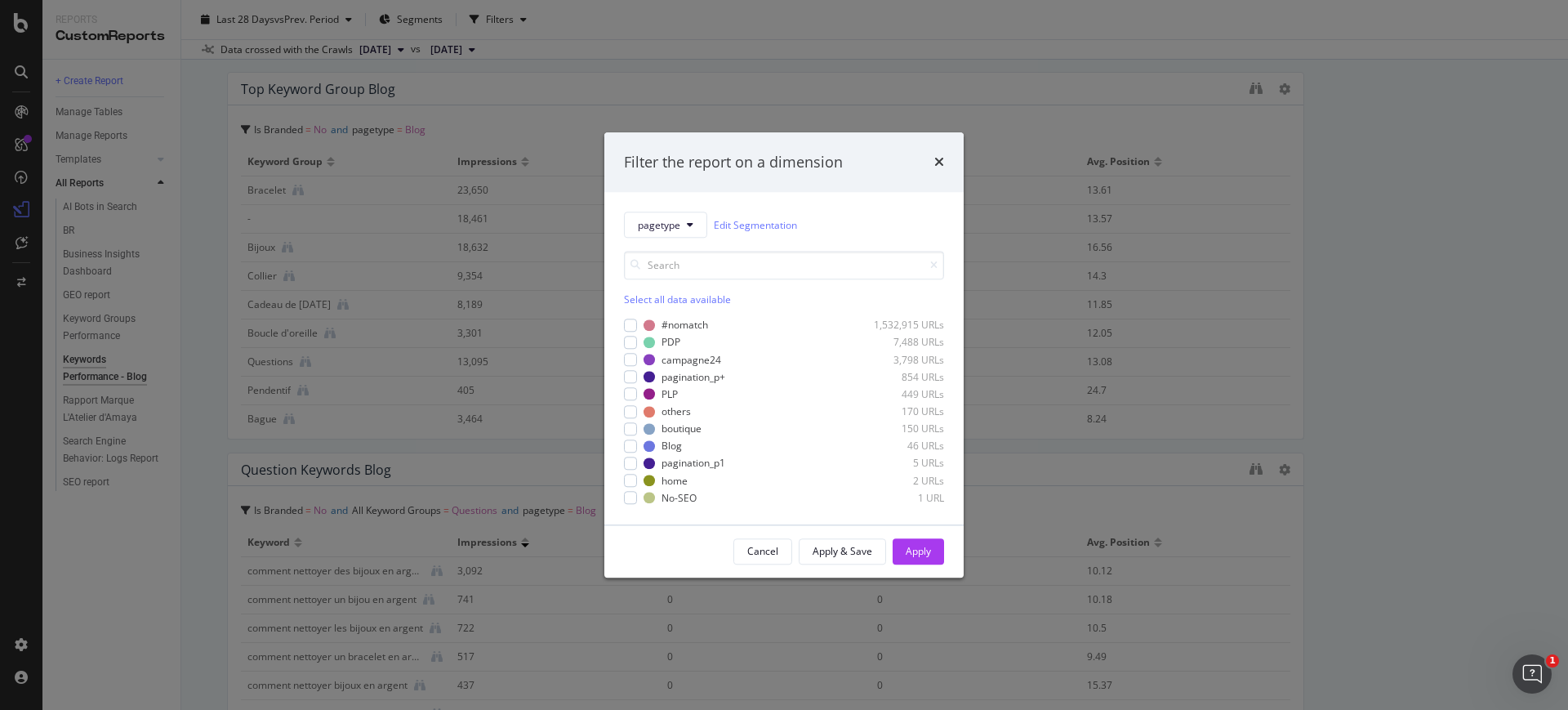
click at [935, 158] on icon "times" at bounding box center [939, 163] width 10 height 13
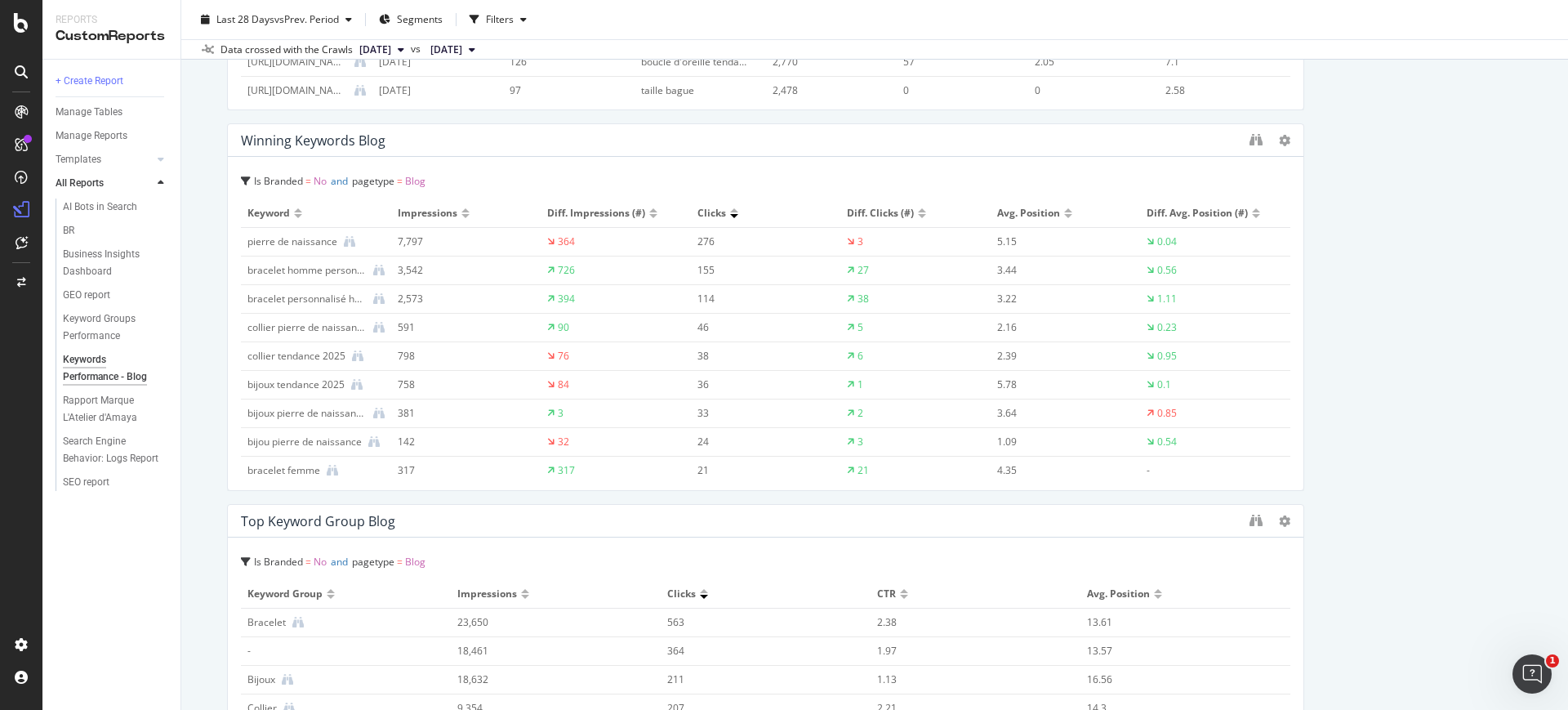
scroll to position [1166, 0]
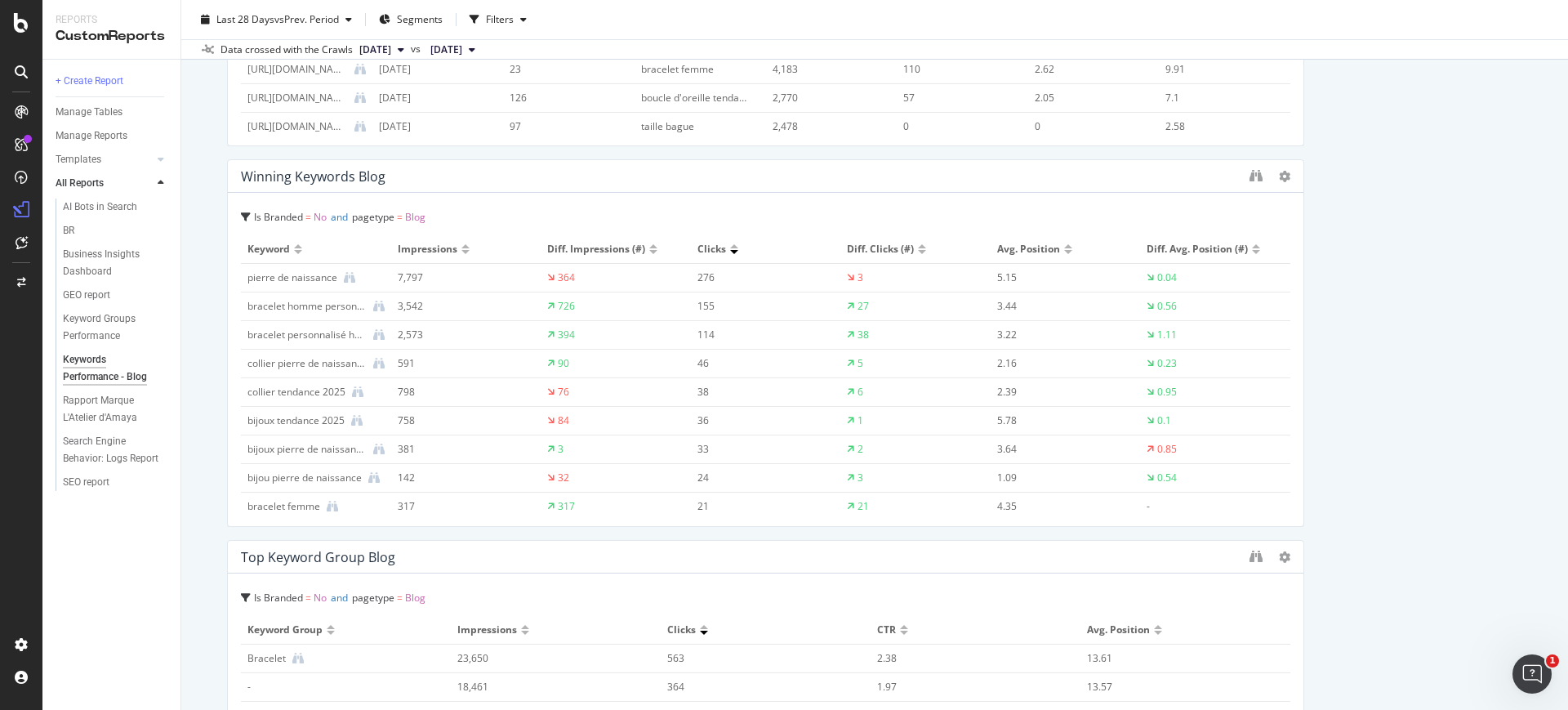
click at [918, 253] on div at bounding box center [922, 252] width 8 height 4
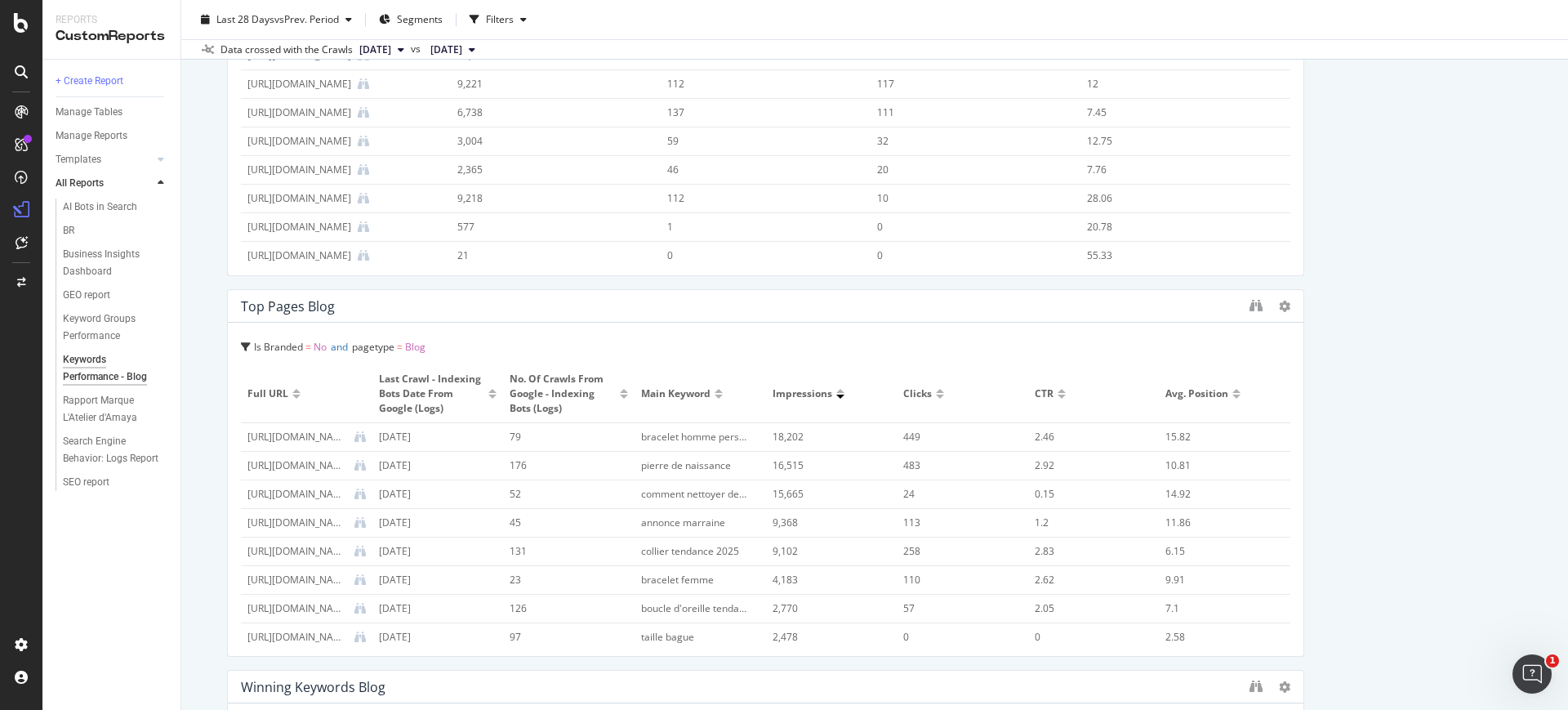
scroll to position [102, 0]
click at [1250, 308] on icon "binoculars" at bounding box center [1256, 305] width 13 height 13
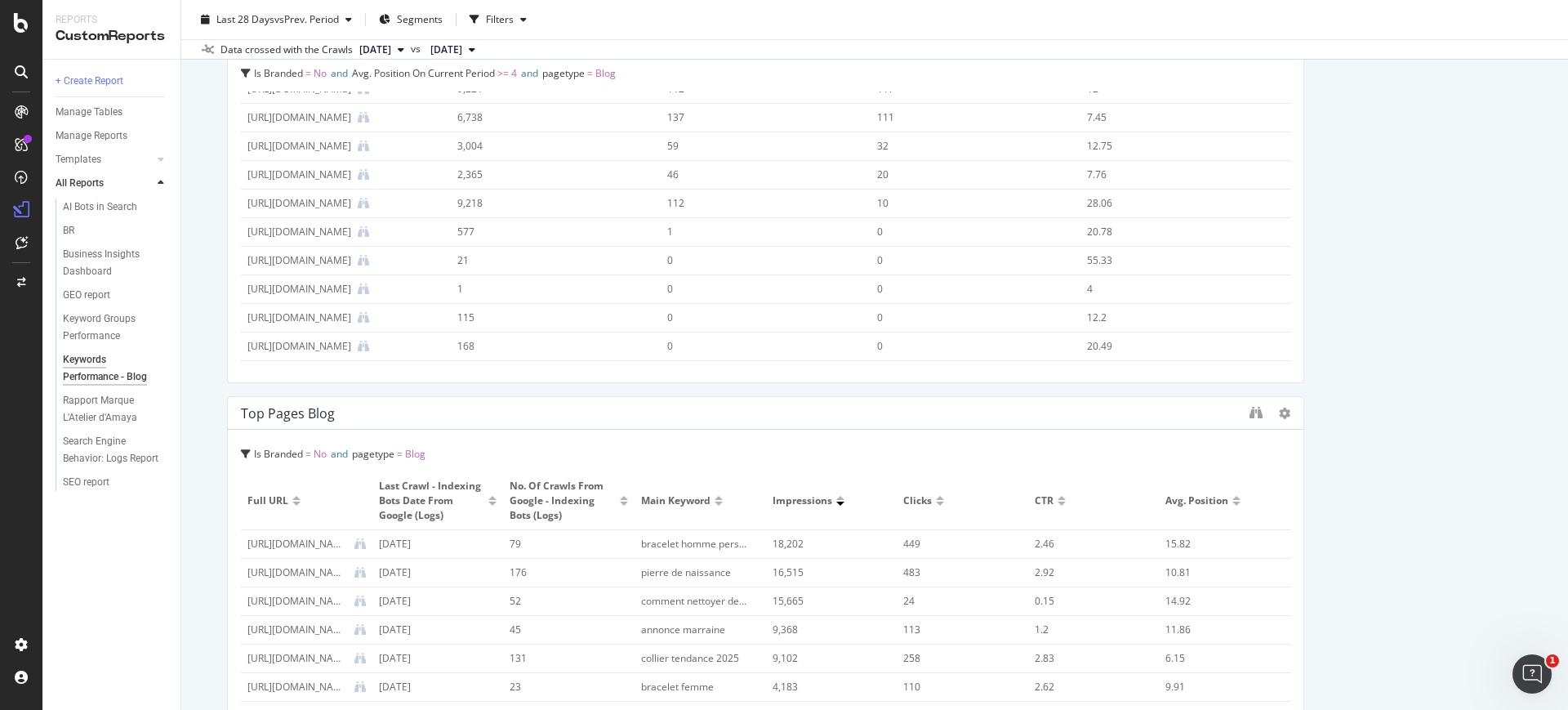
scroll to position [554, 0]
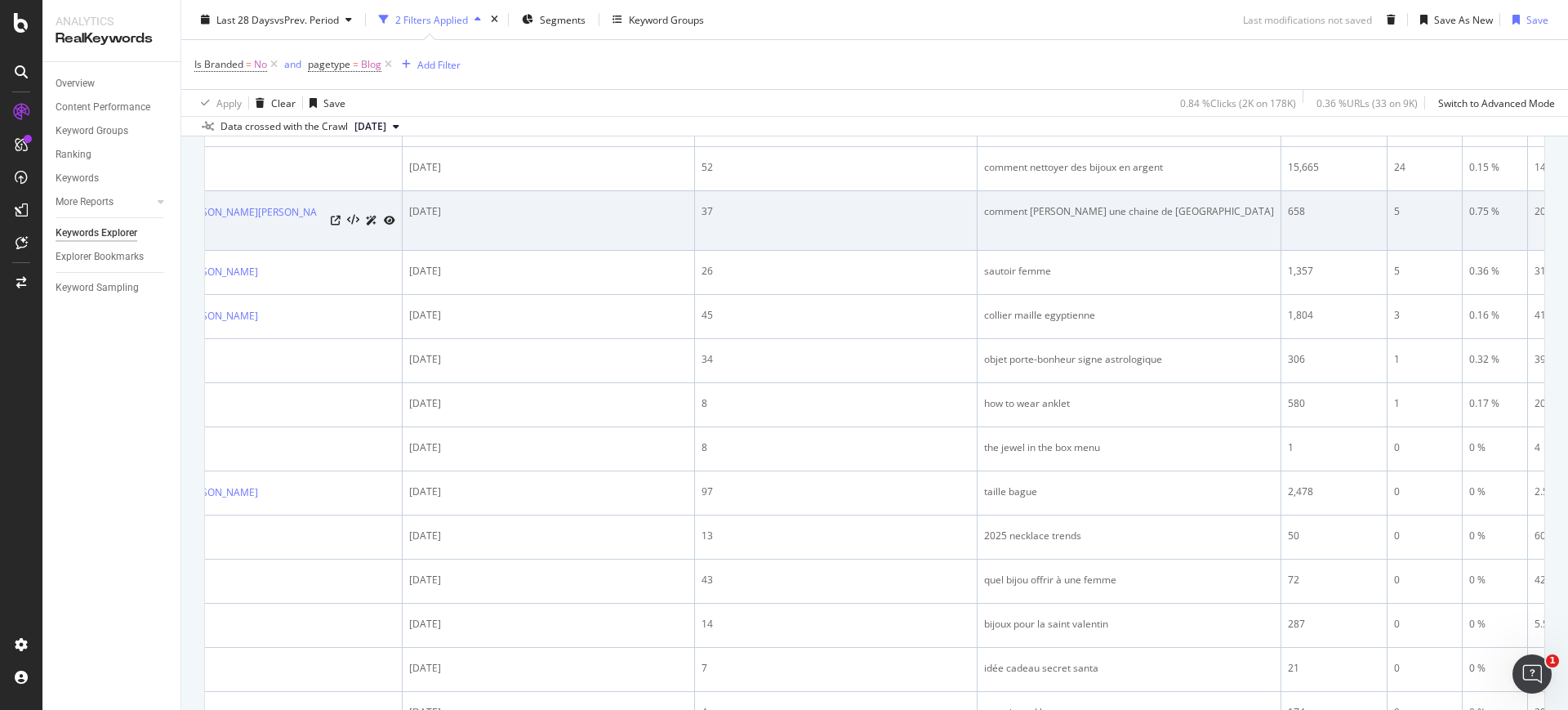
scroll to position [350, 0]
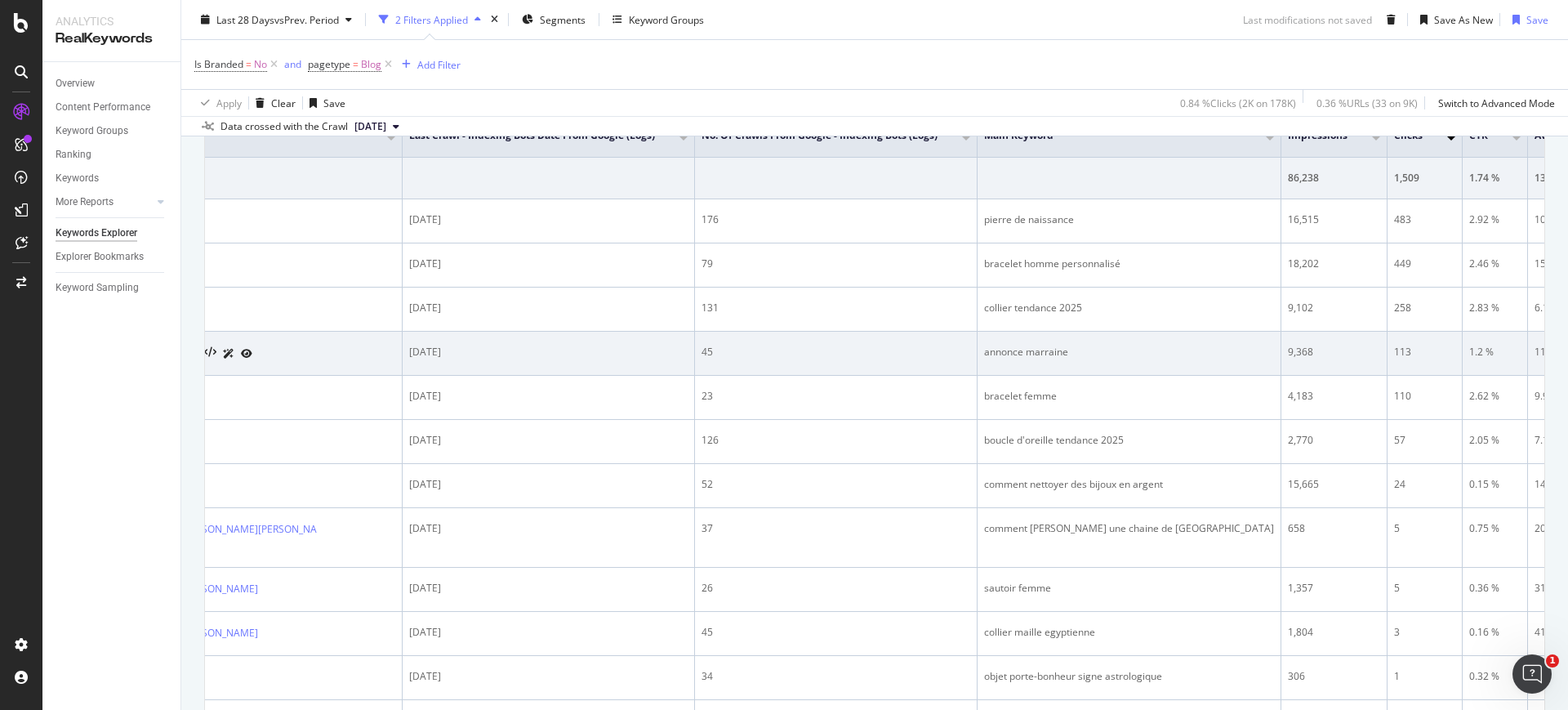
click at [181, 361] on link "[URL][DOMAIN_NAME][PERSON_NAME]" at bounding box center [91, 353] width 180 height 17
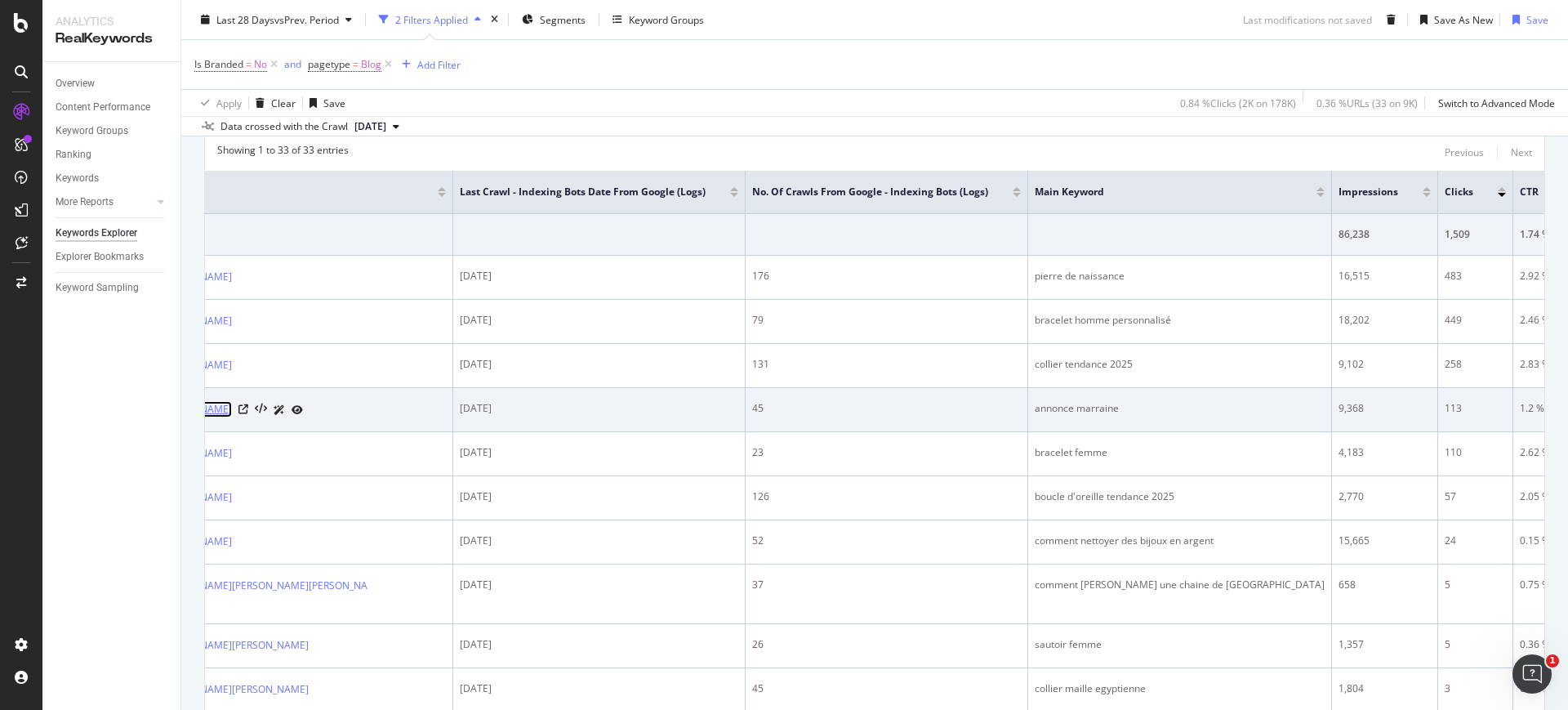
scroll to position [0, 210]
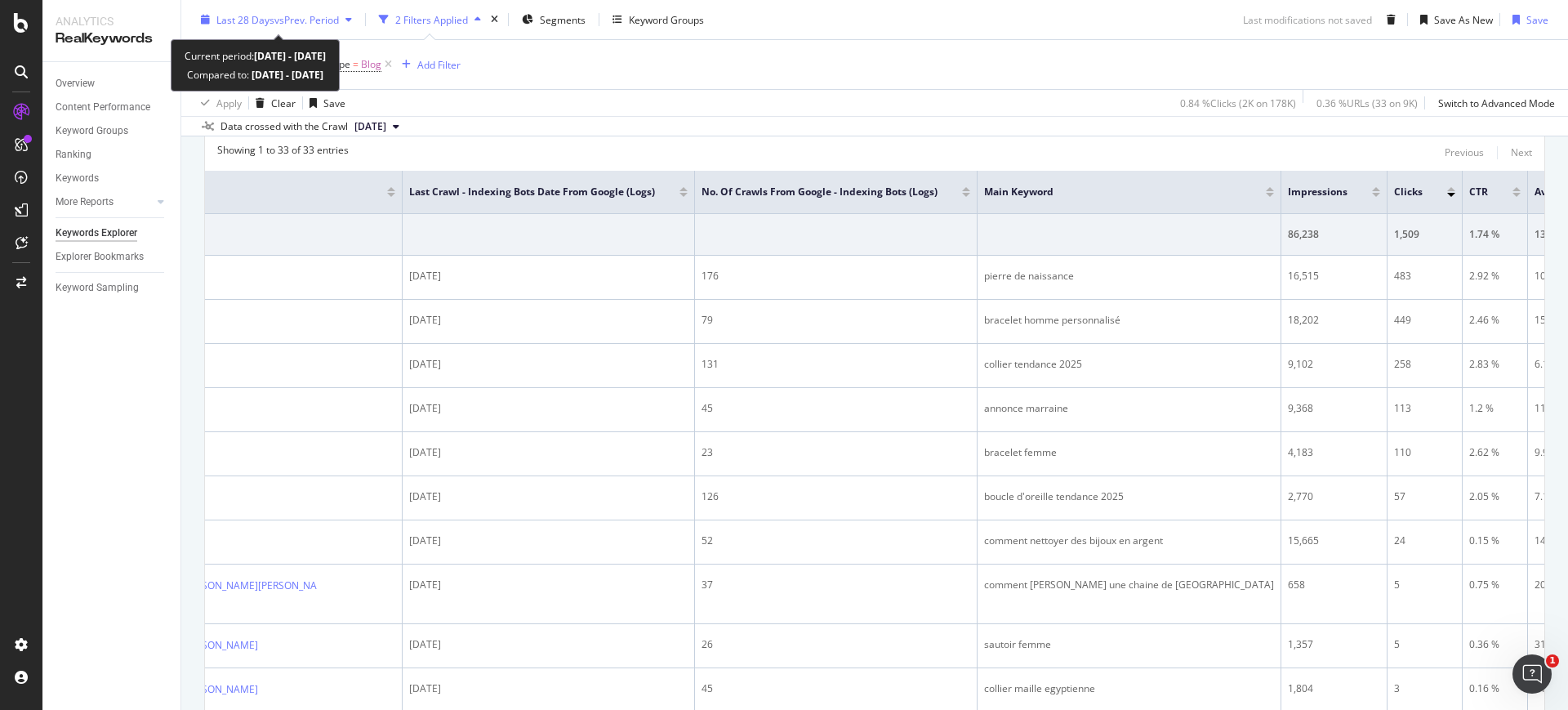
click at [311, 26] on span "vs Prev. Period" at bounding box center [307, 18] width 64 height 14
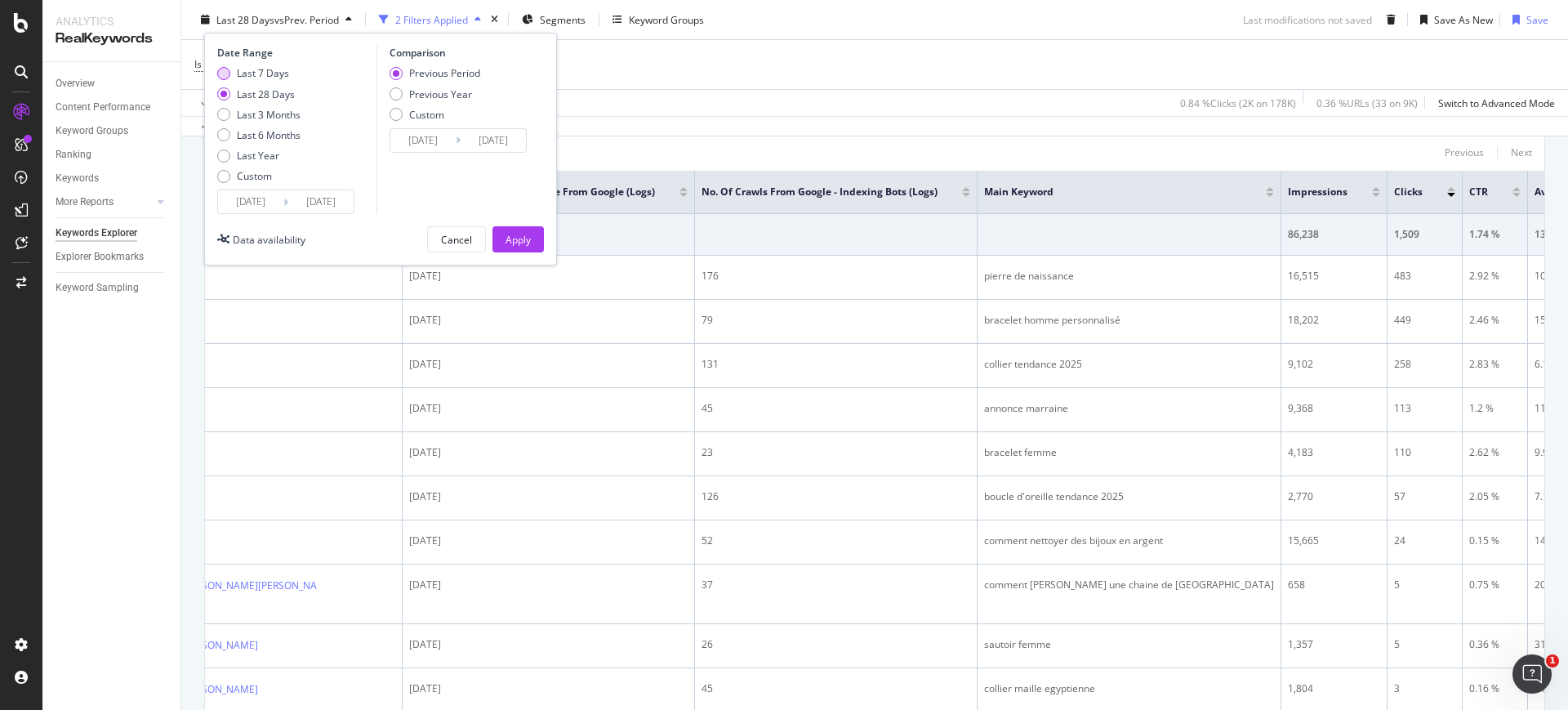
click at [276, 79] on div "Last 7 Days" at bounding box center [263, 73] width 52 height 14
type input "[DATE]"
click at [528, 236] on div "Apply" at bounding box center [518, 238] width 26 height 14
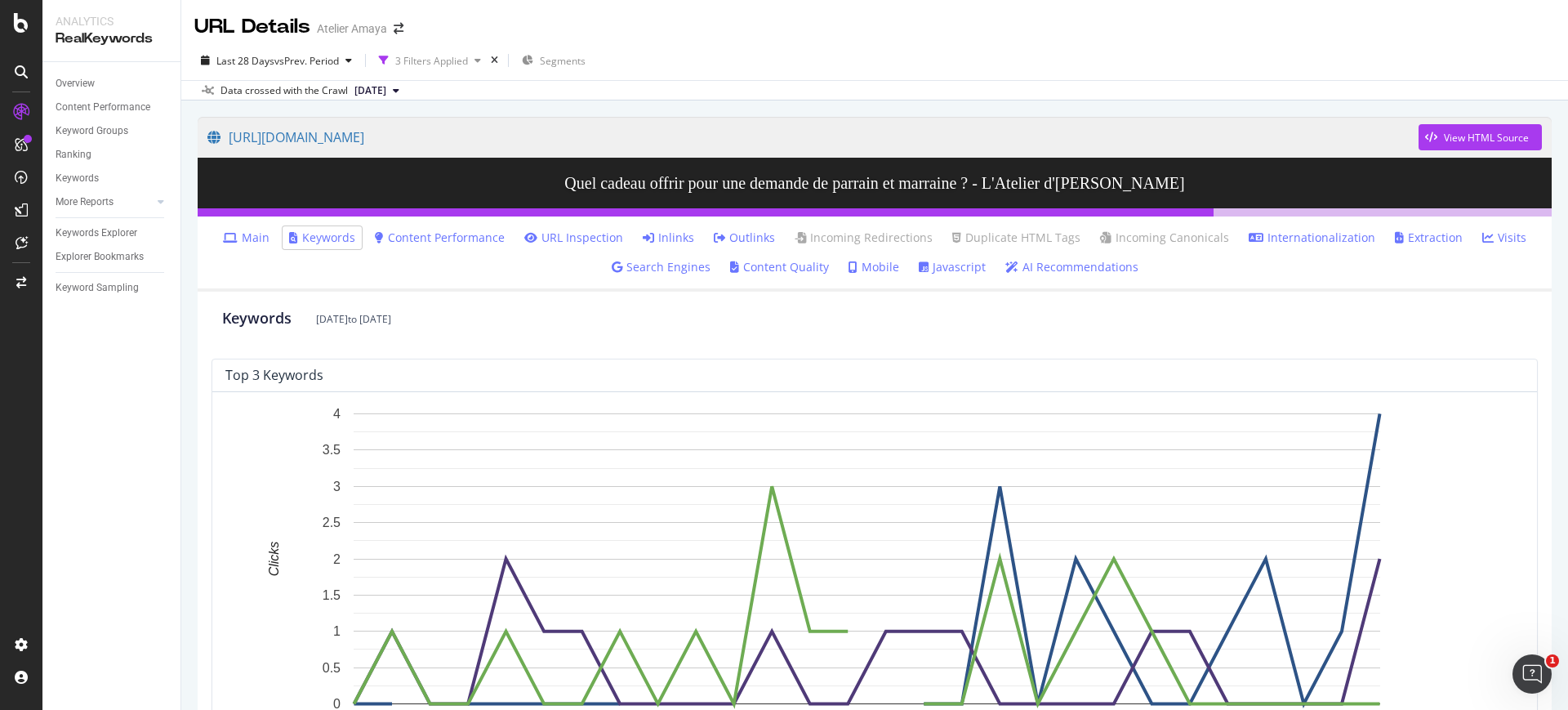
click at [1067, 266] on link "AI Recommendations" at bounding box center [1072, 268] width 133 height 17
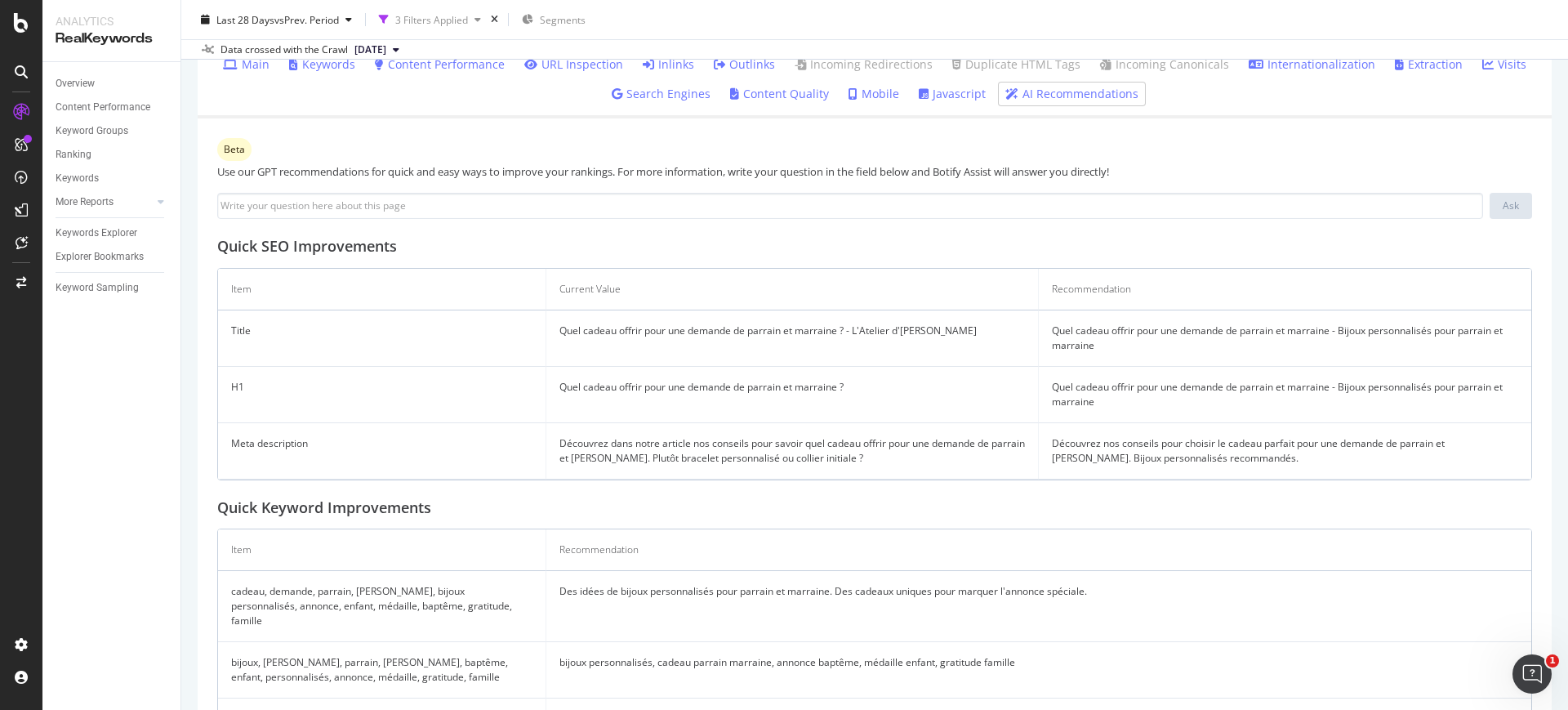
scroll to position [138, 0]
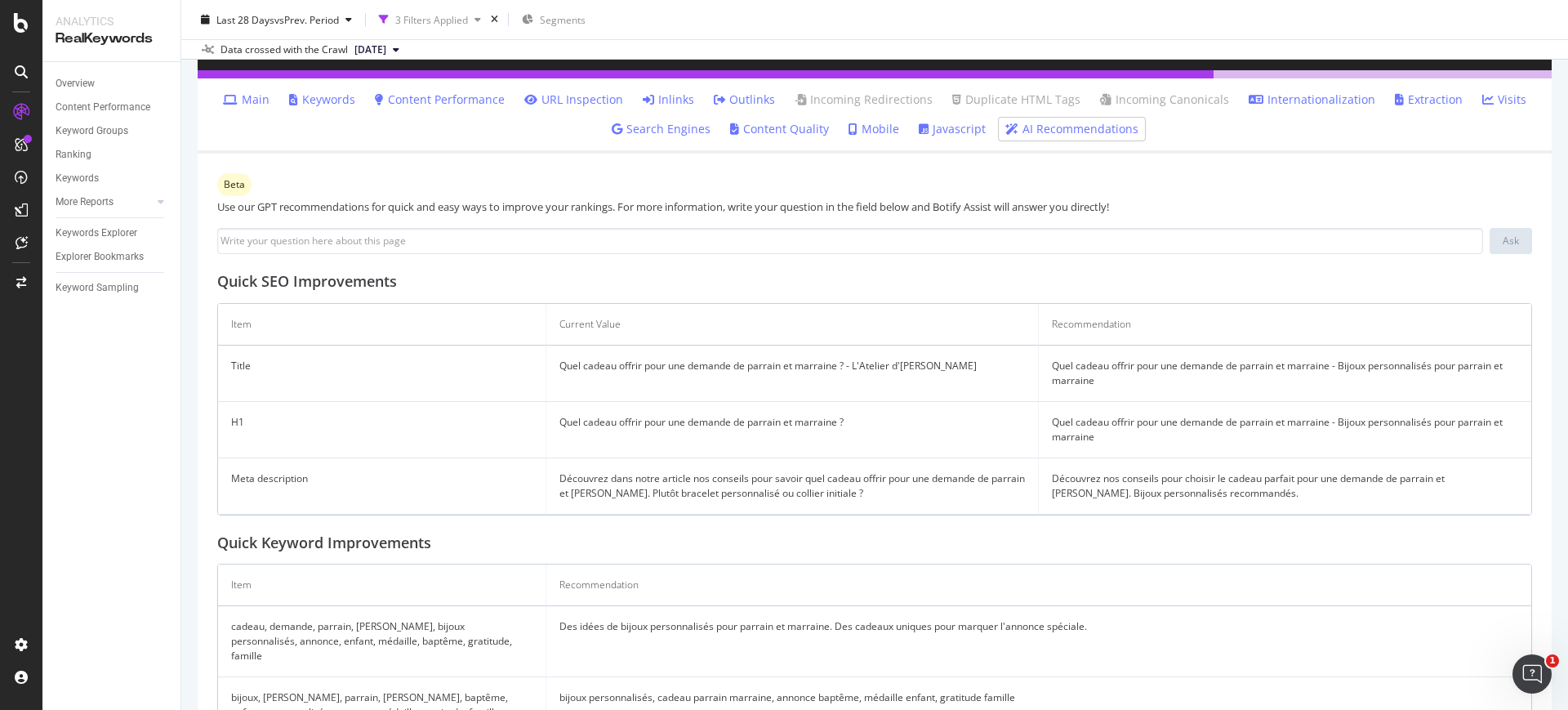
click at [1169, 481] on td "Découvrez nos conseils pour choisir le cadeau parfait pour une demande de parra…" at bounding box center [1285, 487] width 493 height 56
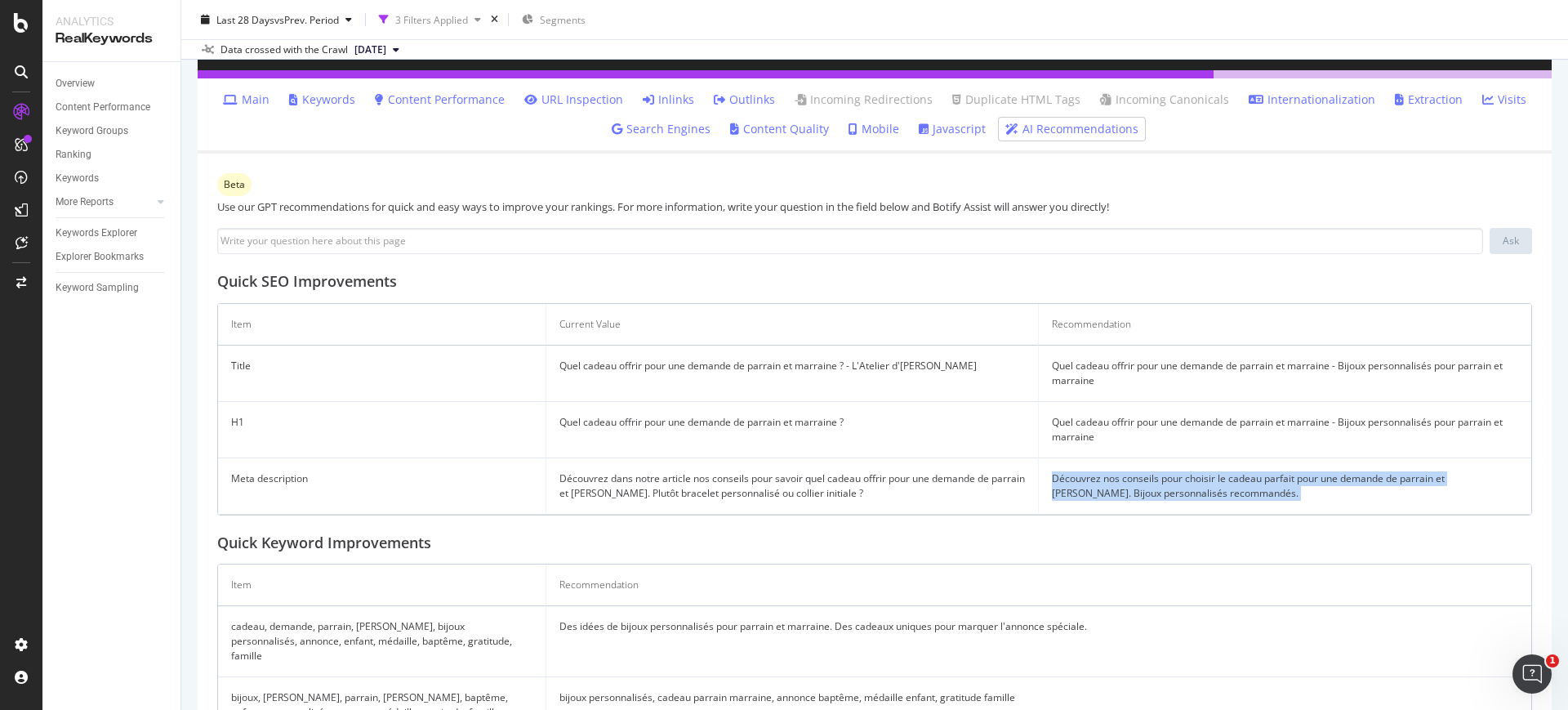
click at [1169, 481] on td "Découvrez nos conseils pour choisir le cadeau parfait pour une demande de parra…" at bounding box center [1285, 487] width 493 height 56
copy div "Découvrez nos conseils pour choisir le cadeau parfait pour une demande de parra…"
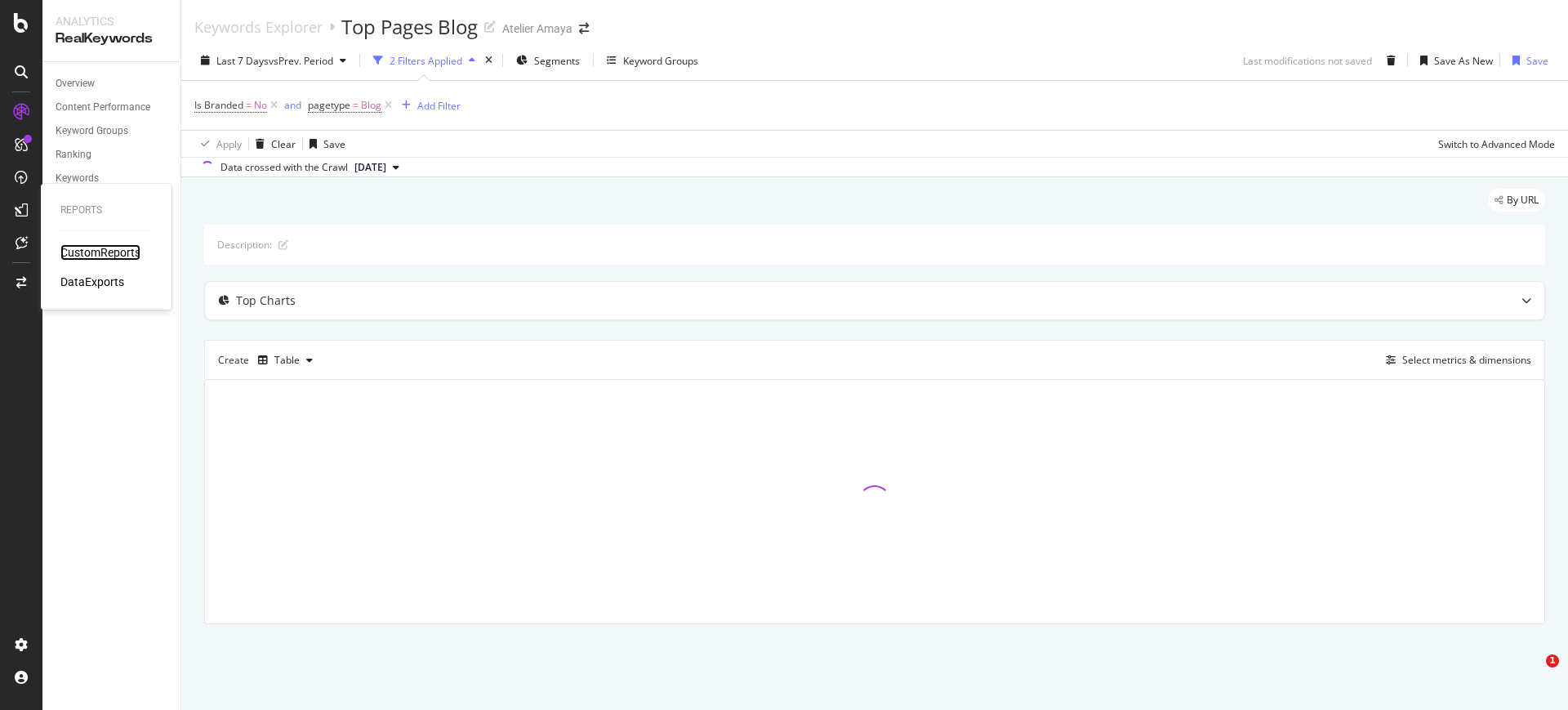
click at [111, 246] on div "CustomReports" at bounding box center [100, 253] width 80 height 17
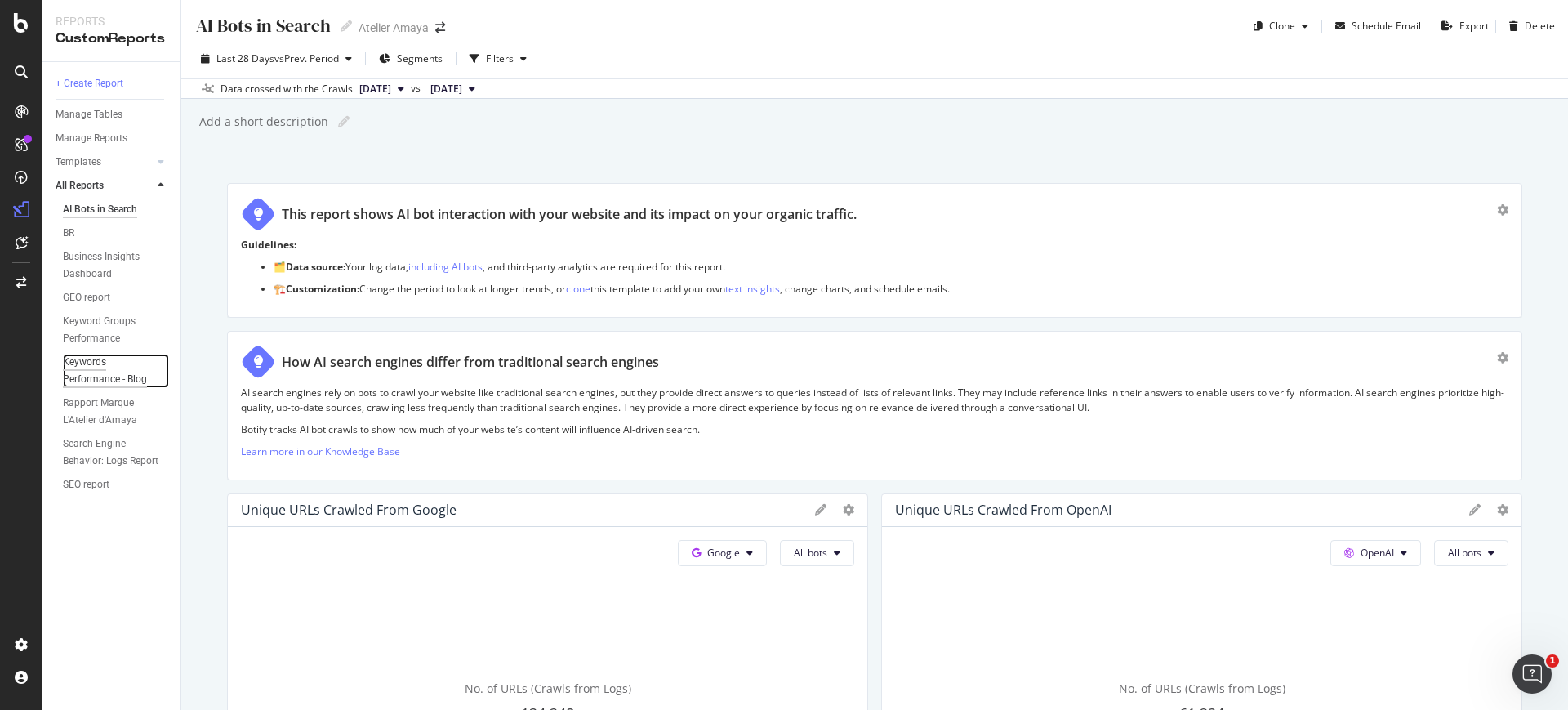
click at [86, 375] on div "Keywords Performance - Blog" at bounding box center [109, 371] width 94 height 34
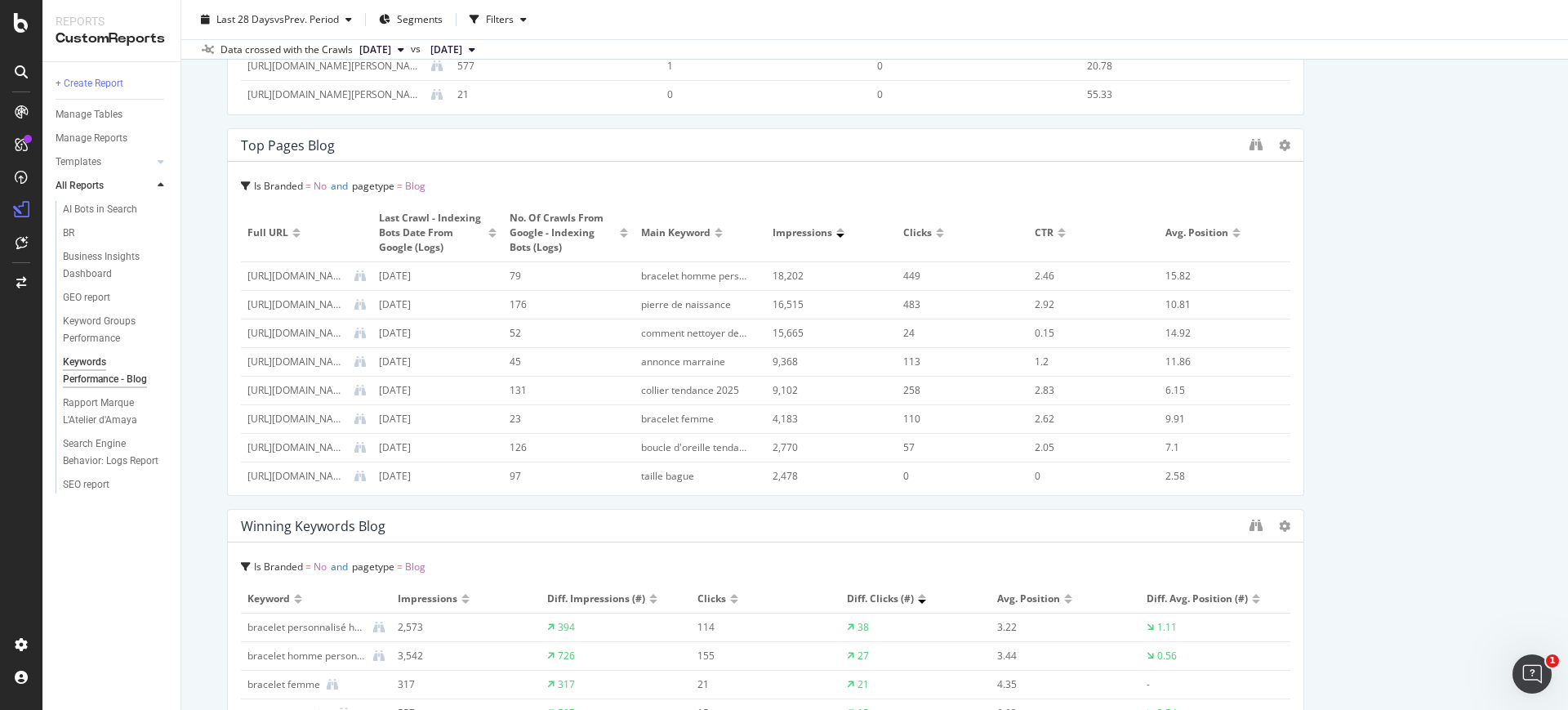
scroll to position [818, 0]
click at [1250, 144] on icon "binoculars" at bounding box center [1256, 143] width 13 height 13
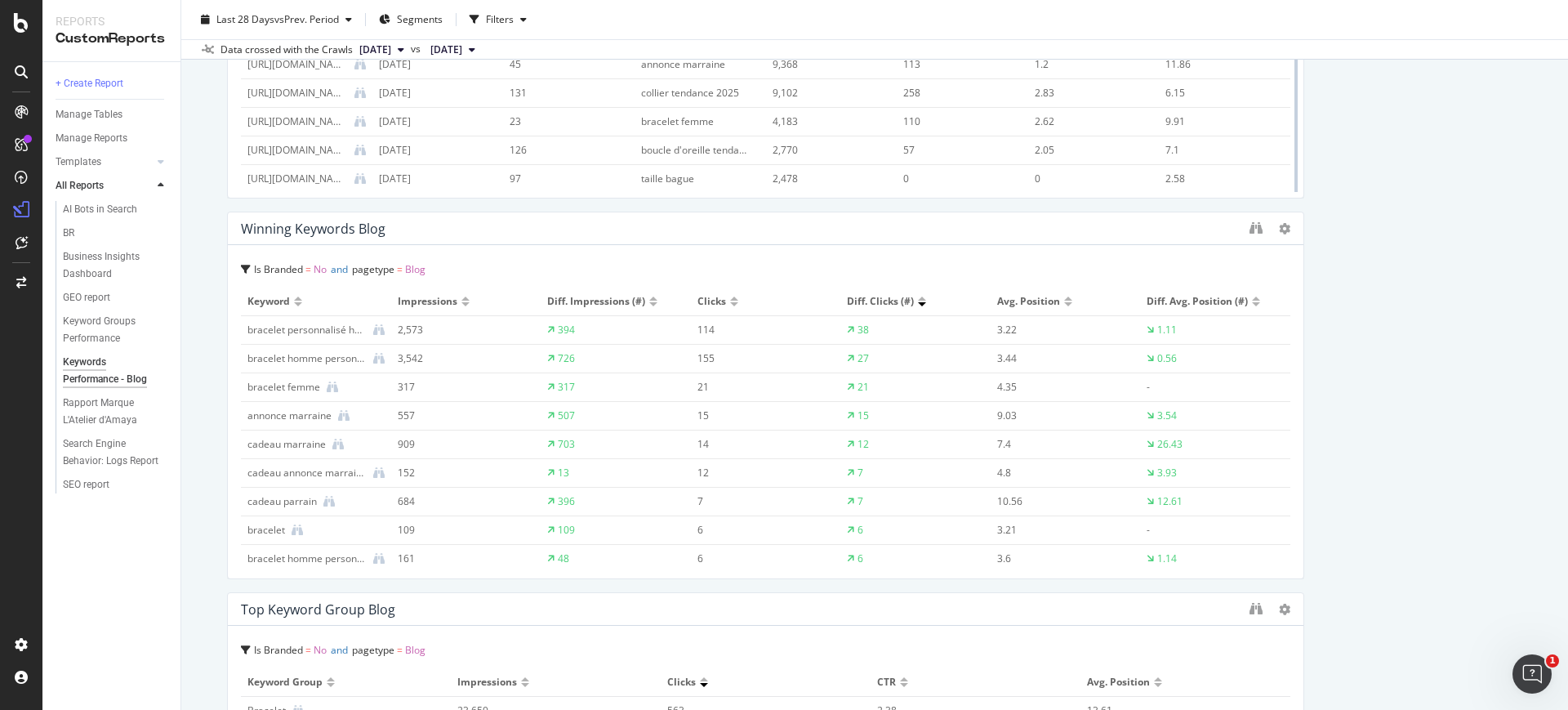
scroll to position [1124, 0]
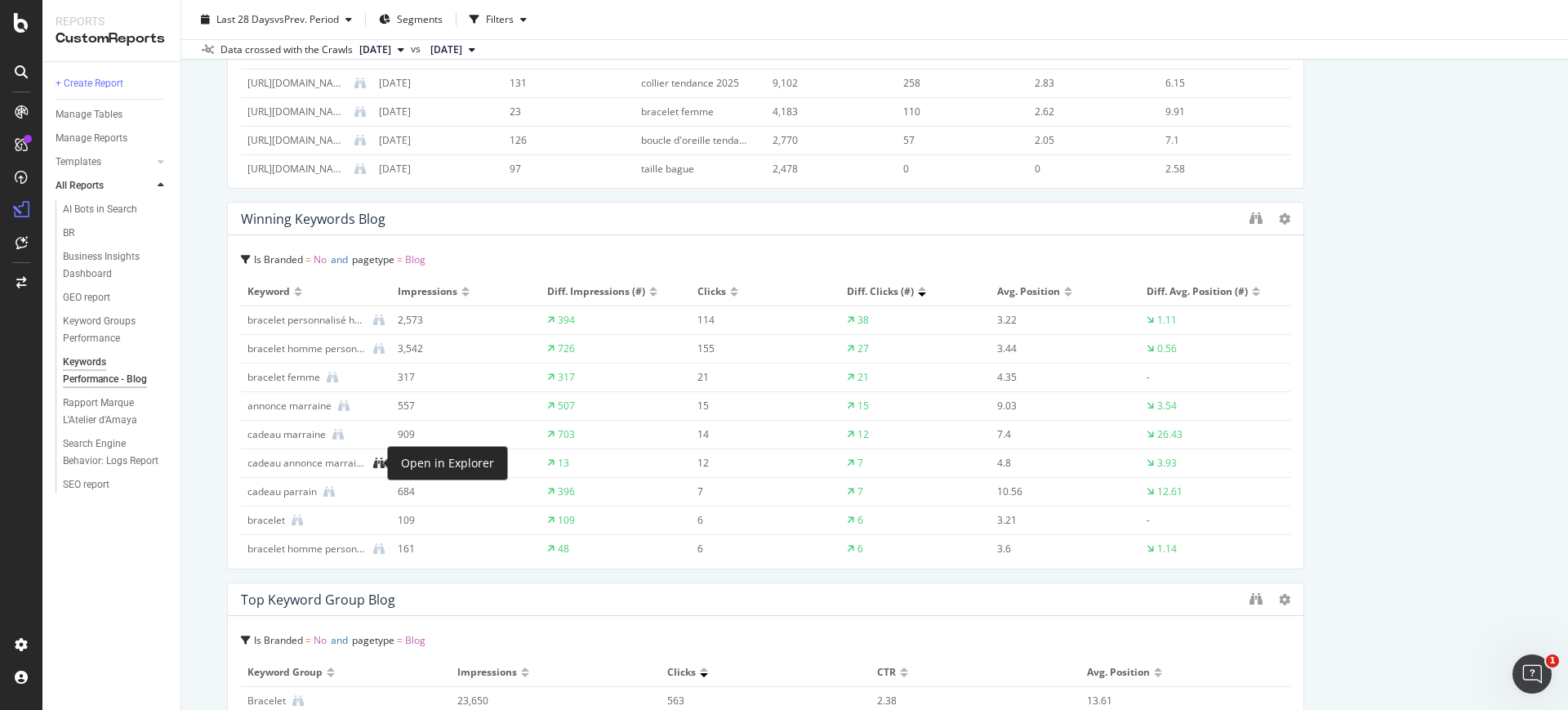
click at [376, 464] on icon at bounding box center [379, 464] width 11 height 11
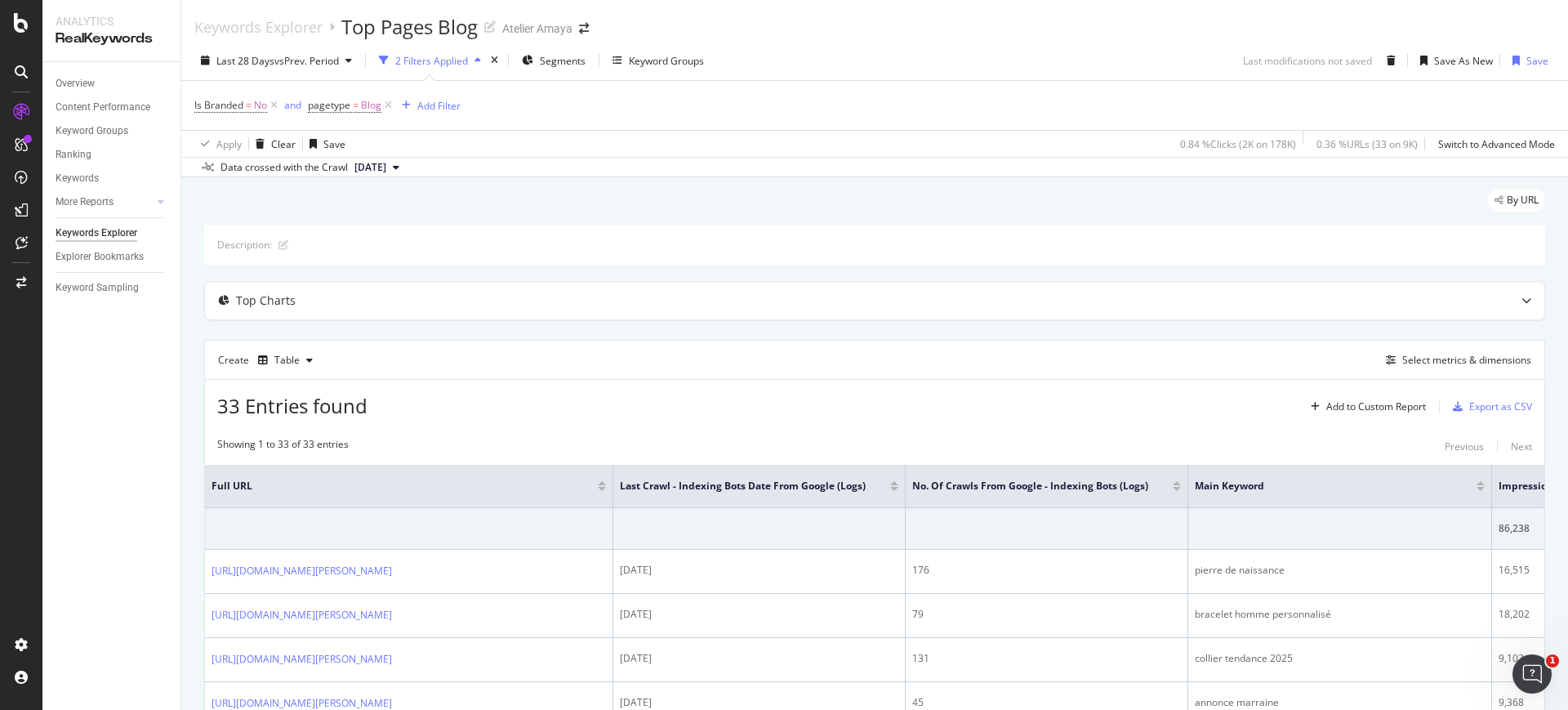
click at [402, 212] on div "By URL" at bounding box center [874, 206] width 1341 height 36
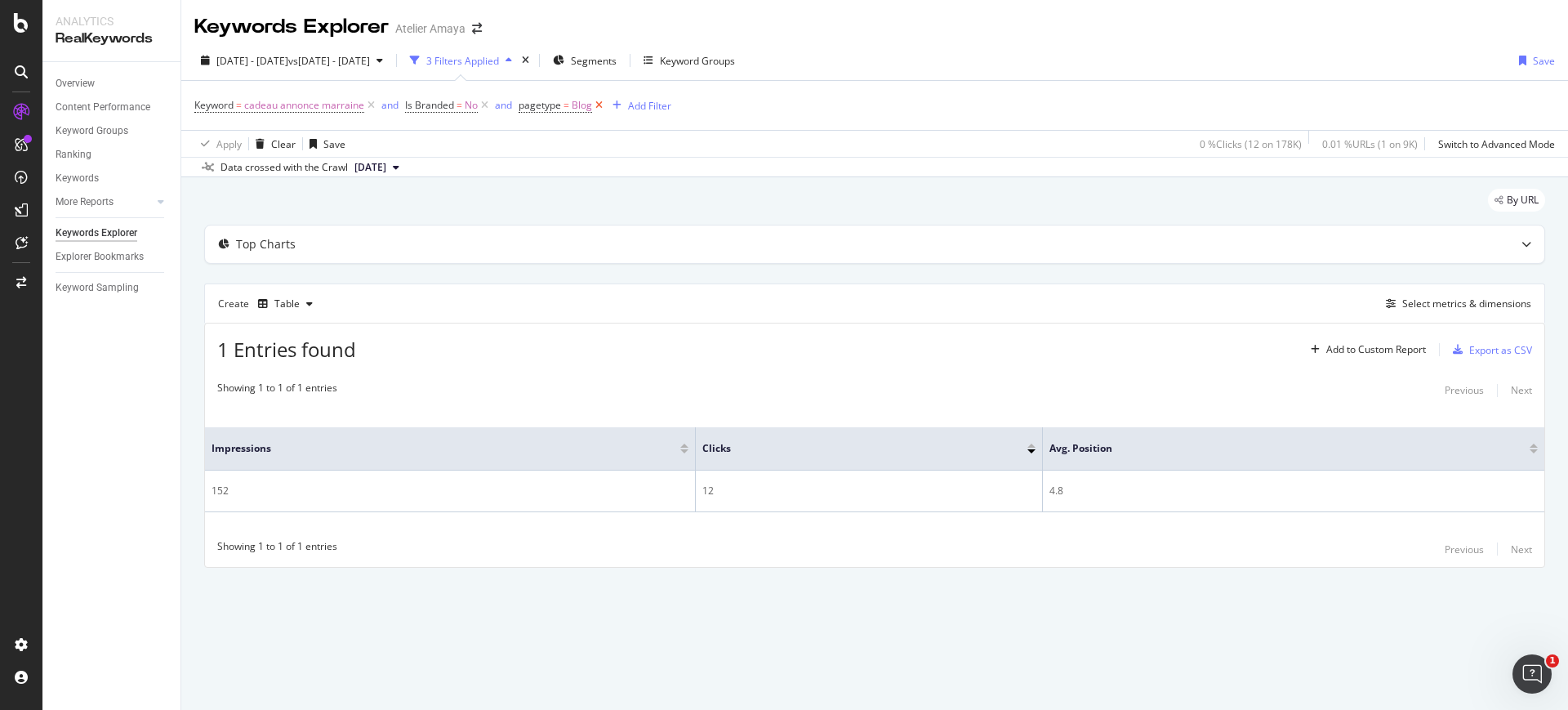
click at [599, 109] on icon at bounding box center [598, 106] width 14 height 17
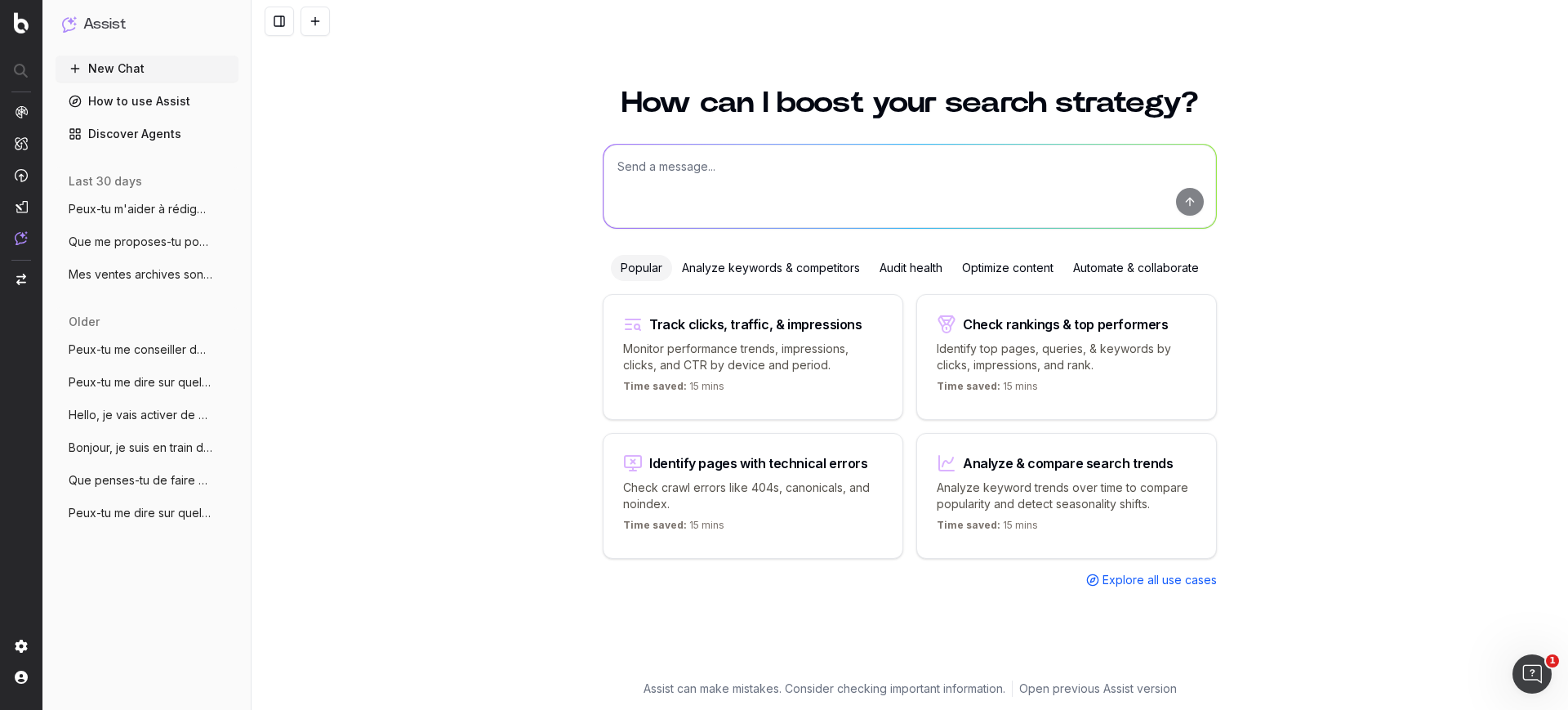
click at [775, 194] on textarea at bounding box center [910, 186] width 613 height 84
click at [131, 212] on span "Peux-tu m'aider à rédiger un article pou" at bounding box center [141, 210] width 143 height 17
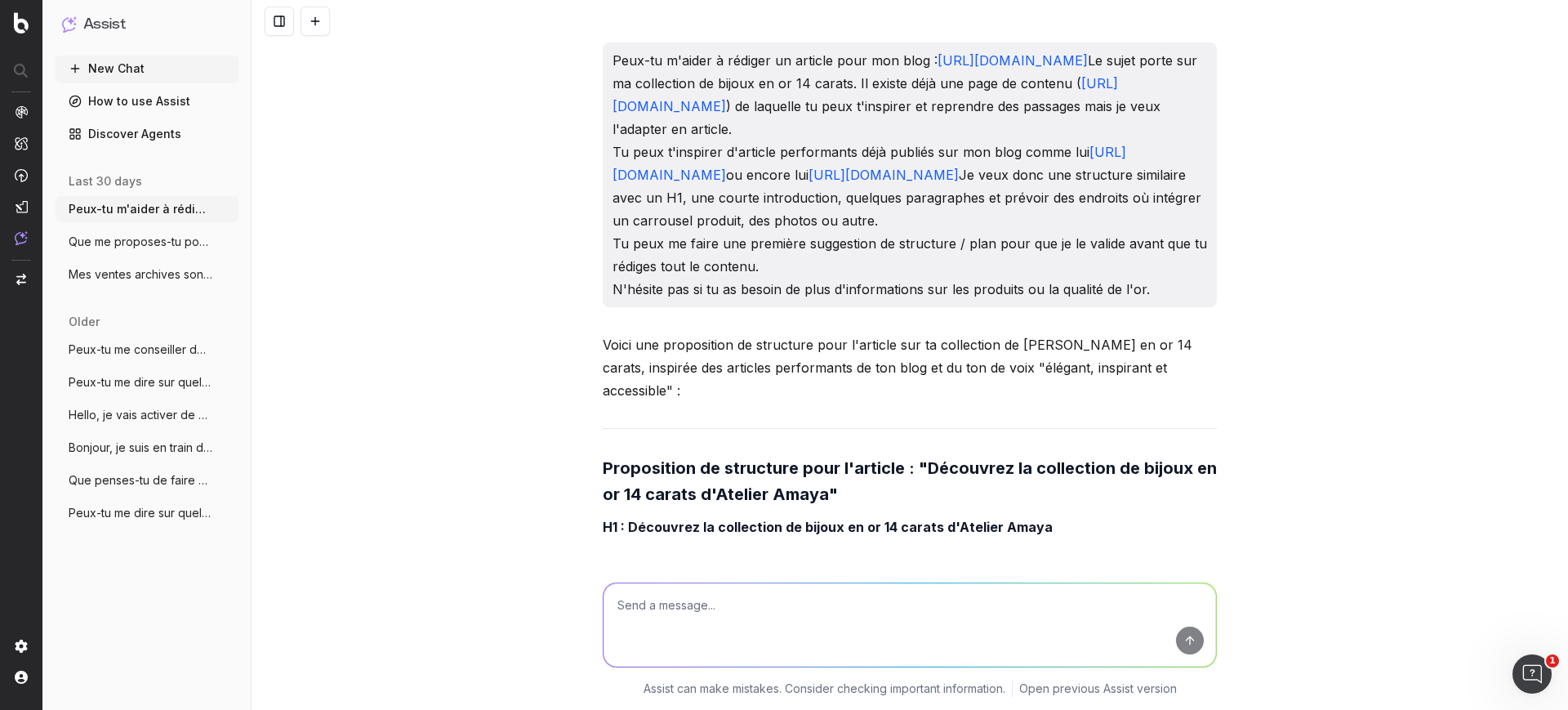
drag, startPoint x: 1177, startPoint y: 312, endPoint x: 588, endPoint y: 53, distance: 643.4
copy p "Peux-tu m'aider à rédiger un article pour mon blog : [URL][DOMAIN_NAME] Le suje…"
click at [146, 55] on button "New Chat" at bounding box center [146, 68] width 183 height 26
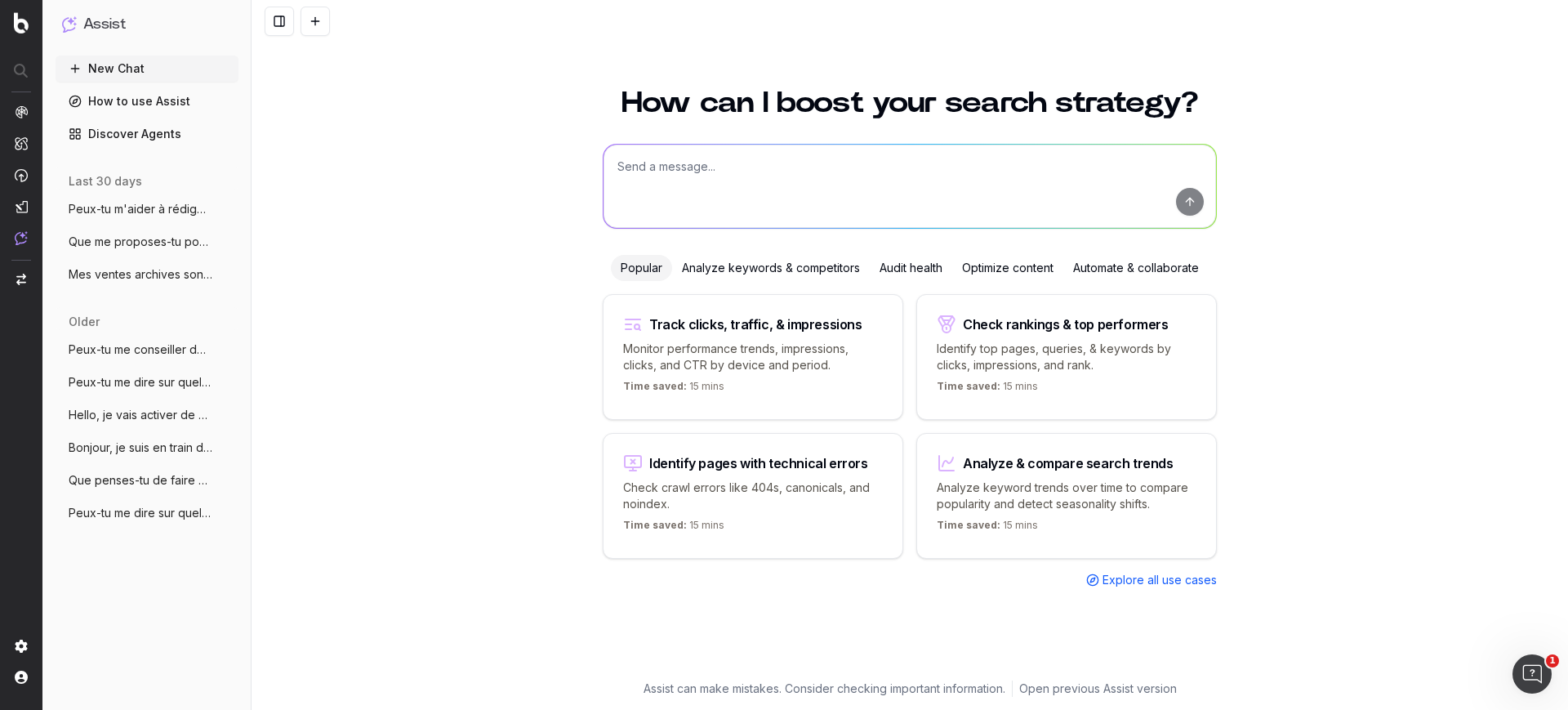
click at [710, 186] on textarea at bounding box center [910, 186] width 613 height 84
paste textarea "Peux-tu m'aider à rédiger un article pour mon blog : [URL][DOMAIN_NAME] Le suje…"
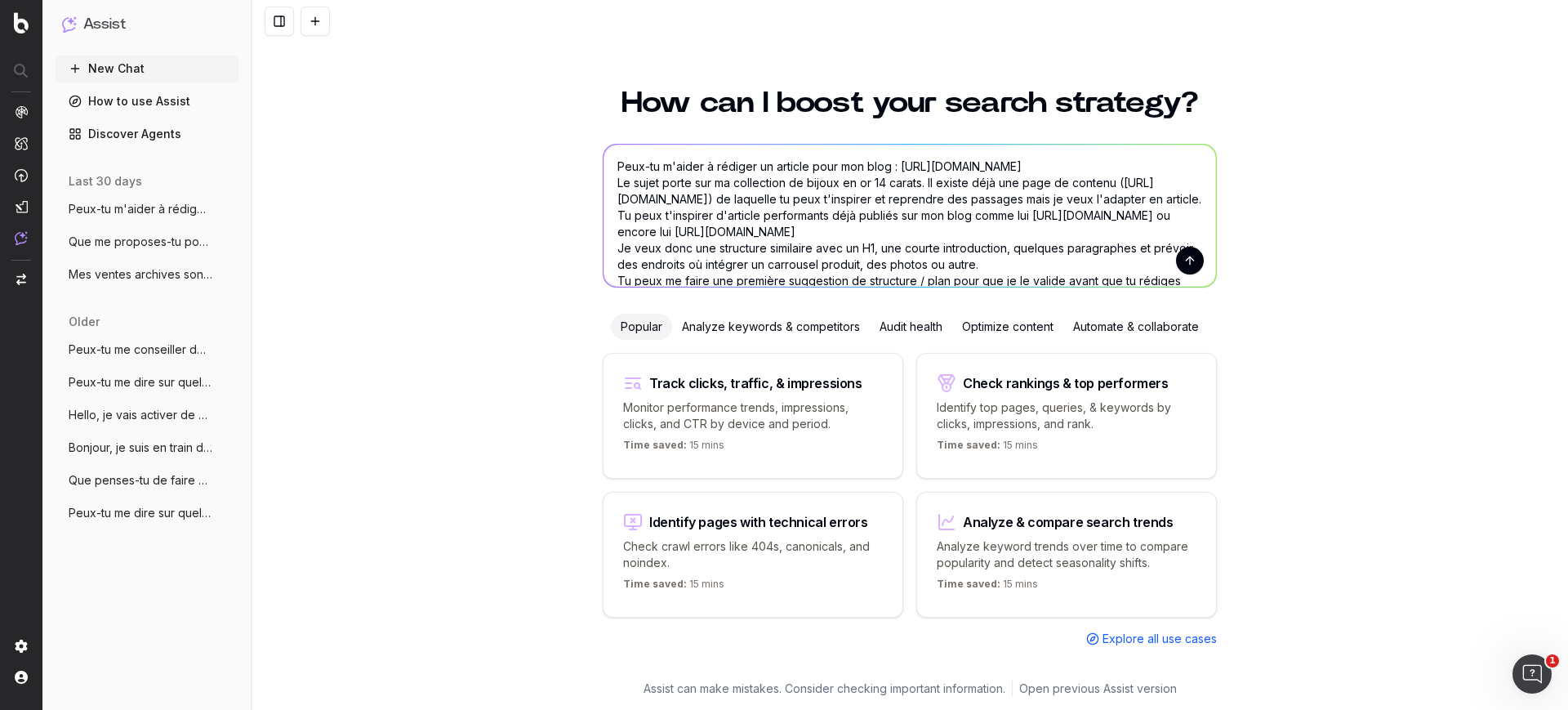
drag, startPoint x: 808, startPoint y: 181, endPoint x: 922, endPoint y: 180, distance: 114.0
click at [922, 180] on textarea "Peux-tu m'aider à rédiger un article pour mon blog : [URL][DOMAIN_NAME] Le suje…" at bounding box center [910, 215] width 613 height 143
drag, startPoint x: 818, startPoint y: 212, endPoint x: 930, endPoint y: 180, distance: 116.5
click at [930, 180] on textarea "Peux-tu m'aider à rédiger un article pour mon blog : [URL][DOMAIN_NAME] Le suje…" at bounding box center [910, 215] width 613 height 143
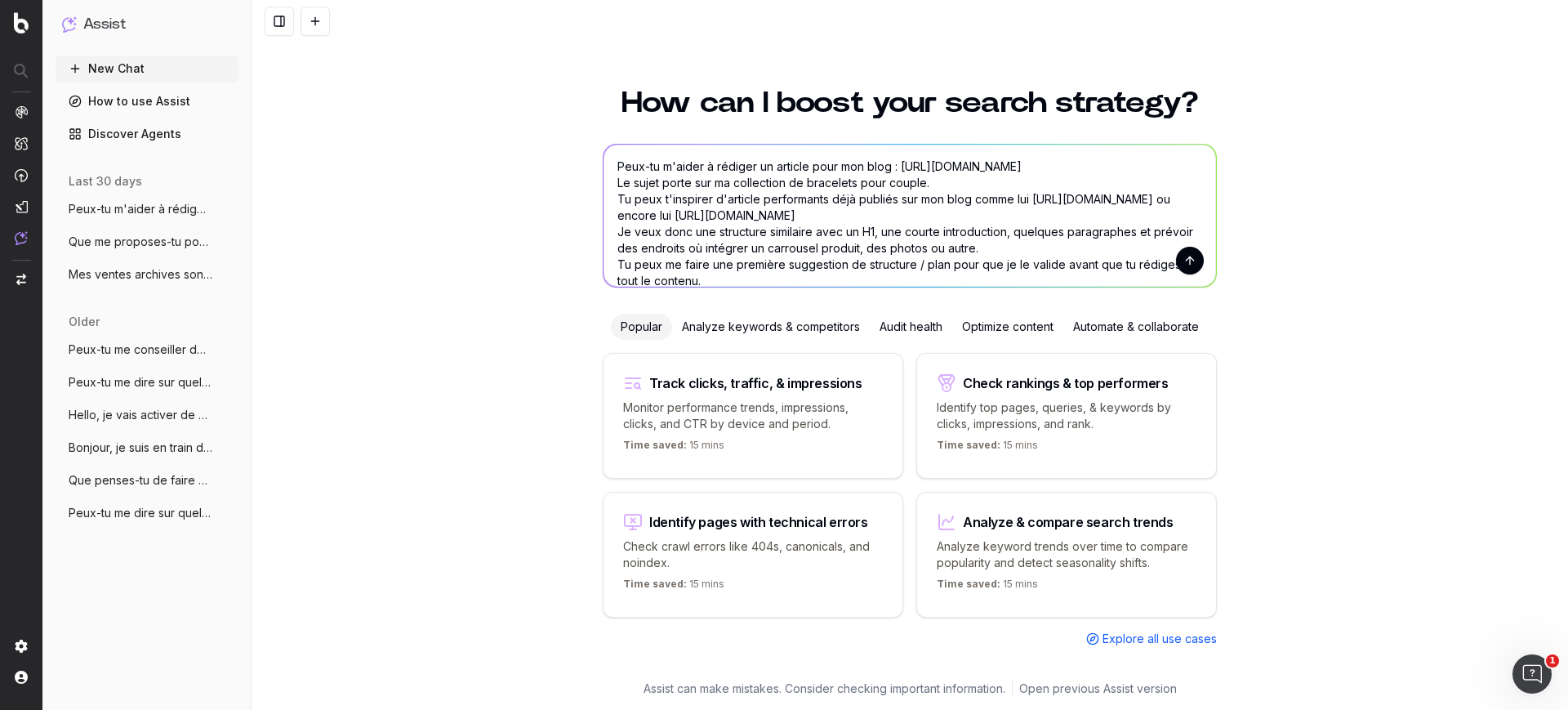
click at [801, 224] on textarea "Peux-tu m'aider à rédiger un article pour mon blog : [URL][DOMAIN_NAME] Le suje…" at bounding box center [910, 215] width 613 height 143
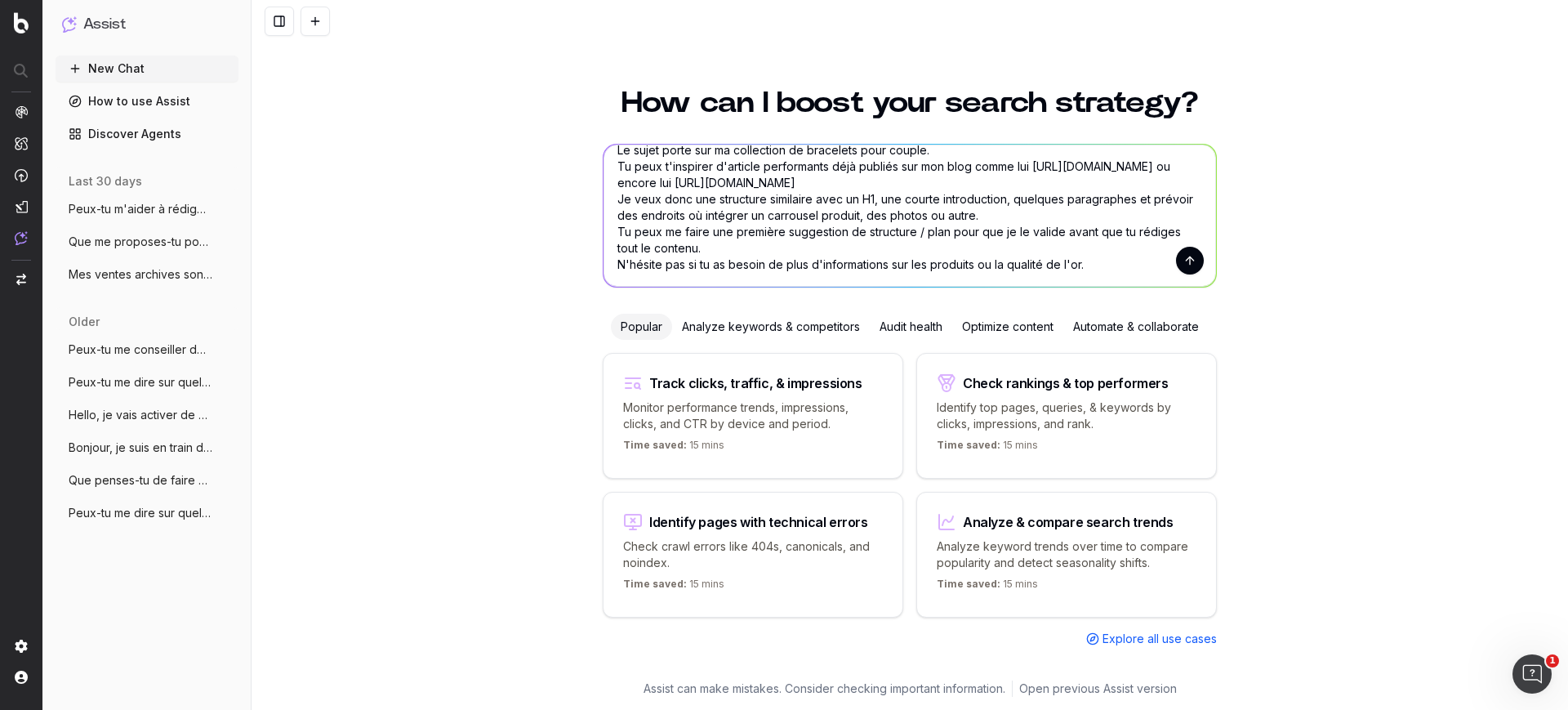
scroll to position [49, 0]
click at [1051, 212] on textarea "Peux-tu m'aider à rédiger un article pour mon blog : [URL][DOMAIN_NAME] Le suje…" at bounding box center [910, 215] width 613 height 143
click at [752, 258] on textarea "Peux-tu m'aider à rédiger un article pour mon blog : [URL][DOMAIN_NAME] Le suje…" at bounding box center [910, 215] width 613 height 143
click at [740, 241] on textarea "Peux-tu m'aider à rédiger un article pour mon blog : [URL][DOMAIN_NAME] Le suje…" at bounding box center [910, 215] width 613 height 143
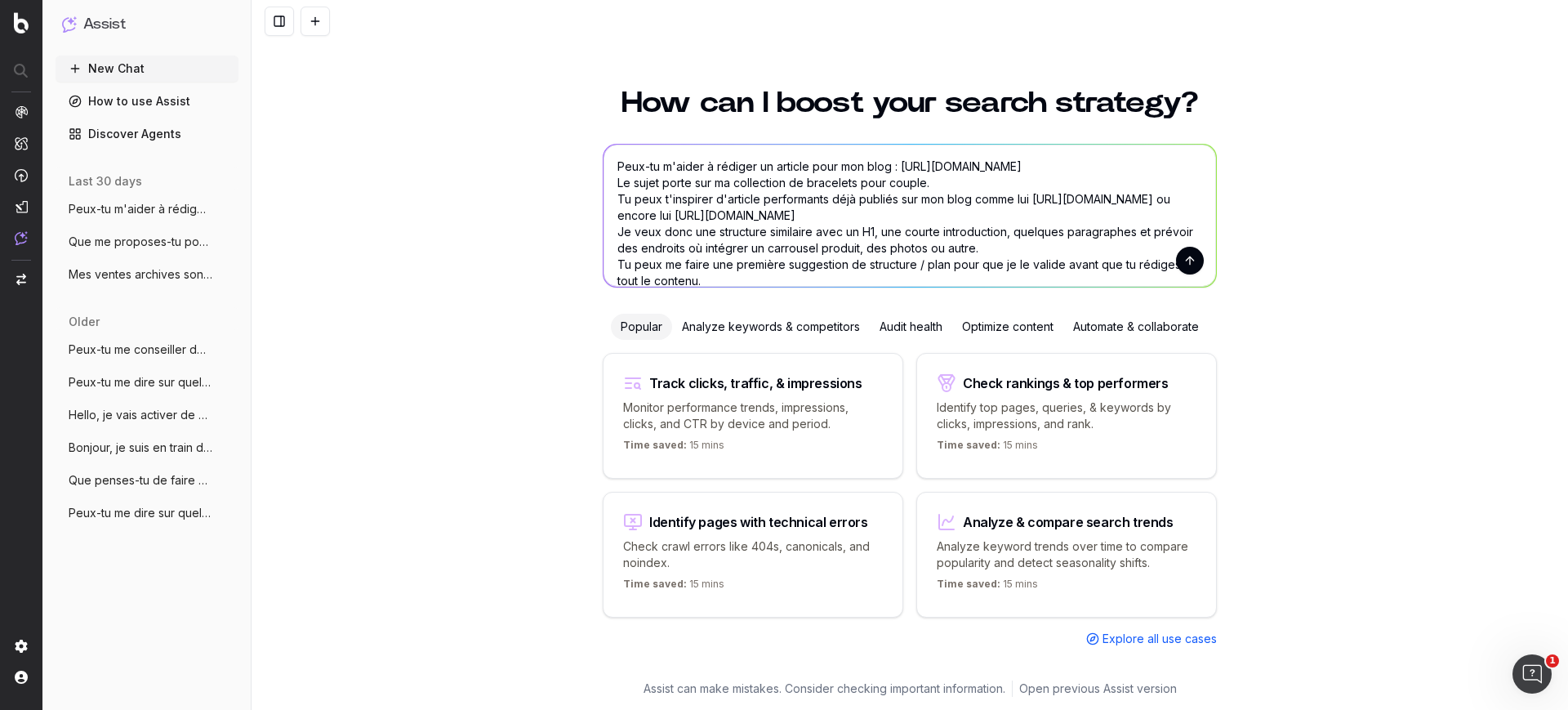
click at [978, 182] on textarea "Peux-tu m'aider à rédiger un article pour mon blog : [URL][DOMAIN_NAME] Le suje…" at bounding box center [910, 215] width 613 height 143
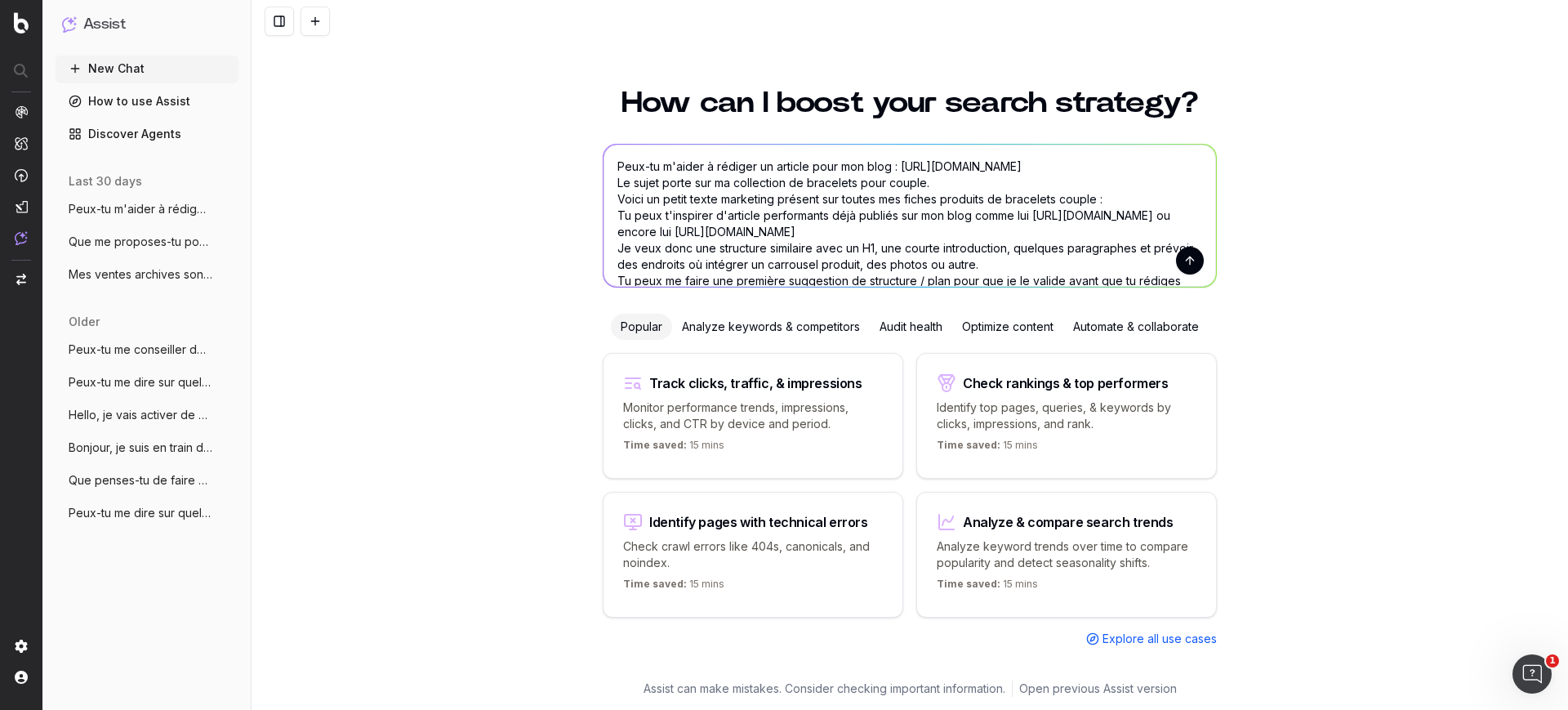
paste textarea "Que ce soit pour célébrer la Saint-Valentin ou pour un anniversaire, le duo de …"
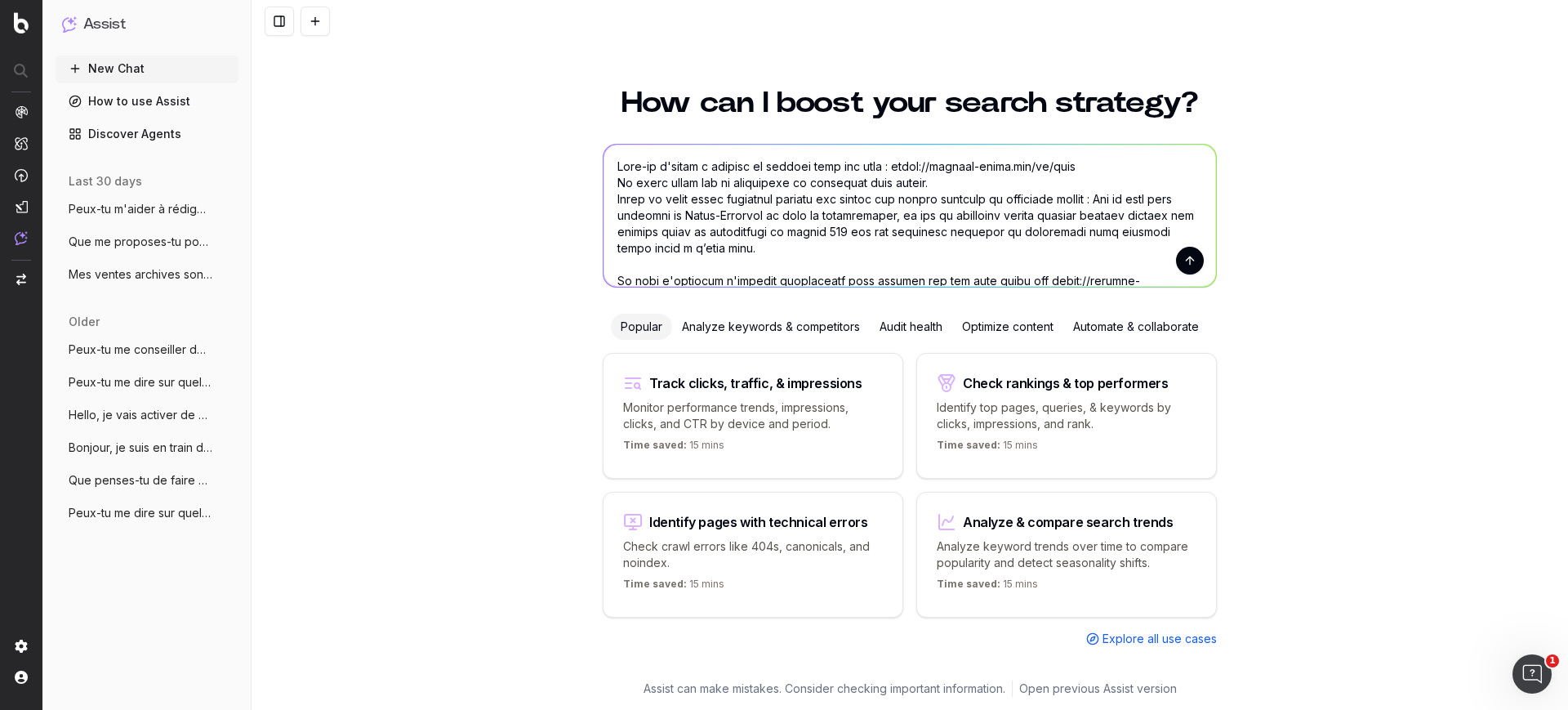
click at [798, 265] on textarea at bounding box center [910, 215] width 613 height 143
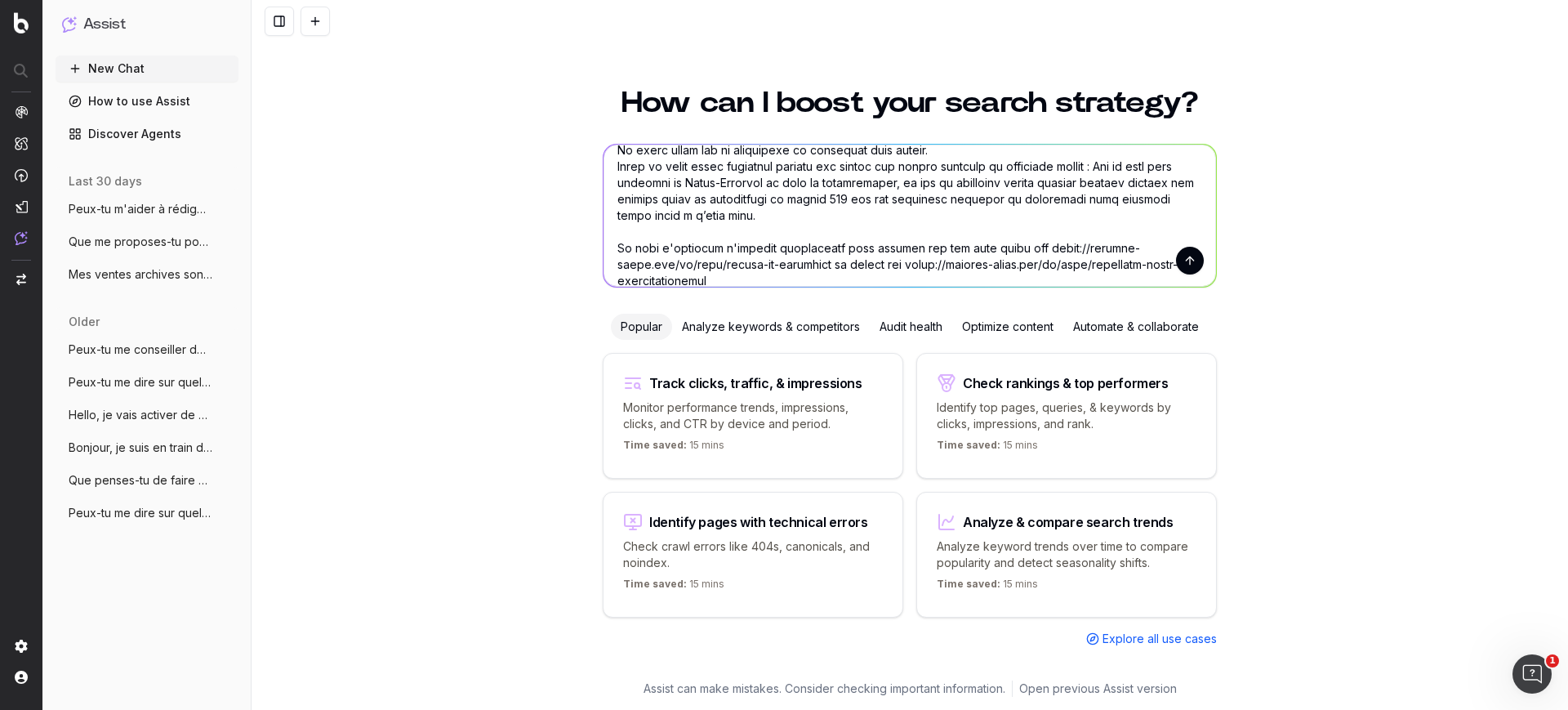
scroll to position [40, 0]
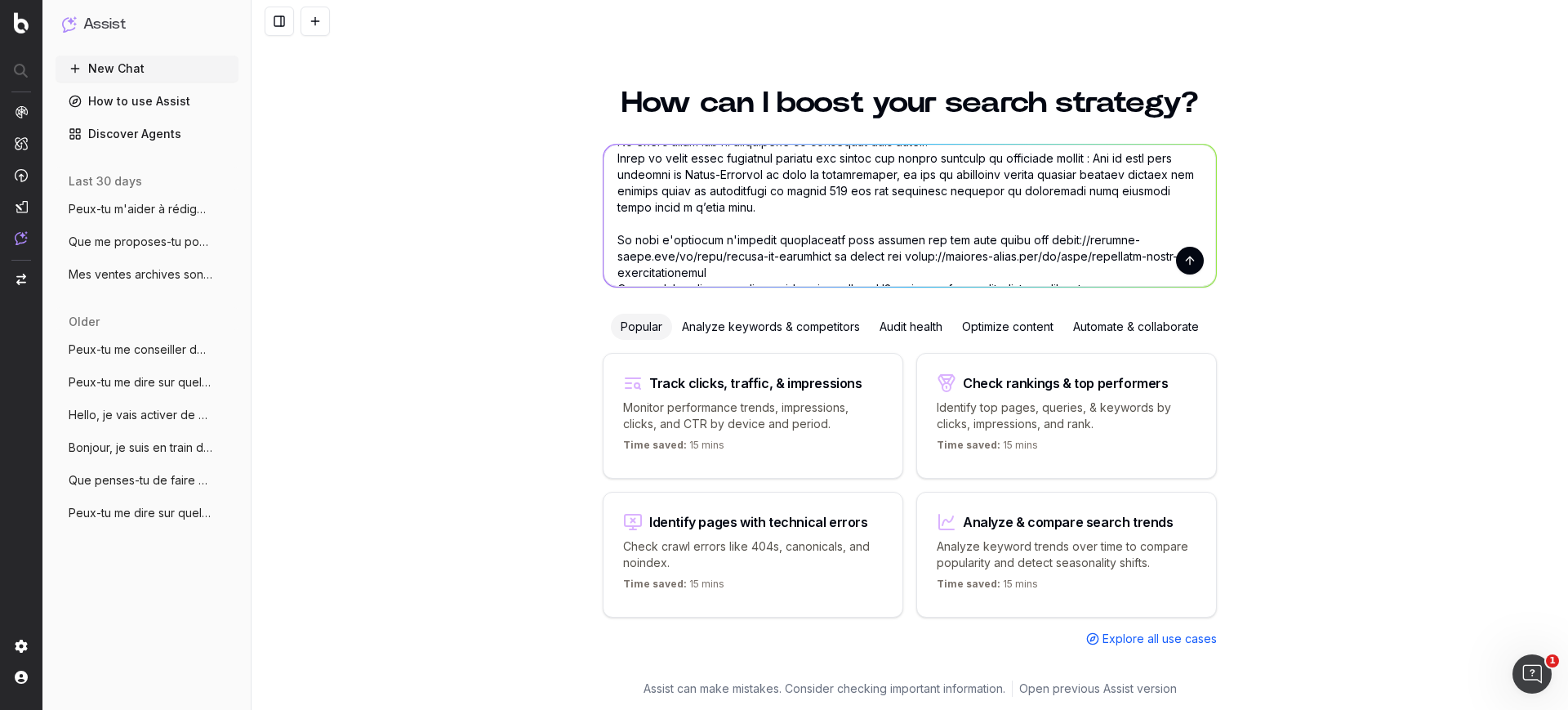
click at [831, 216] on textarea at bounding box center [910, 215] width 613 height 143
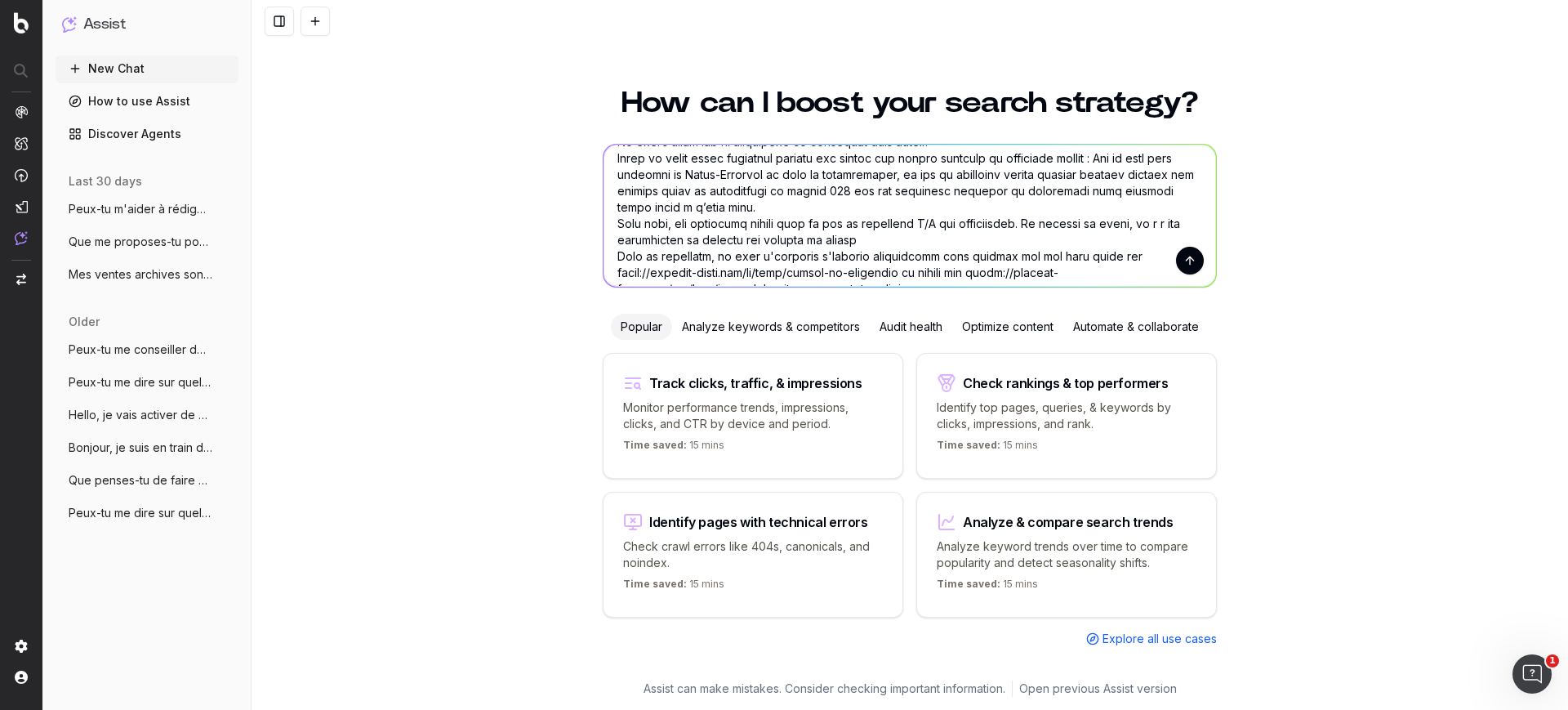
click at [676, 246] on textarea at bounding box center [910, 215] width 613 height 143
click at [924, 241] on textarea at bounding box center [910, 215] width 613 height 143
type textarea "Peux-tu m'aider à rédiger un article pour mon blog : https://atelier-amaya.com/…"
click at [1188, 258] on button "submit" at bounding box center [1190, 260] width 28 height 28
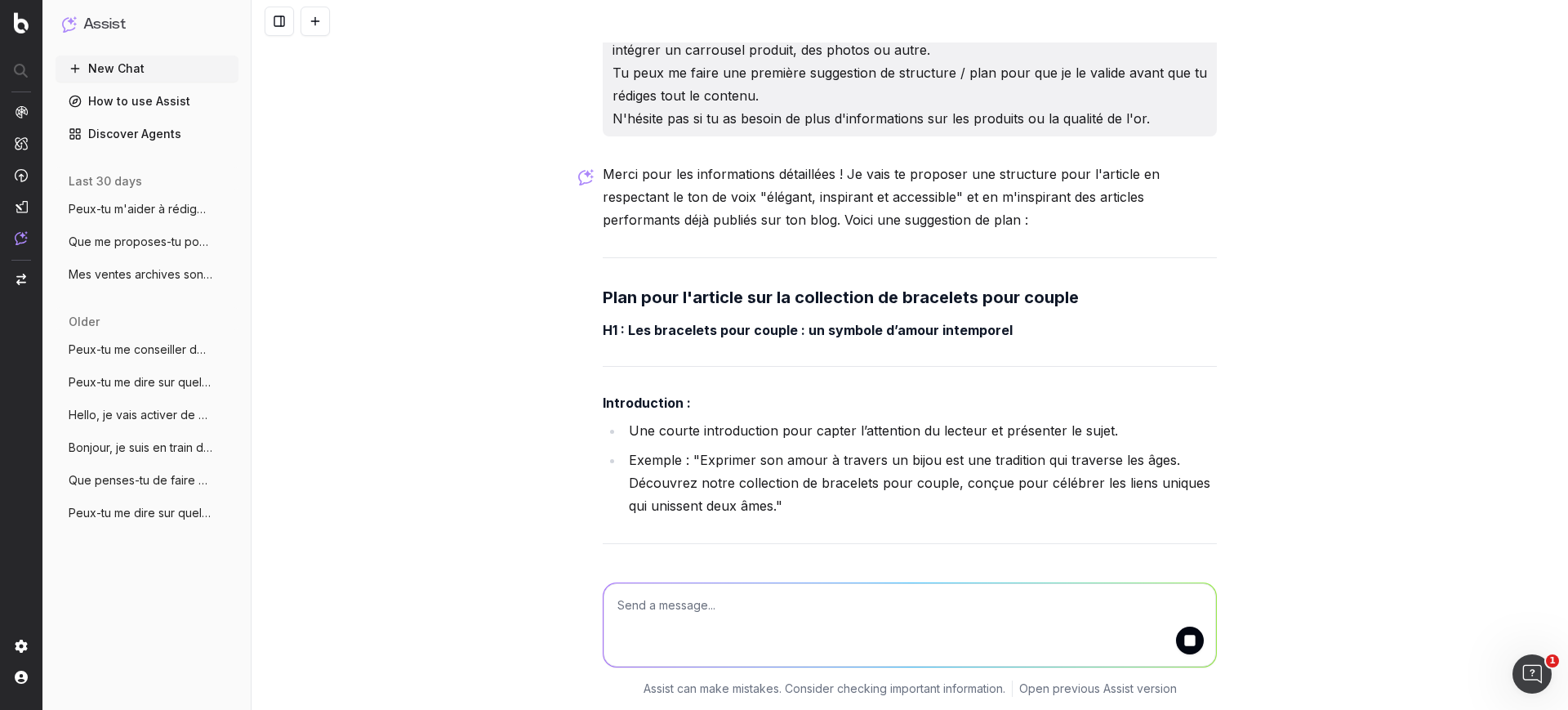
scroll to position [308, 0]
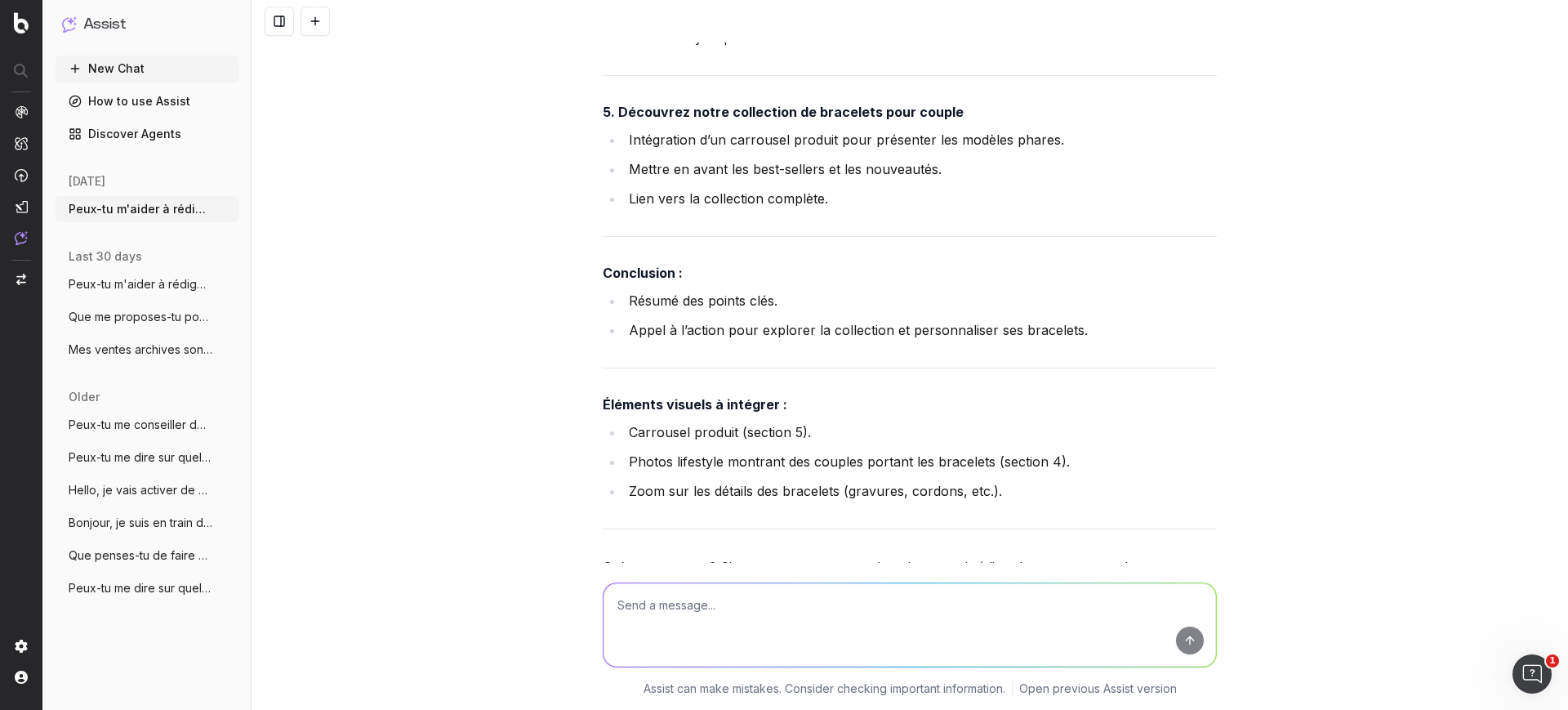
scroll to position [1534, 0]
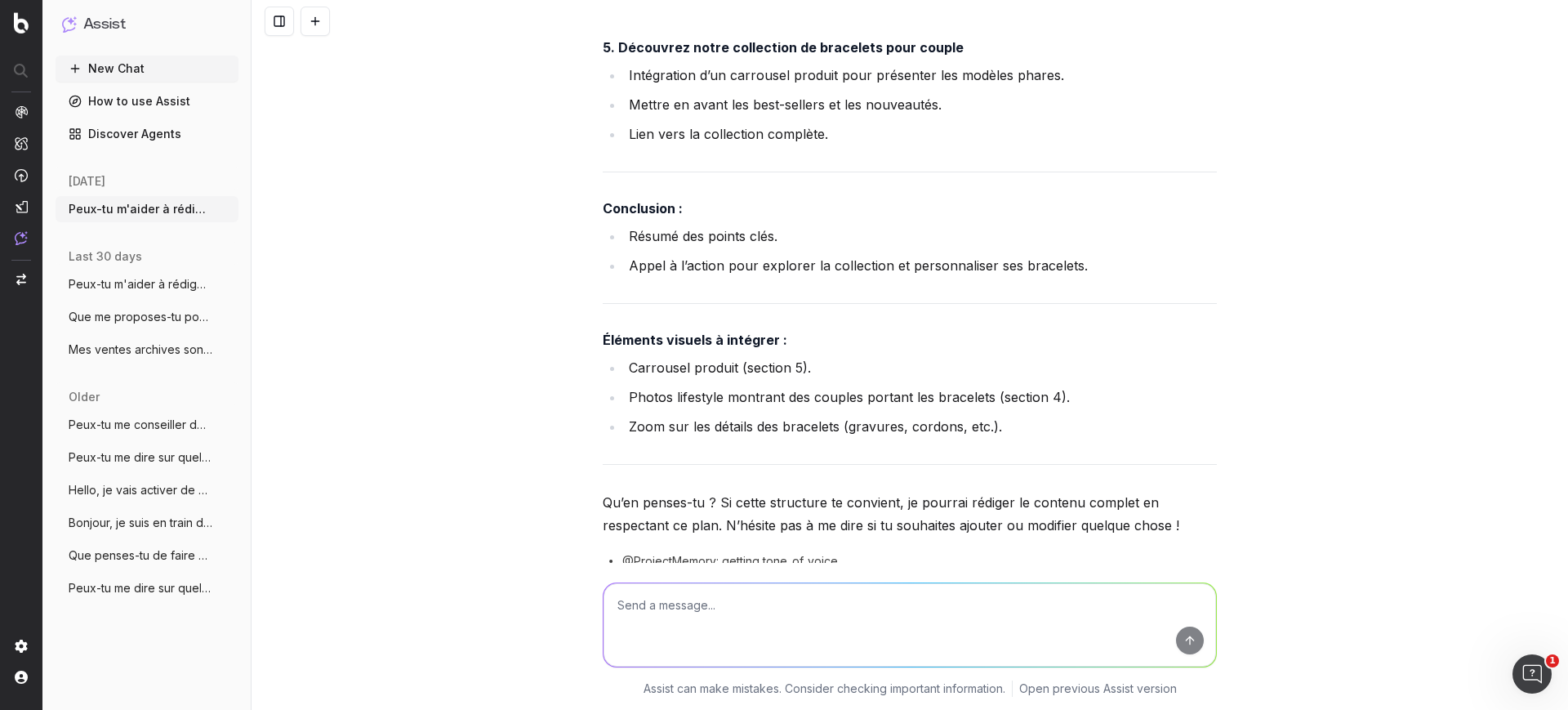
click at [682, 625] on textarea at bounding box center [910, 625] width 613 height 84
paste textarea "https://atelier-amaya.com/fr/cadeaux/bijoux-couple"
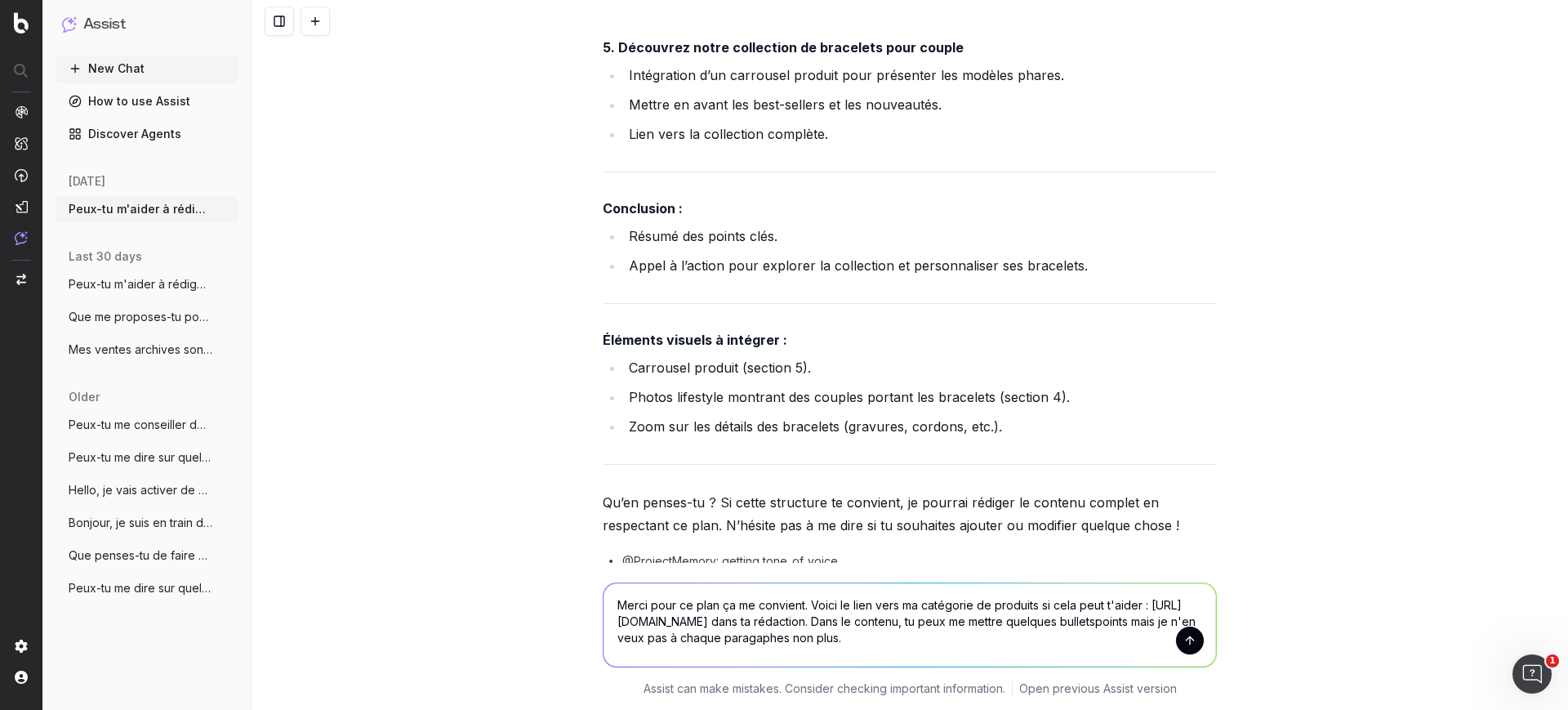
click at [939, 642] on textarea "Merci pour ce plan ça me convient. Voici le lien vers ma catégorie de produits …" at bounding box center [910, 625] width 613 height 84
click at [796, 645] on textarea "Merci pour ce plan ça me convient. Voici le lien vers ma catégorie de produits …" at bounding box center [910, 625] width 613 height 84
click at [698, 639] on textarea "Merci pour ce plan ça me convient. Voici le lien vers ma catégorie de produits …" at bounding box center [910, 625] width 613 height 84
type textarea "Merci pour ce plan ça me convient. Voici le lien vers ma catégorie de produits …"
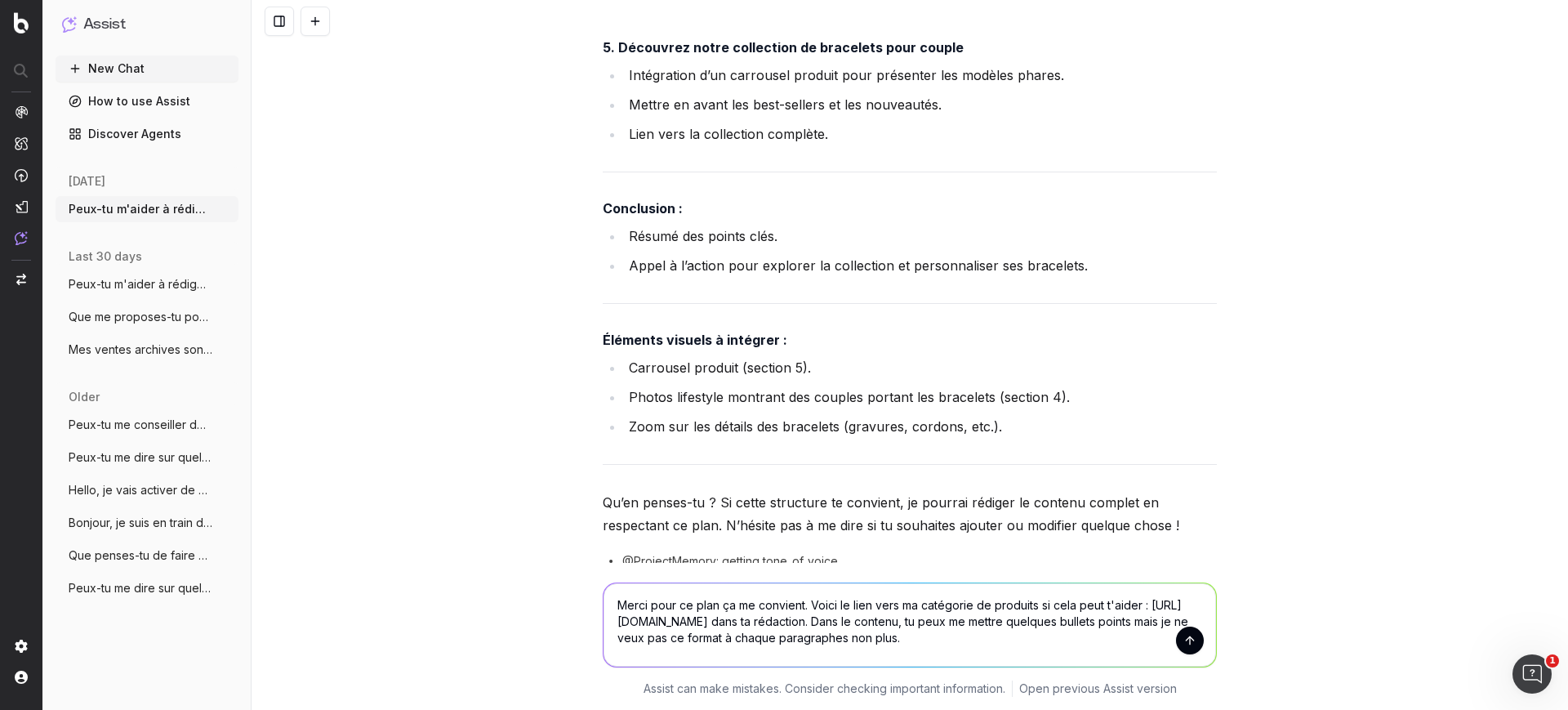
click at [1180, 645] on button "submit" at bounding box center [1190, 641] width 28 height 28
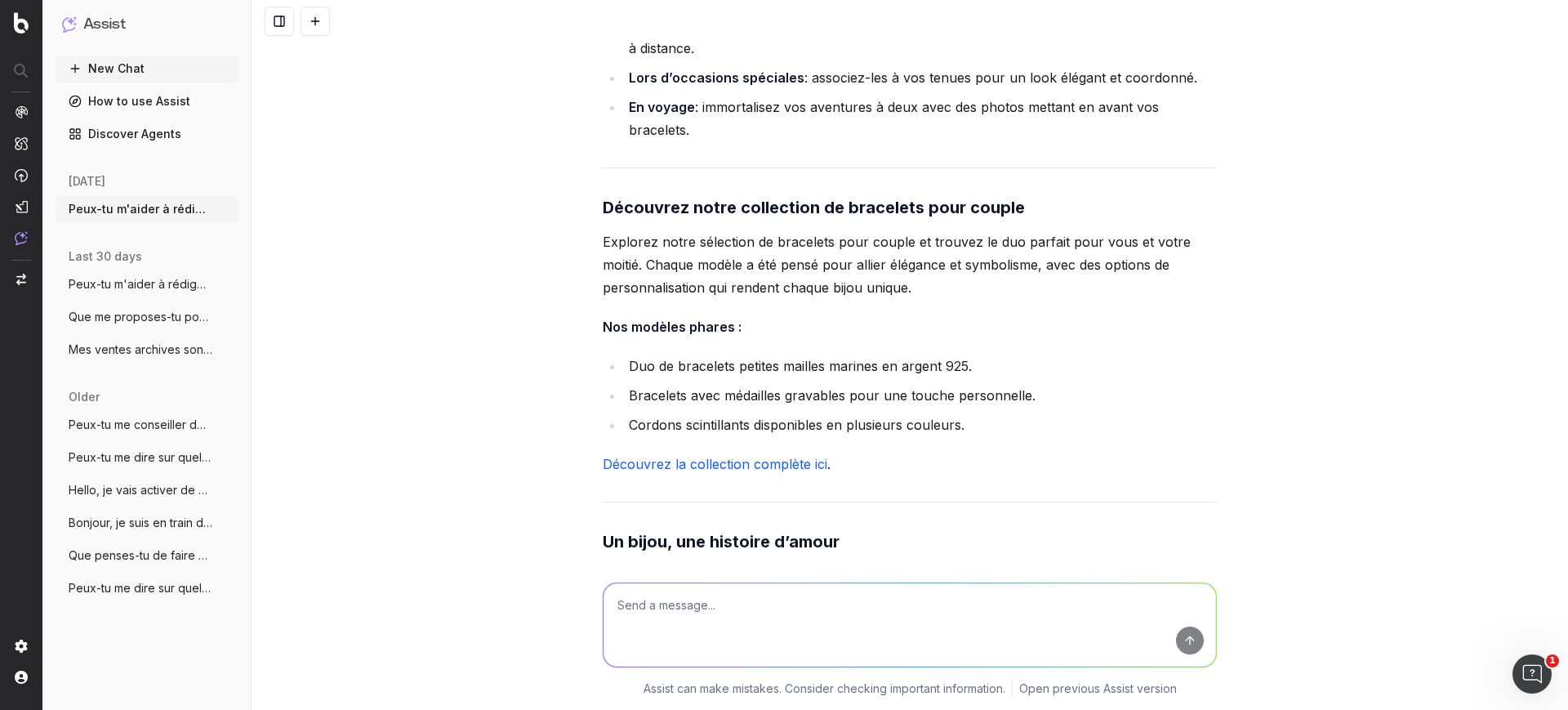
scroll to position [4254, 0]
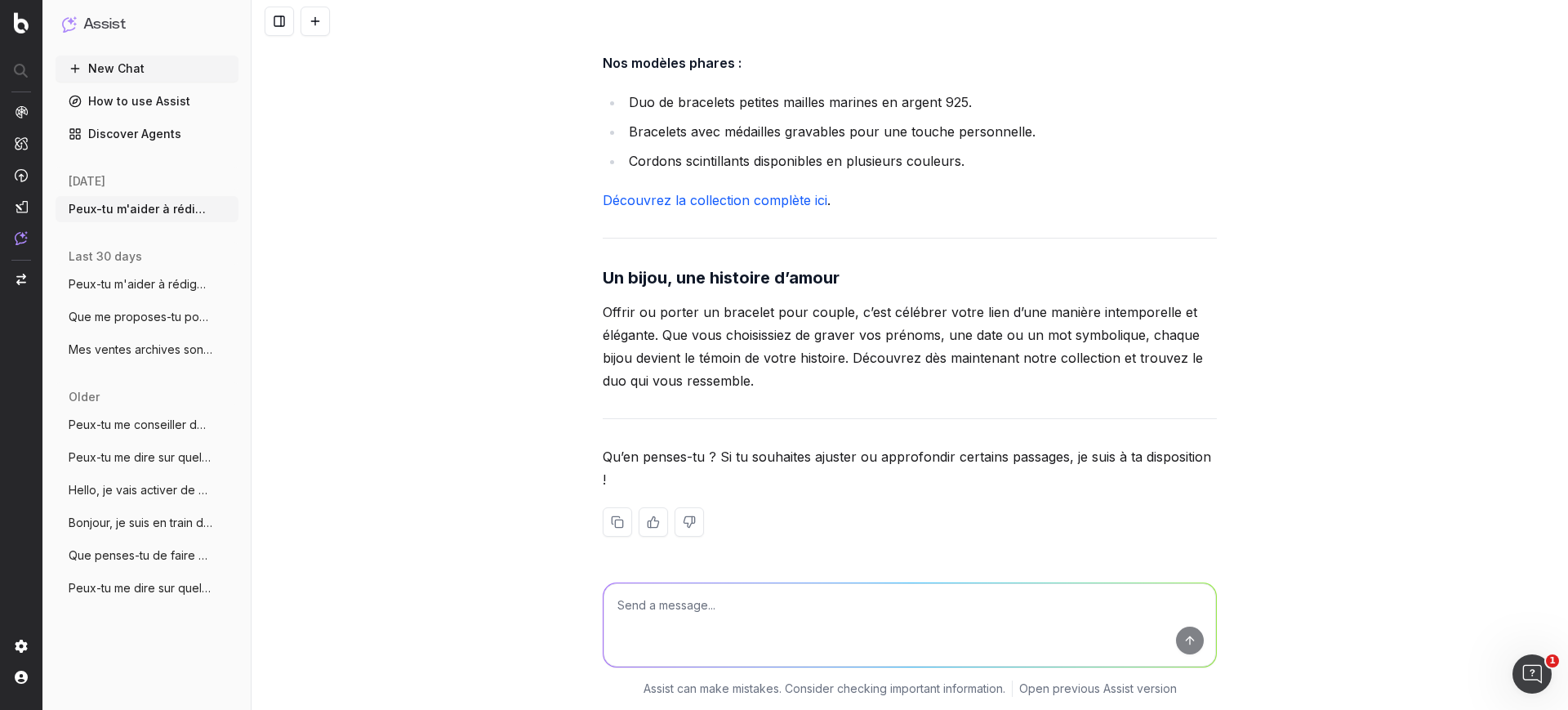
click at [731, 614] on textarea at bounding box center [910, 625] width 613 height 84
type textarea "Je t'ai dit de ne pas utiliser le format bullet points à chaque paragraphe"
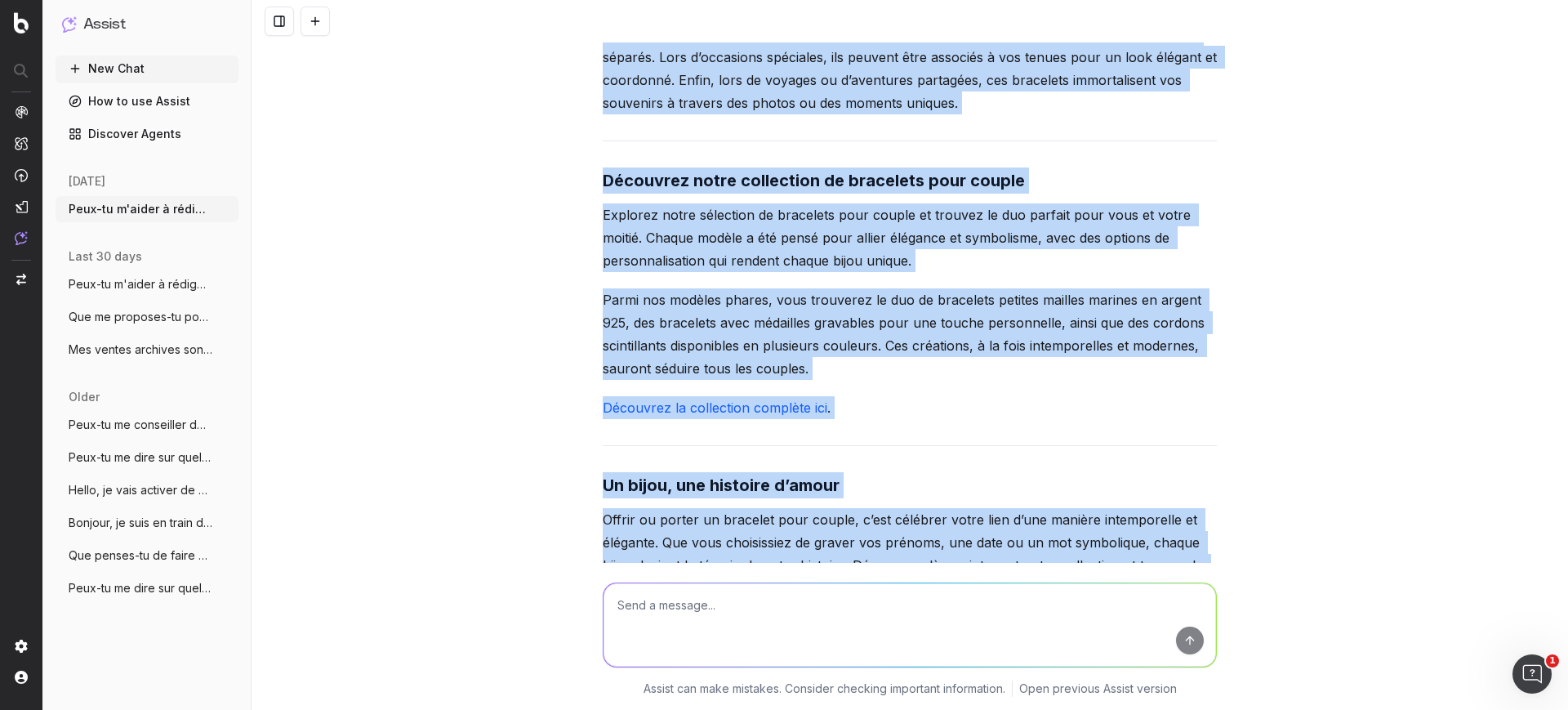
scroll to position [6317, 0]
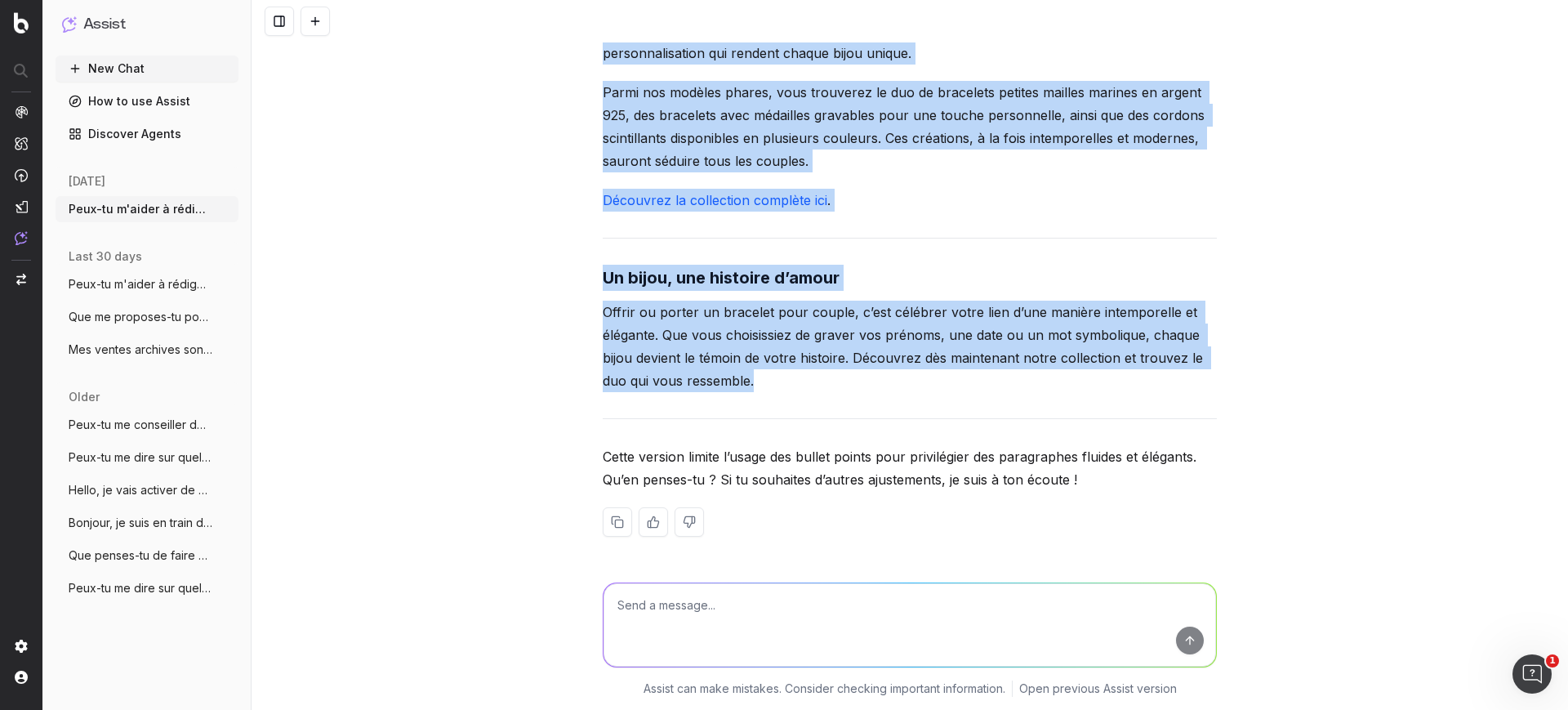
drag, startPoint x: 595, startPoint y: 334, endPoint x: 820, endPoint y: 382, distance: 230.1
copy div "Les bracelets pour couple : un symbole d’amour intemporel Exprimez votre amour …"
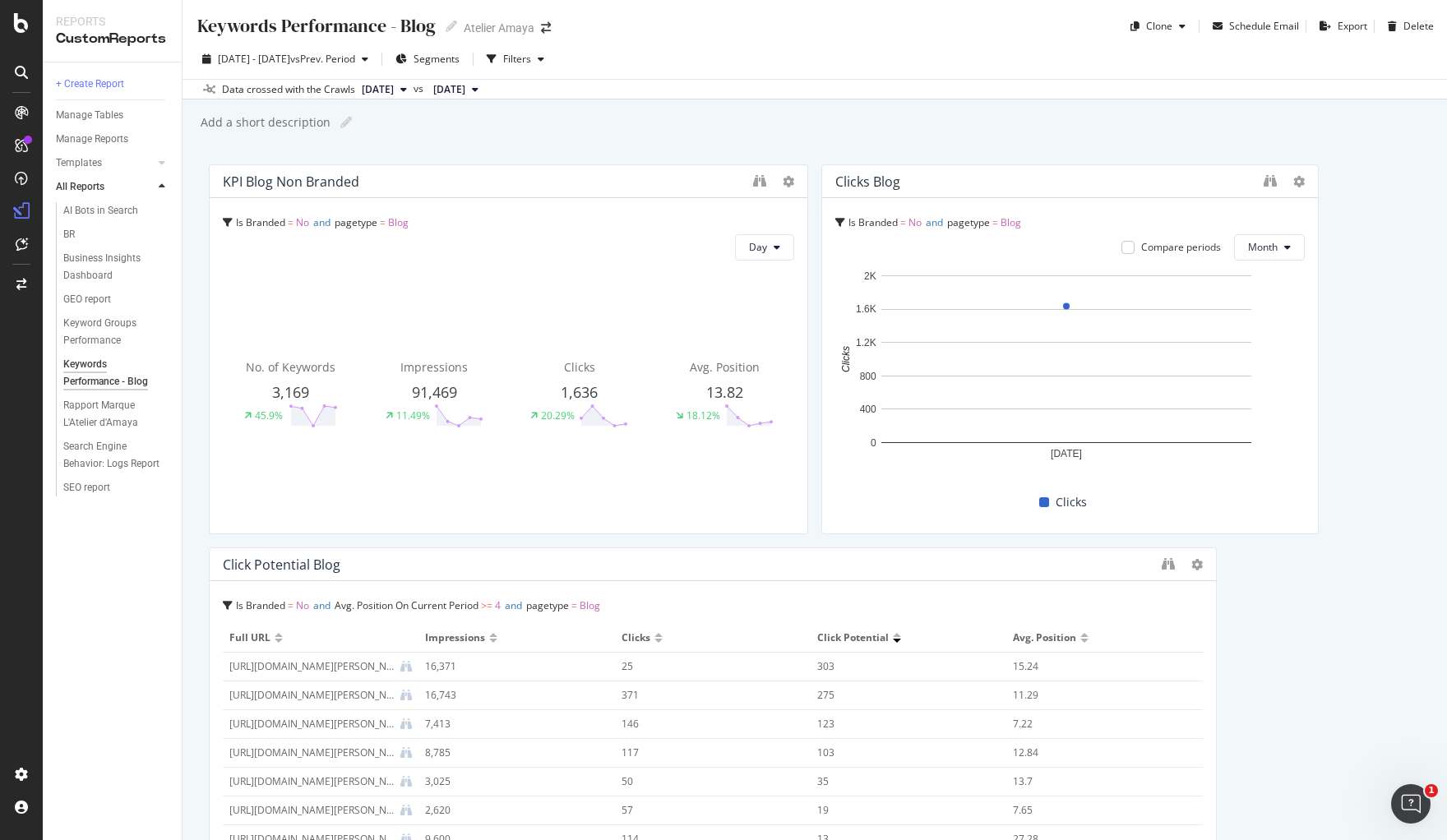
scroll to position [749, 0]
